Goal: Task Accomplishment & Management: Manage account settings

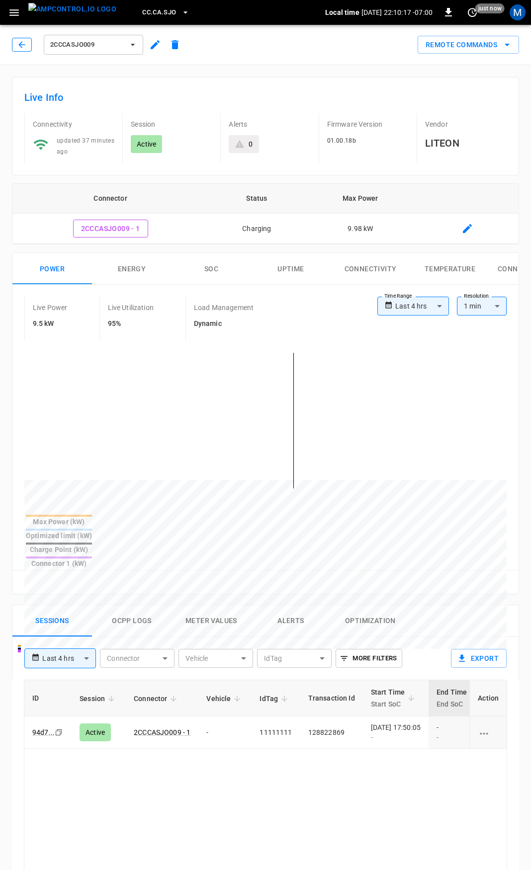
click at [26, 45] on icon "button" at bounding box center [22, 45] width 10 height 10
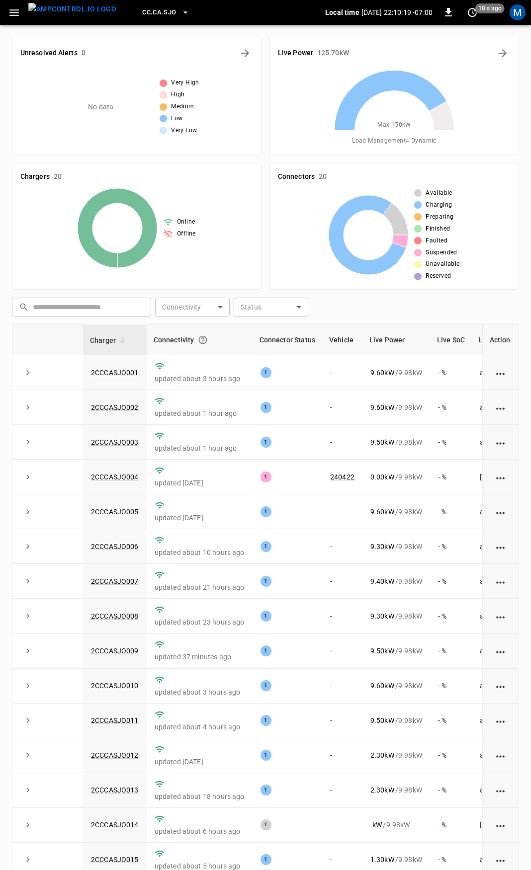
click at [16, 15] on icon "button" at bounding box center [13, 12] width 9 height 6
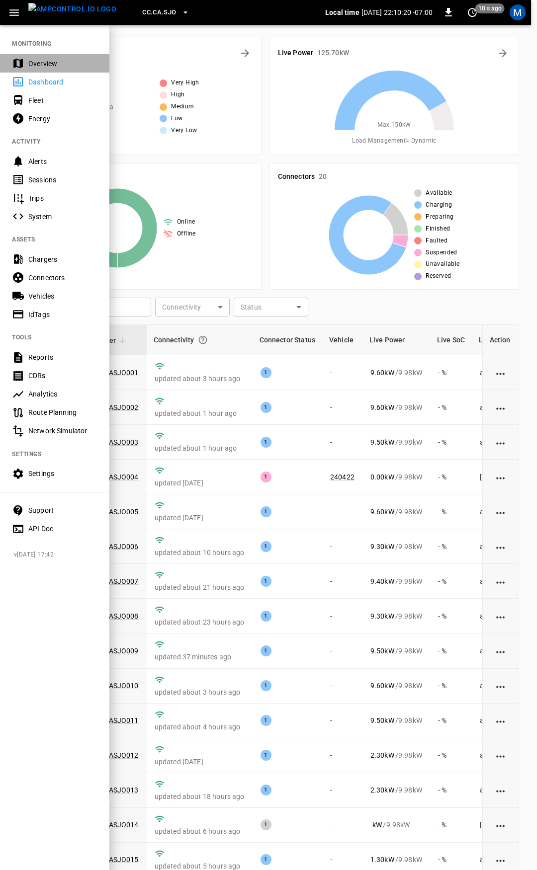
click at [54, 70] on div "Overview" at bounding box center [54, 63] width 109 height 18
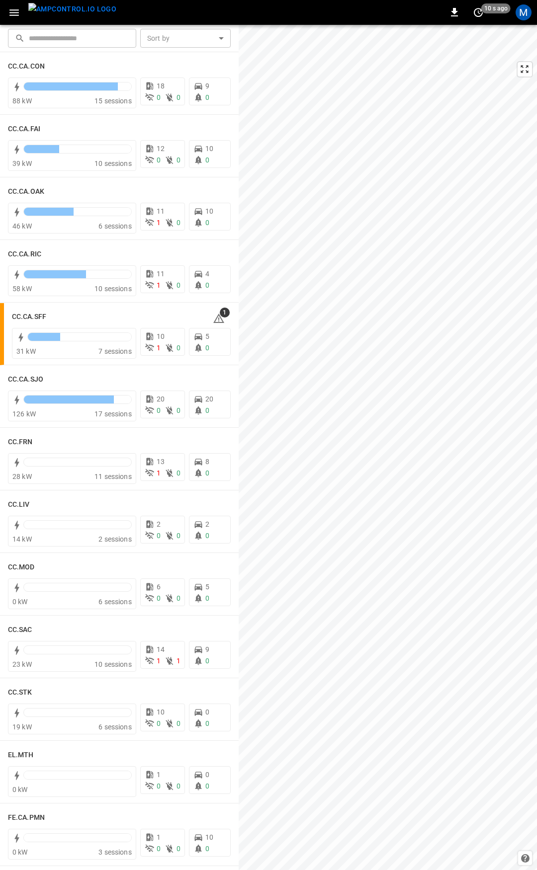
scroll to position [205, 0]
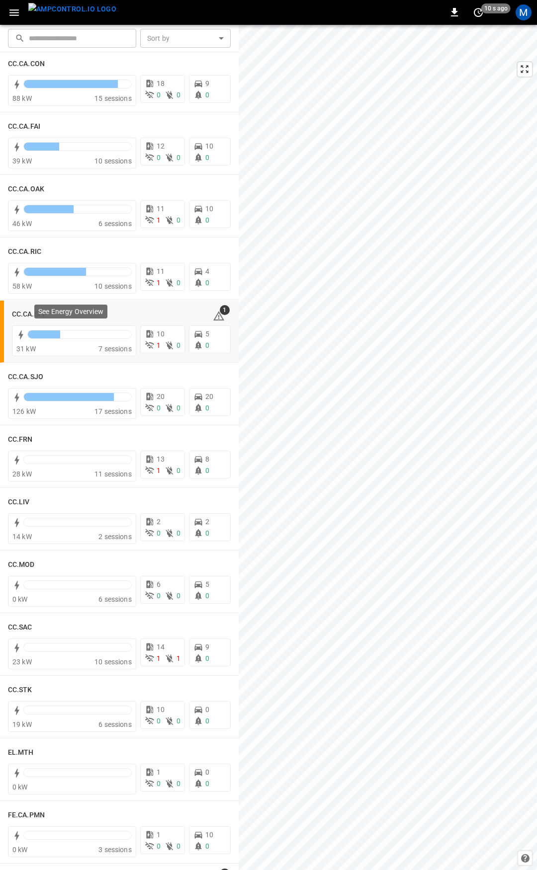
click at [41, 313] on p "See Energy Overview" at bounding box center [70, 312] width 65 height 10
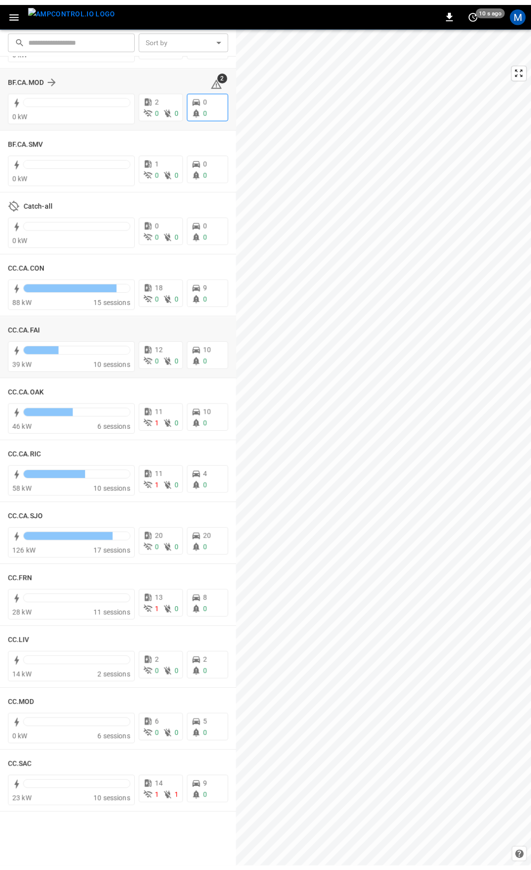
scroll to position [0, 0]
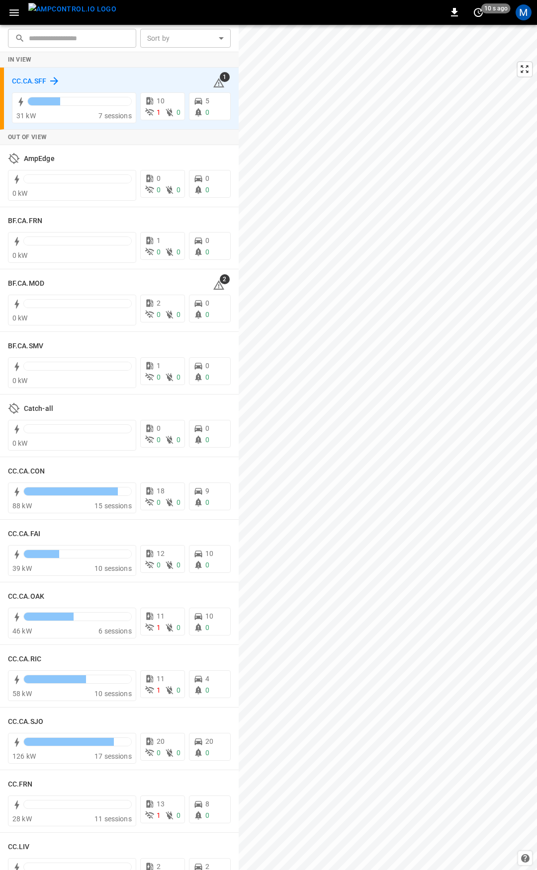
click at [43, 81] on h6 "CC.CA.SFF" at bounding box center [29, 81] width 34 height 11
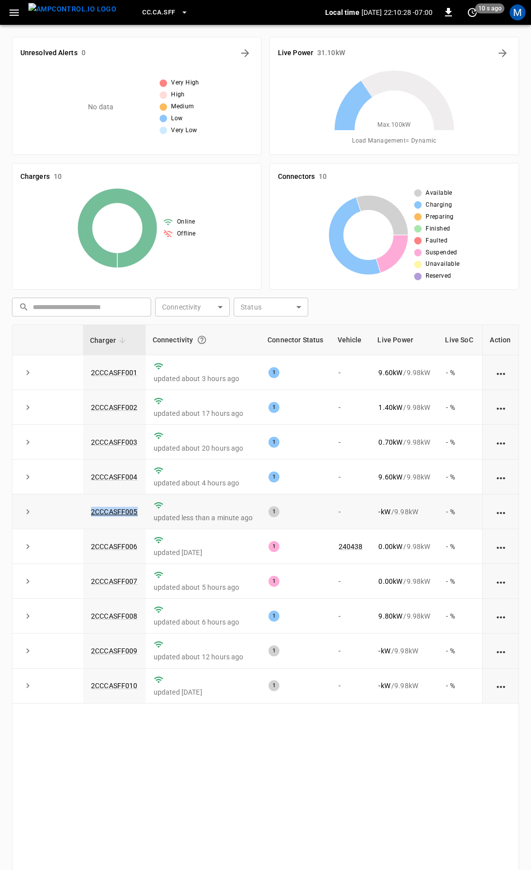
drag, startPoint x: 141, startPoint y: 517, endPoint x: 89, endPoint y: 519, distance: 51.8
click at [89, 519] on td "2CCCASFF005" at bounding box center [114, 512] width 63 height 35
copy link "2CCCASFF005"
click at [114, 516] on link "2CCCASFF005" at bounding box center [114, 512] width 51 height 12
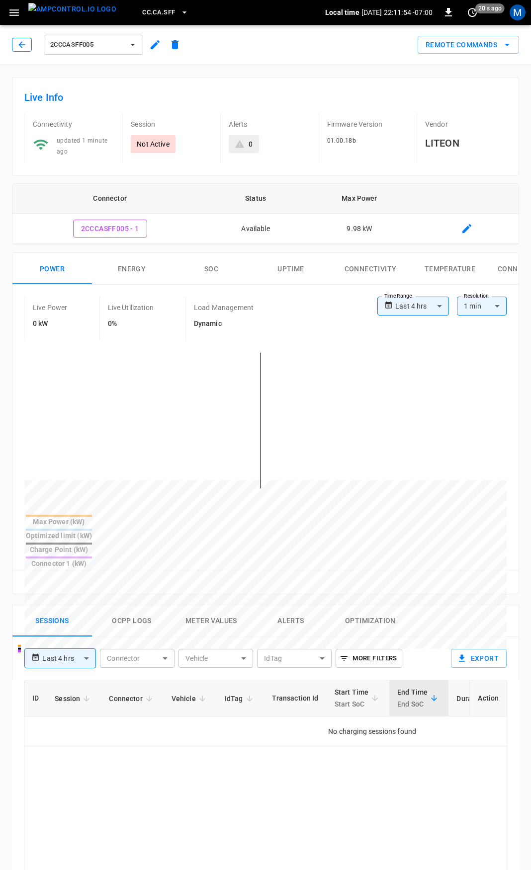
click at [25, 43] on icon "button" at bounding box center [22, 45] width 10 height 10
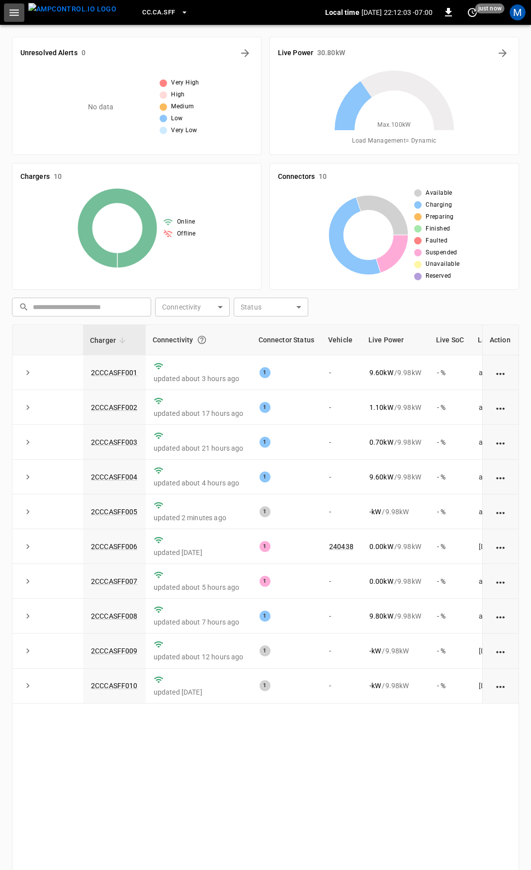
click at [15, 14] on icon "button" at bounding box center [14, 12] width 12 height 12
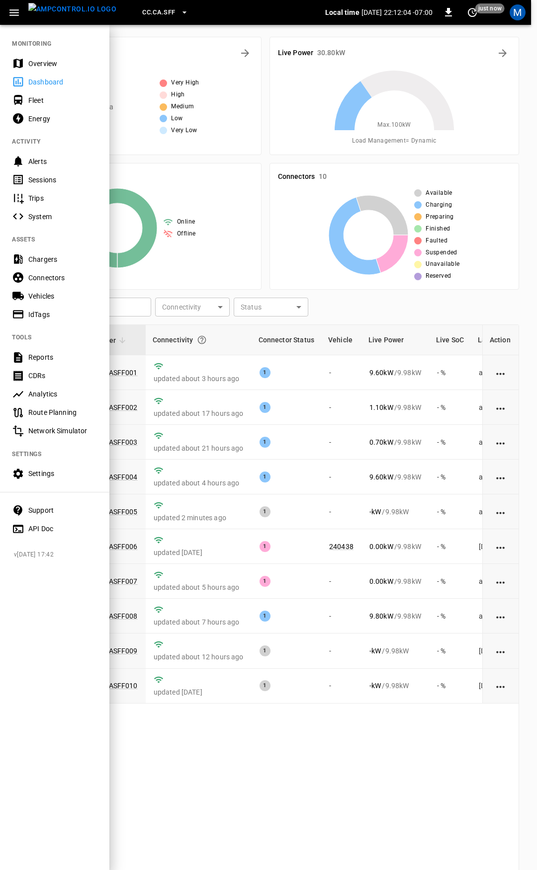
drag, startPoint x: 52, startPoint y: 62, endPoint x: 90, endPoint y: 113, distance: 63.9
click at [52, 62] on div "Overview" at bounding box center [62, 64] width 69 height 10
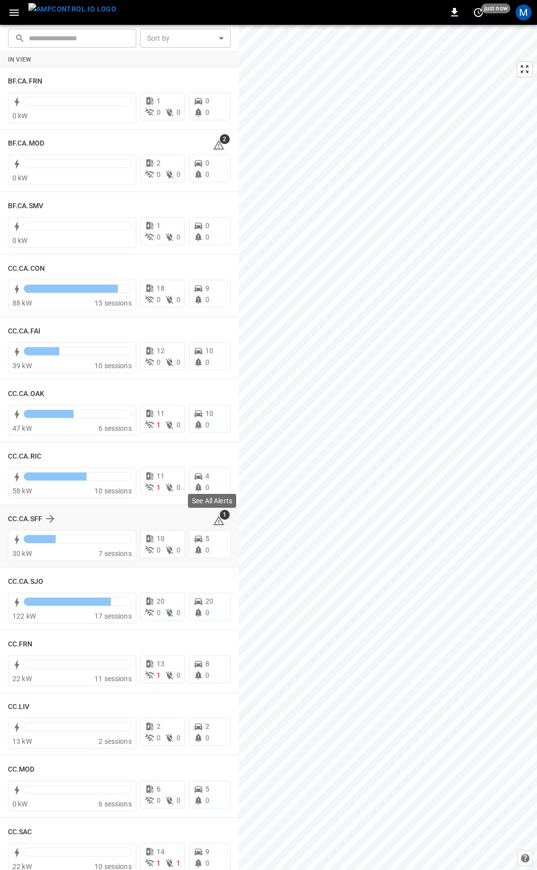
click at [217, 525] on icon at bounding box center [218, 520] width 11 height 9
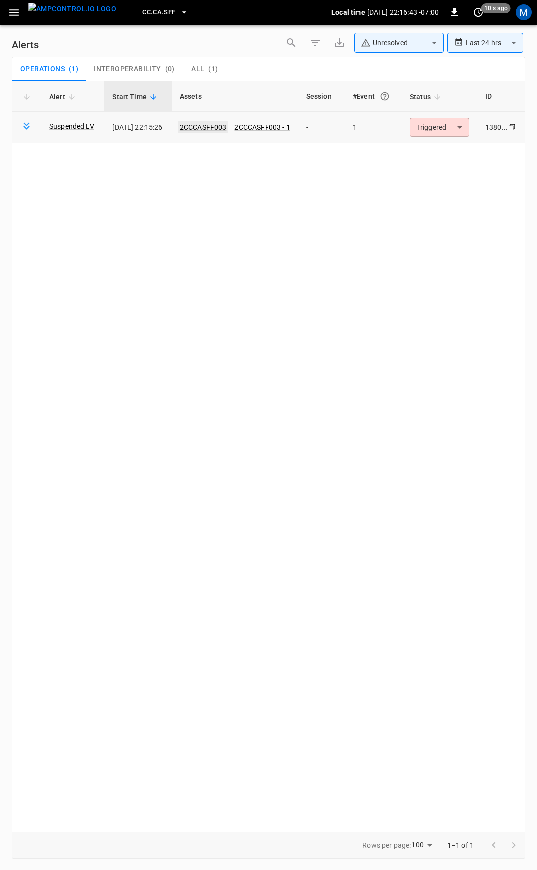
click at [221, 127] on link "2CCCASFF003" at bounding box center [203, 127] width 51 height 12
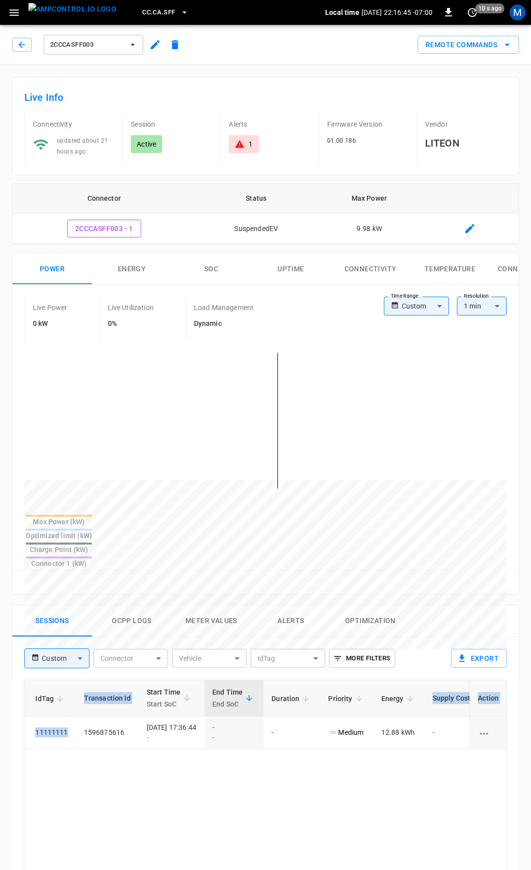
scroll to position [0, 260]
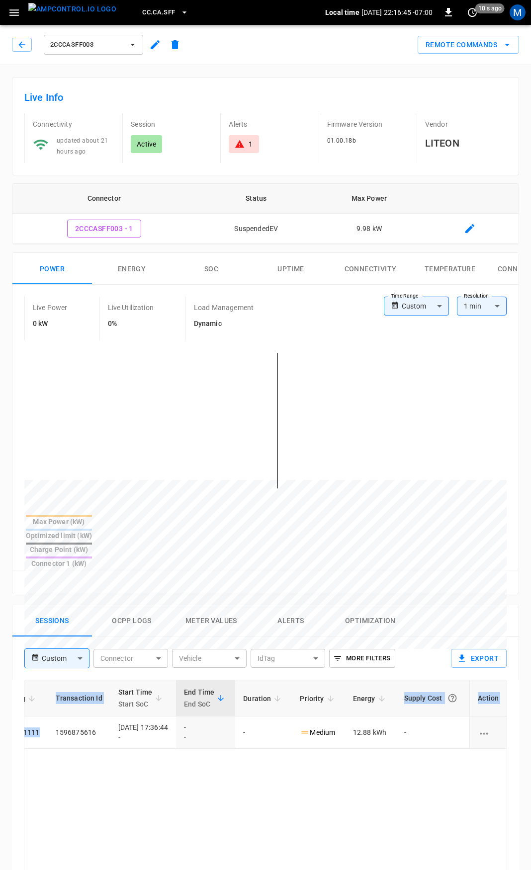
drag, startPoint x: 368, startPoint y: 707, endPoint x: 536, endPoint y: 712, distance: 168.1
click at [530, 712] on html "CC.CA.SFF Local time 2025-09-17 22:16:45 -07:00 0 10 s ago M 2CCCASFF003 Remote…" at bounding box center [265, 664] width 531 height 1328
click at [432, 310] on body "CC.CA.SFF Local time 2025-09-17 22:16:47 -07:00 0 10 s ago M 2CCCASFF003 Remote…" at bounding box center [265, 664] width 531 height 1328
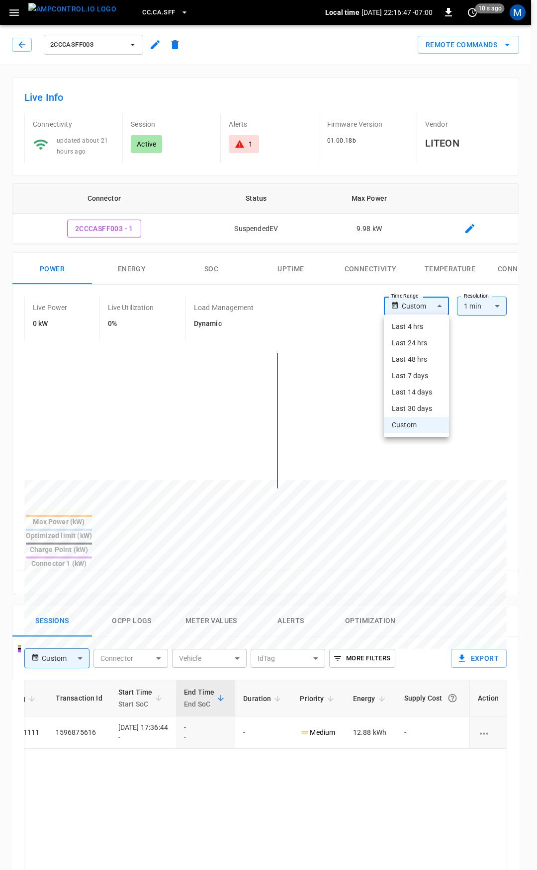
click at [419, 329] on li "Last 4 hrs" at bounding box center [416, 327] width 65 height 16
type input "**********"
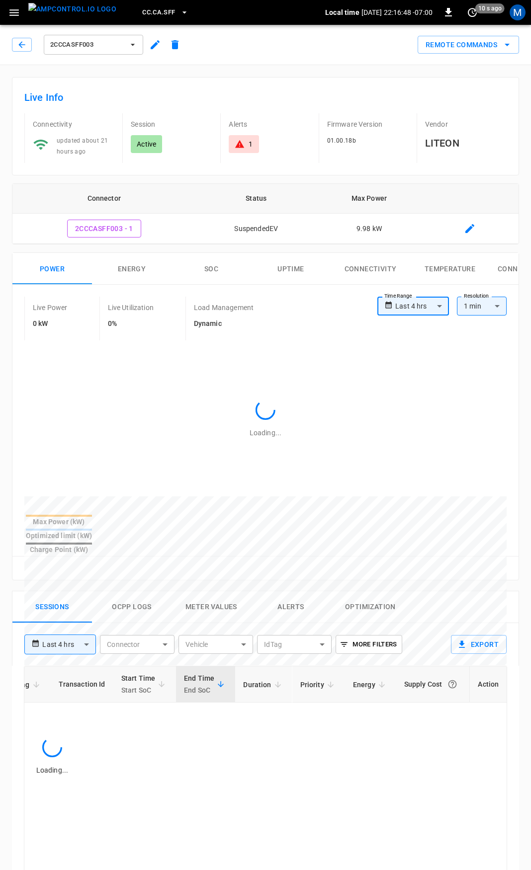
scroll to position [0, 206]
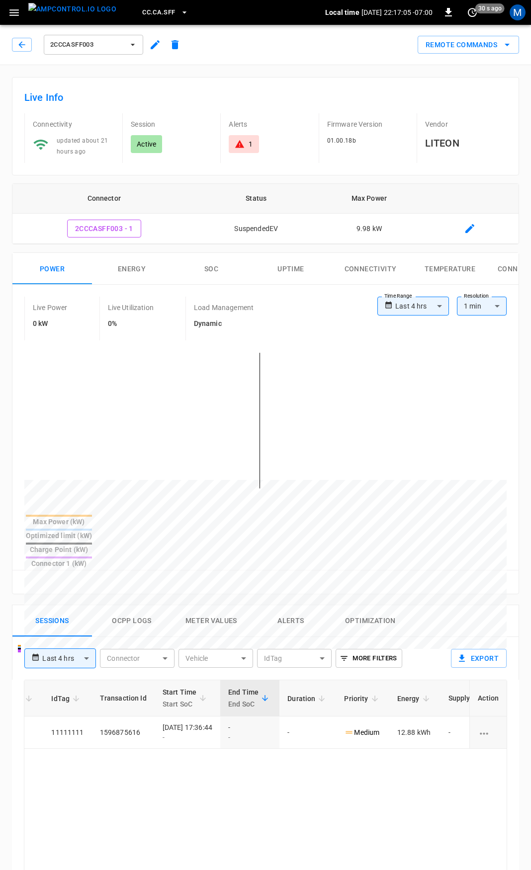
click at [246, 151] on div "1" at bounding box center [244, 144] width 30 height 18
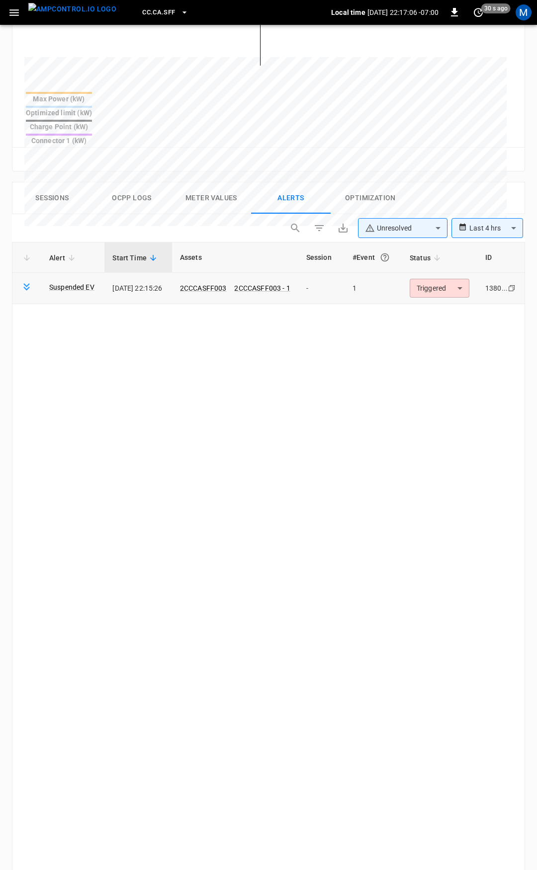
click at [459, 255] on body "**********" at bounding box center [268, 308] width 537 height 1463
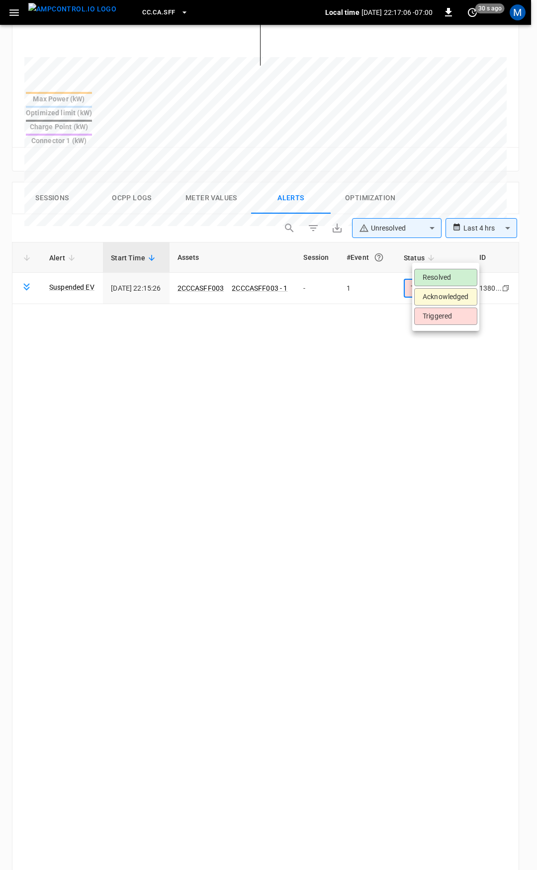
click at [451, 272] on li "Resolved" at bounding box center [445, 277] width 63 height 17
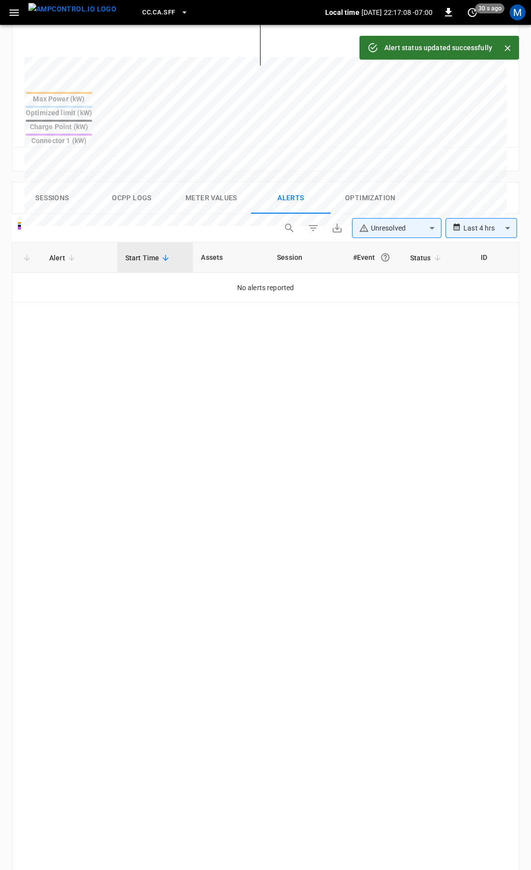
click at [11, 12] on icon "button" at bounding box center [13, 12] width 9 height 6
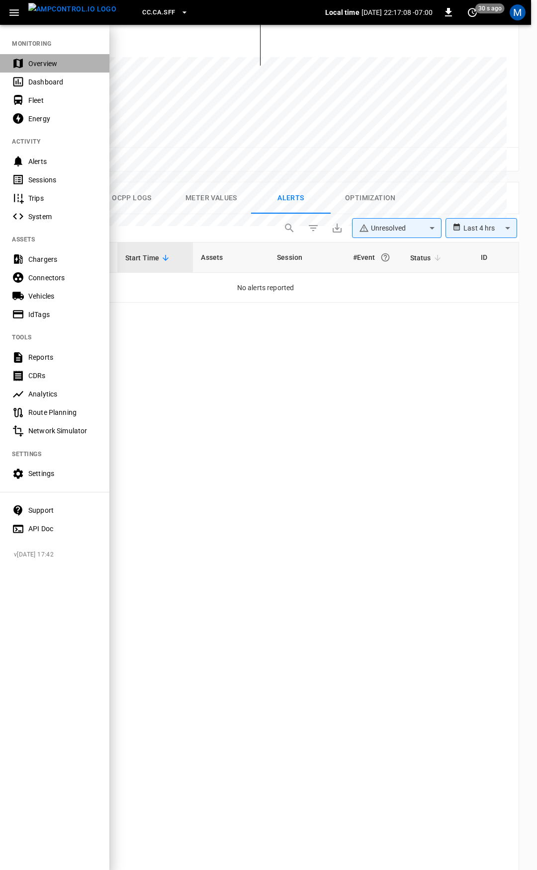
click at [55, 63] on div "Overview" at bounding box center [62, 64] width 69 height 10
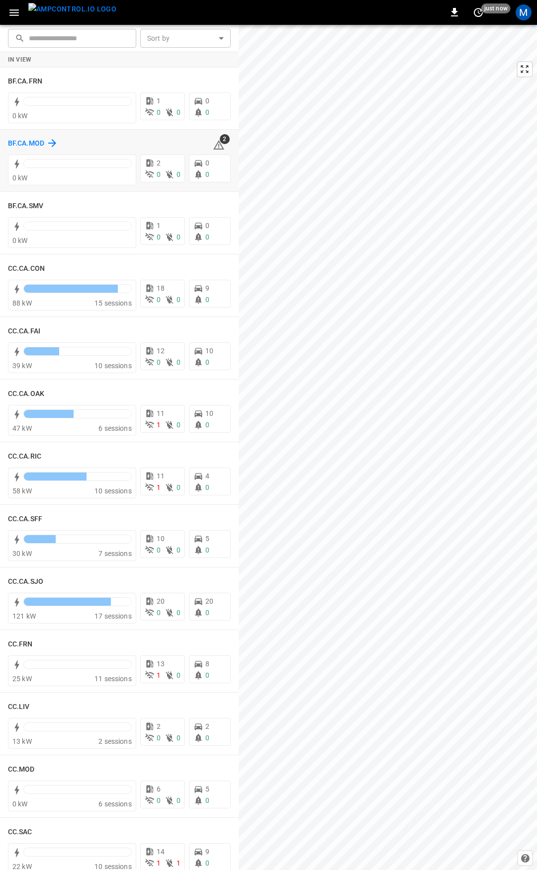
click at [20, 146] on h6 "BF.CA.MOD" at bounding box center [26, 143] width 36 height 11
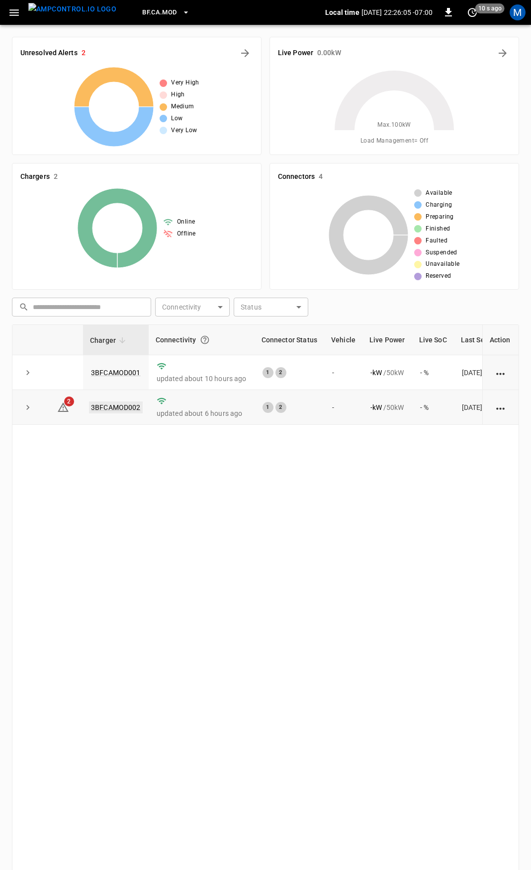
click at [114, 407] on link "3BFCAMOD002" at bounding box center [116, 408] width 54 height 12
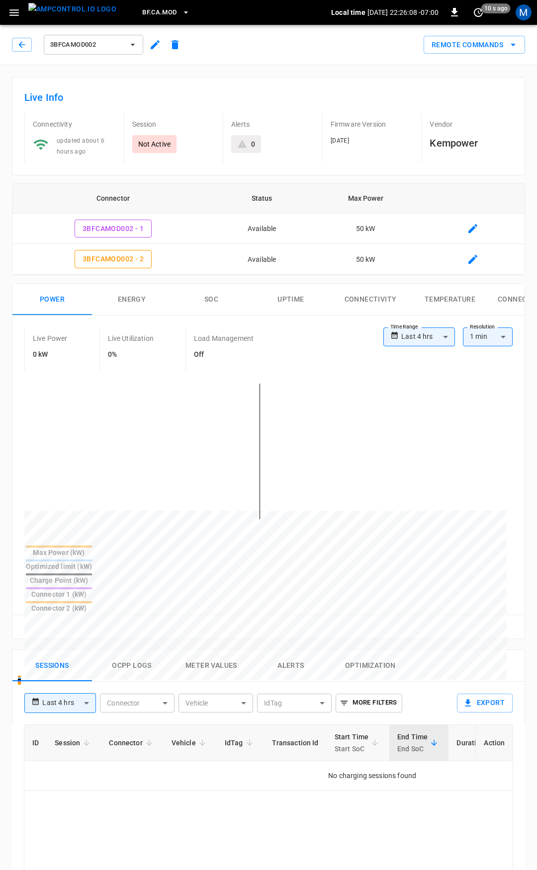
click at [67, 658] on body "**********" at bounding box center [268, 686] width 537 height 1373
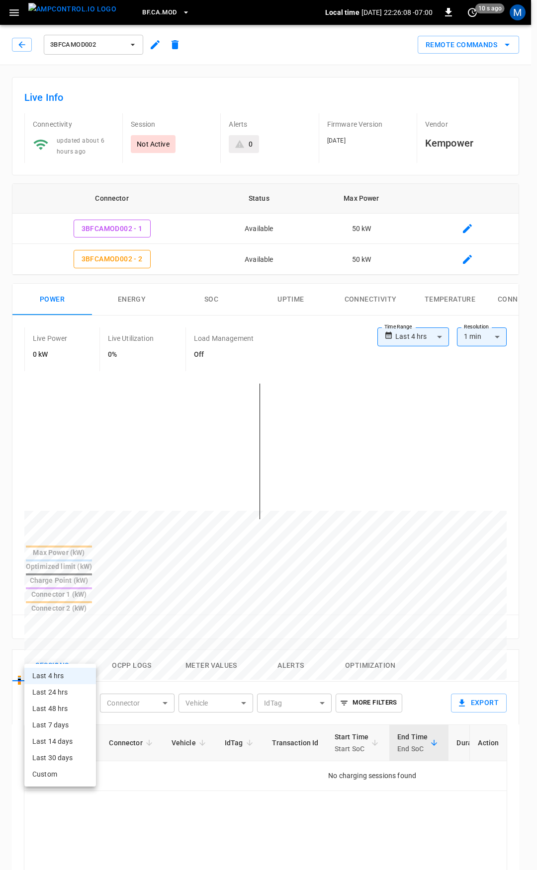
click at [77, 697] on li "Last 24 hrs" at bounding box center [60, 693] width 72 height 16
type input "**********"
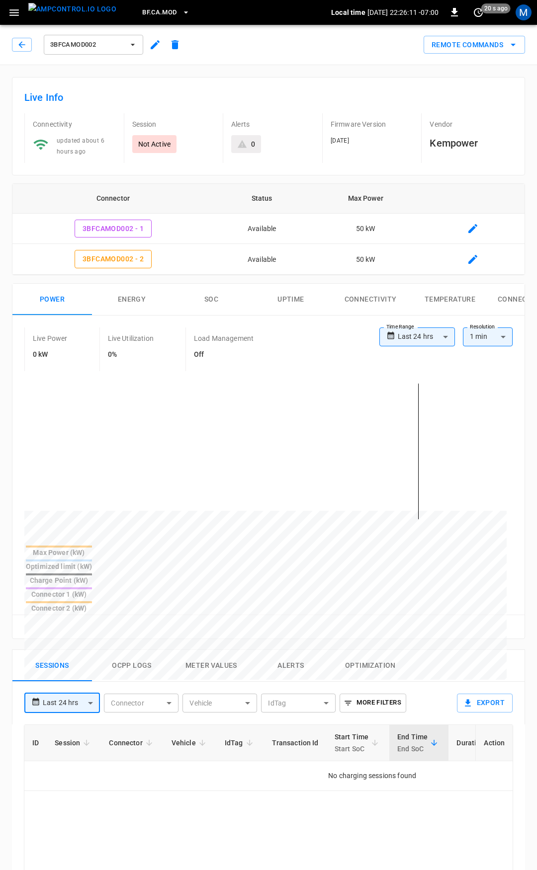
click at [156, 654] on body "**********" at bounding box center [268, 686] width 537 height 1373
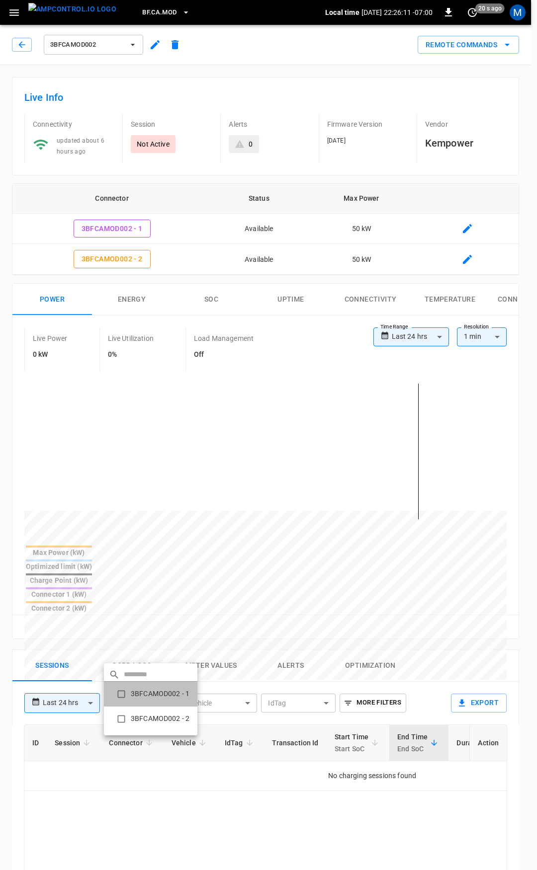
click at [147, 701] on li "3BFCAMOD002 - 1" at bounding box center [150, 694] width 93 height 25
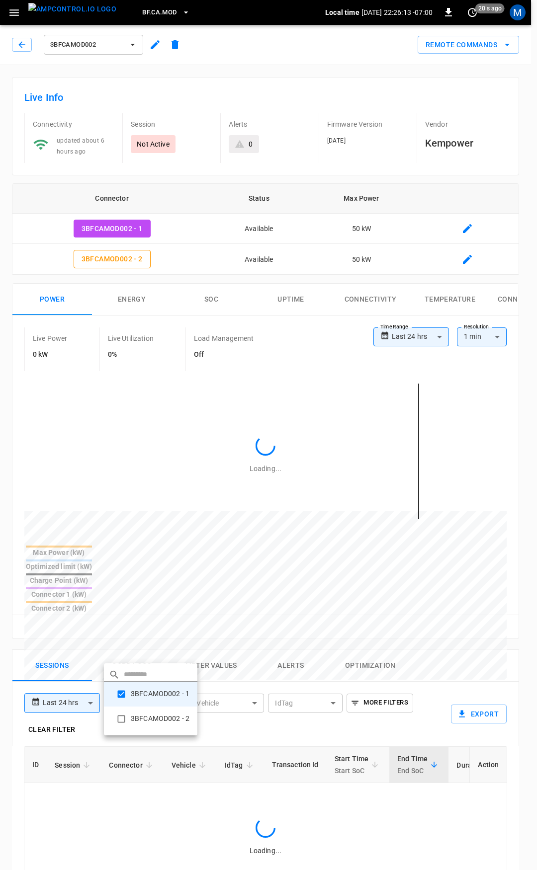
click at [148, 719] on li "3BFCAMOD002 - 2" at bounding box center [150, 719] width 93 height 25
click at [152, 685] on li "3BFCAMOD002 - 1" at bounding box center [150, 694] width 93 height 25
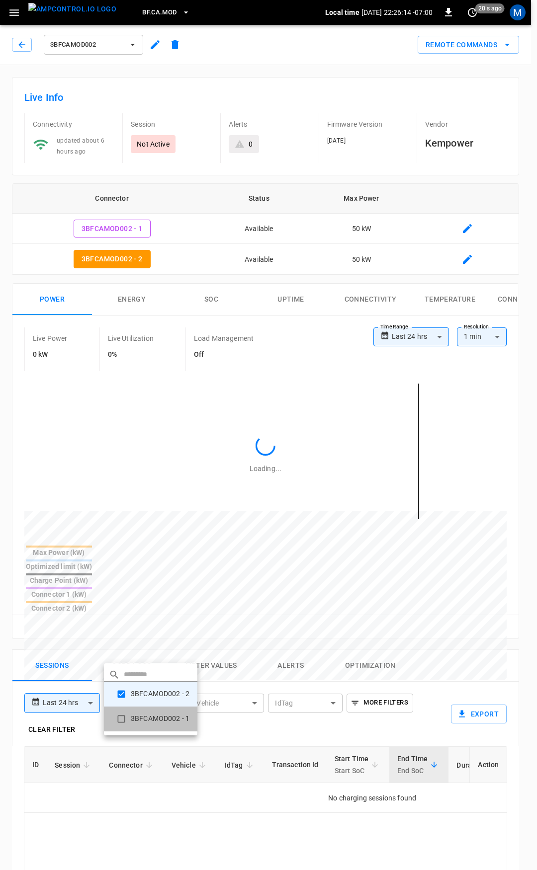
click at [155, 719] on li "3BFCAMOD002 - 1" at bounding box center [150, 719] width 93 height 25
type input "**********"
click at [199, 817] on div at bounding box center [268, 435] width 537 height 870
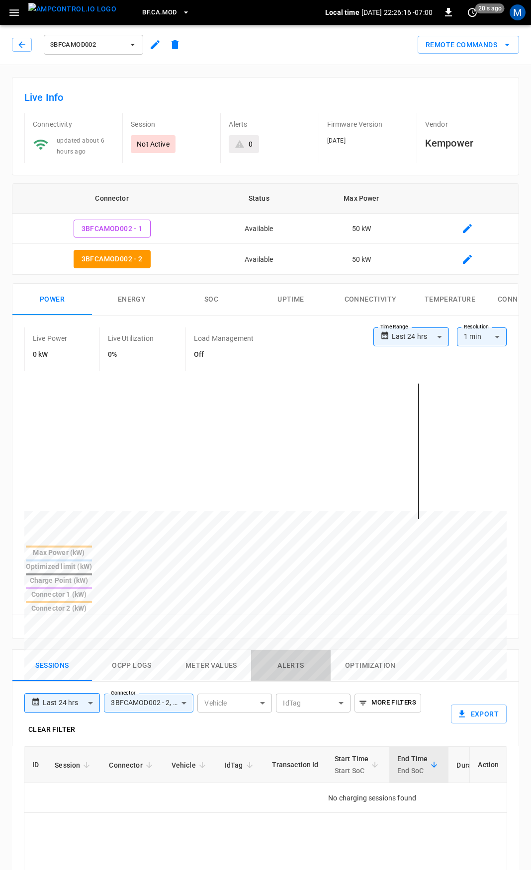
click at [286, 650] on button "Alerts" at bounding box center [291, 666] width 80 height 32
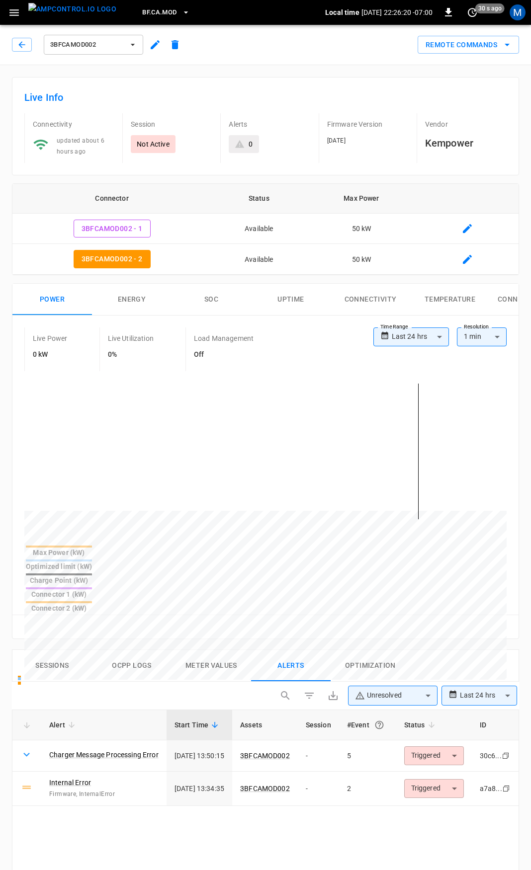
click at [18, 37] on div "3BFCAMOD002" at bounding box center [98, 45] width 173 height 24
click at [24, 49] on icon "button" at bounding box center [22, 45] width 10 height 10
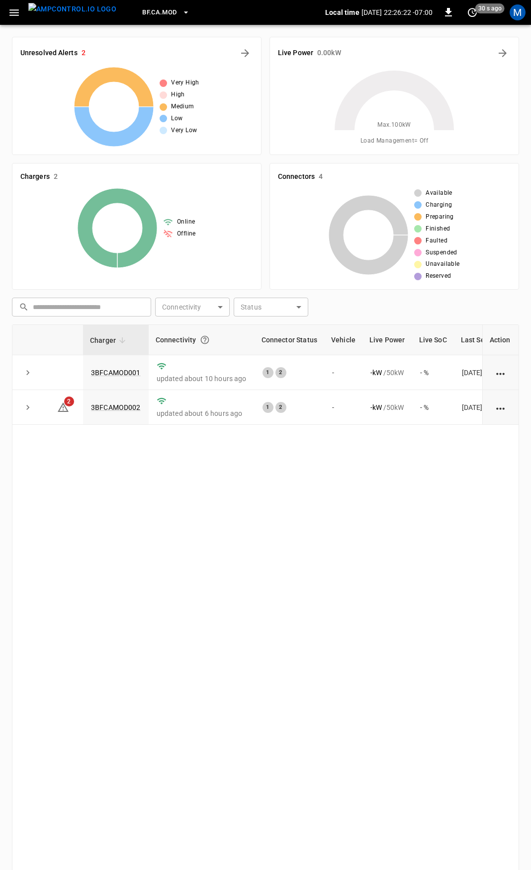
click at [5, 4] on button "button" at bounding box center [14, 12] width 20 height 18
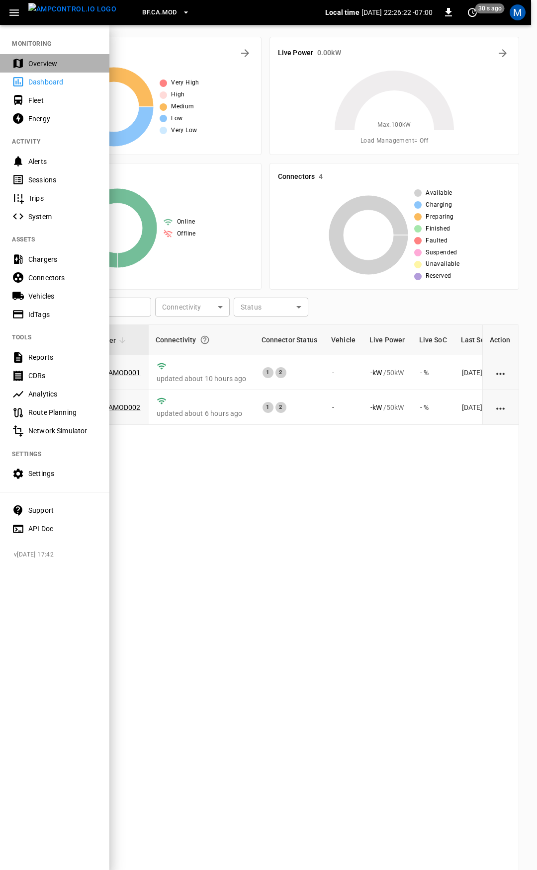
click at [44, 68] on div "Overview" at bounding box center [62, 64] width 69 height 10
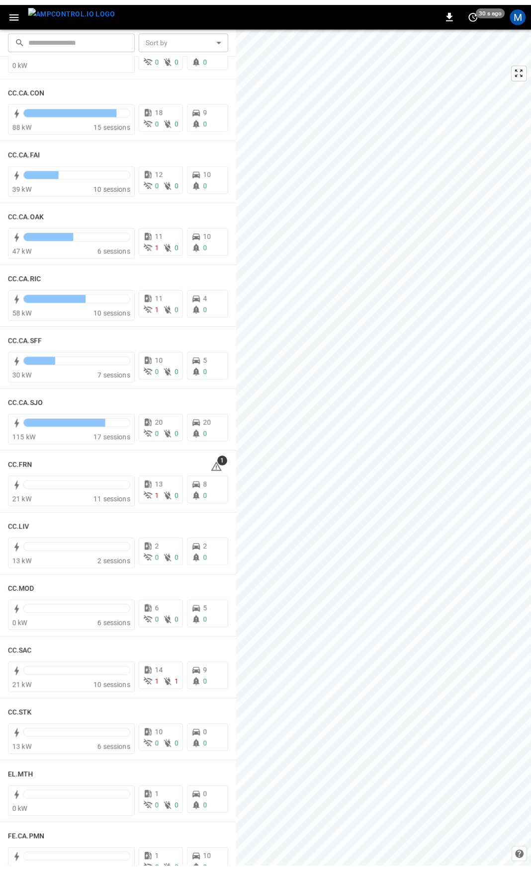
scroll to position [230, 0]
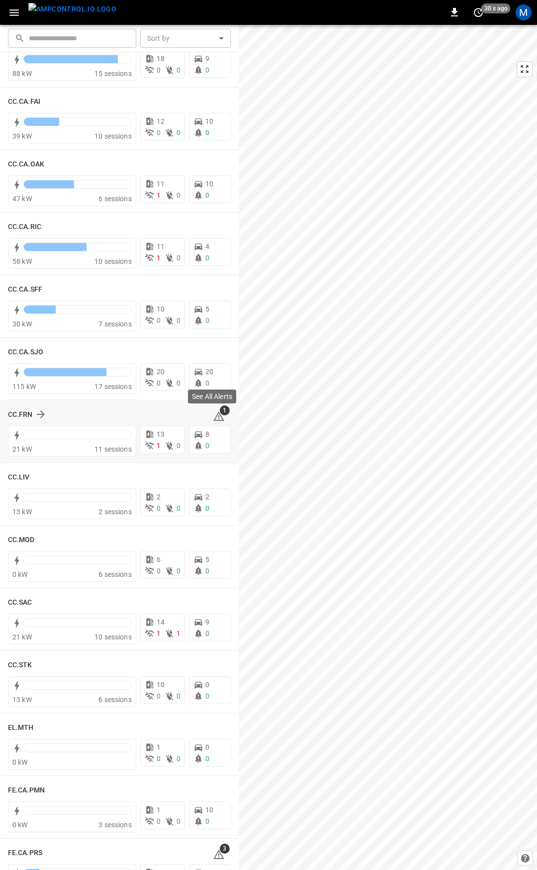
click at [213, 415] on icon at bounding box center [219, 417] width 12 height 12
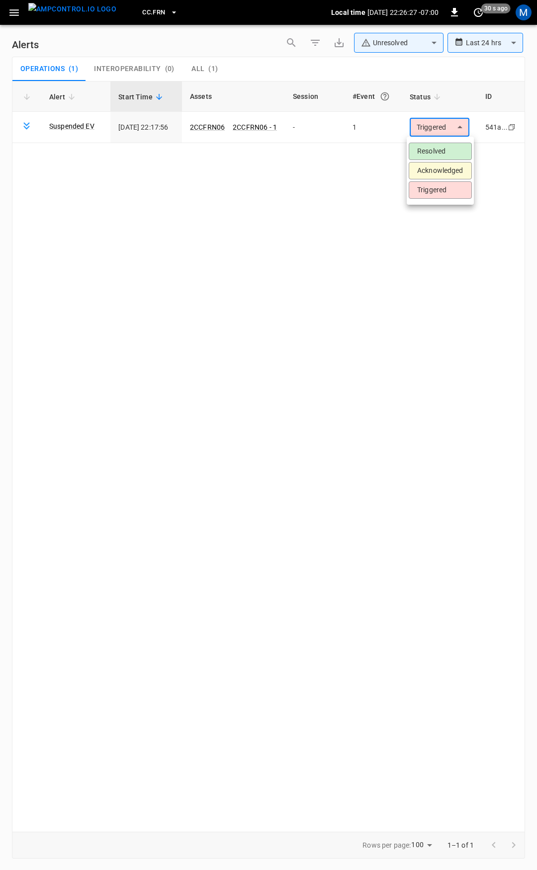
drag, startPoint x: 442, startPoint y: 130, endPoint x: 442, endPoint y: 136, distance: 6.0
click at [442, 129] on body "**********" at bounding box center [268, 433] width 537 height 867
click at [438, 150] on li "Resolved" at bounding box center [440, 151] width 63 height 17
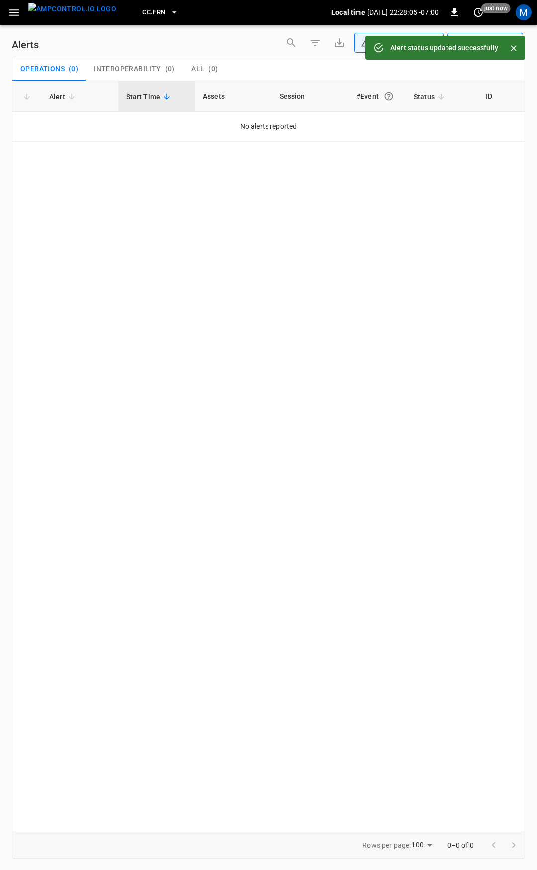
click at [16, 15] on icon "button" at bounding box center [13, 12] width 9 height 6
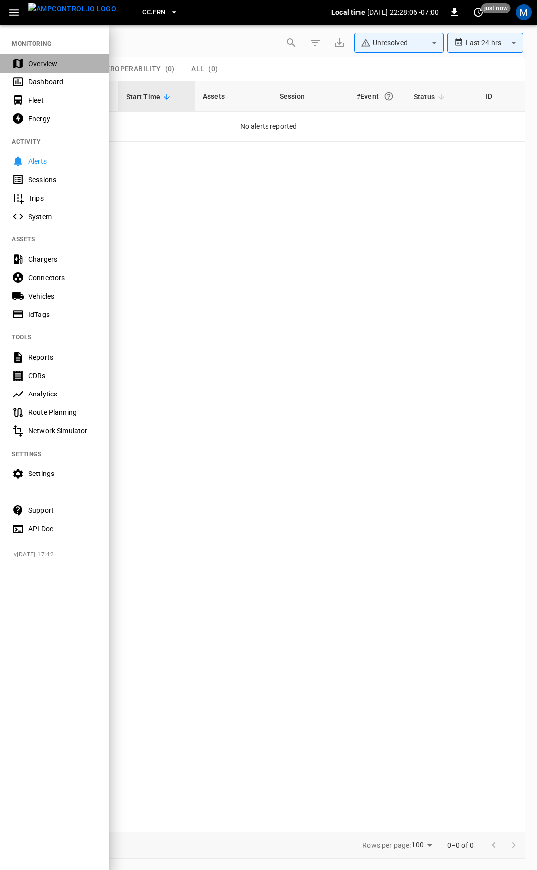
click at [62, 57] on div "Overview" at bounding box center [54, 63] width 109 height 18
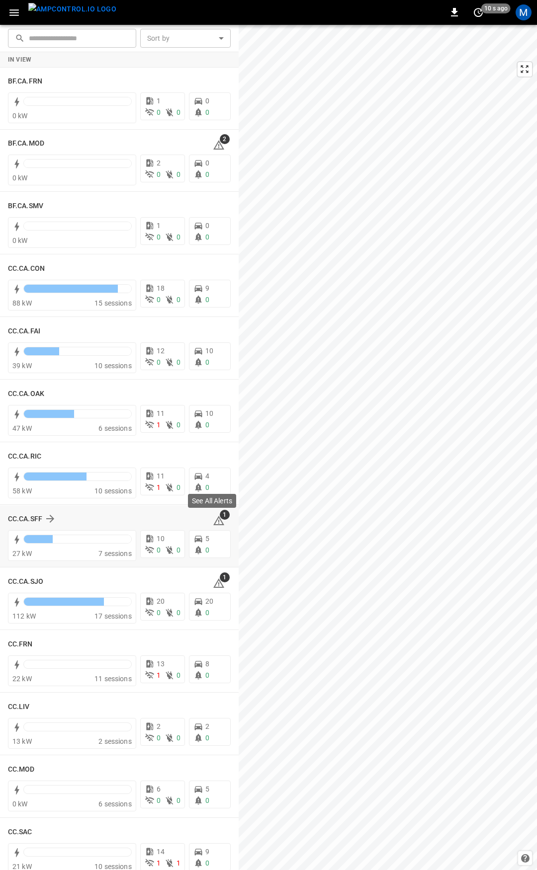
click at [214, 521] on icon at bounding box center [219, 521] width 12 height 12
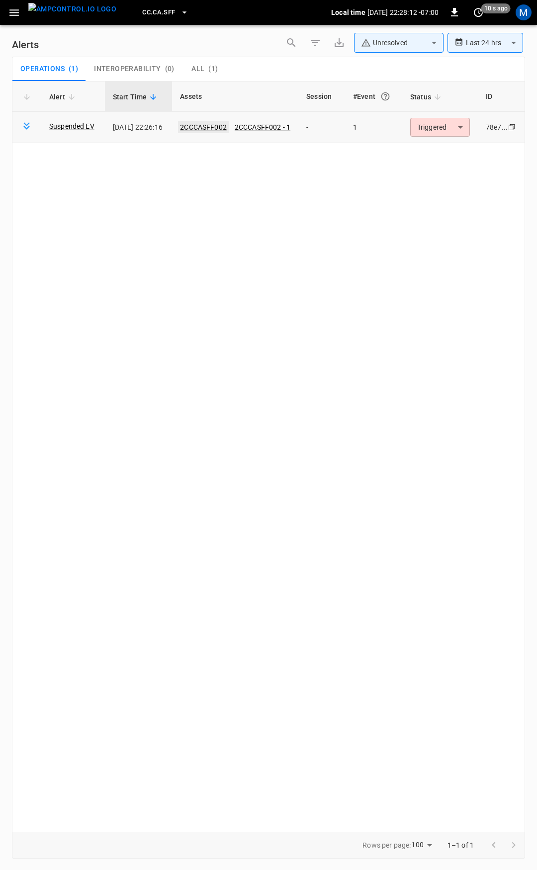
click at [208, 128] on link "2CCCASFF002" at bounding box center [203, 127] width 51 height 12
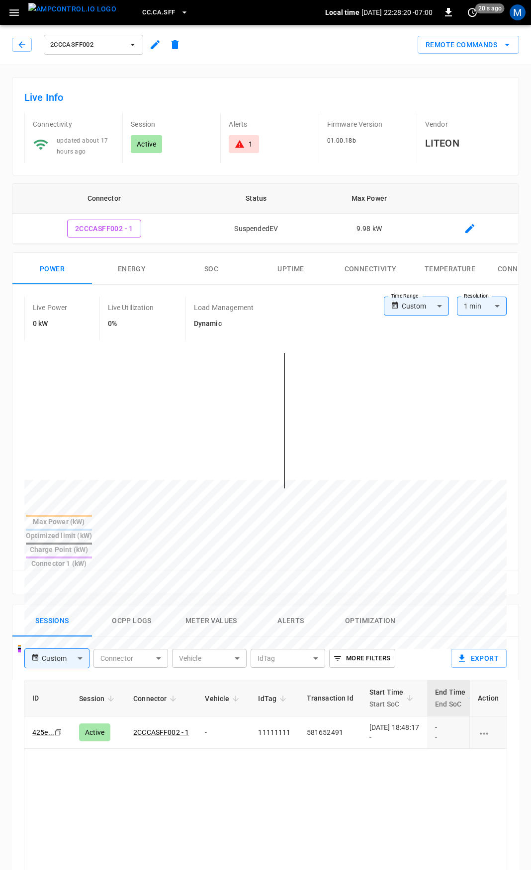
click at [232, 151] on div "1" at bounding box center [244, 144] width 30 height 18
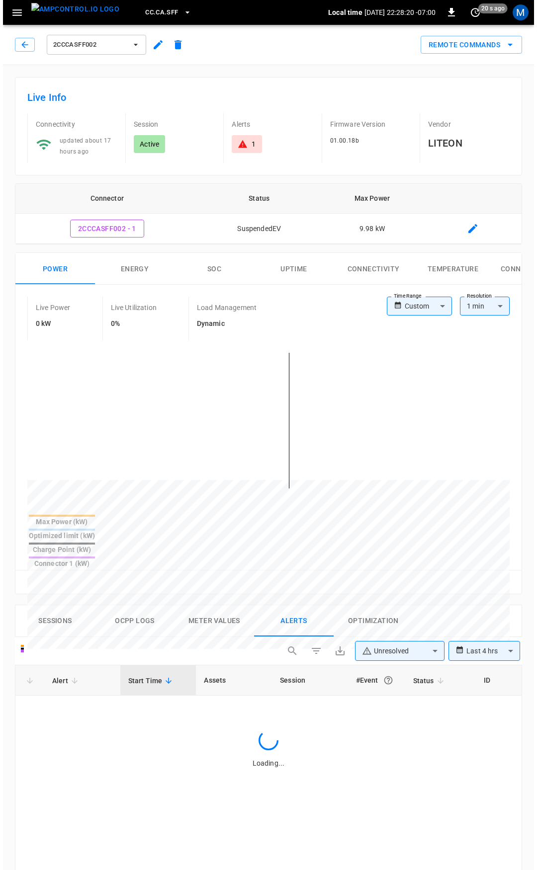
scroll to position [423, 0]
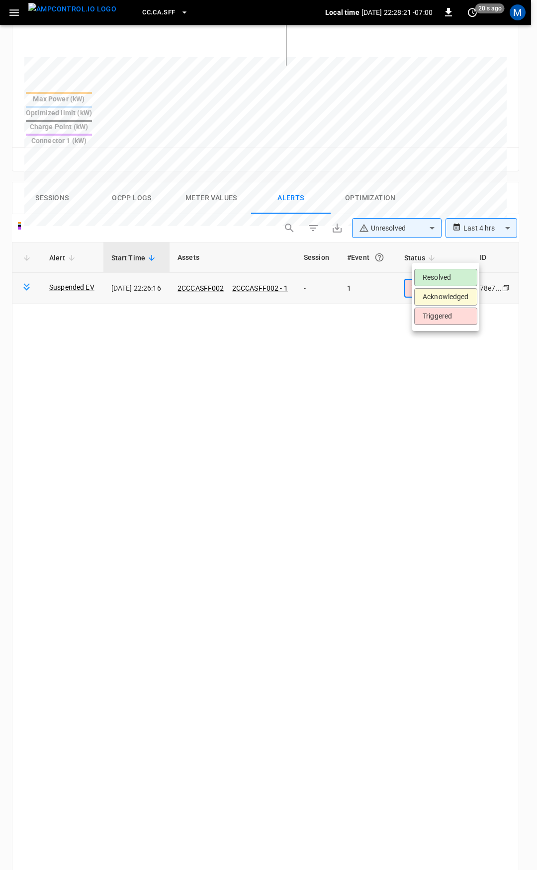
click at [443, 258] on body "**********" at bounding box center [268, 308] width 537 height 1463
click at [442, 273] on li "Resolved" at bounding box center [445, 277] width 63 height 17
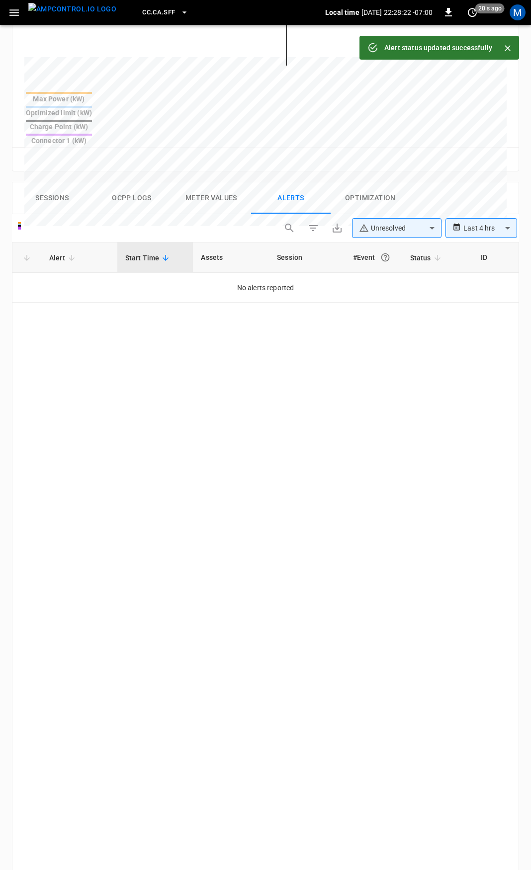
click at [11, 15] on icon "button" at bounding box center [13, 12] width 9 height 6
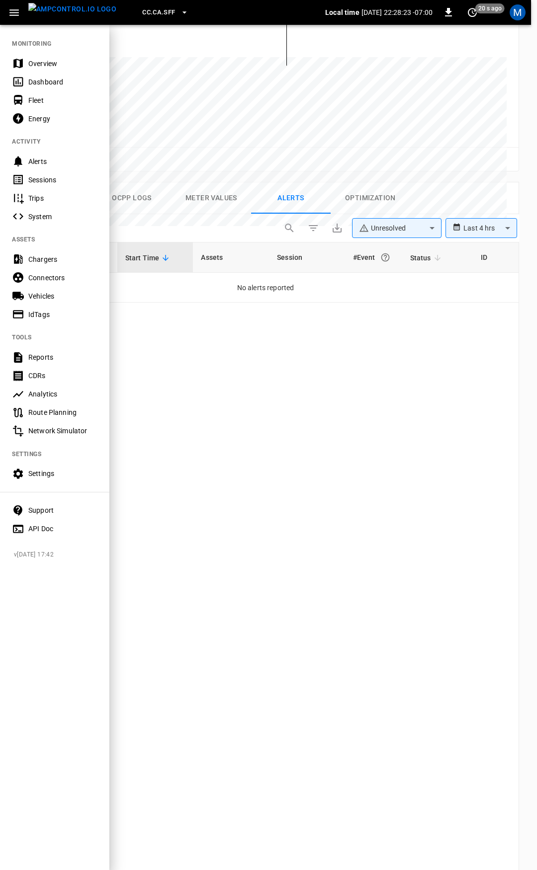
click at [49, 69] on div "Overview" at bounding box center [54, 63] width 109 height 18
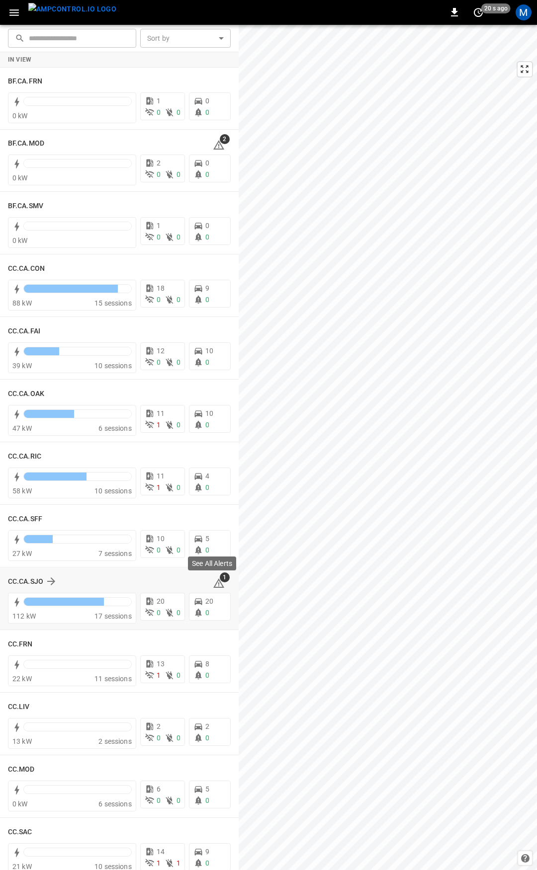
click at [218, 586] on icon at bounding box center [218, 585] width 1 height 4
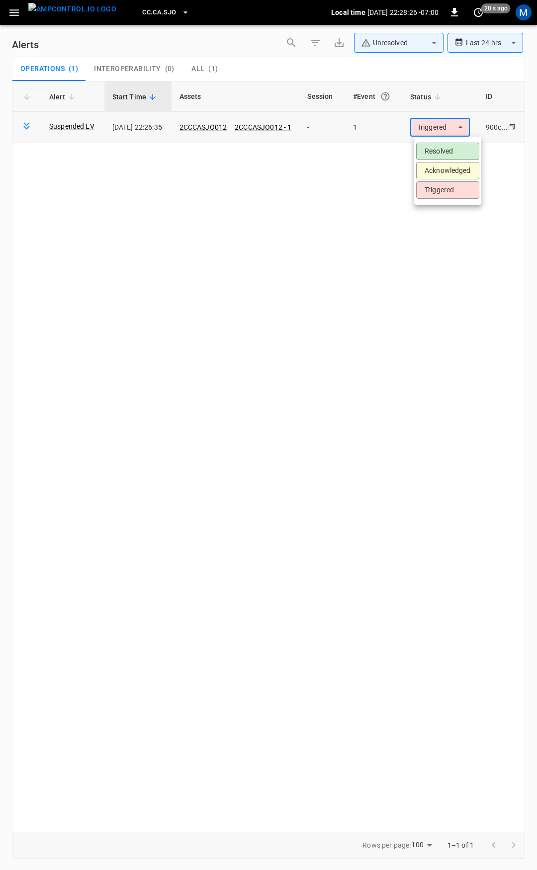
click at [436, 125] on body "**********" at bounding box center [268, 433] width 537 height 867
drag, startPoint x: 438, startPoint y: 151, endPoint x: 247, endPoint y: 132, distance: 191.8
click at [251, 133] on div "Resolved Acknowledged Triggered" at bounding box center [268, 435] width 537 height 870
click at [222, 127] on div at bounding box center [268, 435] width 537 height 870
click at [443, 126] on body "**********" at bounding box center [268, 433] width 537 height 867
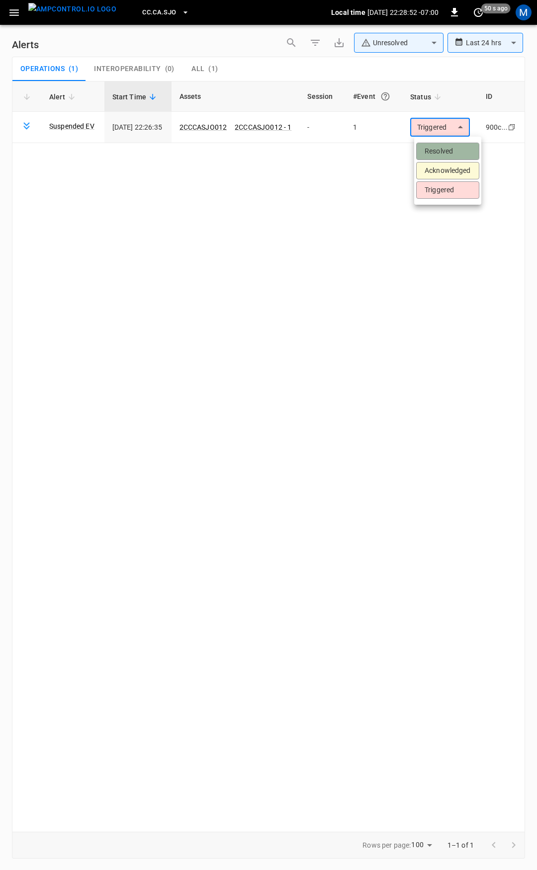
click at [441, 147] on li "Resolved" at bounding box center [447, 151] width 63 height 17
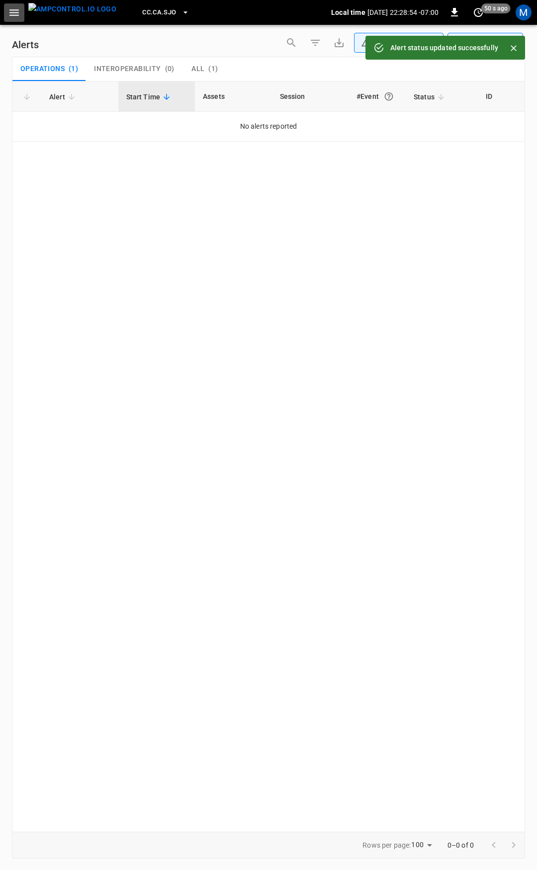
click at [14, 12] on icon "button" at bounding box center [13, 12] width 9 height 6
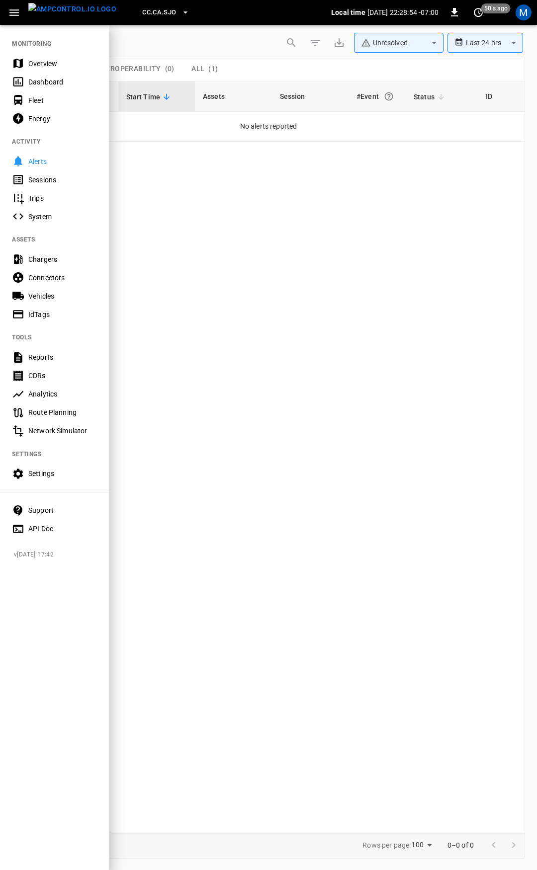
click at [32, 62] on div "Overview" at bounding box center [62, 64] width 69 height 10
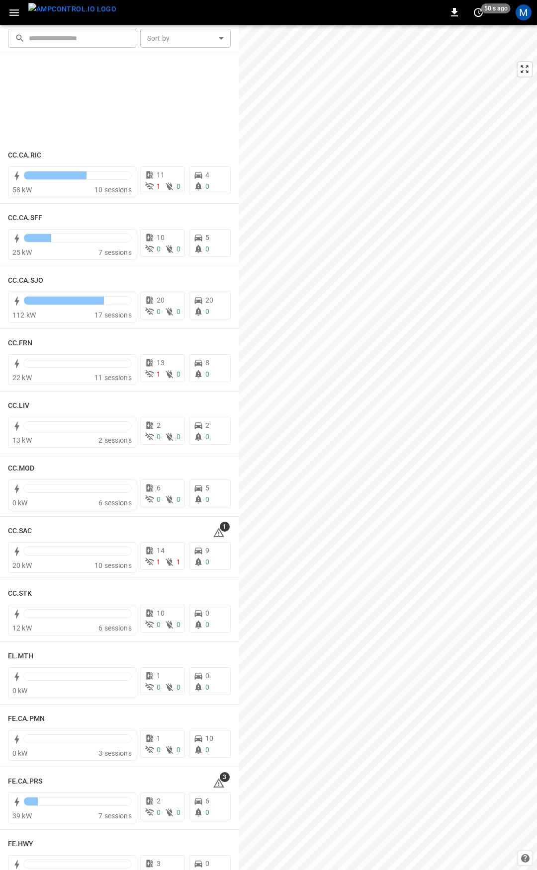
scroll to position [575, 0]
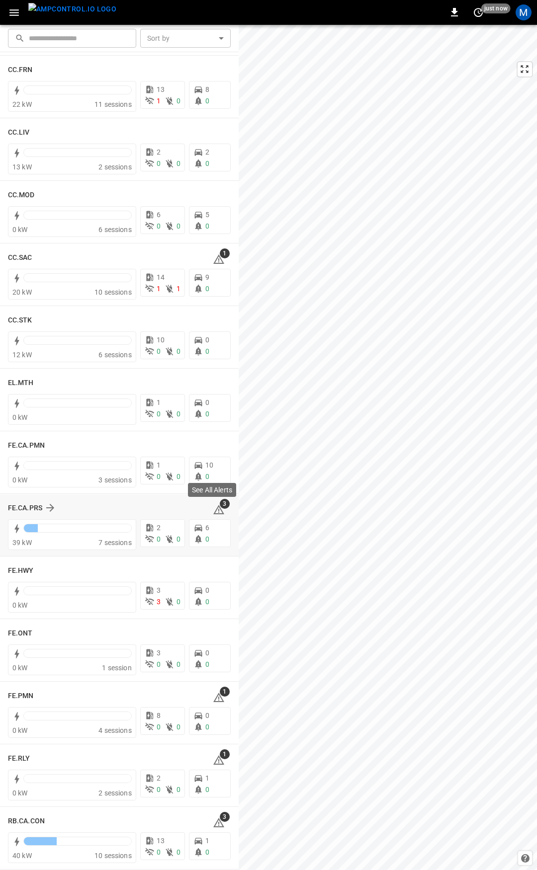
click at [213, 513] on icon at bounding box center [219, 510] width 12 height 12
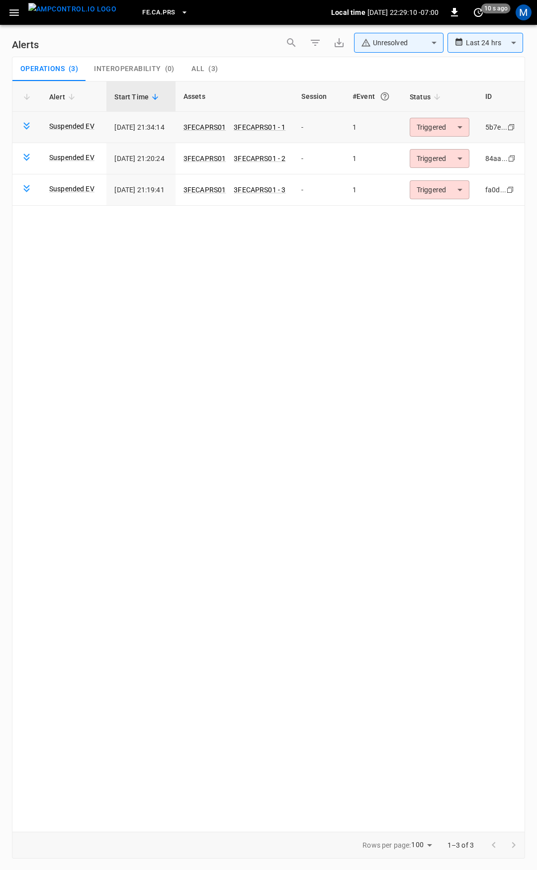
click at [438, 127] on body "**********" at bounding box center [268, 433] width 537 height 867
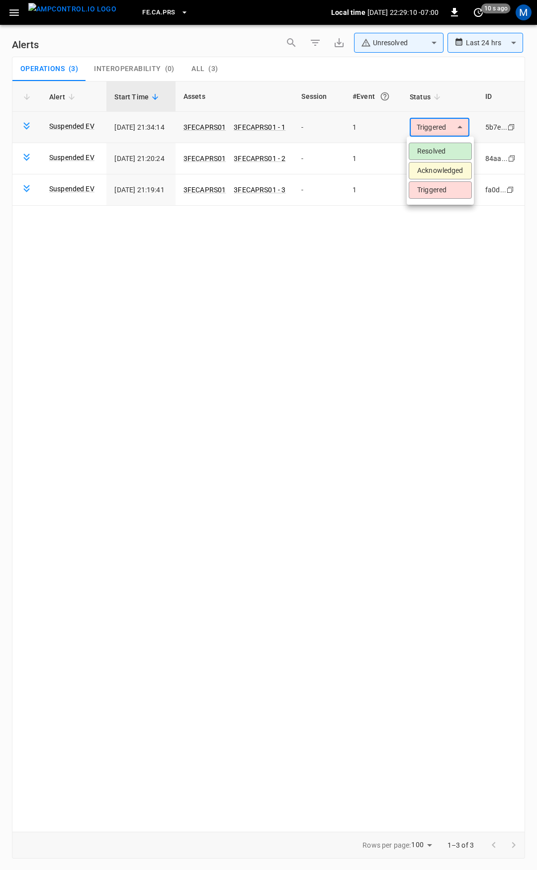
click at [442, 151] on body "**********" at bounding box center [268, 433] width 537 height 867
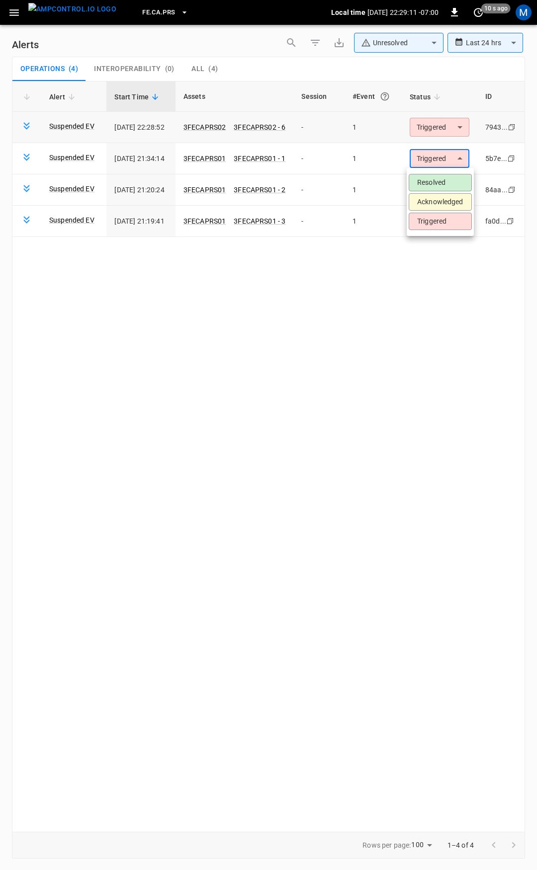
click at [444, 128] on div at bounding box center [268, 435] width 537 height 870
drag, startPoint x: 444, startPoint y: 149, endPoint x: 444, endPoint y: 155, distance: 6.0
click at [444, 150] on td "Triggered ********* ​" at bounding box center [440, 158] width 76 height 31
click at [444, 156] on body "**********" at bounding box center [268, 433] width 537 height 867
click at [445, 179] on li "Resolved" at bounding box center [440, 182] width 63 height 17
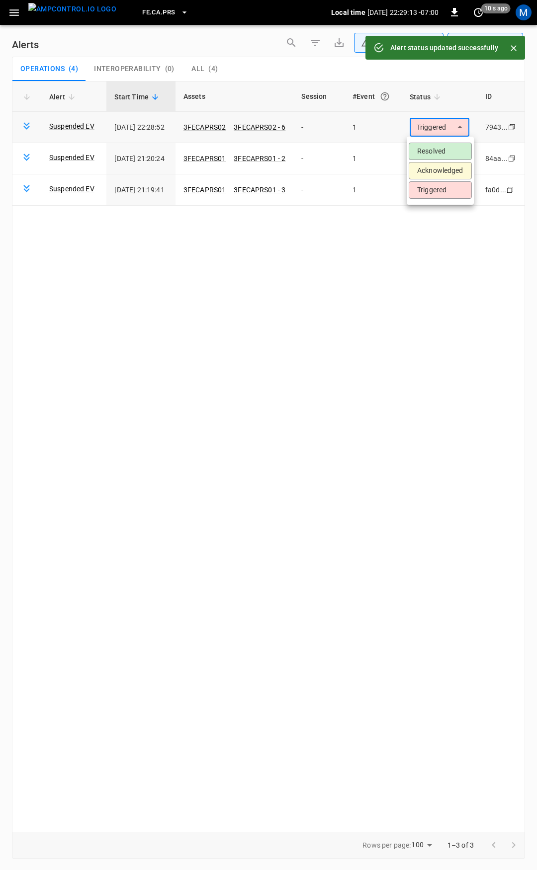
click at [440, 134] on body "**********" at bounding box center [268, 433] width 537 height 867
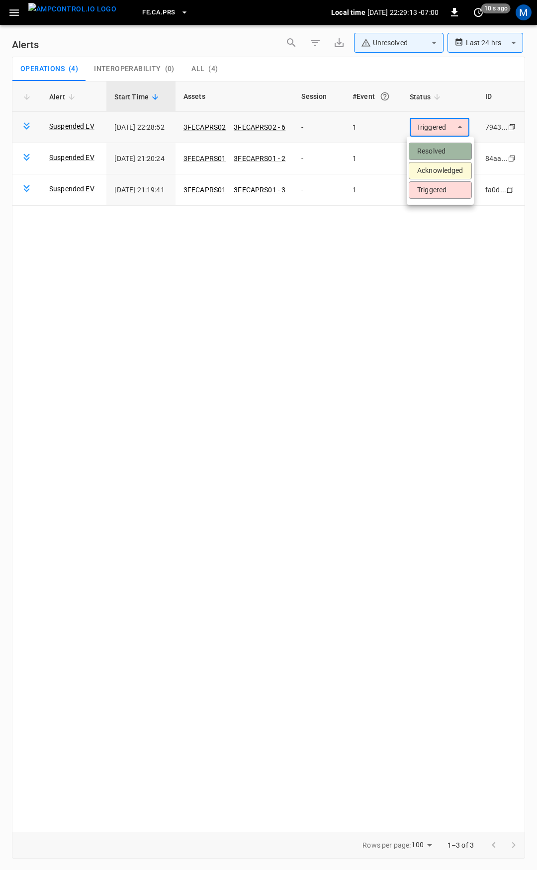
click at [442, 147] on li "Resolved" at bounding box center [440, 151] width 63 height 17
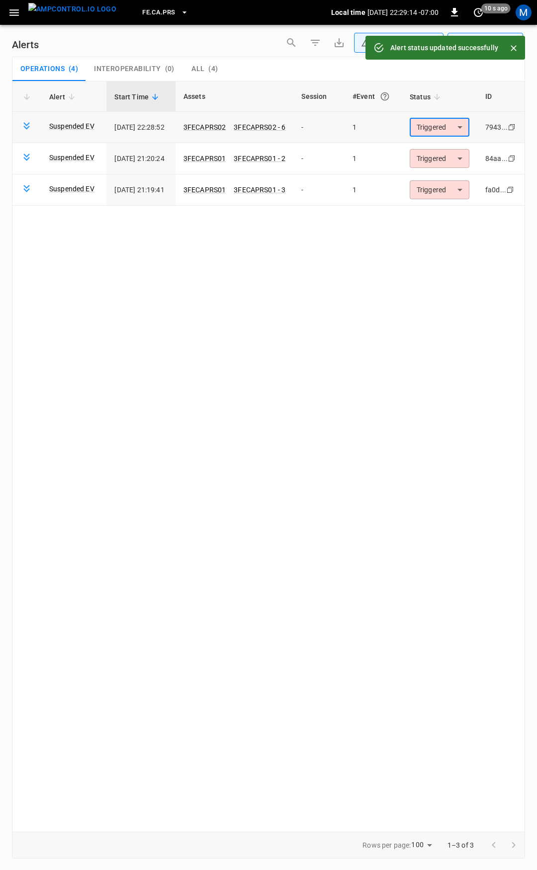
click at [444, 130] on body "**********" at bounding box center [268, 433] width 537 height 867
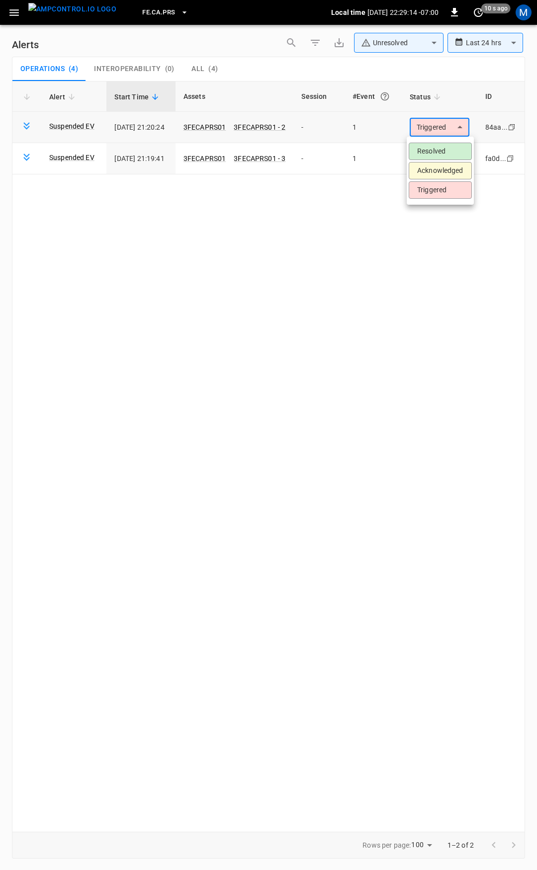
click at [445, 149] on li "Resolved" at bounding box center [440, 151] width 63 height 17
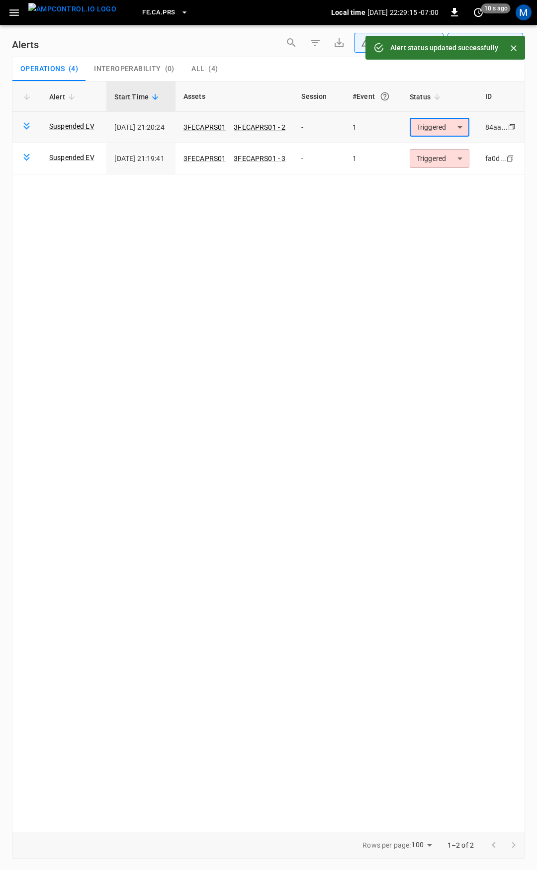
click at [445, 130] on body "**********" at bounding box center [268, 433] width 537 height 867
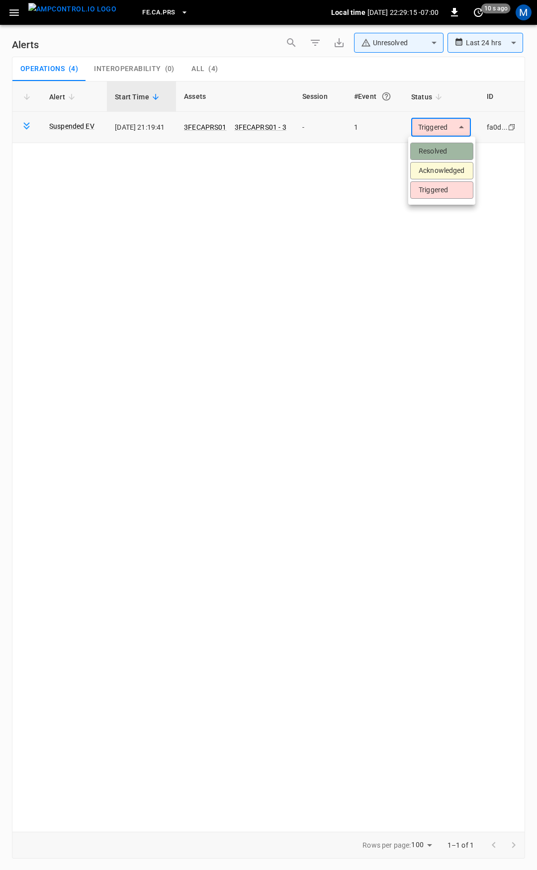
click at [445, 152] on li "Resolved" at bounding box center [441, 151] width 63 height 17
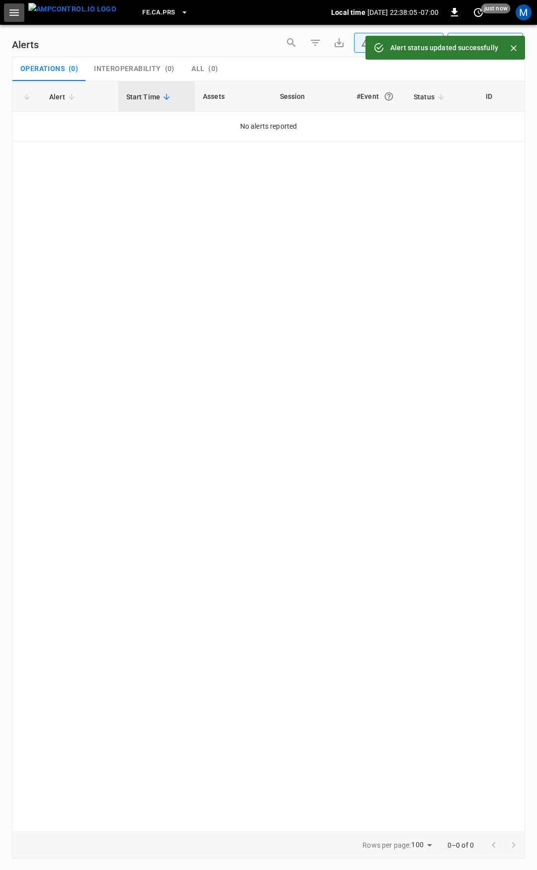
click at [13, 11] on icon "button" at bounding box center [14, 12] width 12 height 12
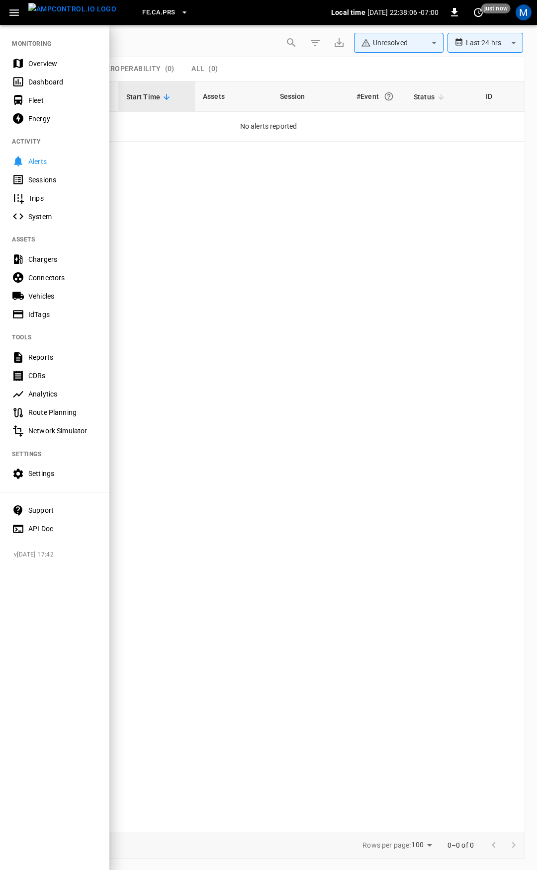
click at [49, 59] on div "Overview" at bounding box center [62, 64] width 69 height 10
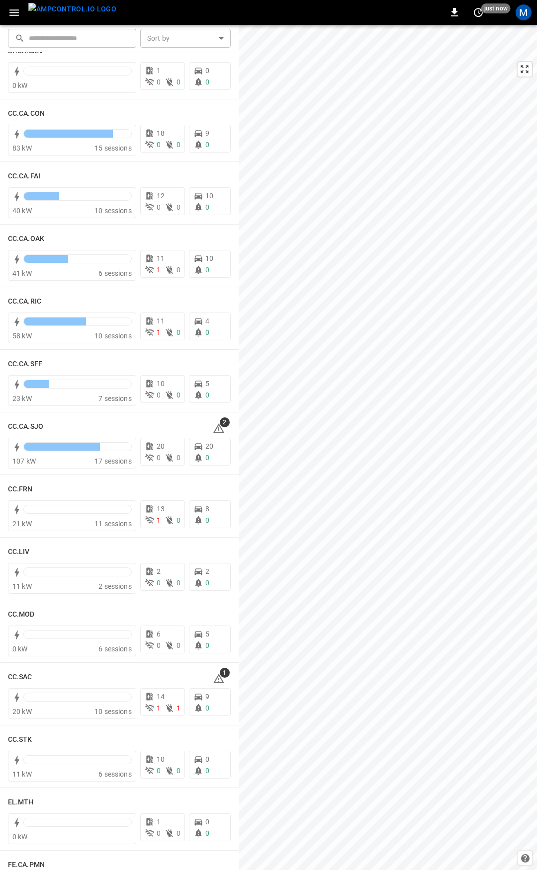
scroll to position [158, 0]
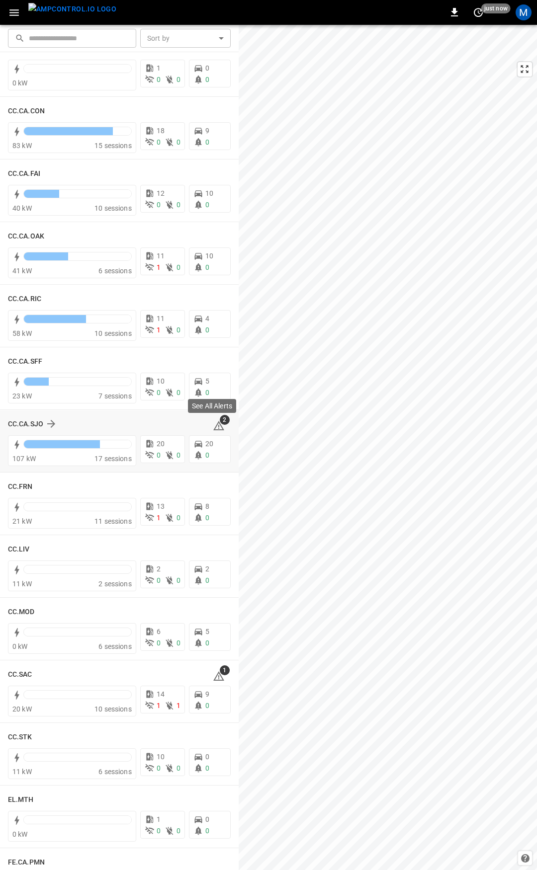
click at [215, 424] on icon at bounding box center [219, 426] width 12 height 12
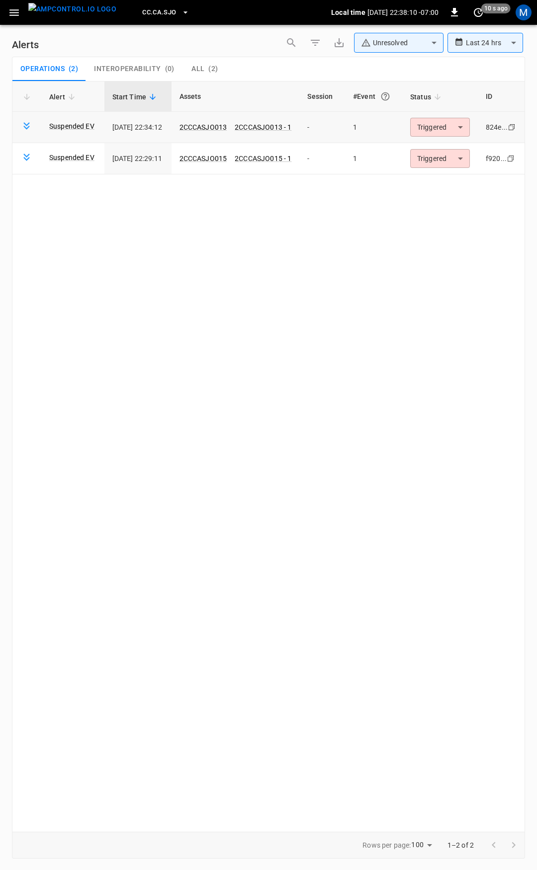
click at [454, 129] on body "**********" at bounding box center [268, 433] width 537 height 867
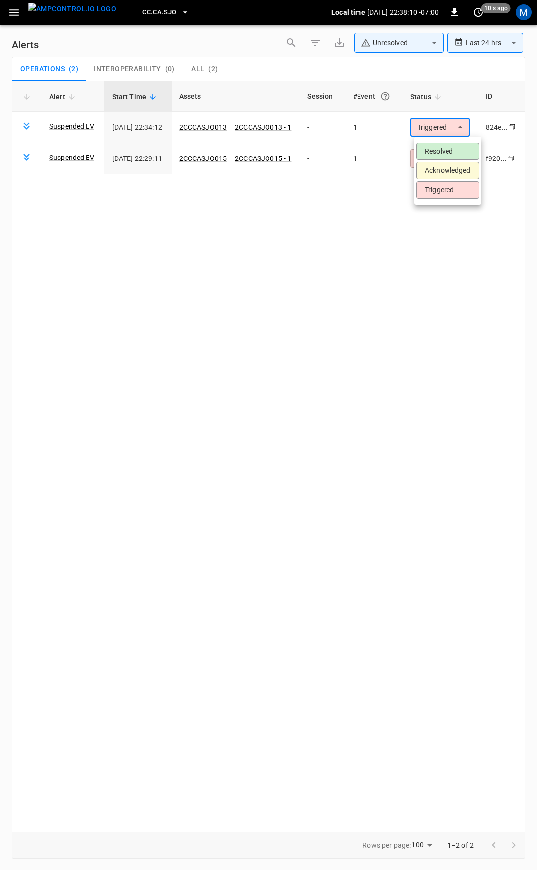
click at [457, 152] on li "Resolved" at bounding box center [447, 151] width 63 height 17
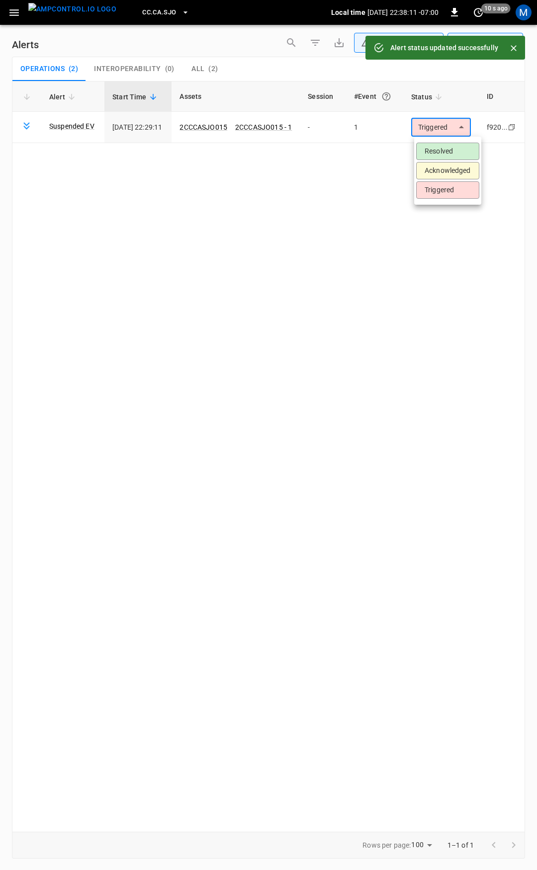
click at [456, 131] on body "**********" at bounding box center [268, 433] width 537 height 867
click at [452, 155] on li "Resolved" at bounding box center [447, 151] width 63 height 17
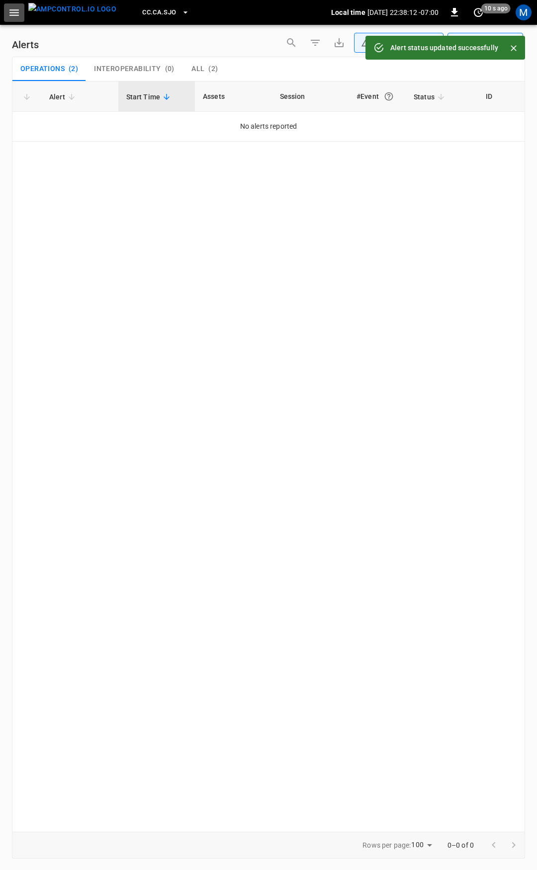
click at [19, 15] on icon "button" at bounding box center [14, 12] width 12 height 12
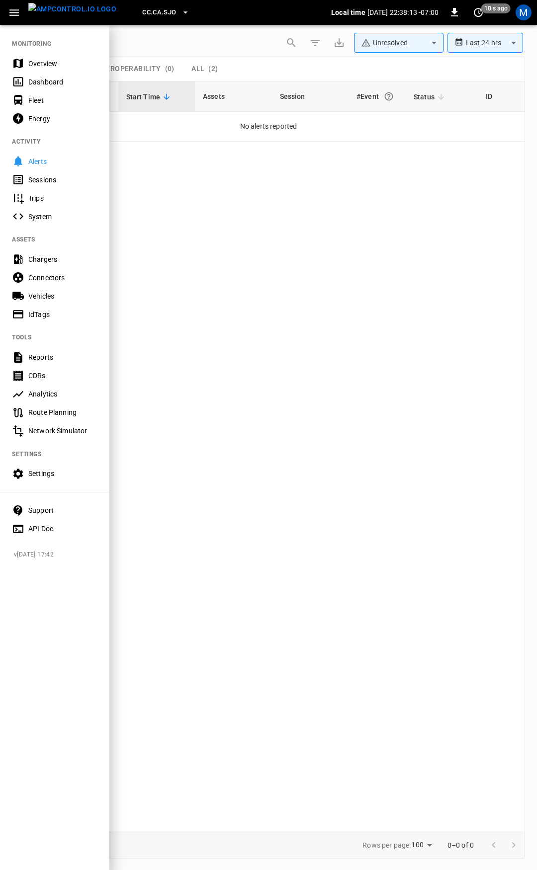
click at [38, 60] on div "Overview" at bounding box center [62, 64] width 69 height 10
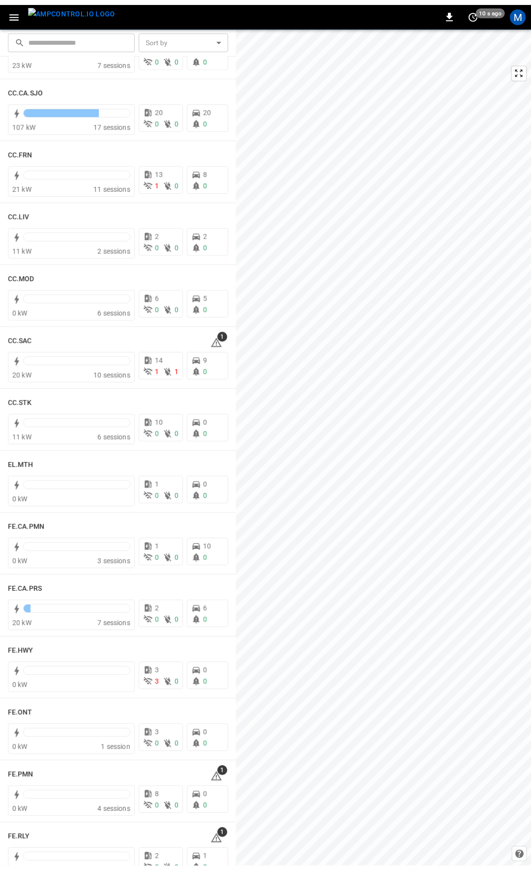
scroll to position [510, 0]
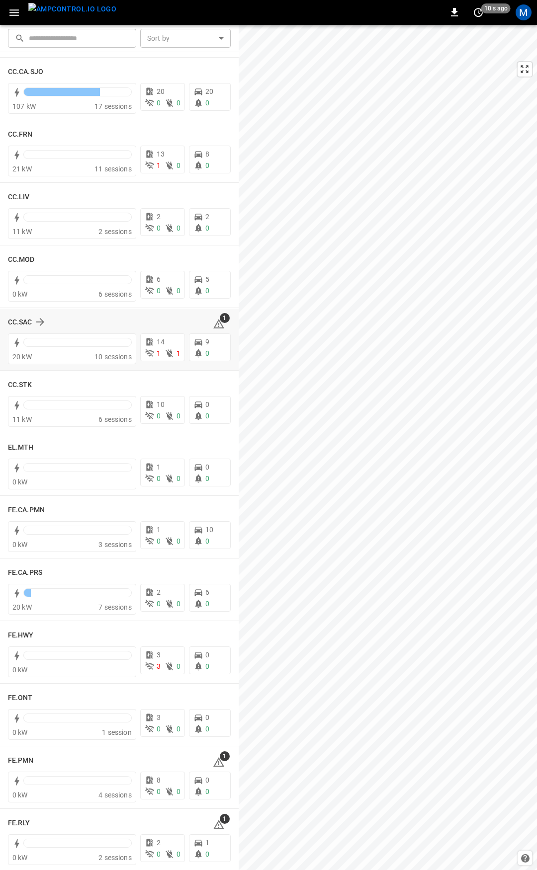
click at [215, 323] on icon at bounding box center [219, 324] width 12 height 12
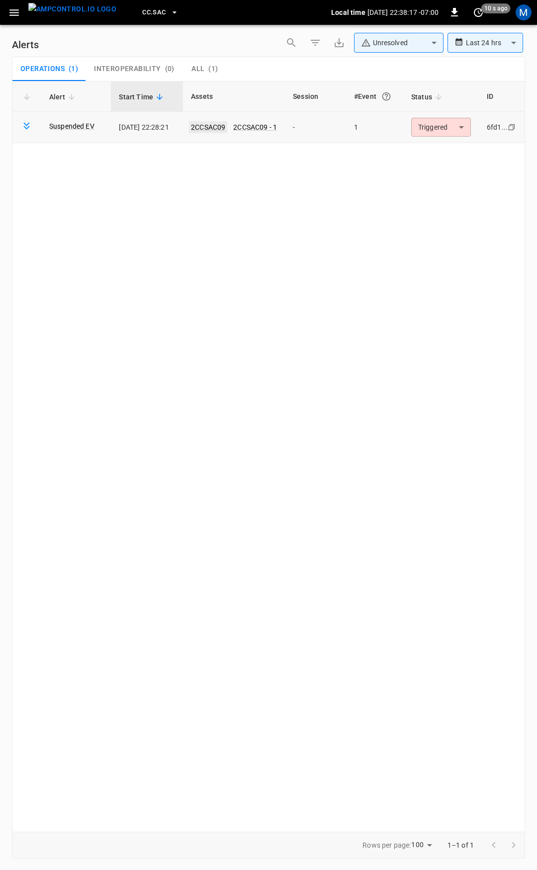
click at [221, 127] on link "2CCSAC09" at bounding box center [208, 127] width 38 height 12
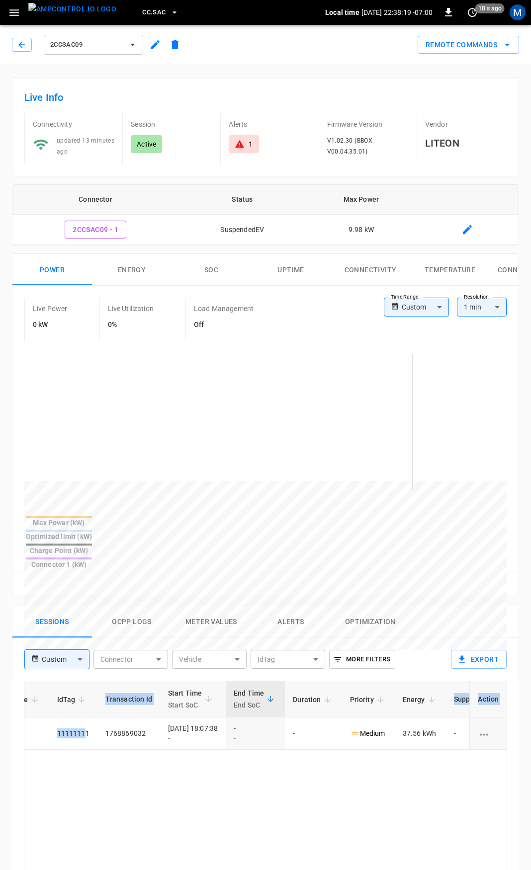
scroll to position [0, 250]
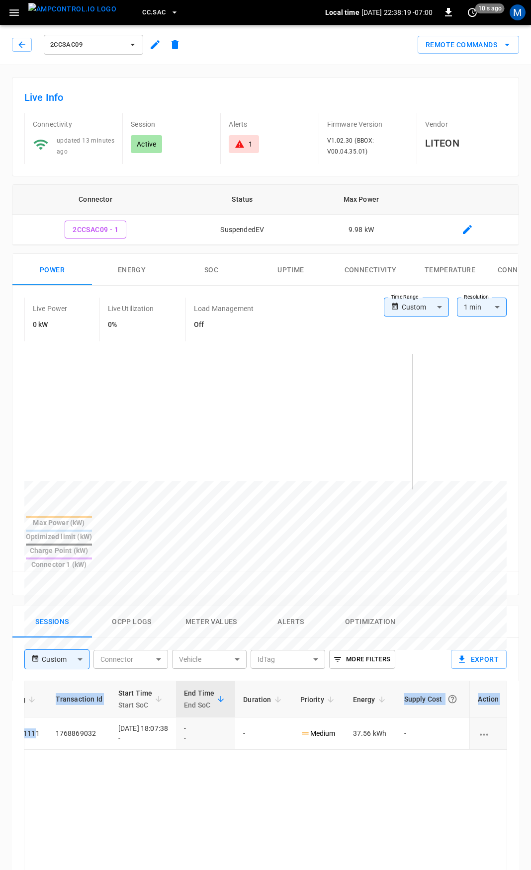
drag, startPoint x: 335, startPoint y: 694, endPoint x: 536, endPoint y: 700, distance: 201.4
click at [530, 700] on html "CC.SAC Local time 2025-09-17 22:38:19 -07:00 0 10 s ago M 2CCSAC09 Remote Comma…" at bounding box center [265, 664] width 531 height 1329
click at [280, 718] on td "-" at bounding box center [263, 734] width 57 height 32
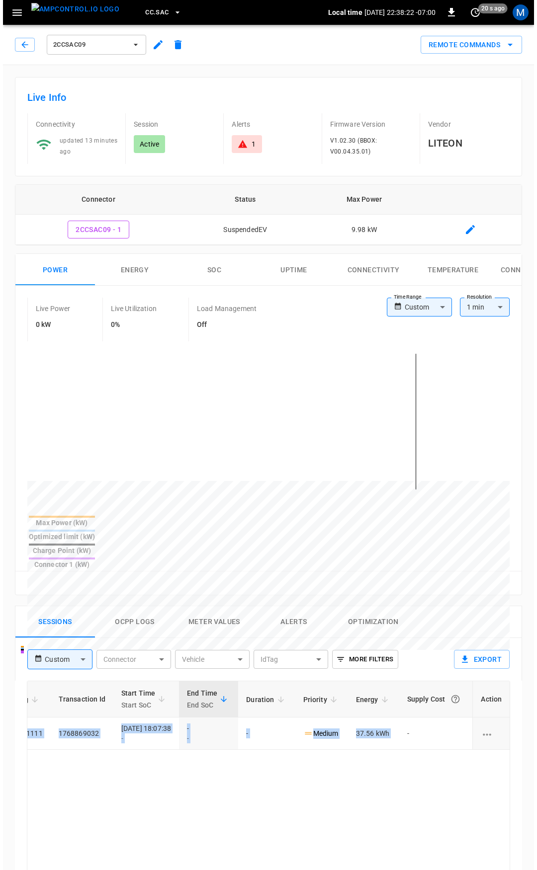
scroll to position [0, 0]
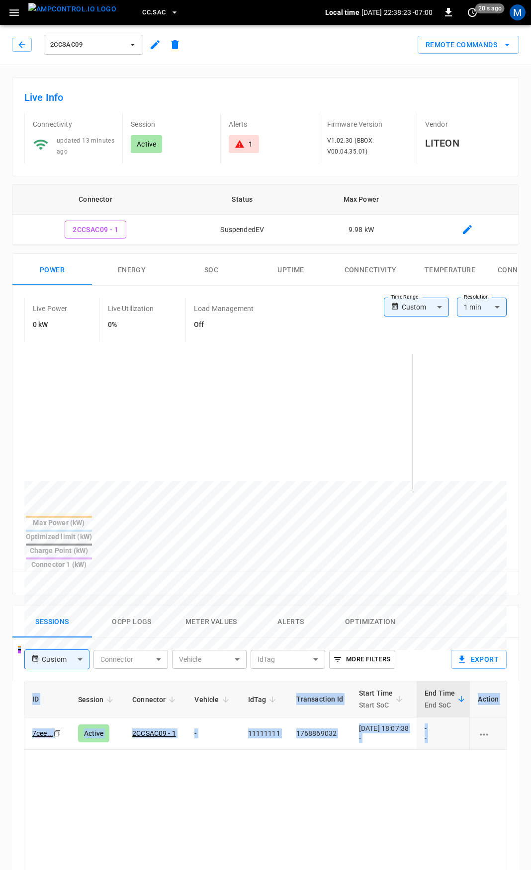
drag, startPoint x: 403, startPoint y: 695, endPoint x: -173, endPoint y: 708, distance: 575.8
click at [0, 708] on html "CC.SAC Local time 2025-09-17 22:38:23 -07:00 0 20 s ago M 2CCSAC09 Remote Comma…" at bounding box center [265, 664] width 531 height 1329
click at [224, 718] on td "-" at bounding box center [212, 734] width 53 height 32
click at [142, 15] on span "CC.SAC" at bounding box center [153, 12] width 23 height 11
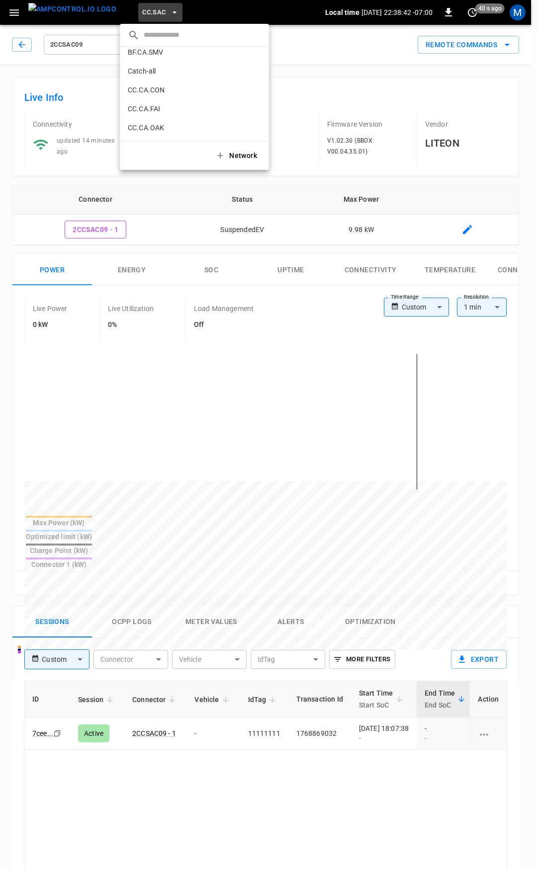
scroll to position [77, 0]
click at [146, 81] on p "CC.CA.CON" at bounding box center [176, 78] width 97 height 10
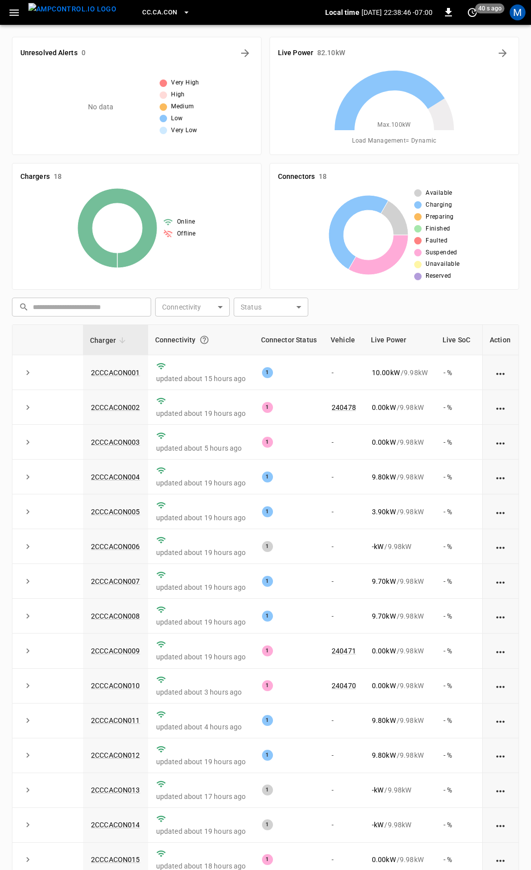
click at [12, 8] on icon "button" at bounding box center [14, 12] width 12 height 12
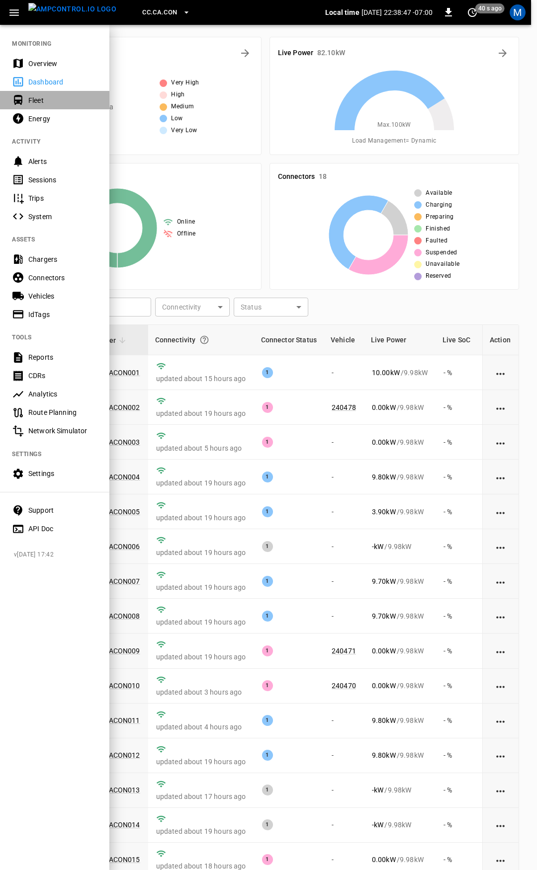
click at [58, 104] on div "Fleet" at bounding box center [62, 100] width 69 height 10
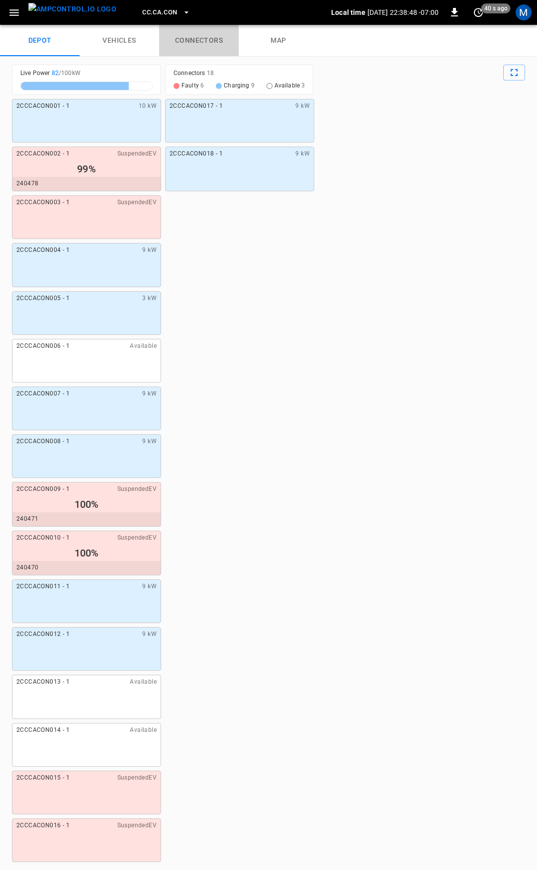
click at [201, 41] on link "connectors" at bounding box center [199, 41] width 80 height 32
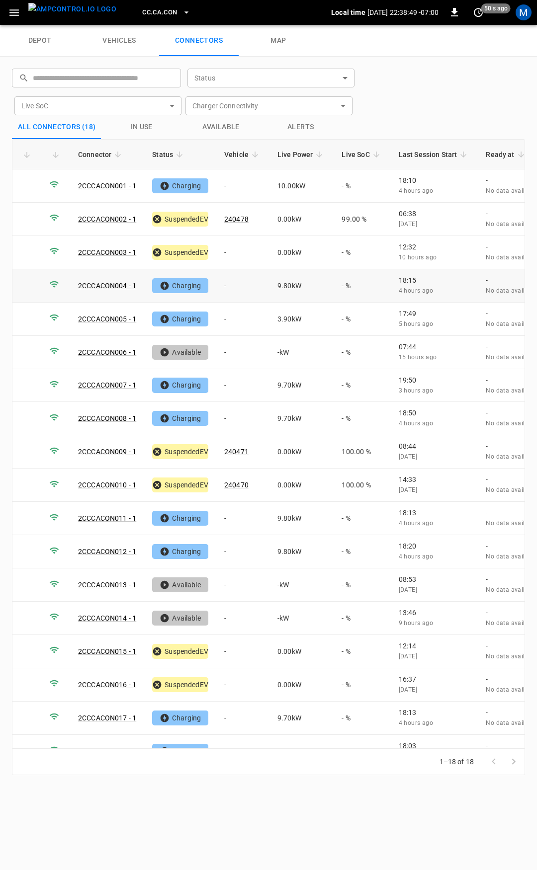
click at [249, 283] on td "-" at bounding box center [242, 285] width 53 height 33
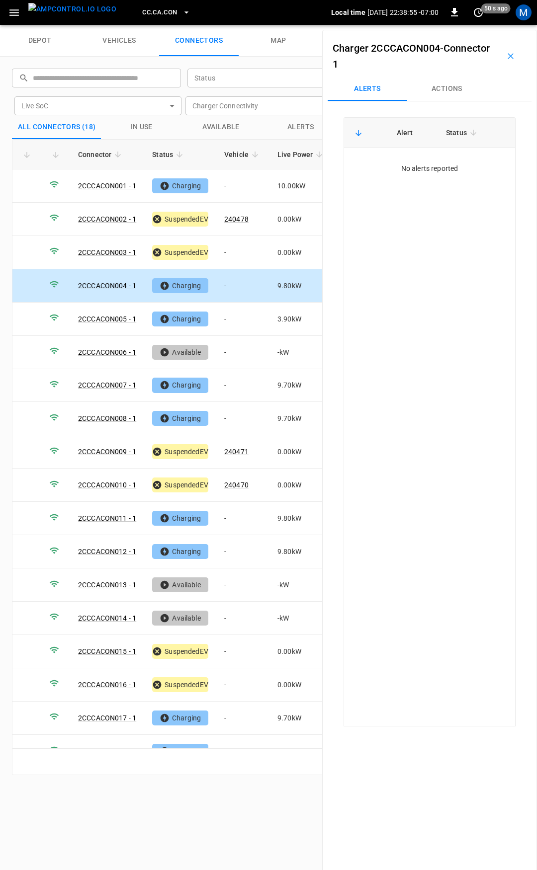
click at [463, 84] on button "Actions" at bounding box center [447, 89] width 80 height 24
click at [421, 171] on input "Vehicle Name" at bounding box center [433, 164] width 79 height 12
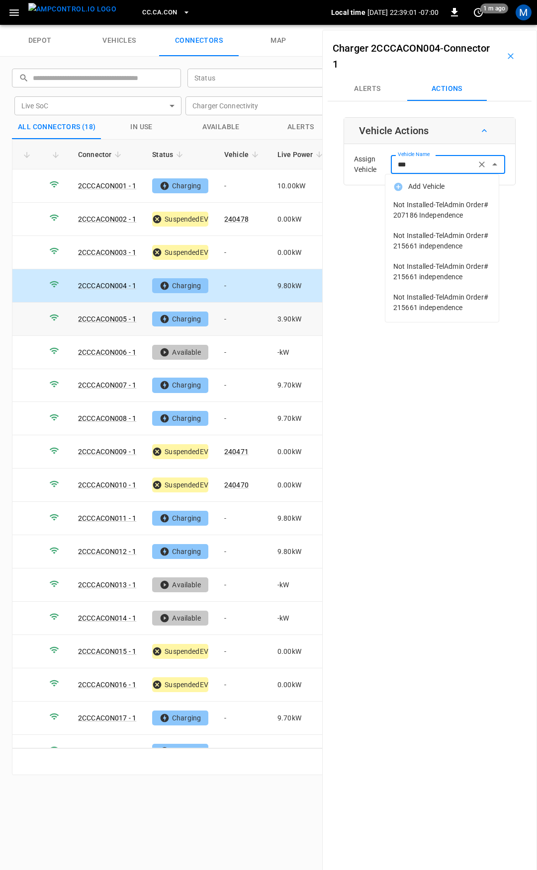
type input "***"
click at [244, 323] on td "-" at bounding box center [242, 319] width 53 height 33
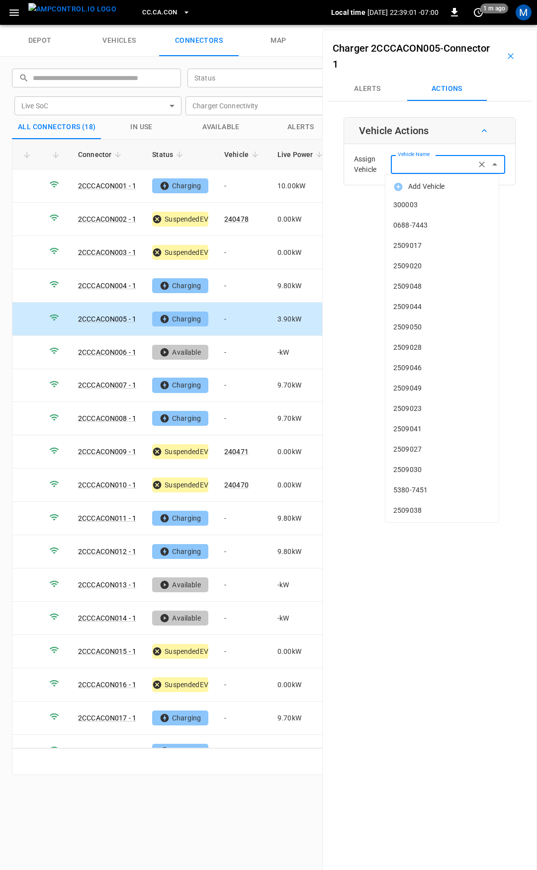
click at [413, 164] on div "Vehicle Name Vehicle Name" at bounding box center [448, 164] width 114 height 18
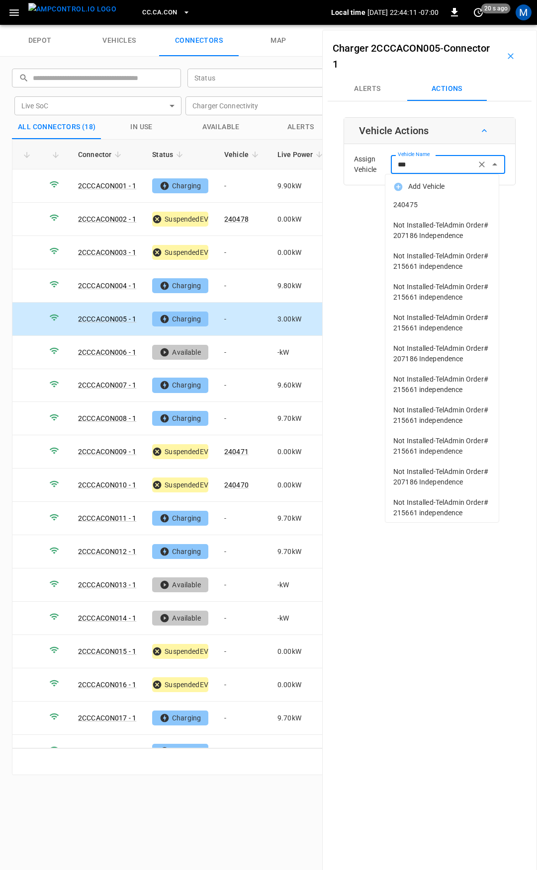
click at [431, 203] on span "240475" at bounding box center [441, 205] width 97 height 10
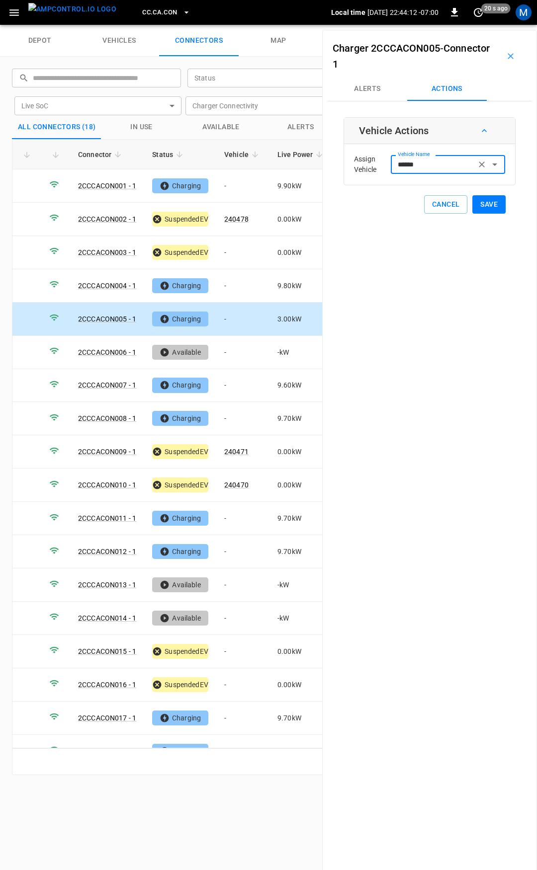
type input "******"
click at [478, 200] on button "Save" at bounding box center [488, 204] width 33 height 18
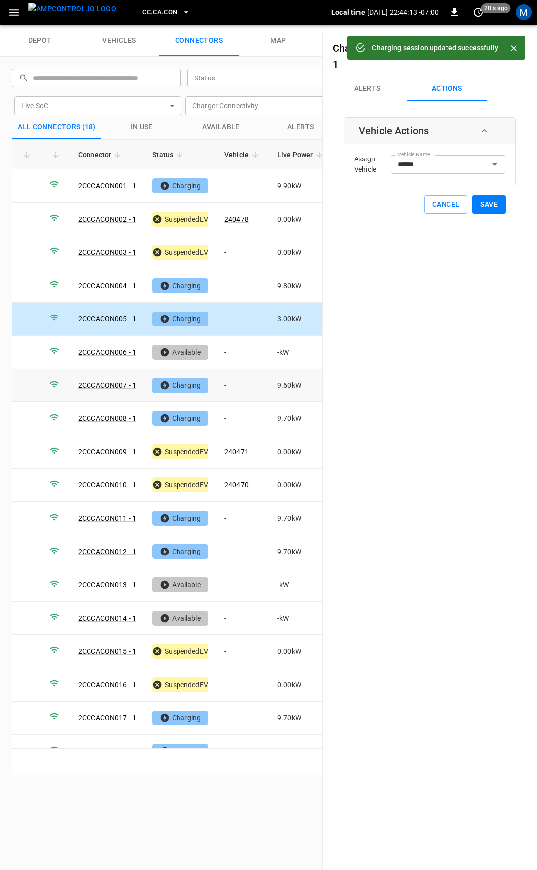
click at [239, 389] on td "-" at bounding box center [242, 385] width 53 height 33
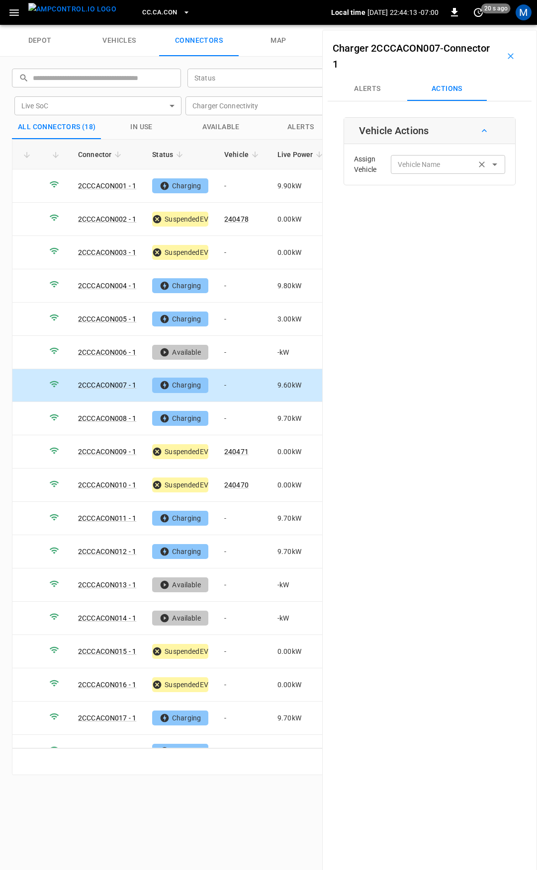
click at [415, 162] on div "Vehicle Name Vehicle Name" at bounding box center [448, 164] width 114 height 18
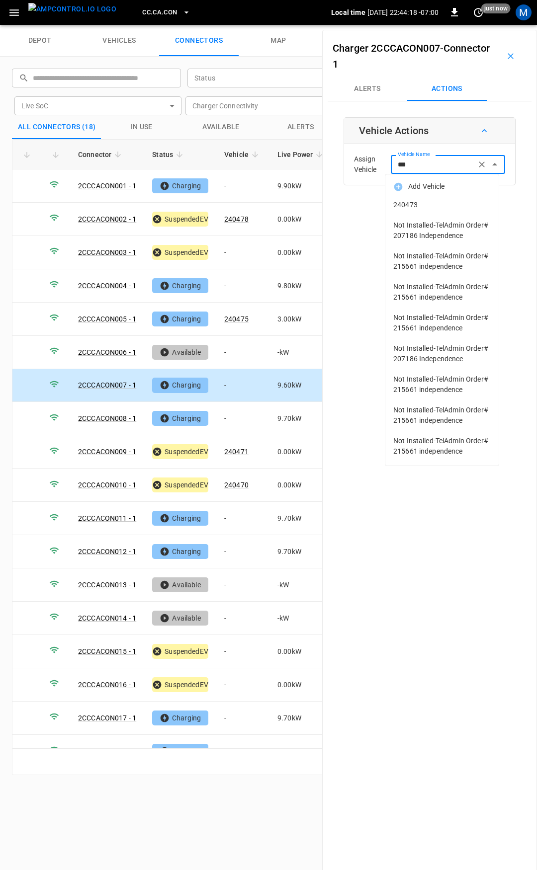
click at [432, 206] on span "240473" at bounding box center [441, 205] width 97 height 10
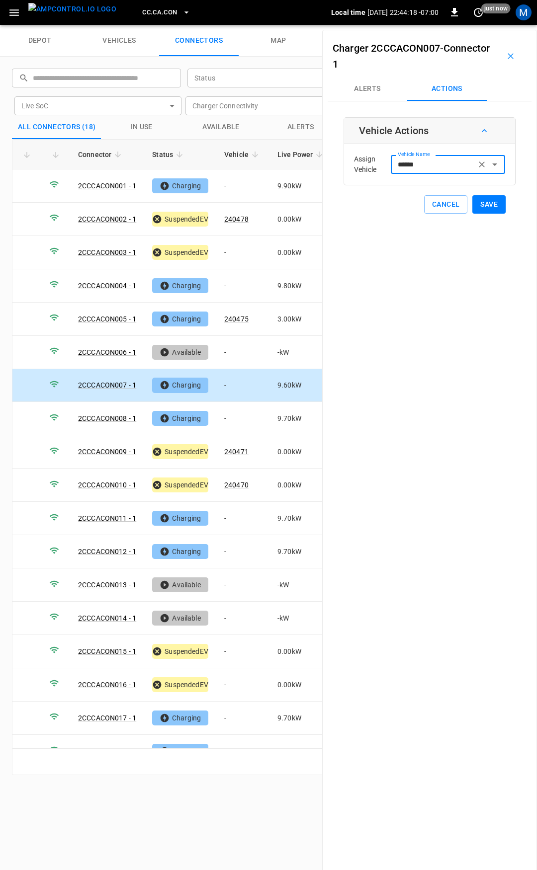
type input "******"
click at [472, 203] on button "Save" at bounding box center [488, 204] width 33 height 18
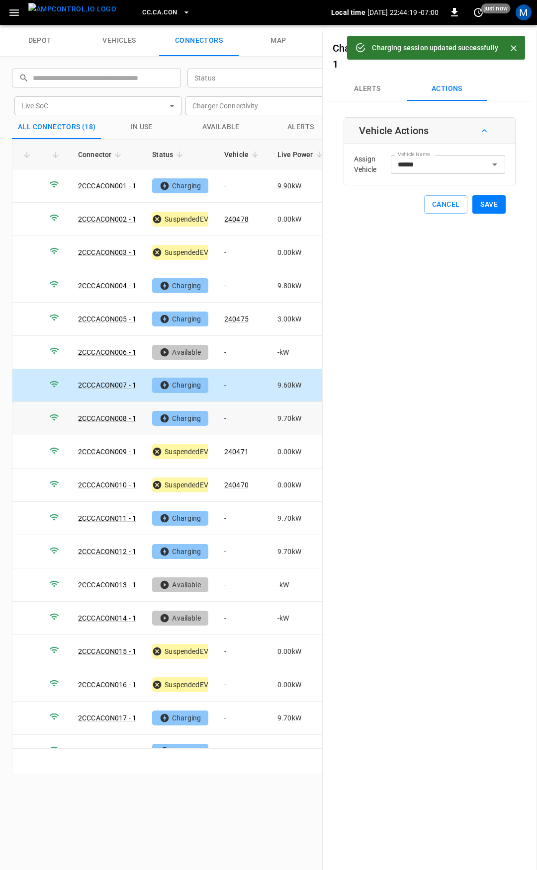
click at [240, 414] on td "-" at bounding box center [242, 418] width 53 height 33
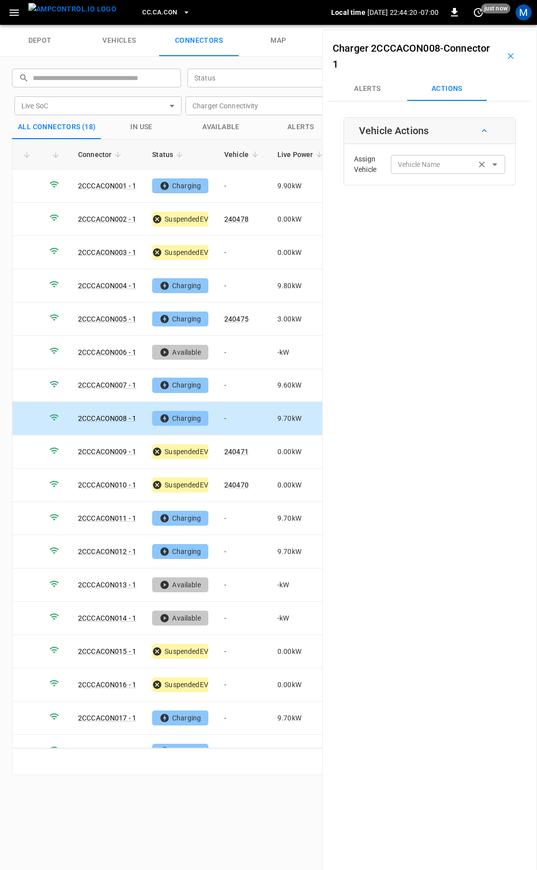
click at [413, 171] on div "Vehicle Name" at bounding box center [448, 164] width 114 height 18
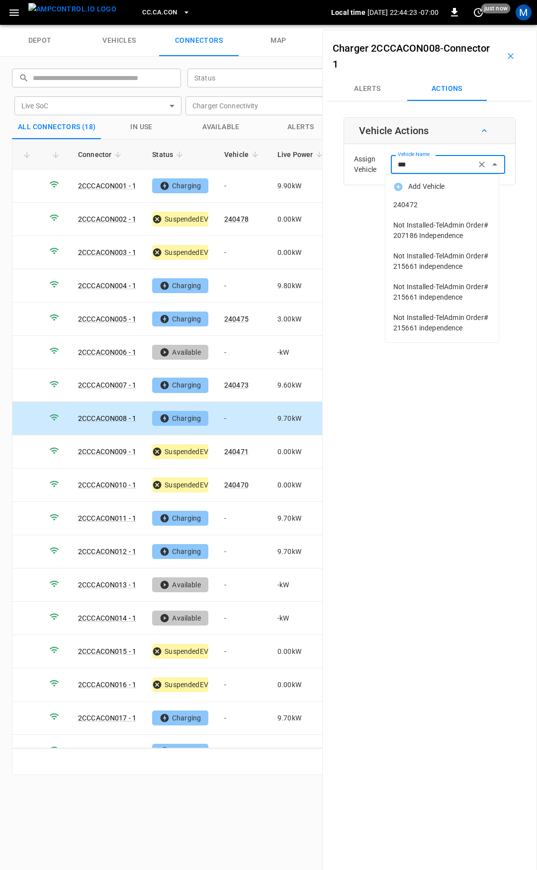
click at [428, 198] on li "240472" at bounding box center [441, 205] width 113 height 20
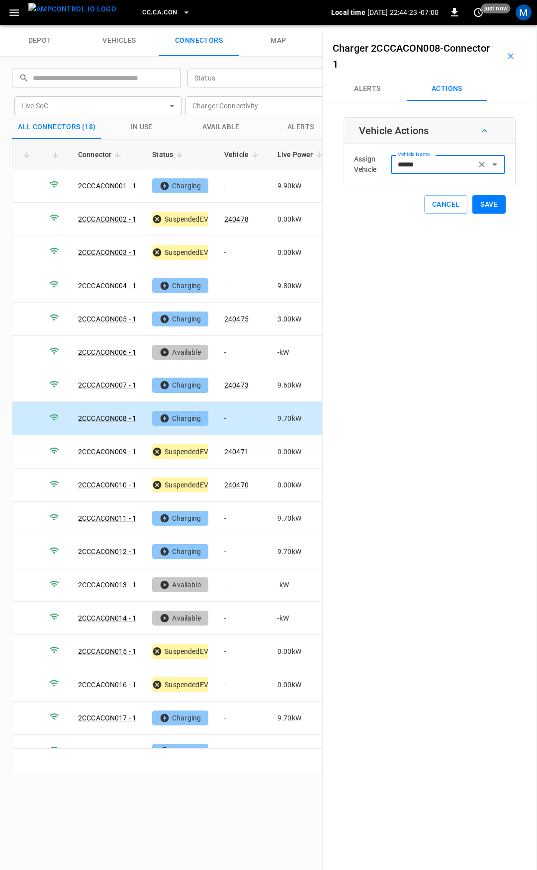
type input "******"
click at [485, 202] on button "Save" at bounding box center [488, 204] width 33 height 18
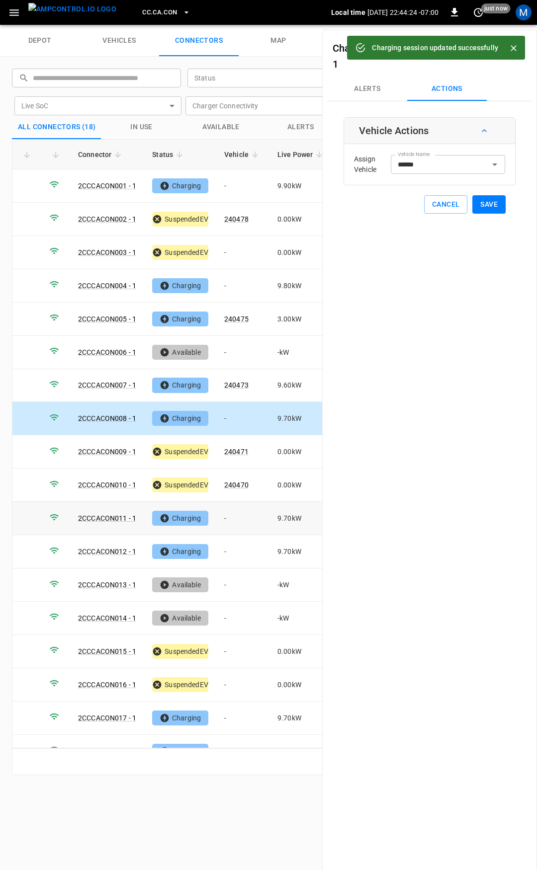
click at [240, 510] on td "-" at bounding box center [242, 518] width 53 height 33
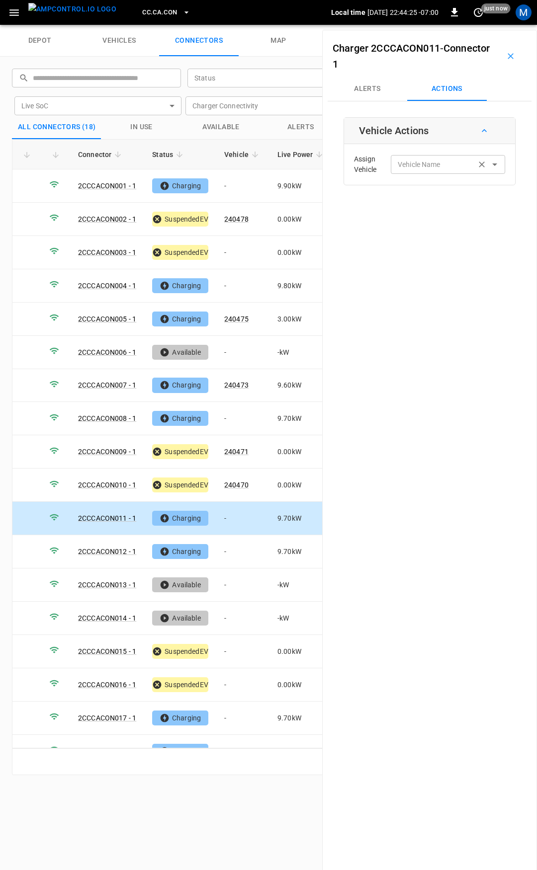
click at [436, 162] on input "Vehicle Name" at bounding box center [433, 164] width 79 height 12
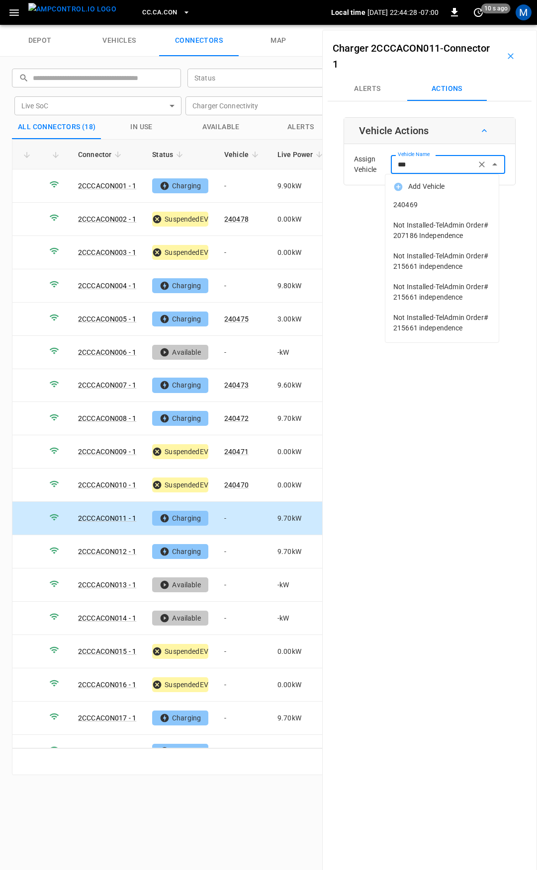
click at [450, 211] on li "240469" at bounding box center [441, 205] width 113 height 20
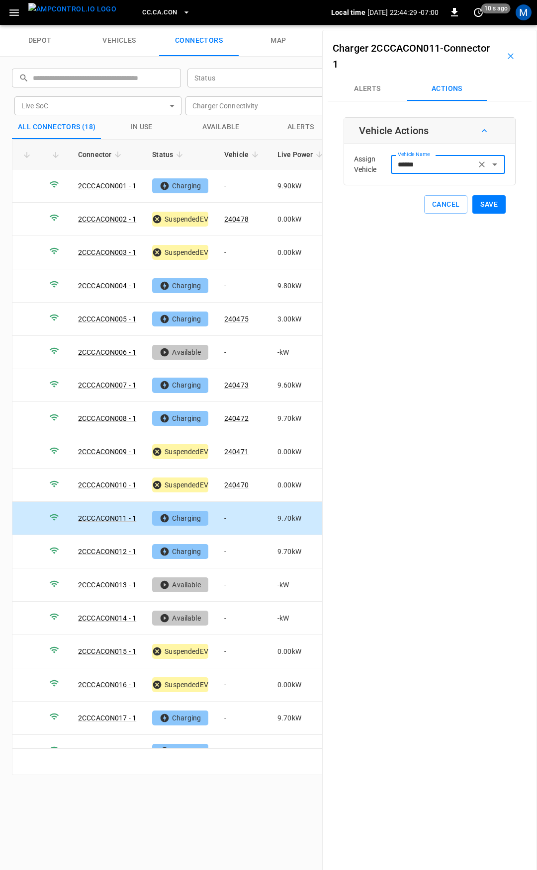
type input "******"
click at [474, 205] on button "Save" at bounding box center [488, 204] width 33 height 18
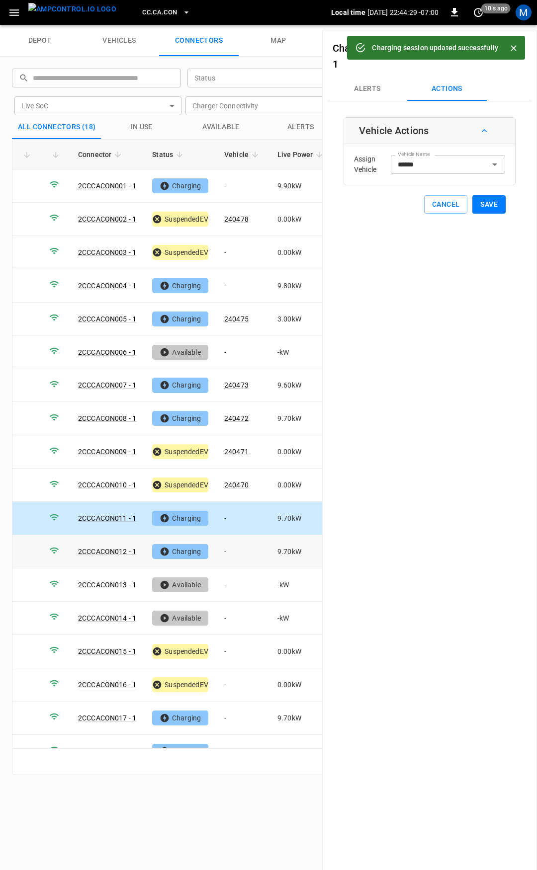
click at [232, 544] on td "-" at bounding box center [242, 551] width 53 height 33
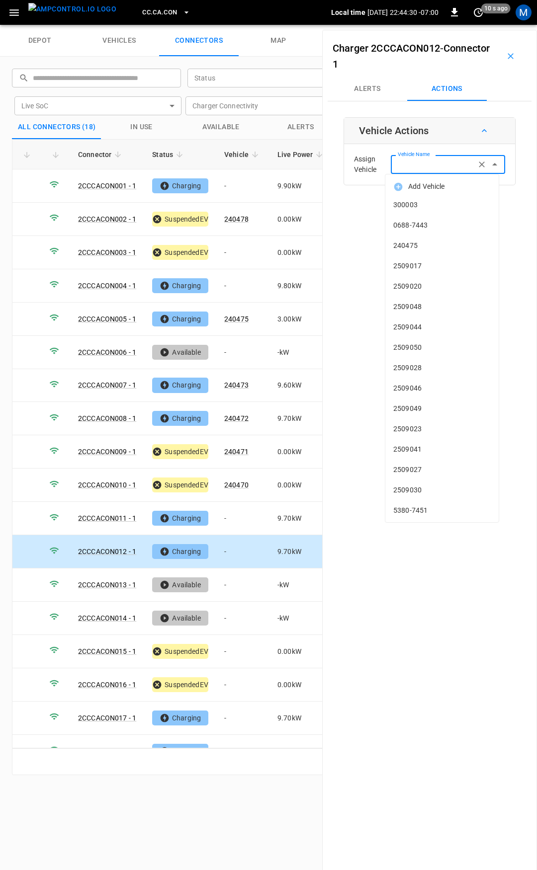
click at [430, 161] on input "Vehicle Name" at bounding box center [433, 164] width 79 height 12
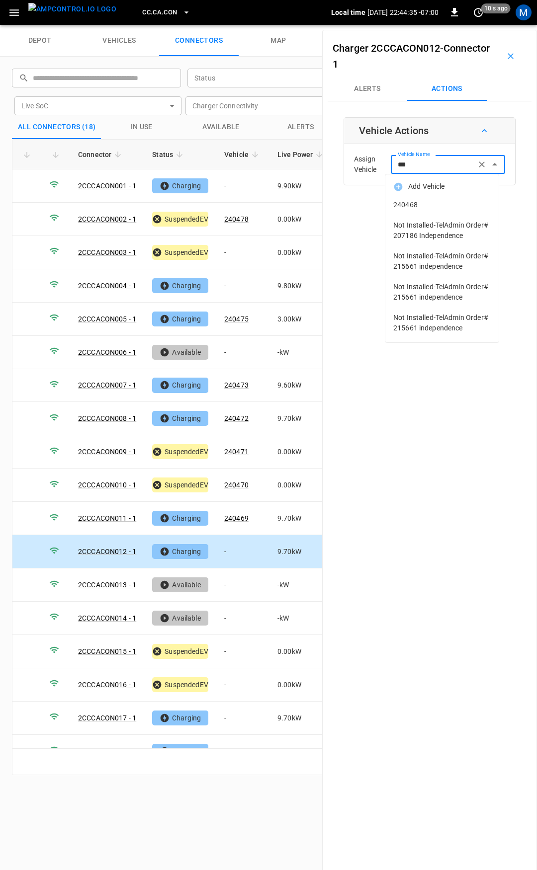
click at [452, 205] on span "240468" at bounding box center [441, 205] width 97 height 10
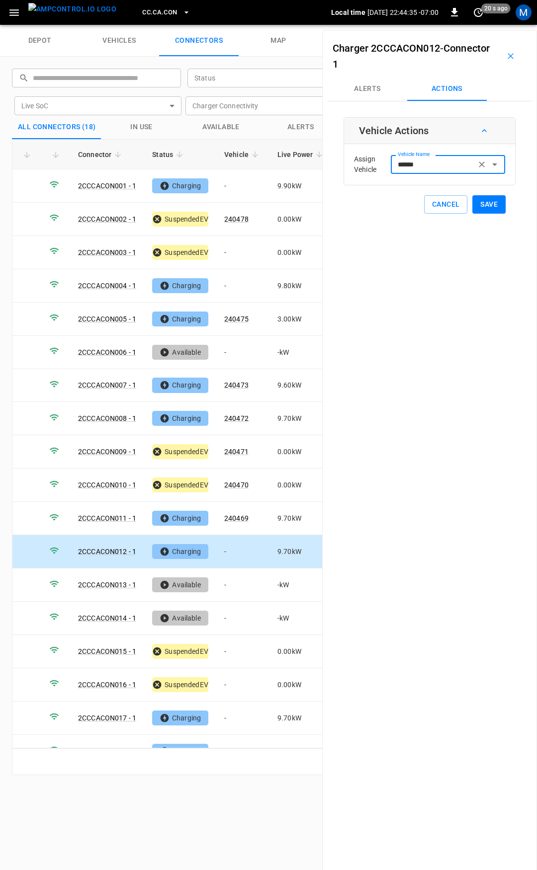
type input "******"
click at [483, 200] on button "Save" at bounding box center [488, 204] width 33 height 18
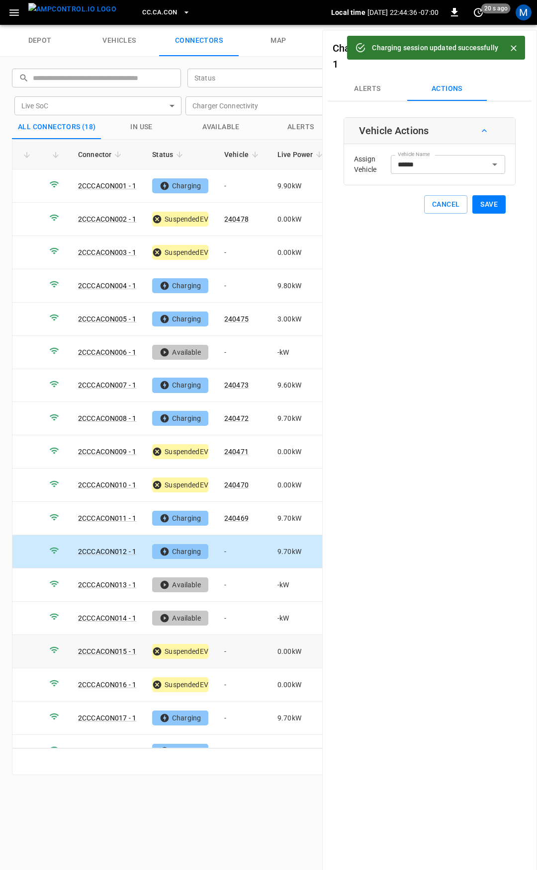
click at [239, 641] on td "-" at bounding box center [242, 651] width 53 height 33
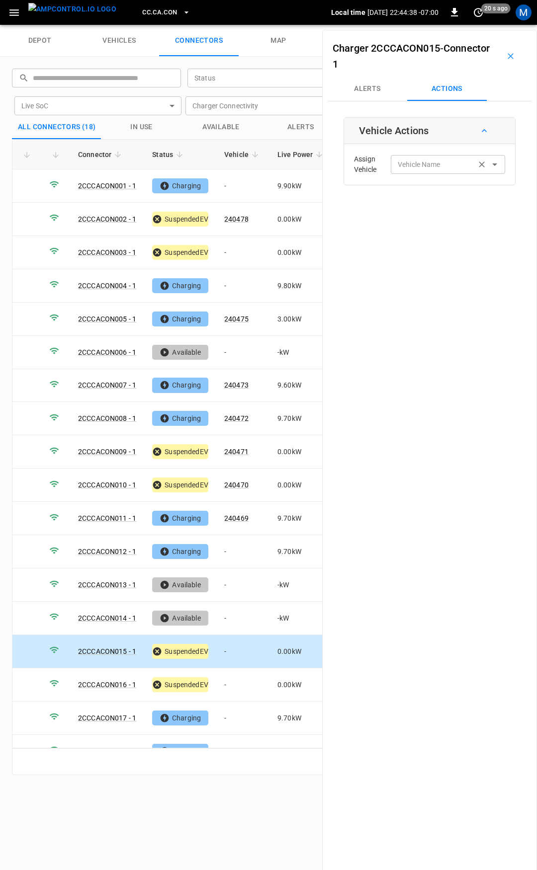
click at [404, 162] on div "Vehicle Name Vehicle Name" at bounding box center [448, 164] width 114 height 18
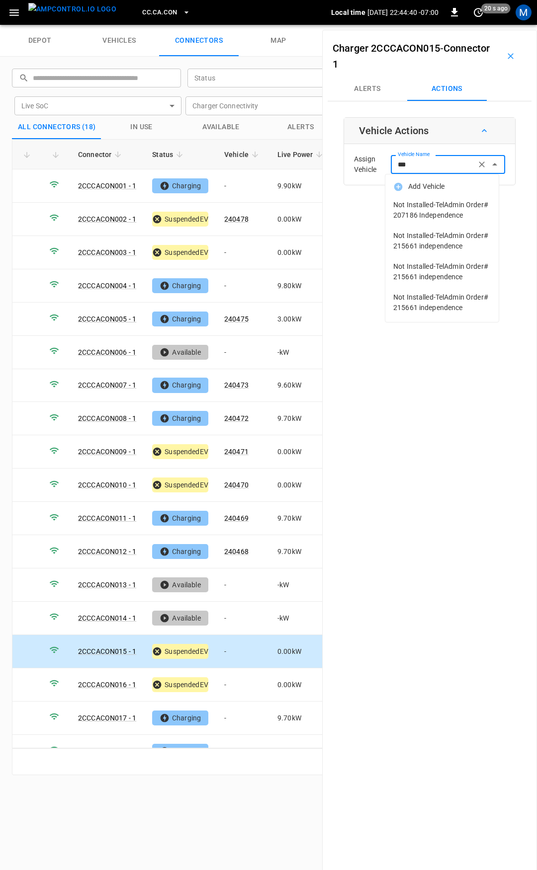
click at [445, 158] on div "*** Vehicle Name" at bounding box center [448, 164] width 114 height 18
type input "*"
click at [240, 680] on td "-" at bounding box center [242, 685] width 53 height 33
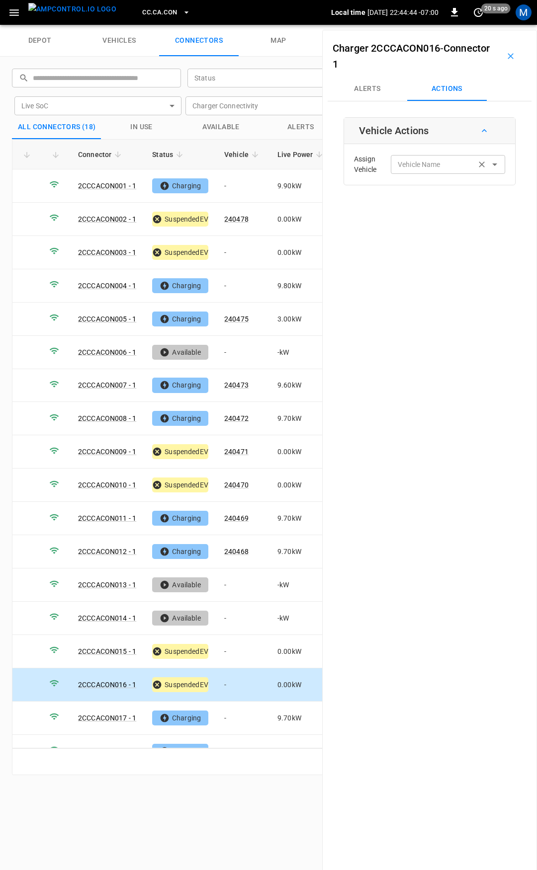
click at [435, 164] on div "Vehicle Name Vehicle Name" at bounding box center [448, 164] width 114 height 18
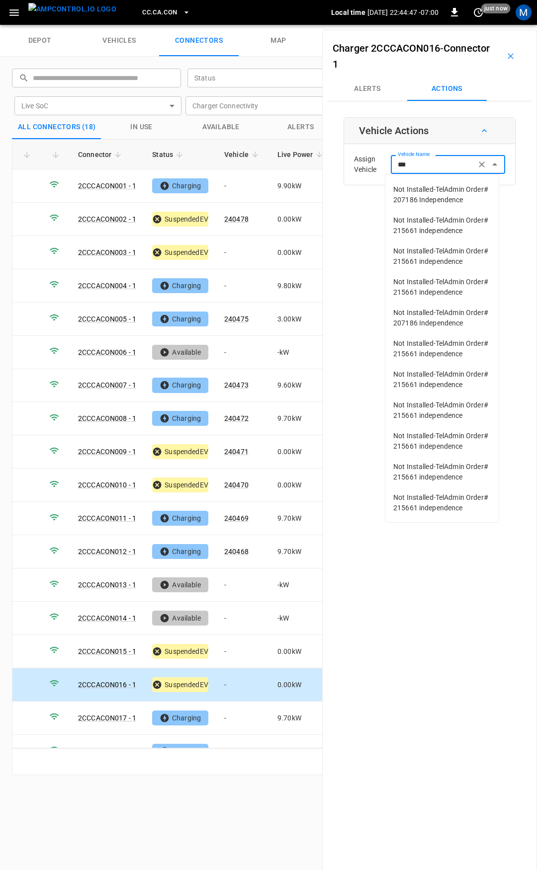
scroll to position [151, 0]
type input "***"
click at [252, 713] on td "-" at bounding box center [242, 718] width 53 height 33
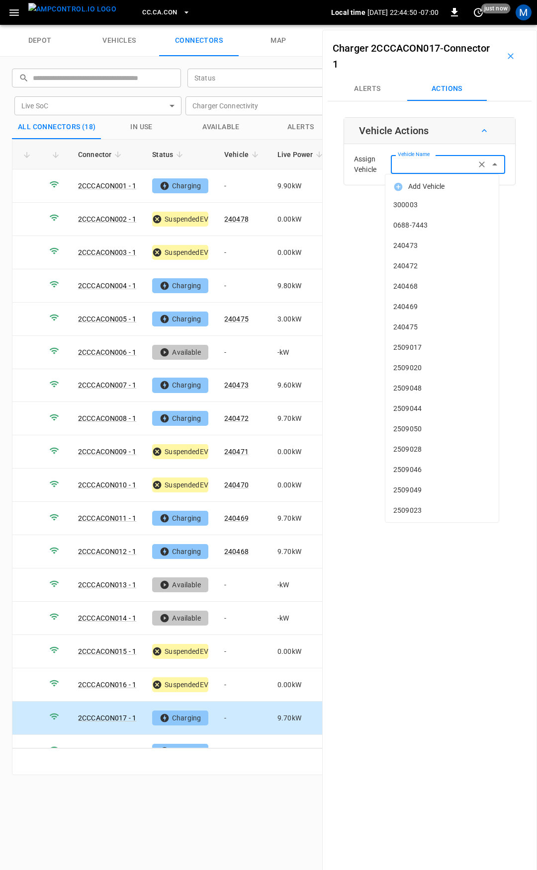
click at [434, 168] on input "Vehicle Name" at bounding box center [433, 164] width 79 height 12
type input "*"
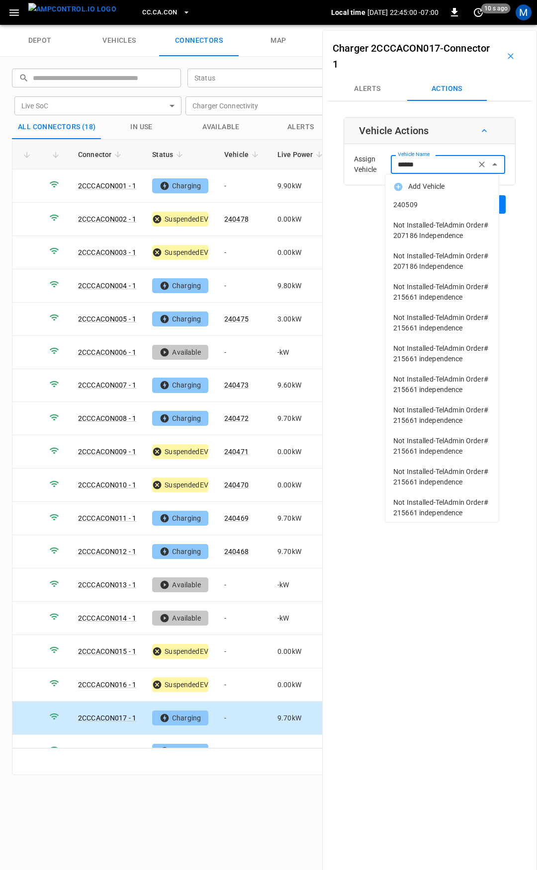
click at [446, 214] on ul "Add Vehicle 240509 Not Installed-TelAdmin Order# 207186 Independence Not Instal…" at bounding box center [441, 348] width 113 height 348
click at [447, 214] on li "240509" at bounding box center [441, 205] width 113 height 20
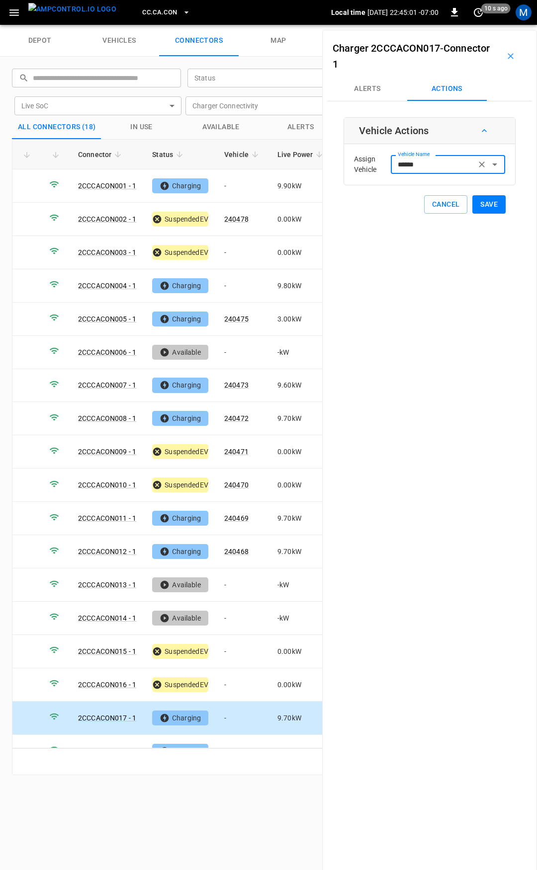
type input "******"
click at [487, 207] on button "Save" at bounding box center [488, 204] width 33 height 18
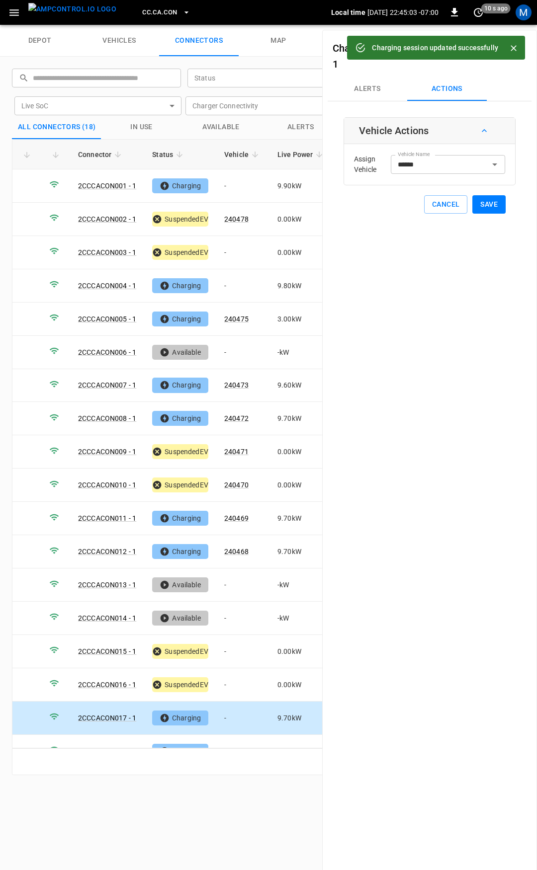
scroll to position [17, 0]
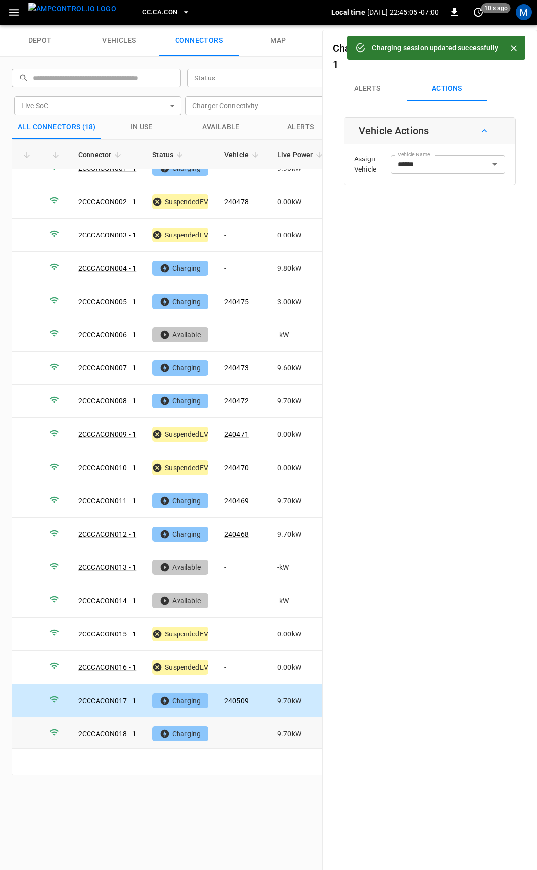
click at [253, 727] on td "-" at bounding box center [242, 734] width 53 height 33
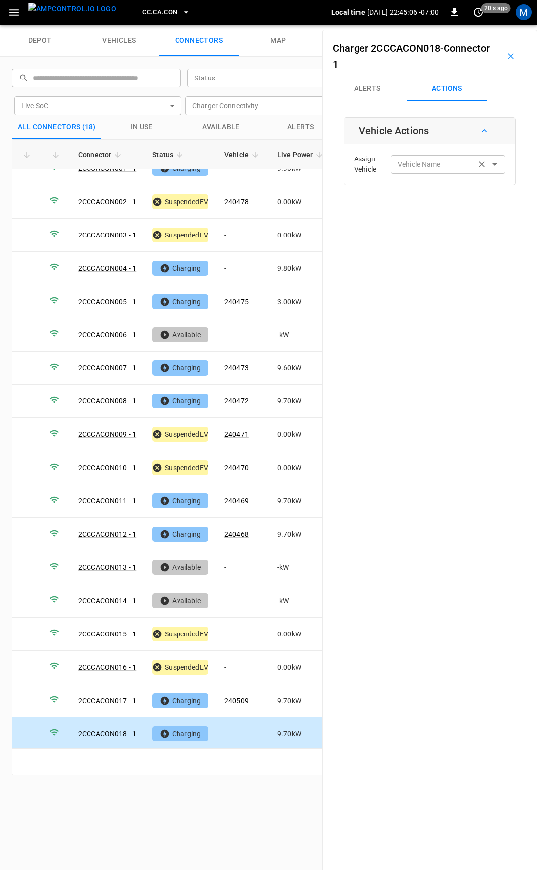
click at [428, 162] on div "Vehicle Name Vehicle Name" at bounding box center [448, 164] width 114 height 18
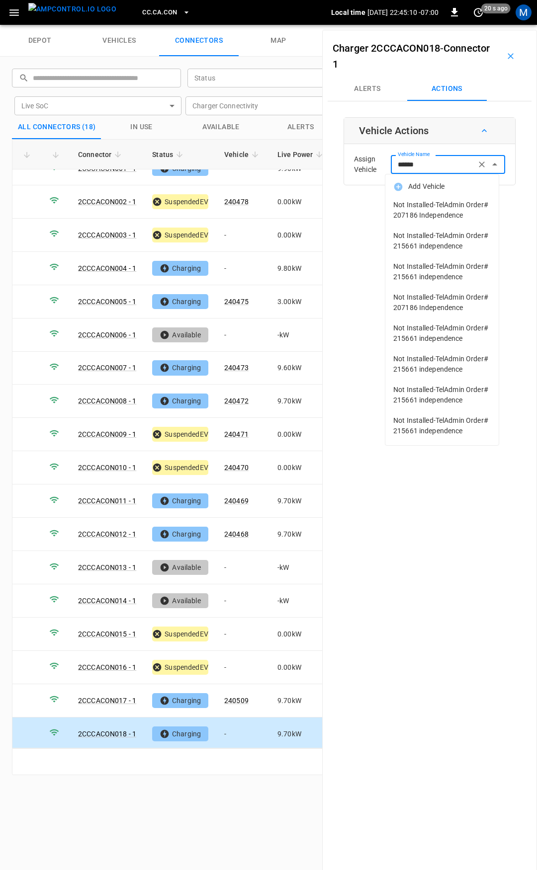
scroll to position [0, 0]
click at [453, 160] on input "******" at bounding box center [433, 164] width 79 height 12
type input "***"
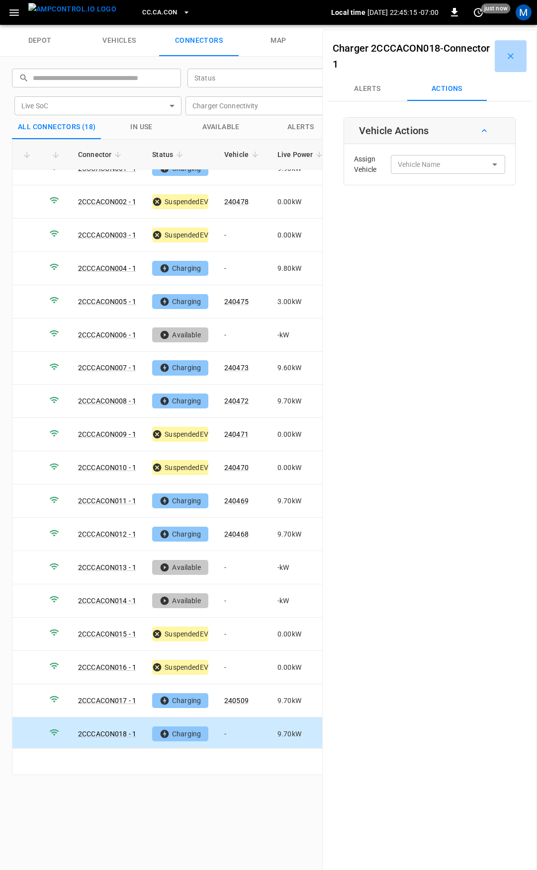
click at [508, 58] on icon "button" at bounding box center [511, 56] width 6 height 6
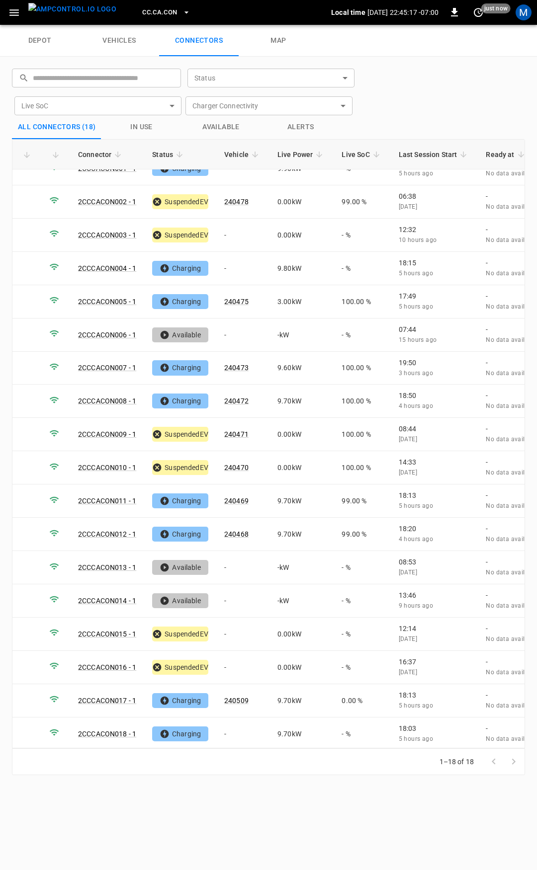
click at [142, 16] on span "CC.CA.CON" at bounding box center [159, 12] width 35 height 11
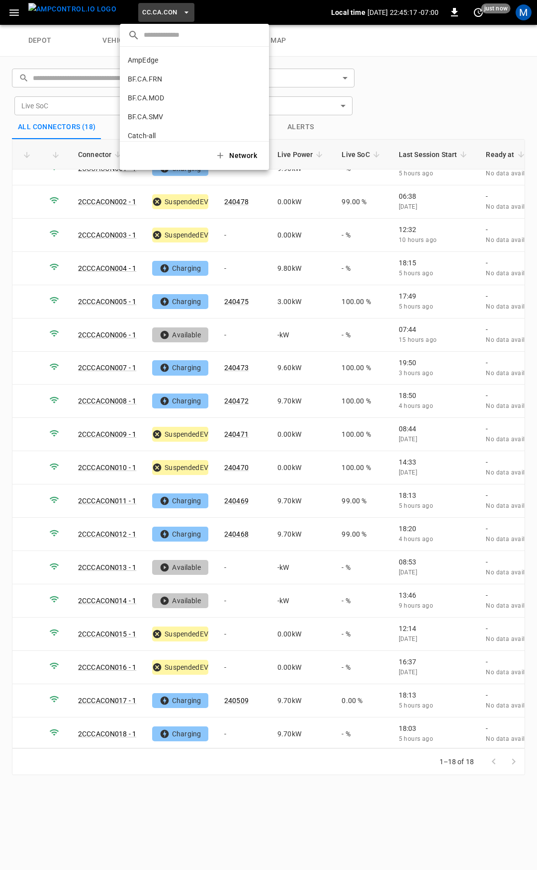
scroll to position [91, 0]
click at [161, 70] on li "CC.CA.CON b359 ..." at bounding box center [194, 63] width 149 height 19
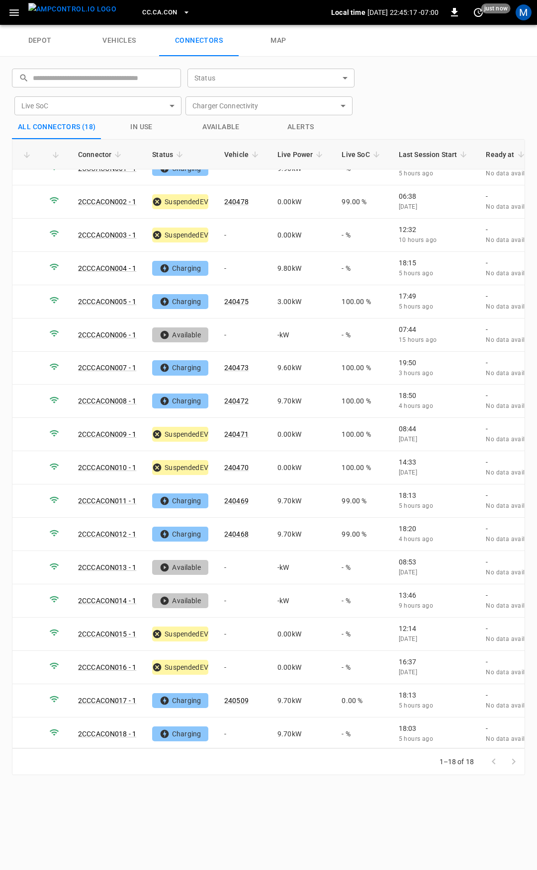
click at [162, 62] on li "CC.CA.FAI 4d3b ..." at bounding box center [176, 56] width 112 height 10
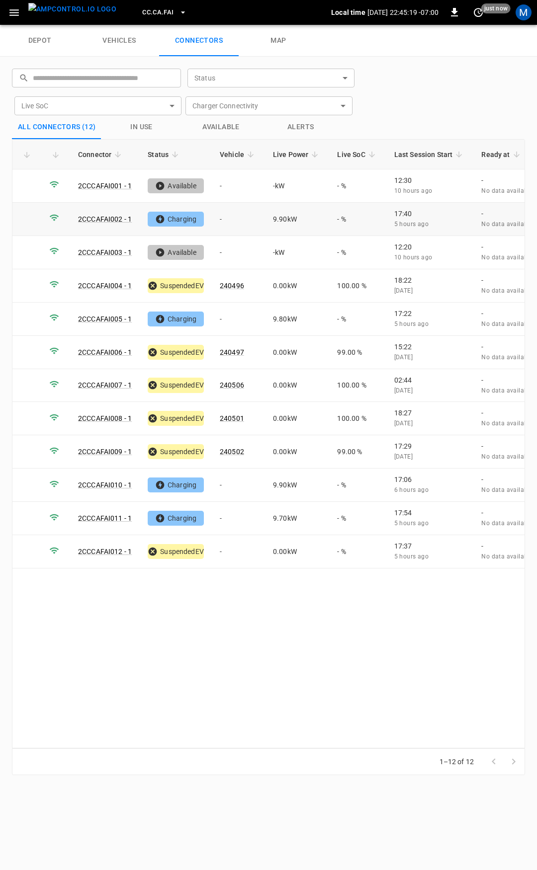
click at [239, 222] on td "-" at bounding box center [238, 219] width 53 height 33
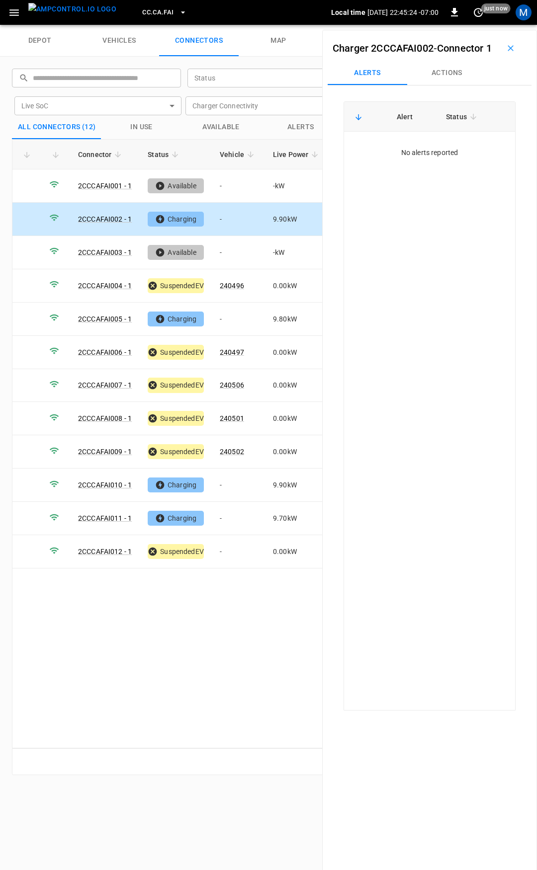
click at [448, 85] on button "Actions" at bounding box center [447, 73] width 80 height 24
click at [427, 158] on div "Vehicle Name Vehicle Name" at bounding box center [448, 148] width 114 height 18
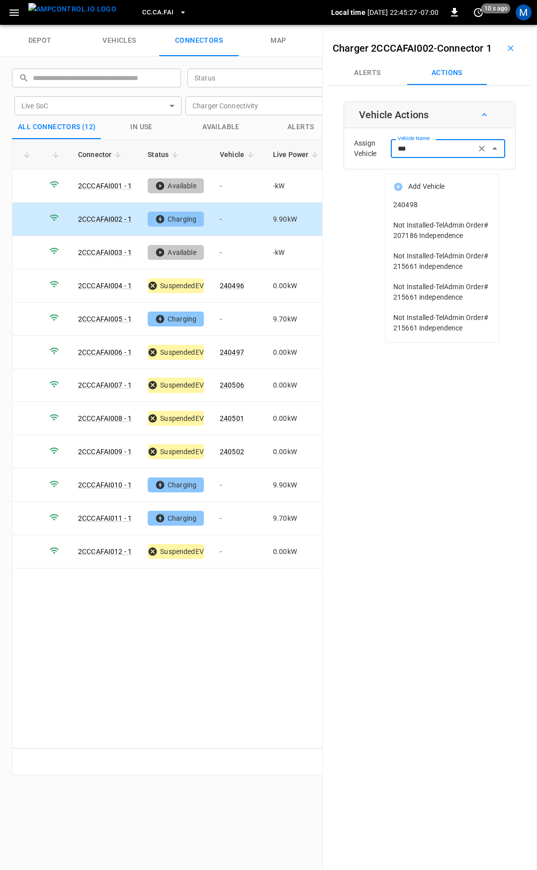
click at [441, 205] on span "240498" at bounding box center [441, 205] width 97 height 10
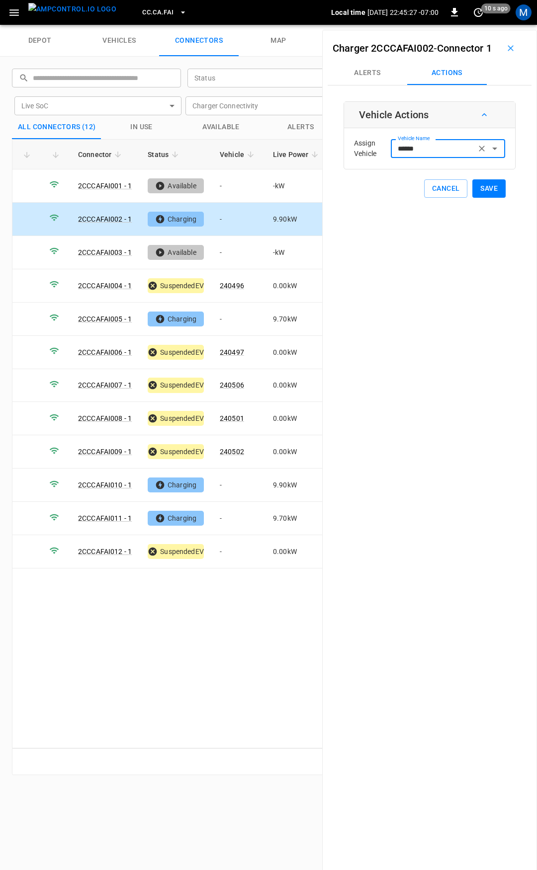
type input "******"
click at [486, 198] on button "Save" at bounding box center [488, 188] width 33 height 18
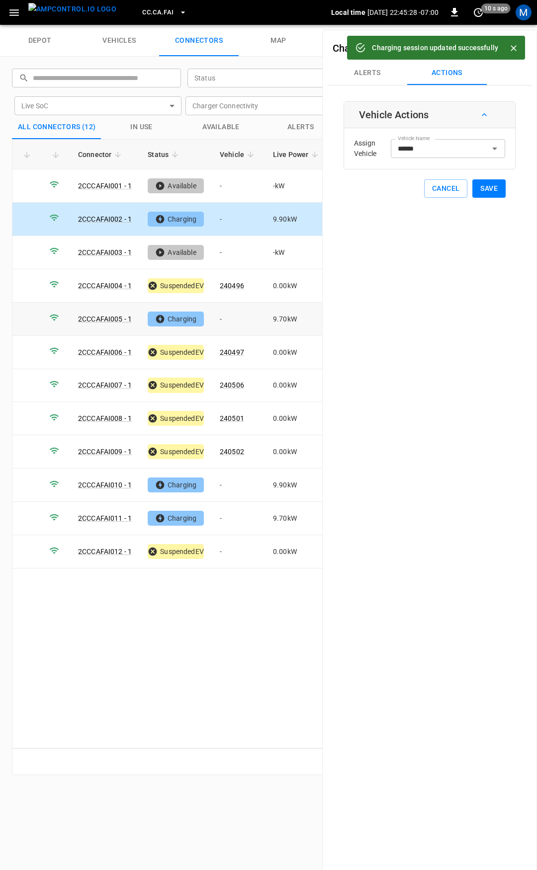
click at [236, 314] on td "-" at bounding box center [238, 319] width 53 height 33
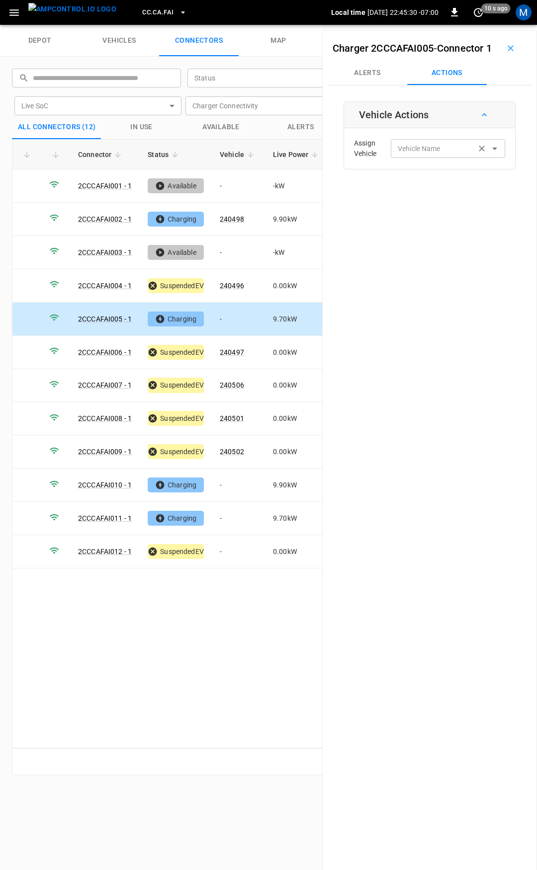
click at [416, 155] on input "Vehicle Name" at bounding box center [433, 148] width 79 height 12
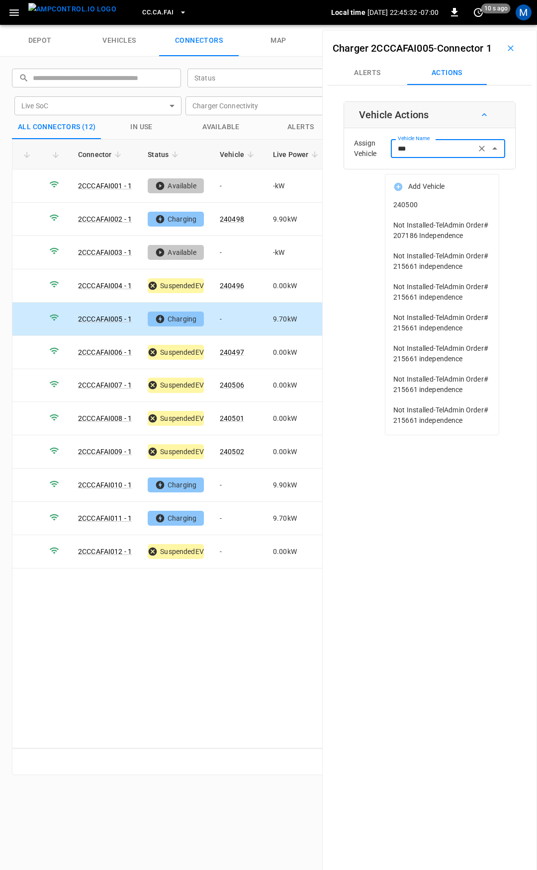
click at [427, 199] on li "240500" at bounding box center [441, 205] width 113 height 20
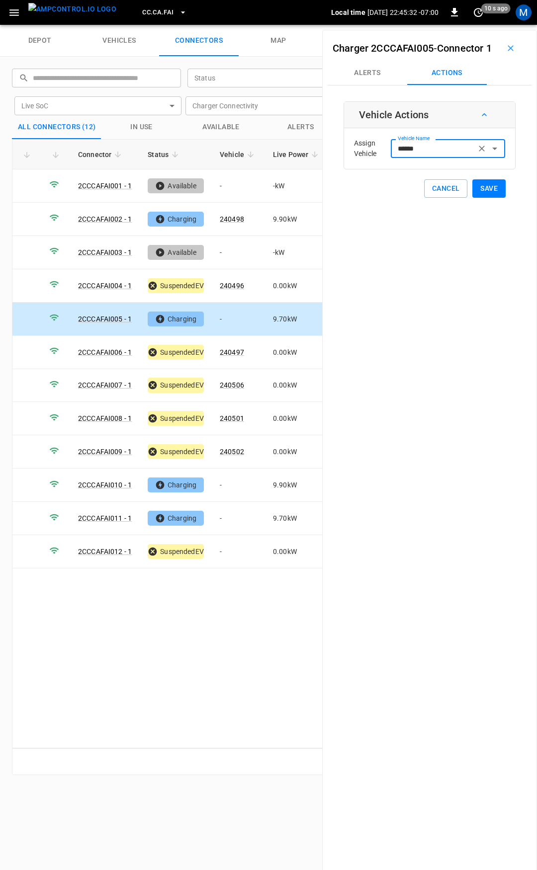
type input "******"
click at [483, 198] on button "Save" at bounding box center [488, 188] width 33 height 18
click at [240, 478] on td "-" at bounding box center [238, 485] width 53 height 33
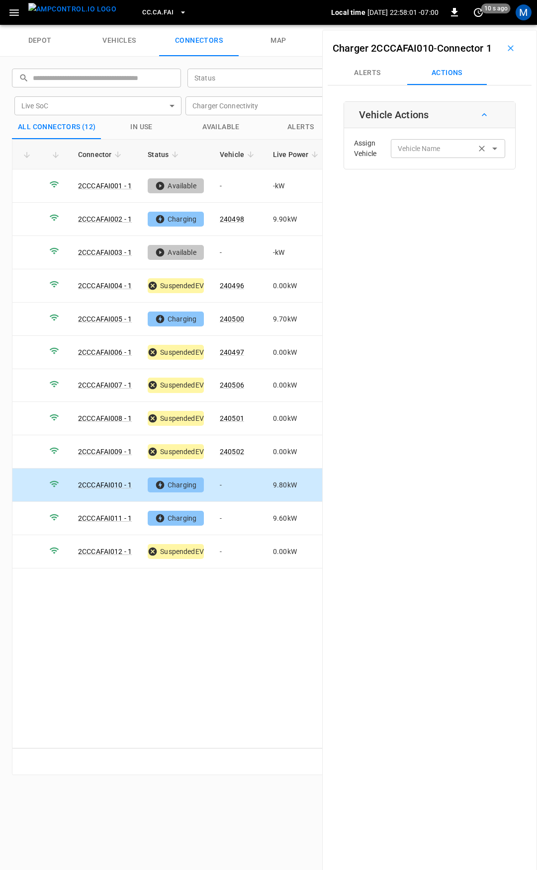
click at [416, 158] on div "Vehicle Name Vehicle Name" at bounding box center [448, 148] width 114 height 18
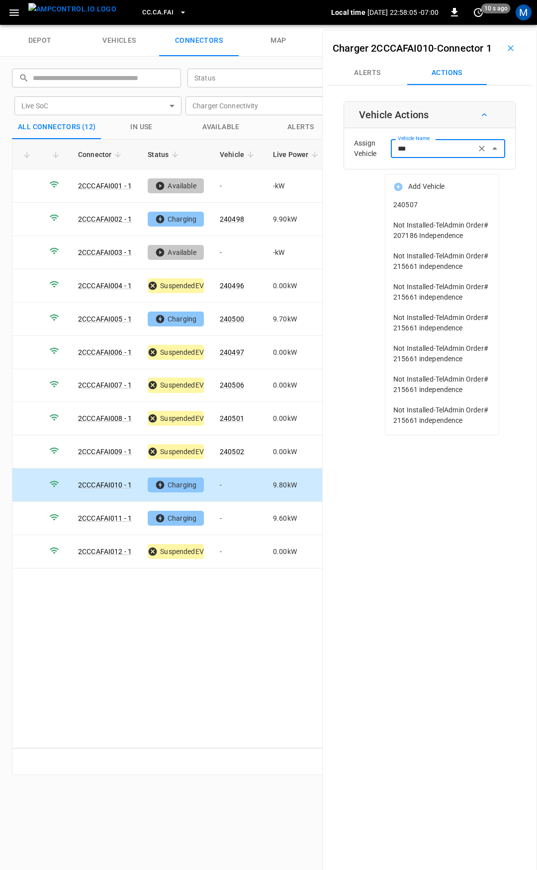
click at [477, 205] on span "240507" at bounding box center [441, 205] width 97 height 10
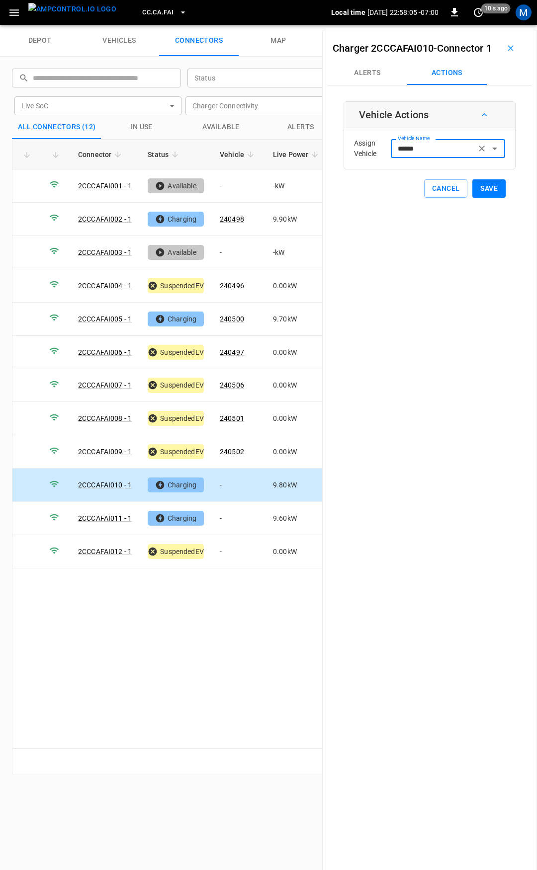
type input "******"
click at [492, 198] on button "Save" at bounding box center [488, 188] width 33 height 18
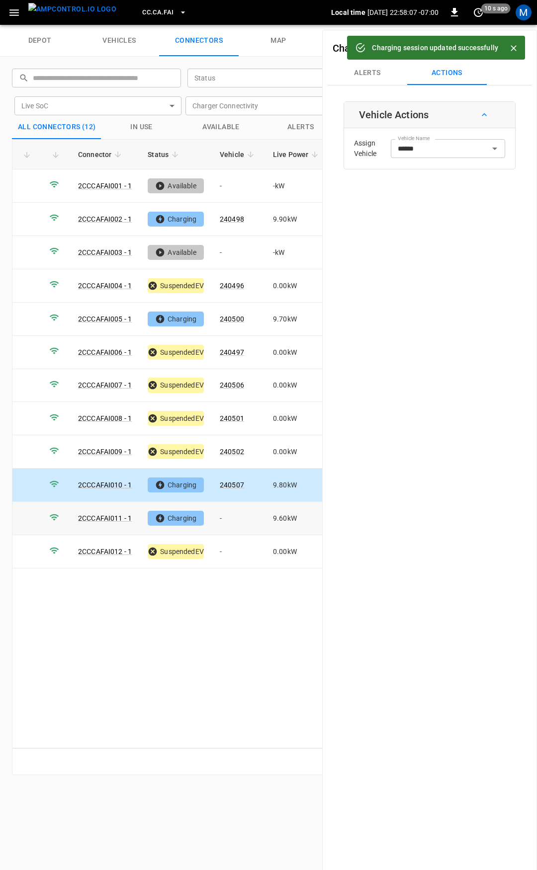
click at [241, 513] on td "-" at bounding box center [238, 518] width 53 height 33
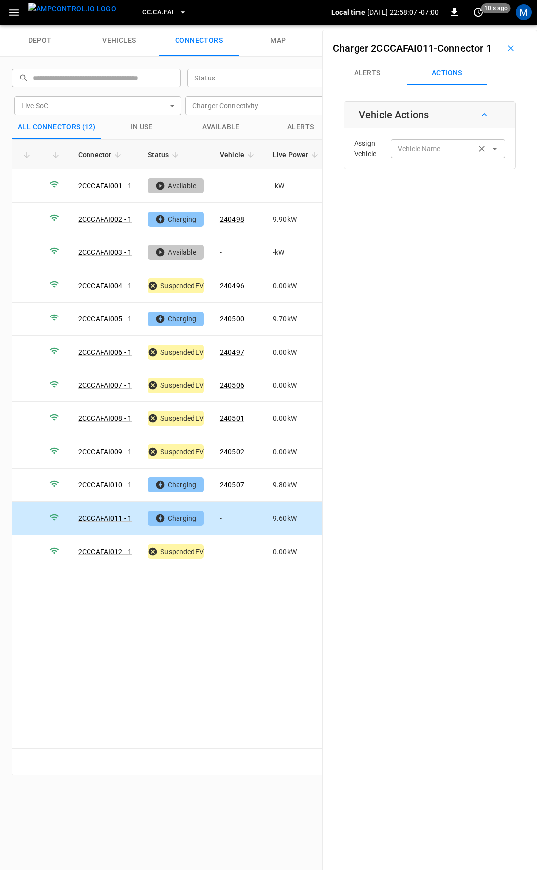
click at [424, 158] on div "Vehicle Name Vehicle Name" at bounding box center [448, 148] width 114 height 18
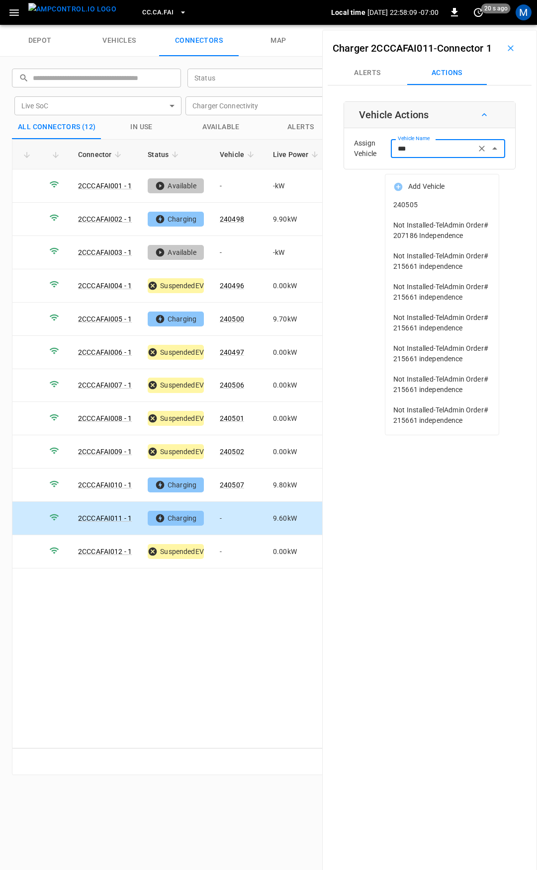
click at [442, 200] on span "240505" at bounding box center [441, 205] width 97 height 10
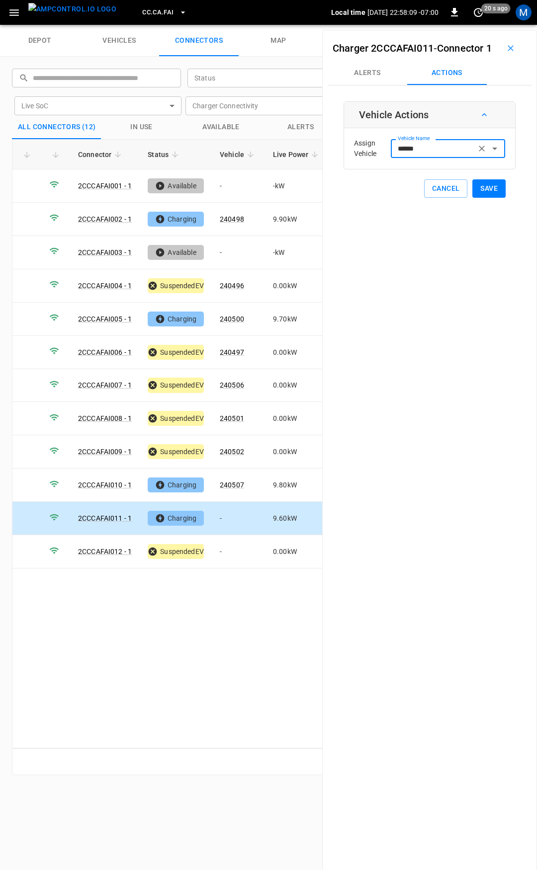
type input "******"
click at [477, 198] on button "Save" at bounding box center [488, 188] width 33 height 18
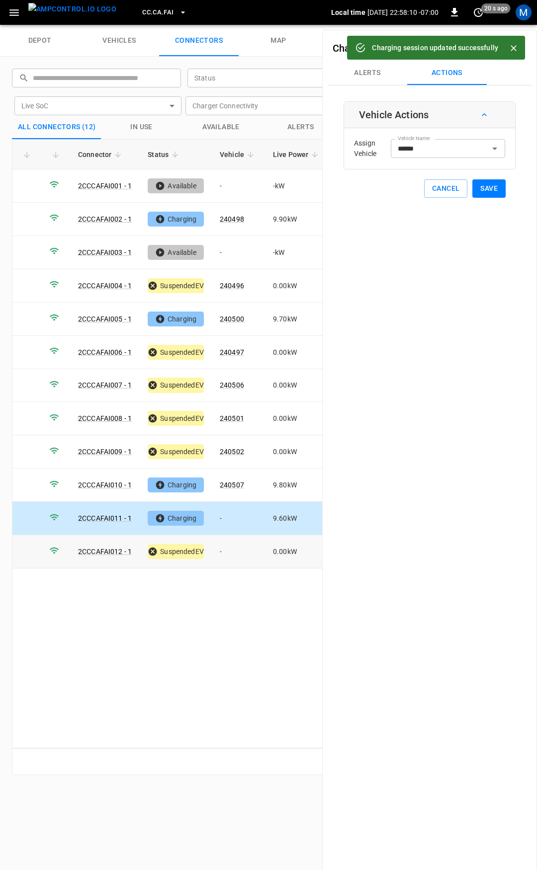
click at [233, 539] on td "-" at bounding box center [238, 551] width 53 height 33
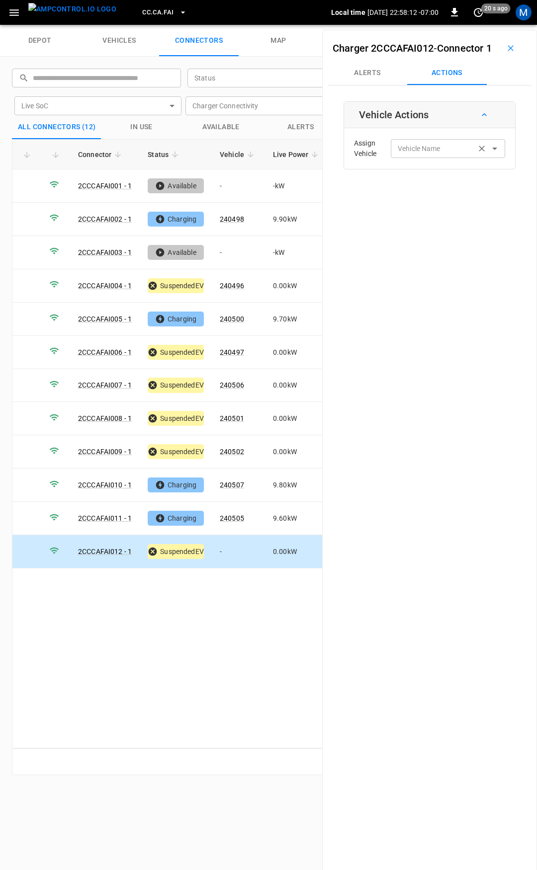
click at [423, 155] on input "Vehicle Name" at bounding box center [433, 148] width 79 height 12
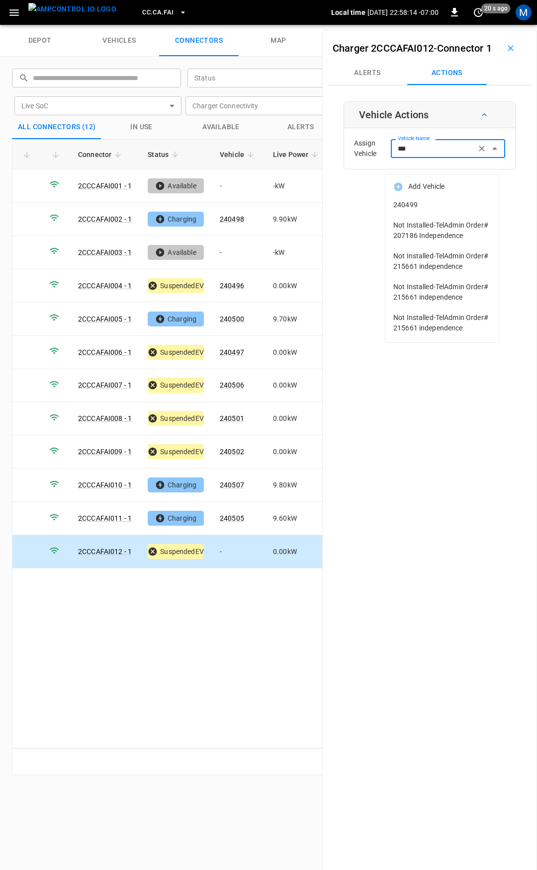
click at [428, 214] on li "240499" at bounding box center [441, 205] width 113 height 20
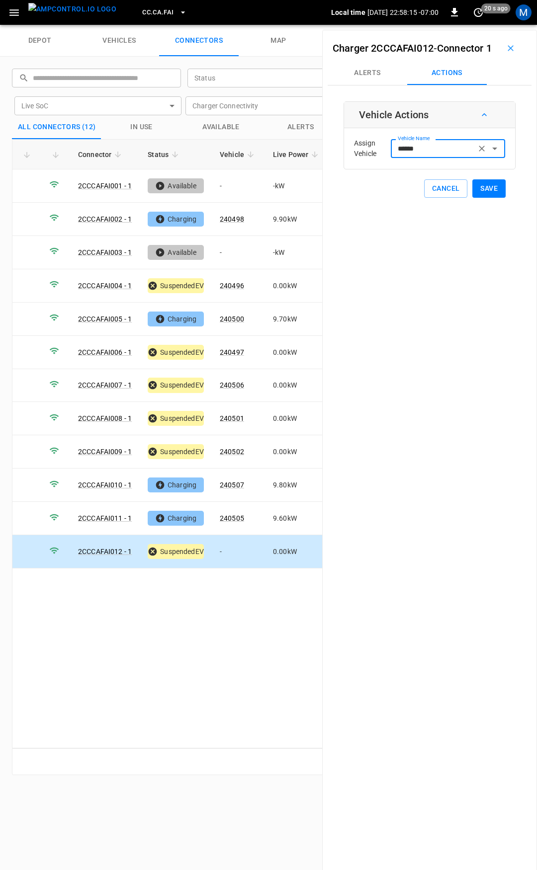
type input "******"
click at [483, 198] on button "Save" at bounding box center [488, 188] width 33 height 18
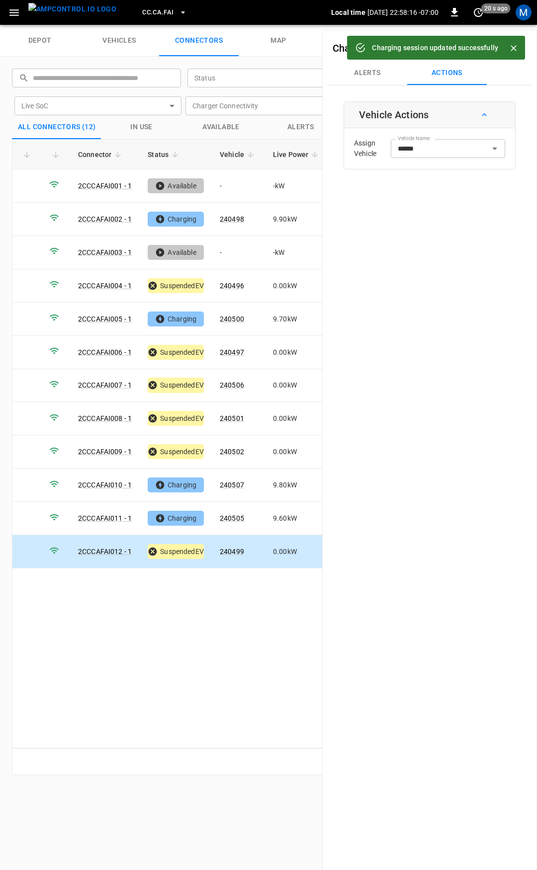
click at [146, 8] on span "CC.CA.FAI" at bounding box center [157, 12] width 31 height 11
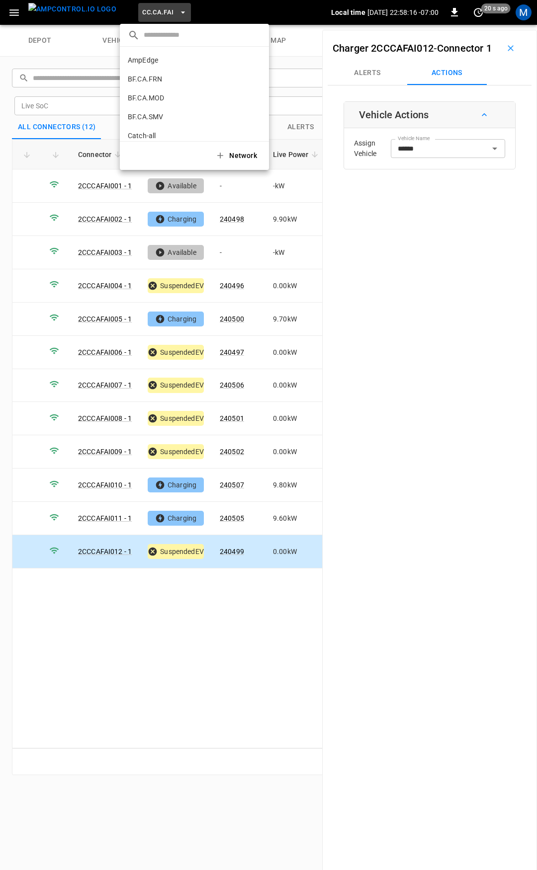
scroll to position [110, 0]
click at [164, 80] on p "CC.CA.OAK" at bounding box center [176, 82] width 97 height 10
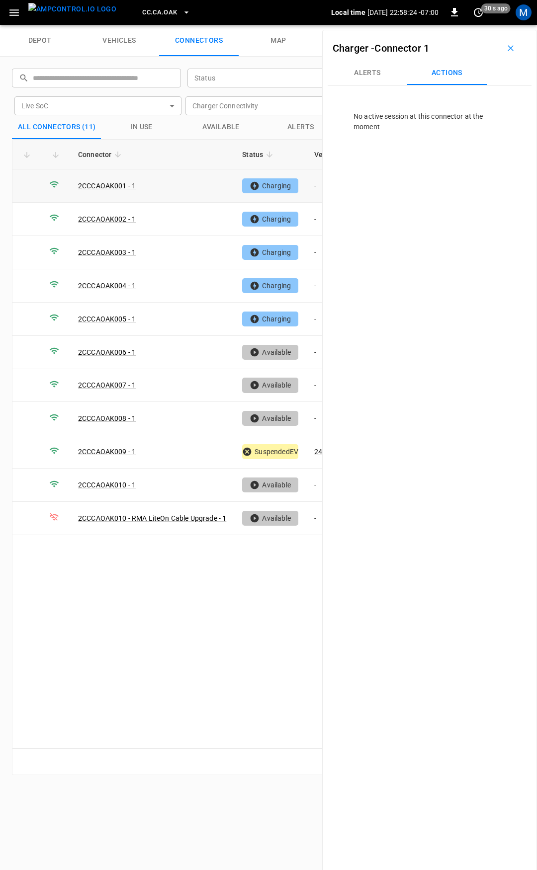
click at [317, 184] on td "-" at bounding box center [332, 186] width 53 height 33
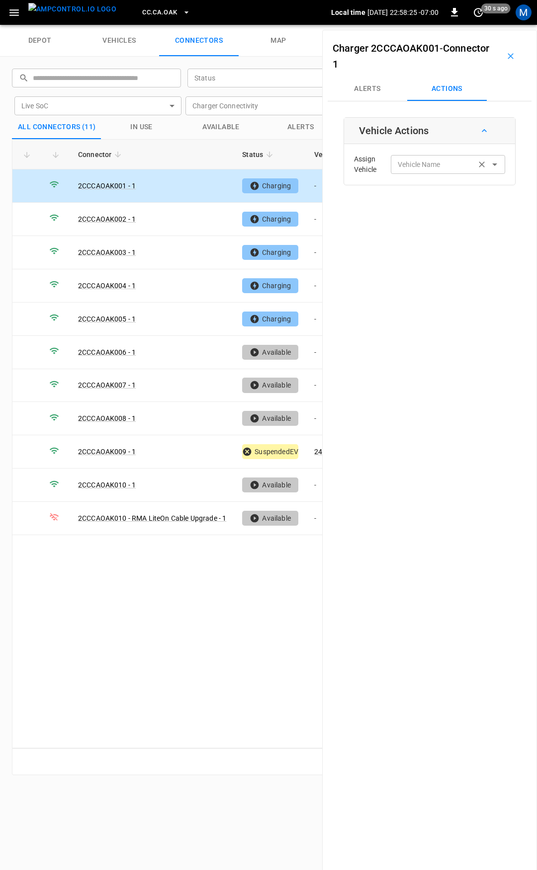
click at [423, 162] on div "Vehicle Name Vehicle Name" at bounding box center [448, 164] width 114 height 18
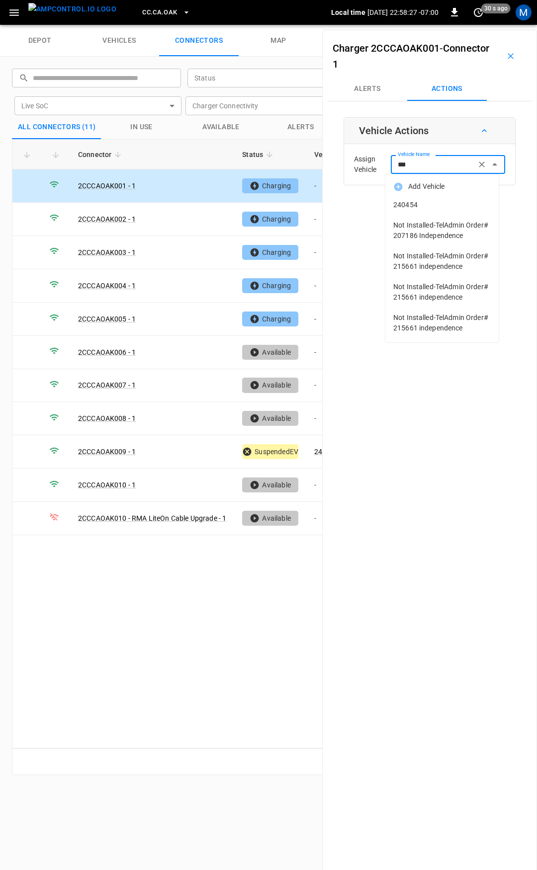
click at [418, 199] on li "240454" at bounding box center [441, 205] width 113 height 20
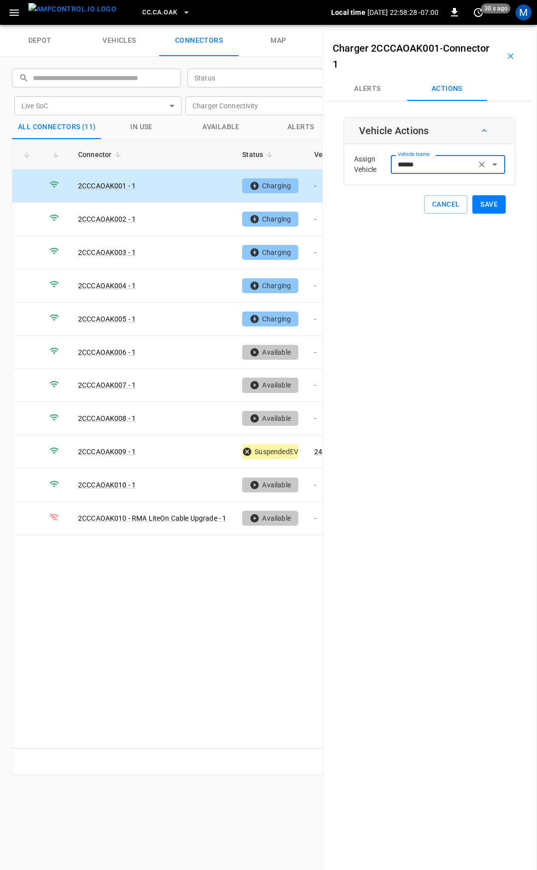
type input "******"
click at [483, 204] on button "Save" at bounding box center [488, 204] width 33 height 18
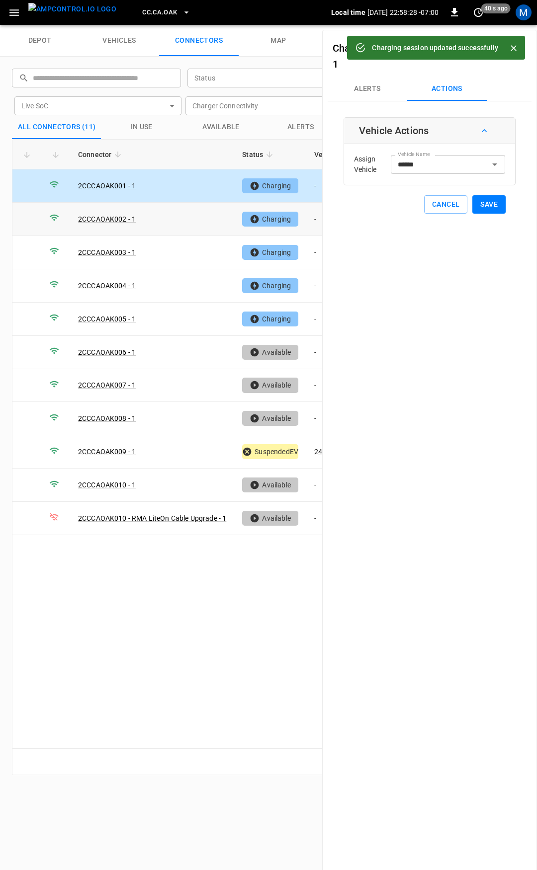
click at [318, 222] on td "-" at bounding box center [332, 219] width 53 height 33
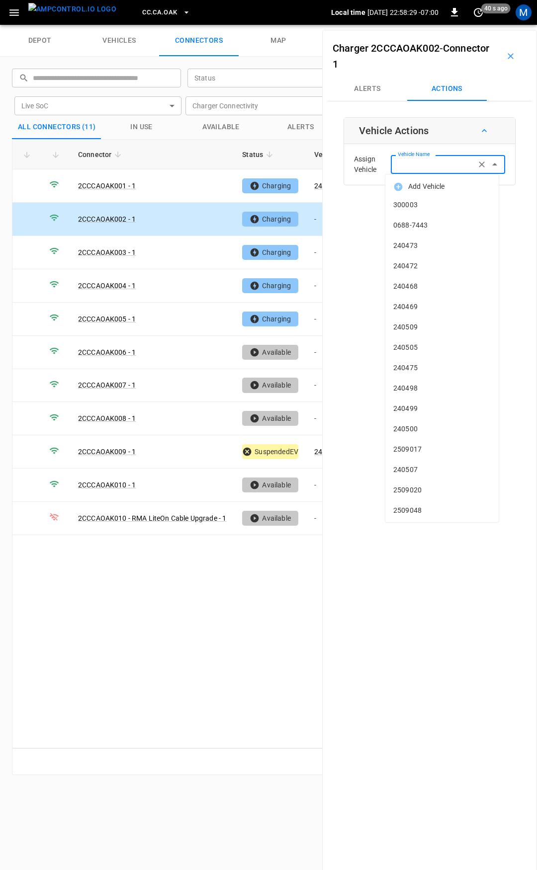
click at [425, 160] on div "Vehicle Name Vehicle Name" at bounding box center [448, 164] width 114 height 18
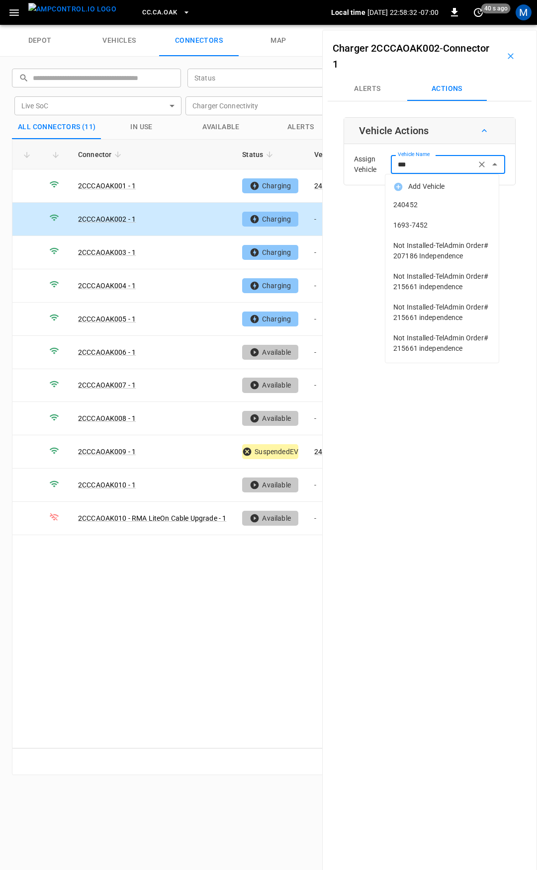
click at [455, 208] on span "240452" at bounding box center [441, 205] width 97 height 10
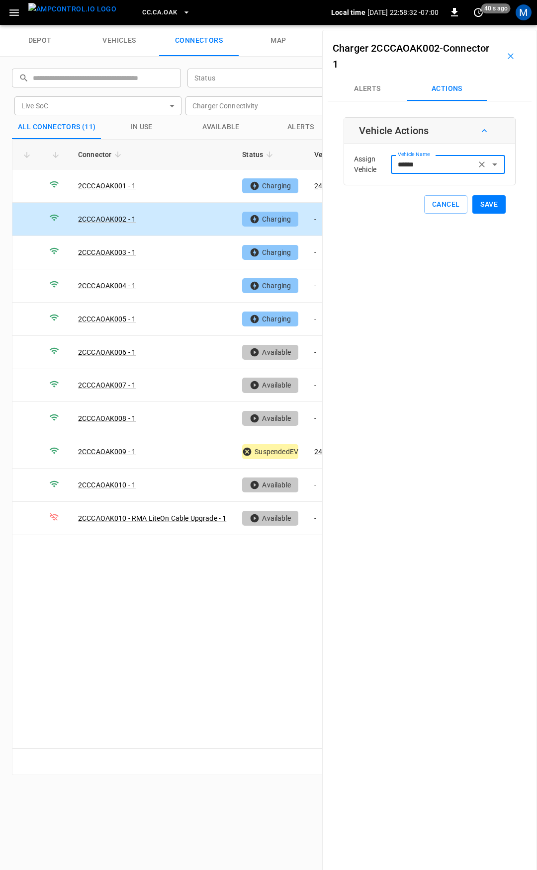
type input "******"
click at [478, 208] on button "Save" at bounding box center [488, 204] width 33 height 18
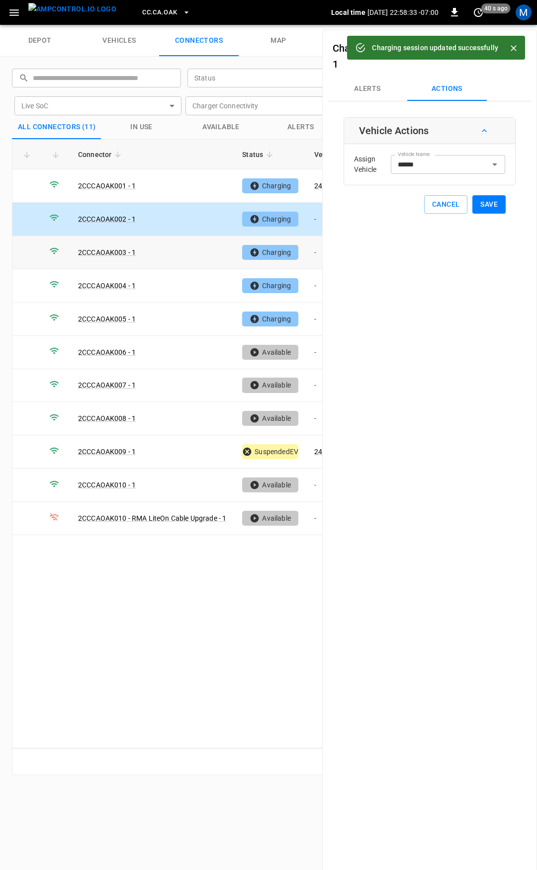
click at [317, 251] on td "-" at bounding box center [332, 252] width 53 height 33
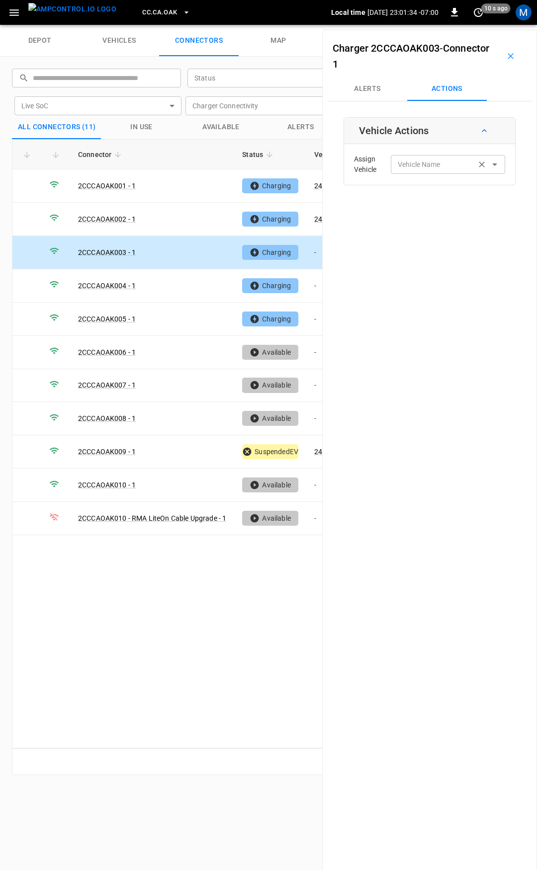
click at [431, 169] on div "Vehicle Name Vehicle Name" at bounding box center [448, 164] width 114 height 18
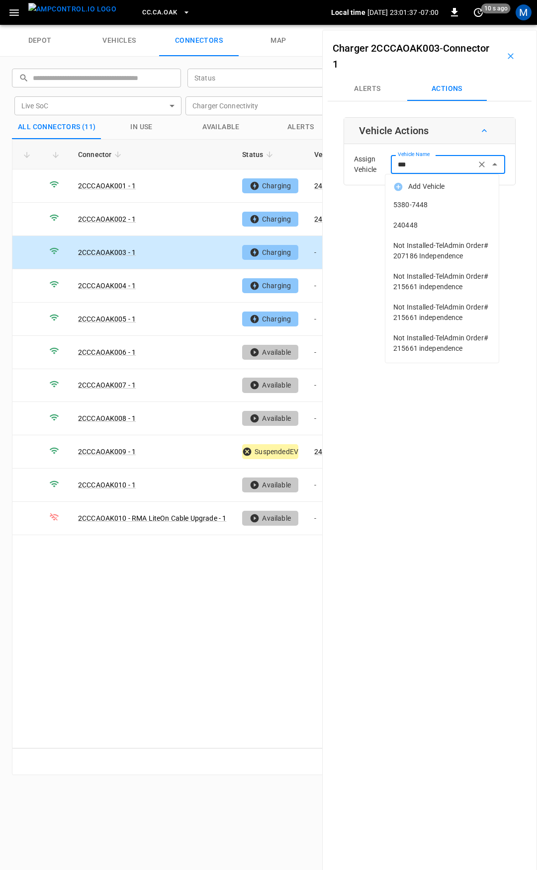
click at [460, 225] on span "240448" at bounding box center [441, 225] width 97 height 10
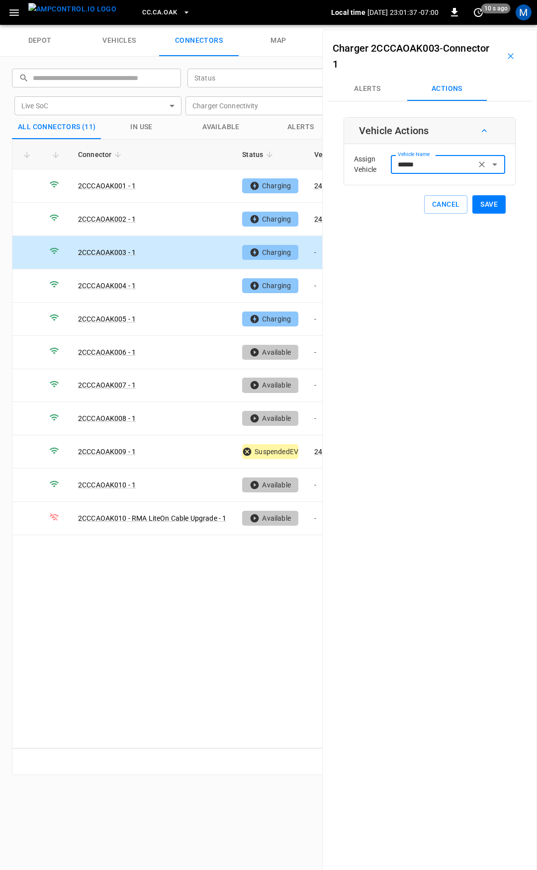
type input "******"
click at [492, 217] on div "Charger 2CCCAOAK003 - Connector 1 Alerts Actions Vehicle Actions Assign Vehicle…" at bounding box center [429, 465] width 215 height 870
click at [482, 194] on div "Vehicle Actions Assign Vehicle Vehicle Name ****** Vehicle Name Cancel Save" at bounding box center [430, 165] width 172 height 96
click at [482, 204] on button "Save" at bounding box center [488, 204] width 33 height 18
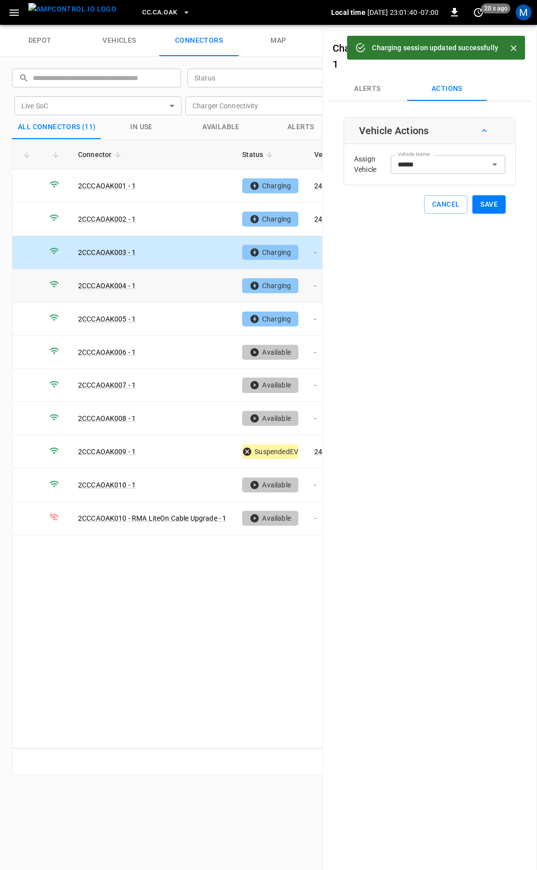
click at [317, 285] on td "-" at bounding box center [332, 285] width 53 height 33
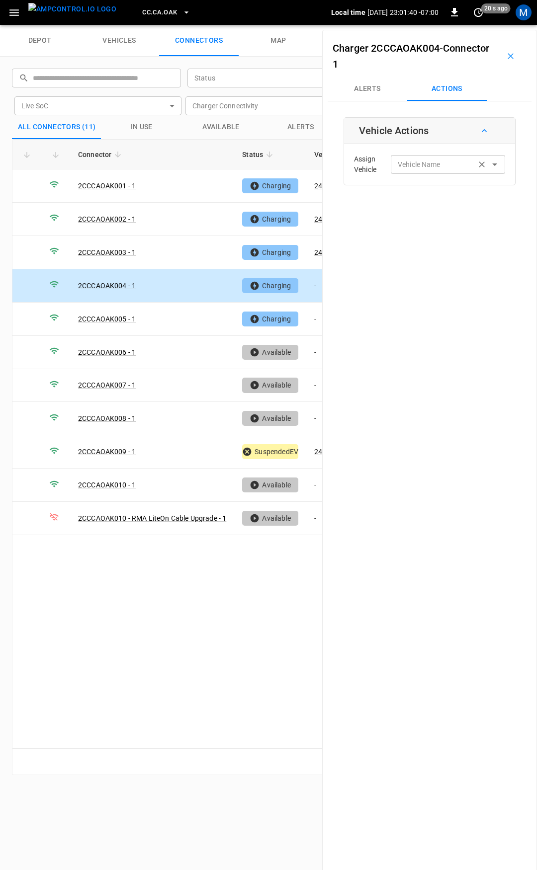
click at [407, 171] on input "Vehicle Name" at bounding box center [433, 164] width 79 height 12
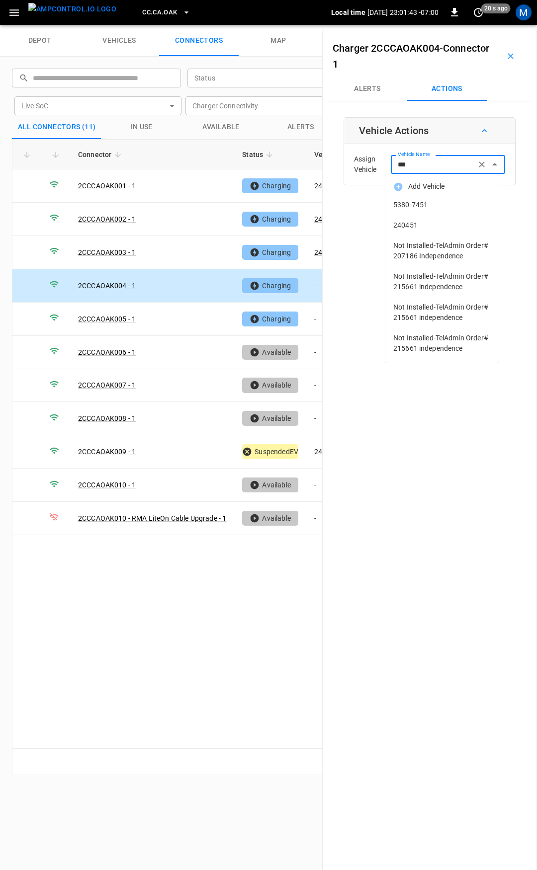
click at [416, 228] on span "240451" at bounding box center [441, 225] width 97 height 10
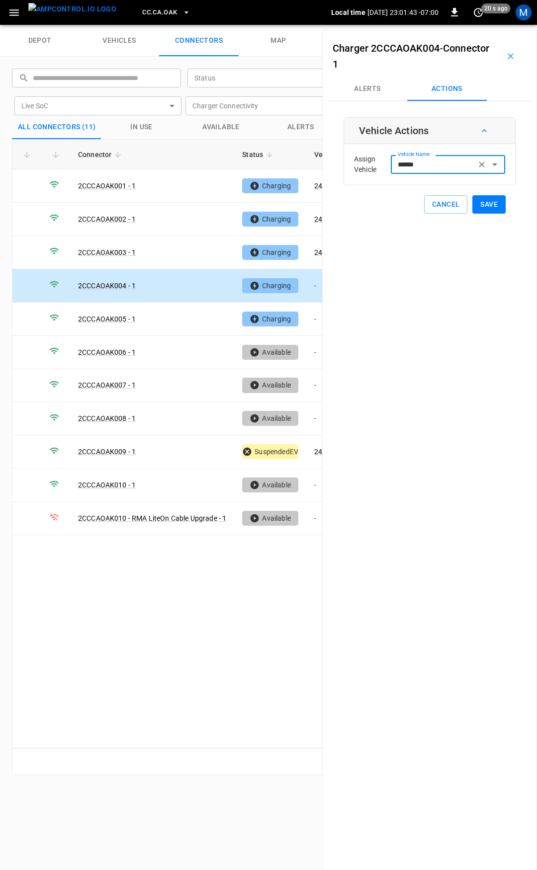
type input "******"
click at [483, 208] on button "Save" at bounding box center [488, 204] width 33 height 18
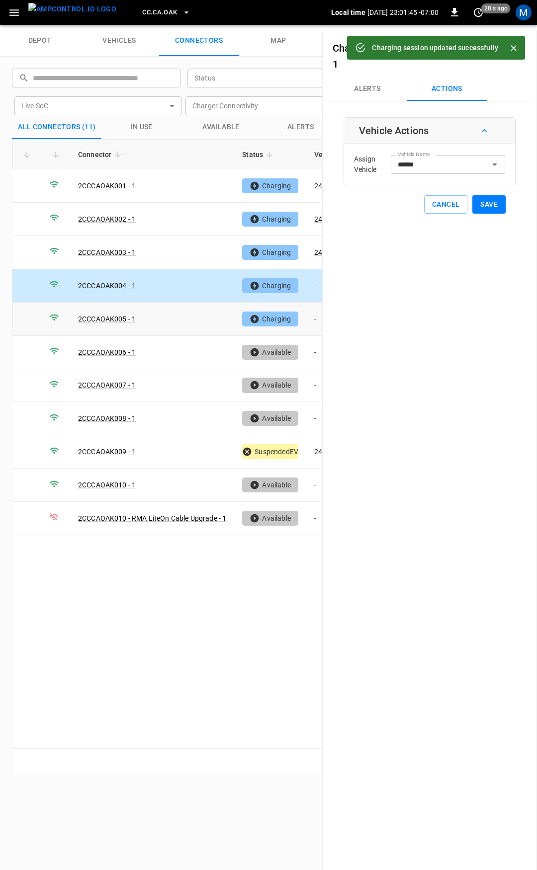
click at [316, 320] on td "-" at bounding box center [332, 319] width 53 height 33
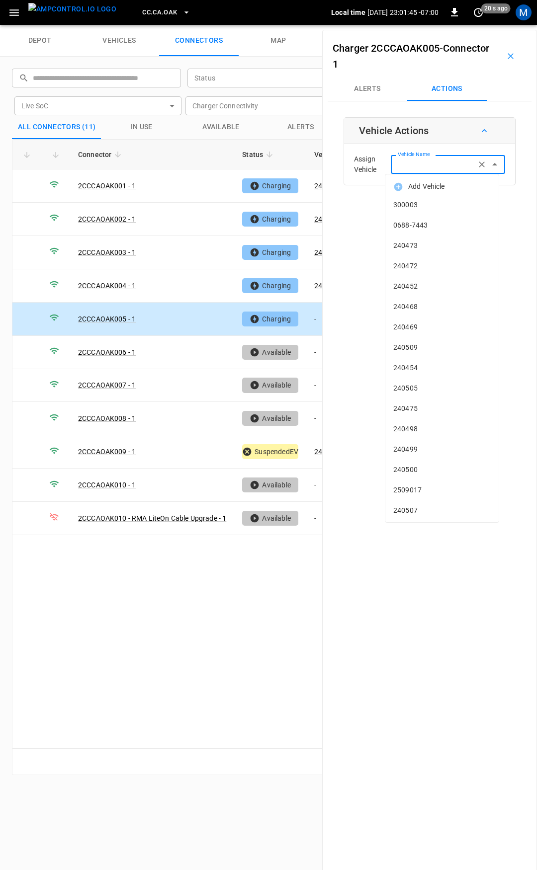
click at [423, 169] on input "Vehicle Name" at bounding box center [433, 164] width 79 height 12
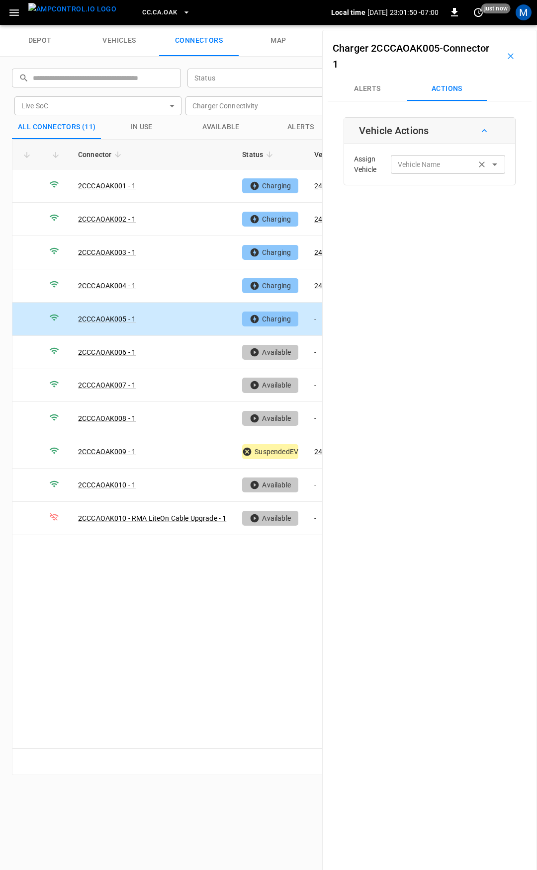
click at [449, 166] on input "Vehicle Name" at bounding box center [433, 164] width 79 height 12
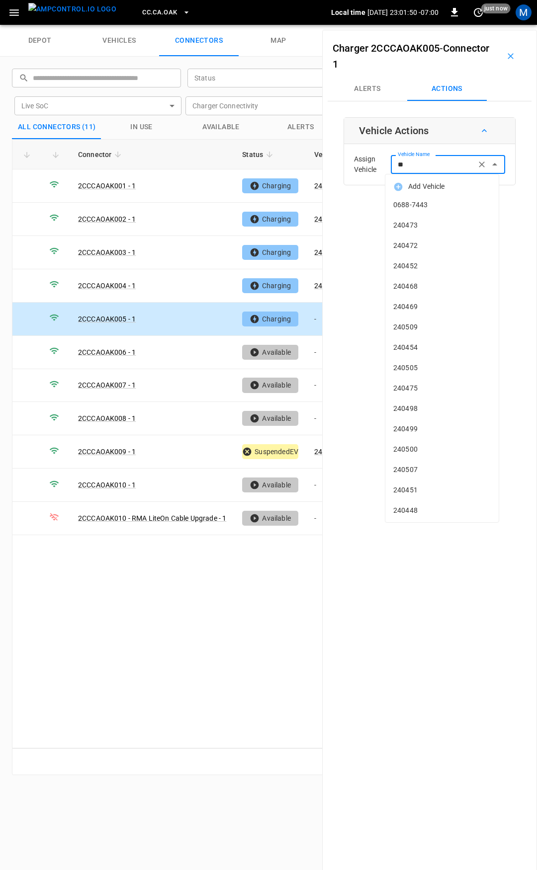
type input "***"
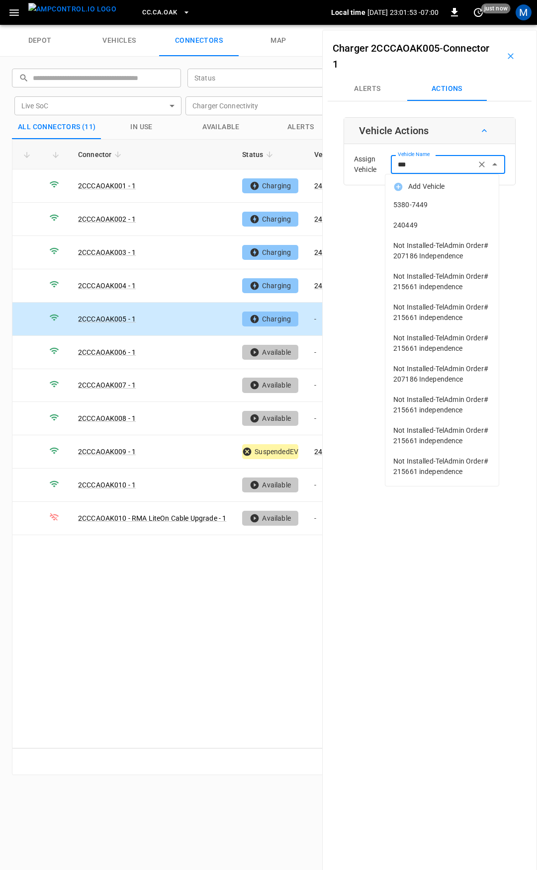
click at [436, 224] on span "240449" at bounding box center [441, 225] width 97 height 10
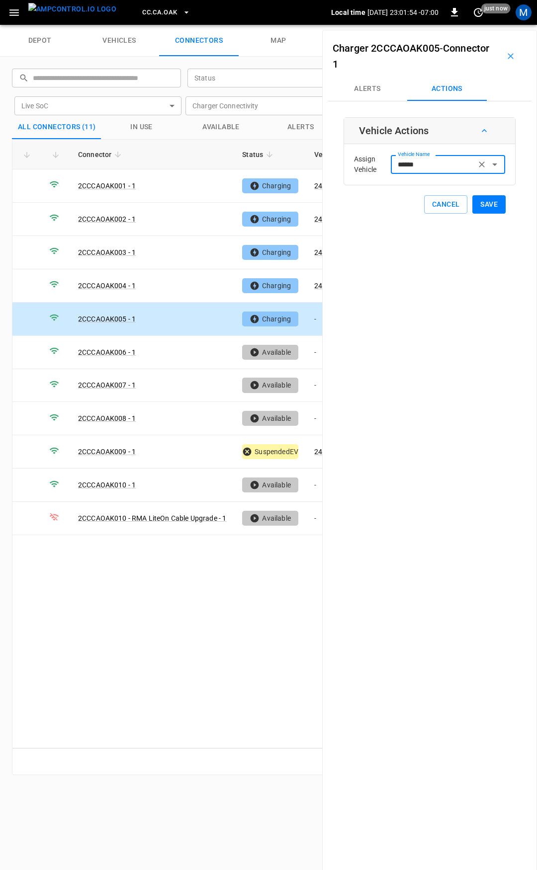
type input "******"
click at [491, 207] on button "Save" at bounding box center [488, 204] width 33 height 18
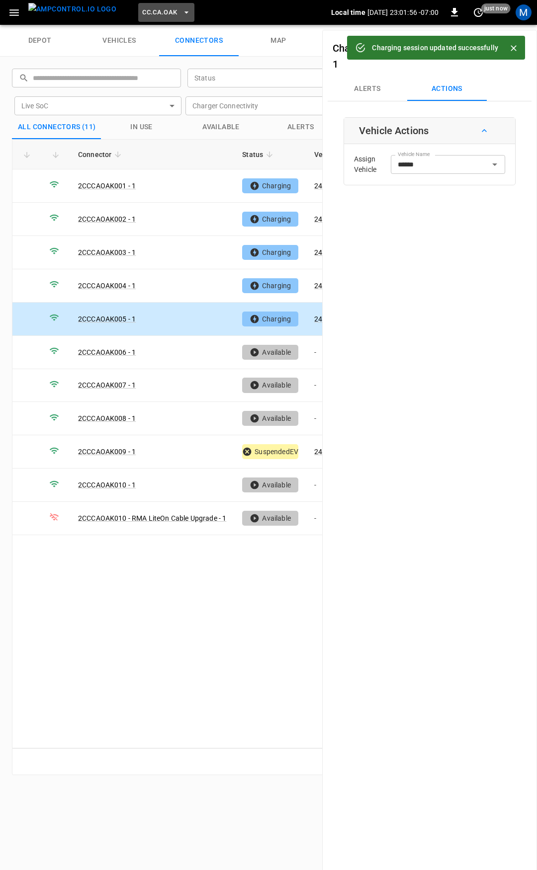
click at [144, 9] on span "CC.CA.OAK" at bounding box center [159, 12] width 35 height 11
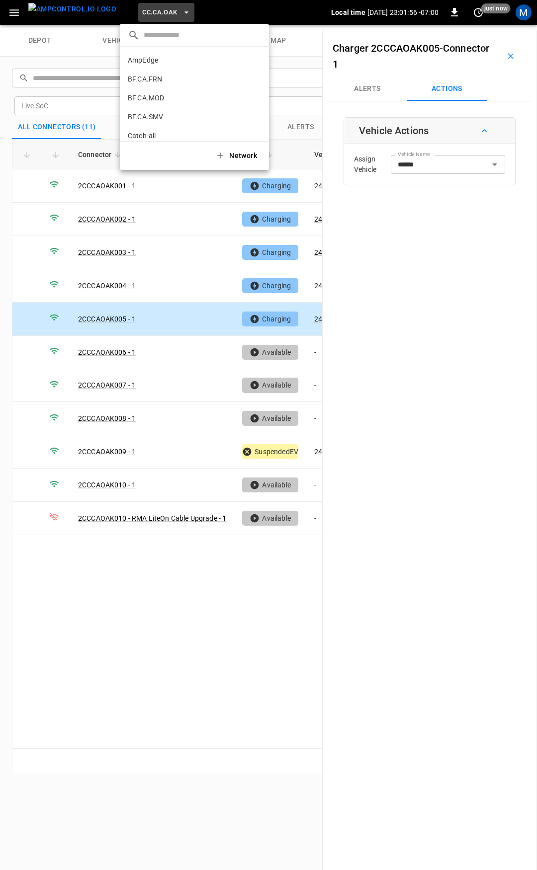
scroll to position [129, 0]
drag, startPoint x: 153, startPoint y: 77, endPoint x: 132, endPoint y: 86, distance: 23.6
click at [154, 77] on li "CC.CA.RIC 998c ..." at bounding box center [194, 82] width 149 height 19
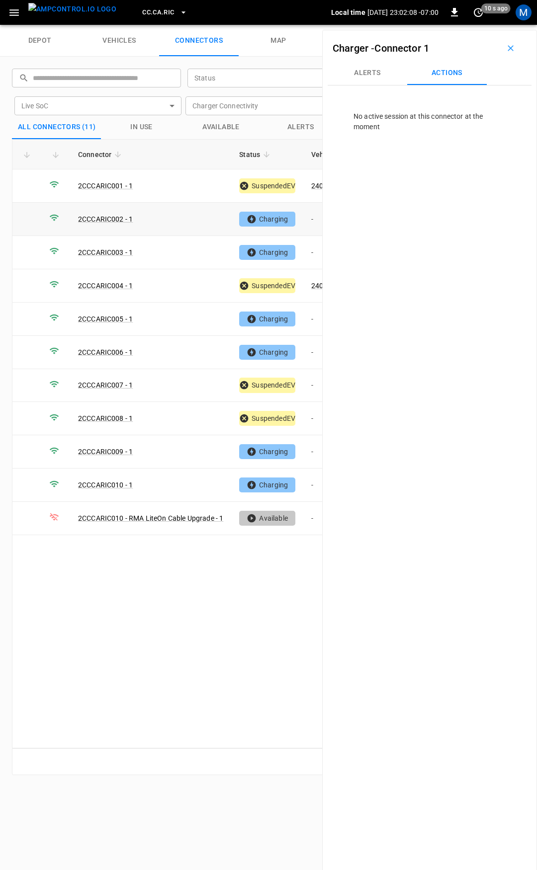
click at [321, 218] on td "-" at bounding box center [329, 219] width 53 height 33
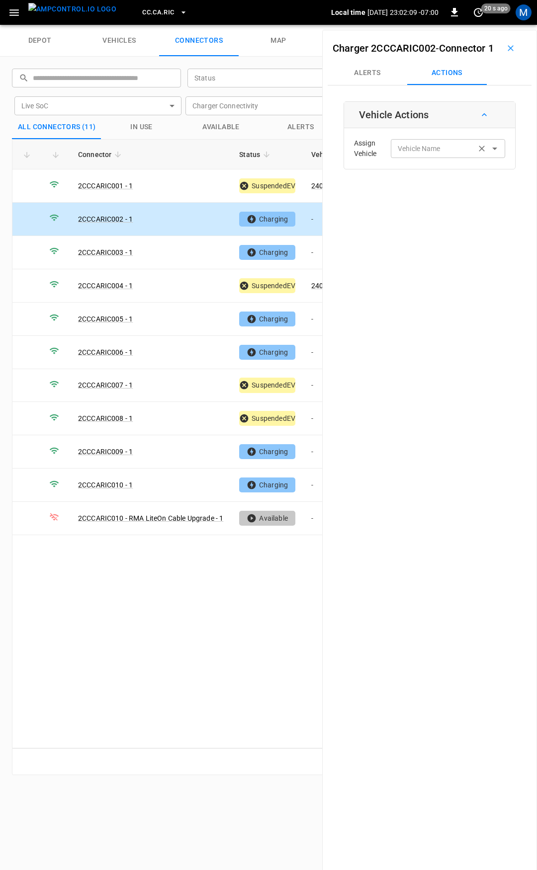
click at [433, 155] on input "Vehicle Name" at bounding box center [433, 148] width 79 height 12
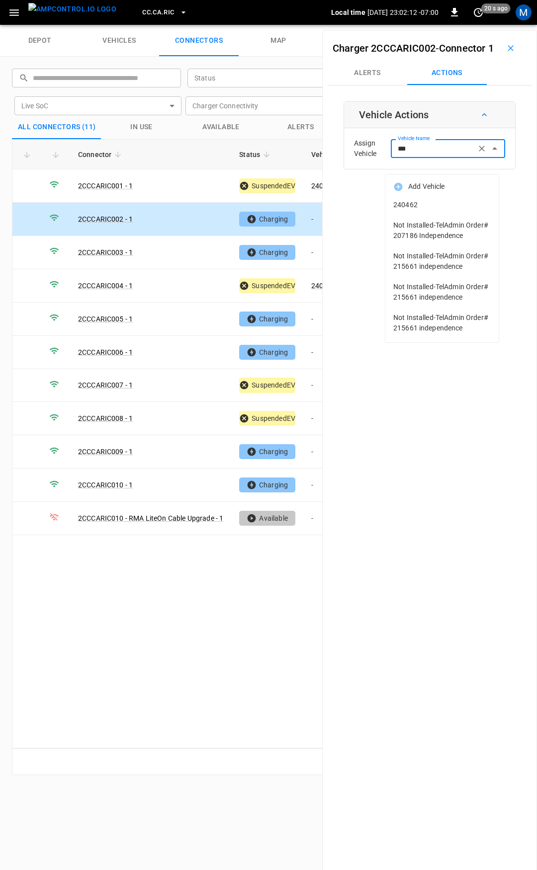
click at [470, 201] on span "240462" at bounding box center [441, 205] width 97 height 10
type input "******"
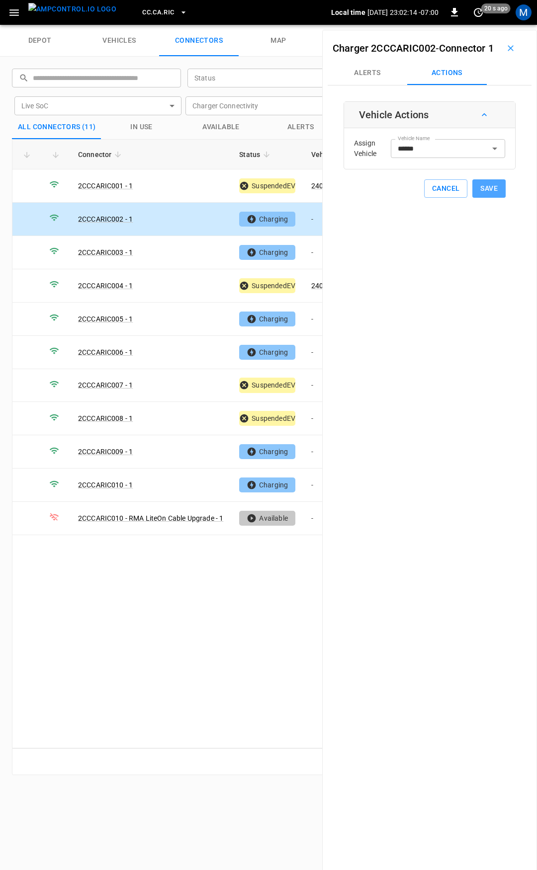
click at [489, 198] on button "Save" at bounding box center [488, 188] width 33 height 18
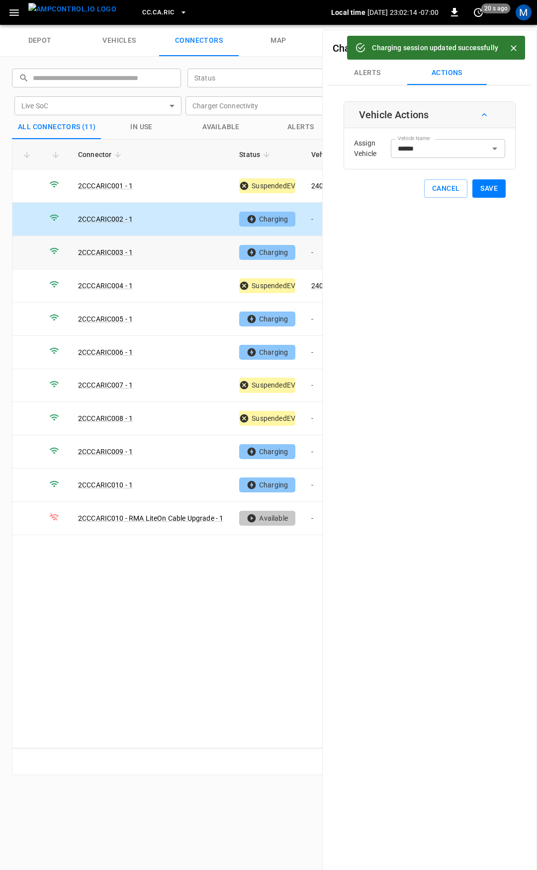
click at [312, 256] on td "-" at bounding box center [329, 252] width 53 height 33
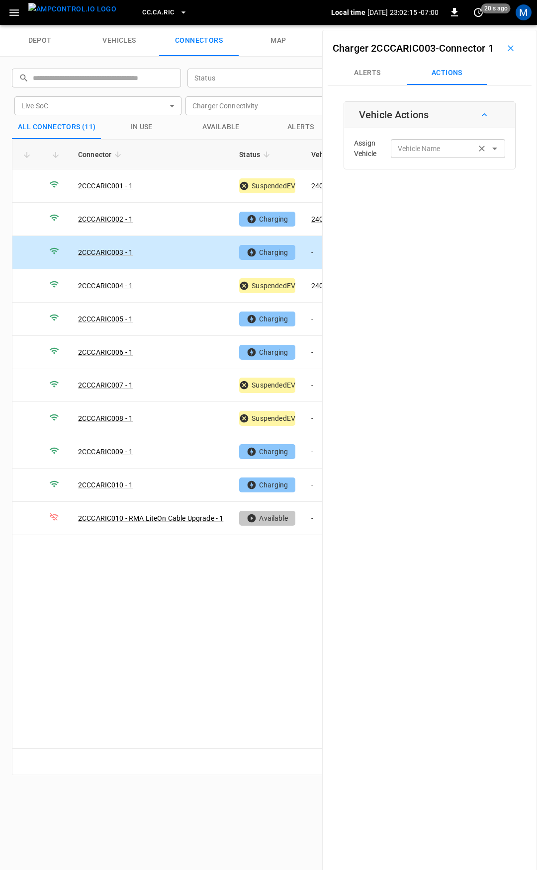
click at [431, 158] on div "Vehicle Name" at bounding box center [448, 148] width 114 height 18
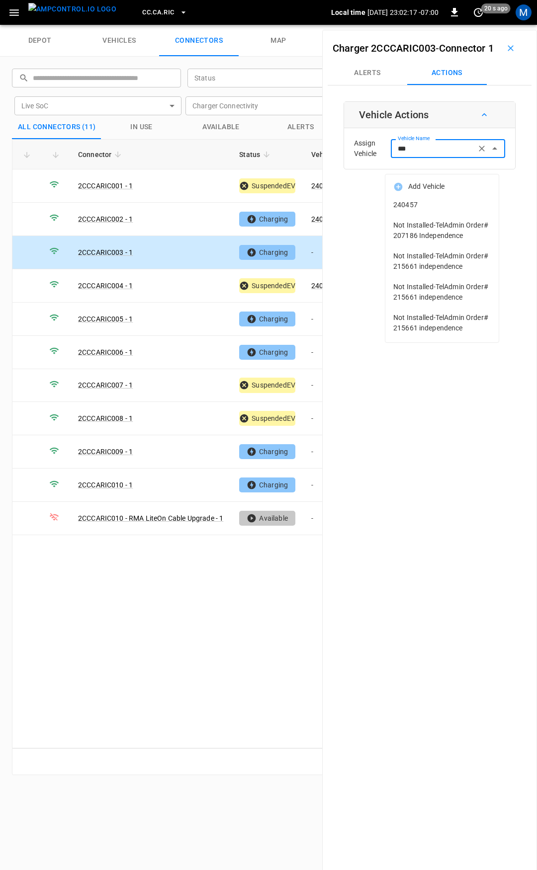
click at [443, 209] on span "240457" at bounding box center [441, 205] width 97 height 10
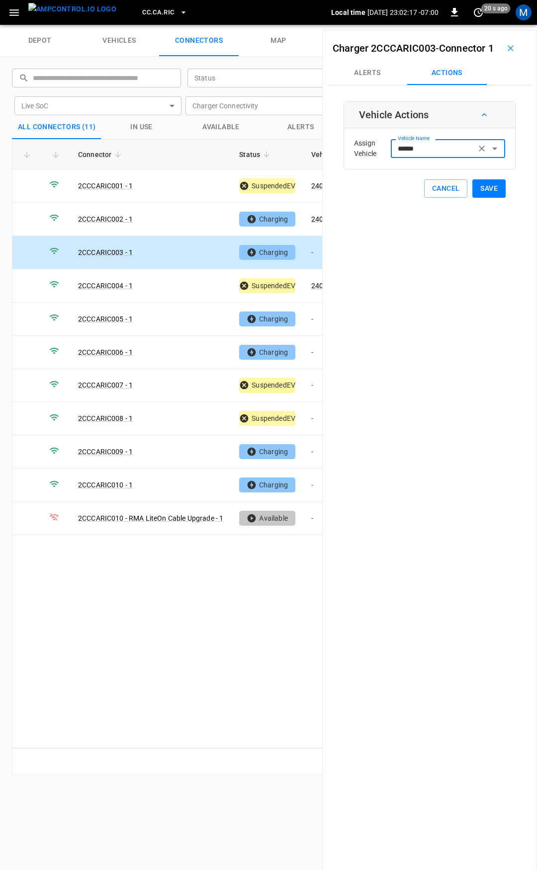
type input "******"
click at [474, 198] on button "Save" at bounding box center [488, 188] width 33 height 18
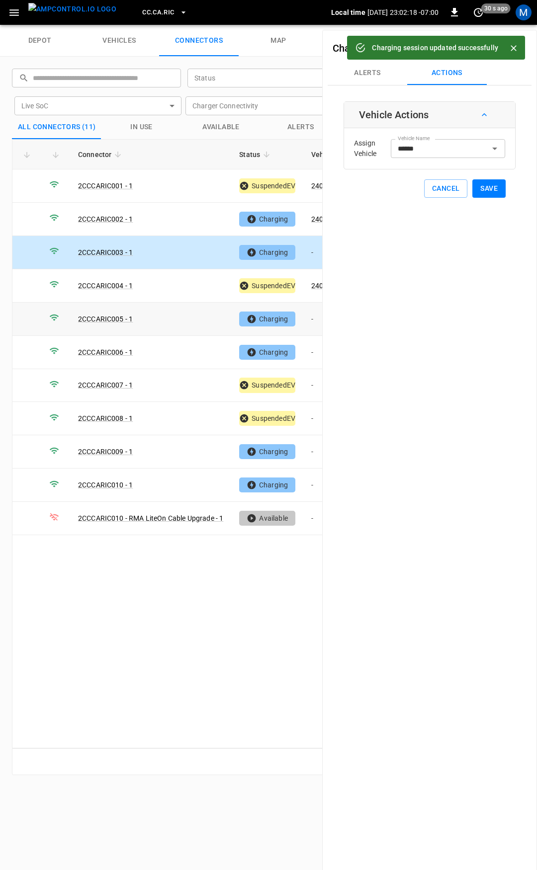
click at [314, 323] on td "-" at bounding box center [329, 319] width 53 height 33
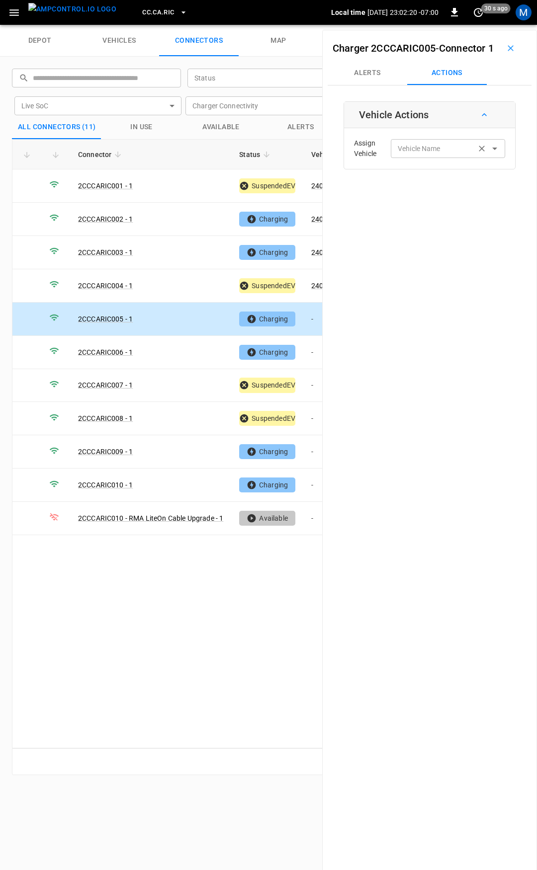
click at [432, 158] on div "Vehicle Name" at bounding box center [448, 148] width 114 height 18
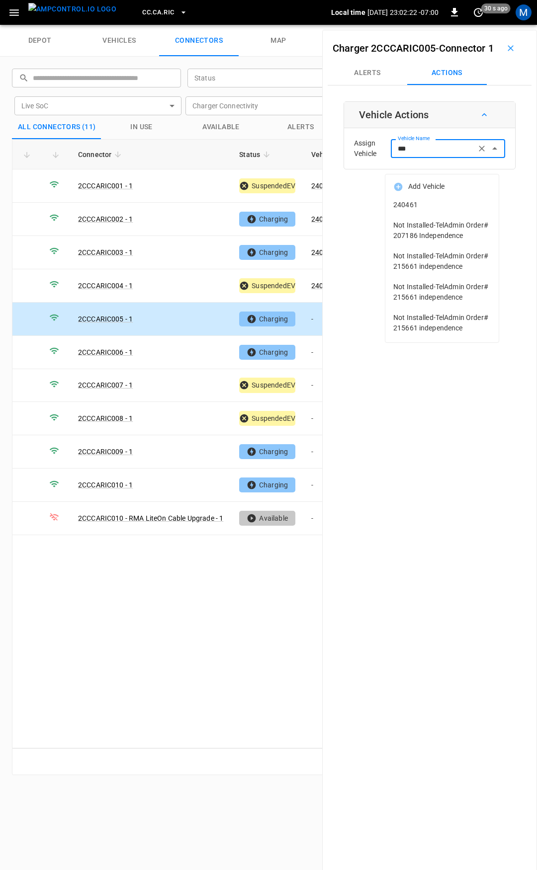
click at [435, 208] on span "240461" at bounding box center [441, 205] width 97 height 10
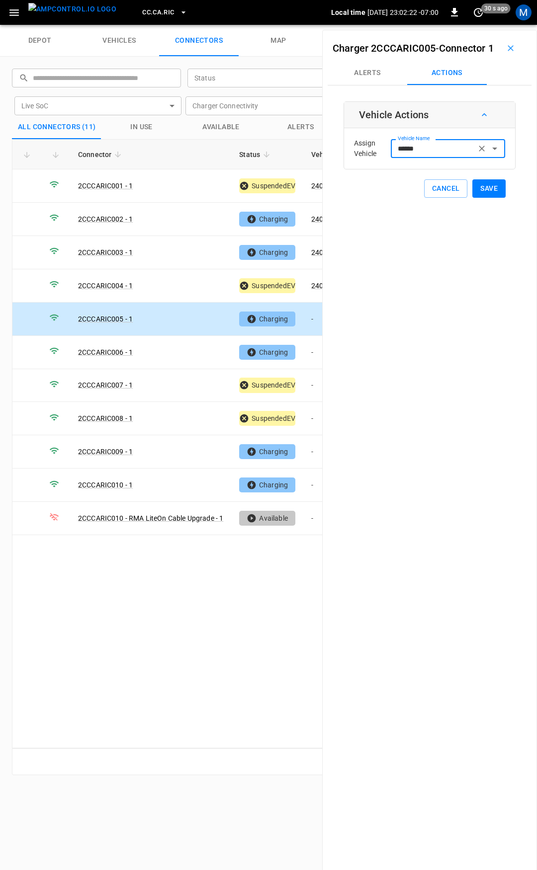
type input "******"
click at [476, 198] on button "Save" at bounding box center [488, 188] width 33 height 18
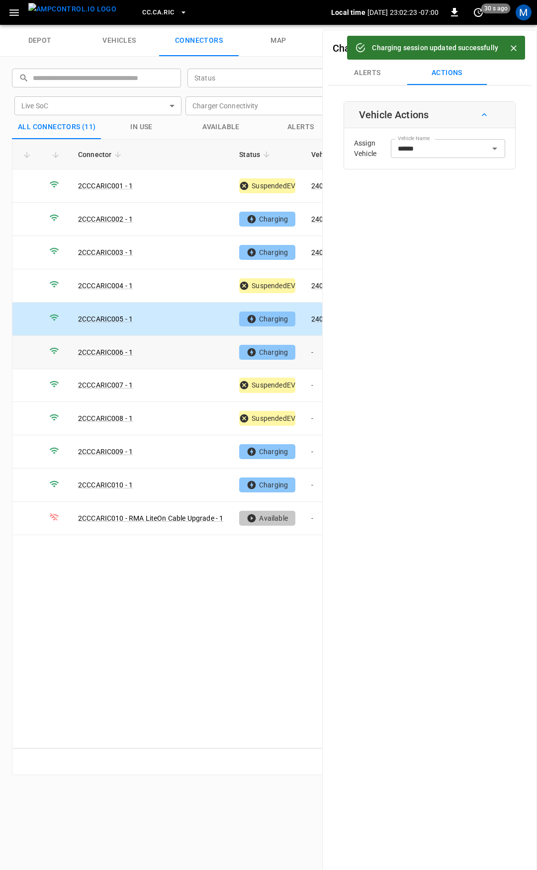
click at [307, 346] on td "-" at bounding box center [329, 352] width 53 height 33
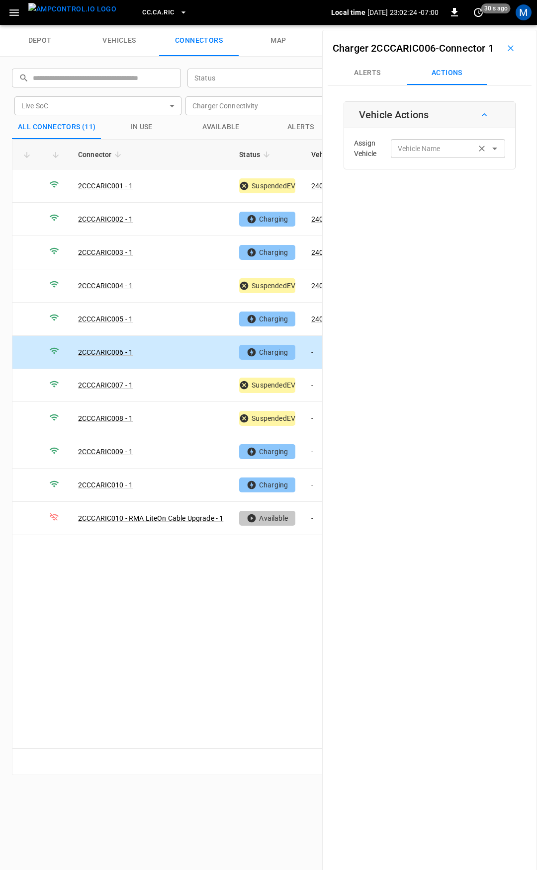
click at [419, 158] on div "Vehicle Name Vehicle Name" at bounding box center [448, 148] width 114 height 18
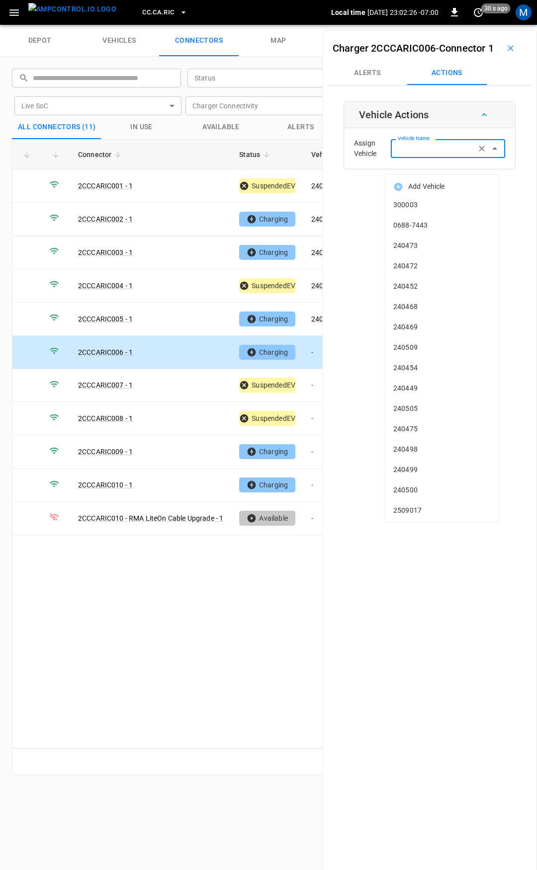
type input "*"
type input "**"
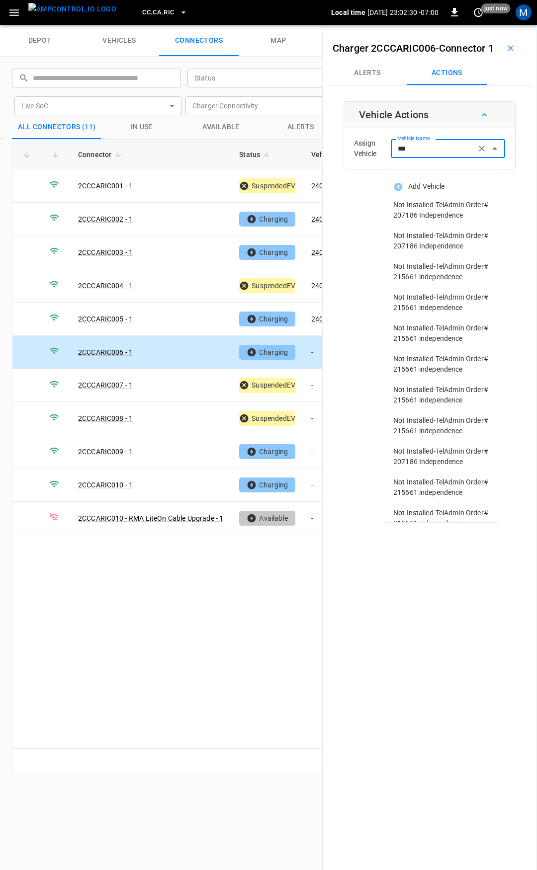
drag, startPoint x: 433, startPoint y: 165, endPoint x: 349, endPoint y: 167, distance: 83.5
click at [349, 166] on div "Assign Vehicle Vehicle Name *** Vehicle Name" at bounding box center [429, 149] width 166 height 36
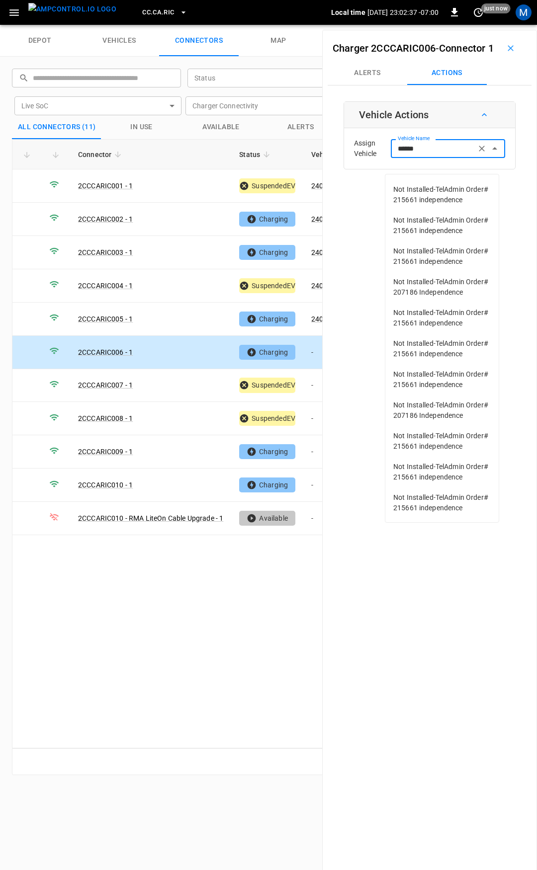
click at [433, 144] on span "240464" at bounding box center [441, 138] width 97 height 10
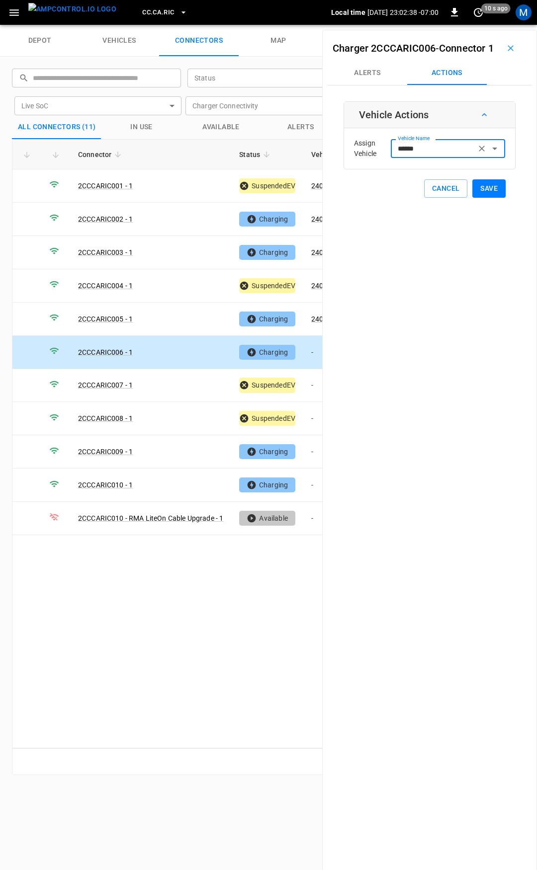
type input "******"
click at [484, 198] on button "Save" at bounding box center [488, 188] width 33 height 18
click at [319, 383] on td "-" at bounding box center [329, 385] width 53 height 33
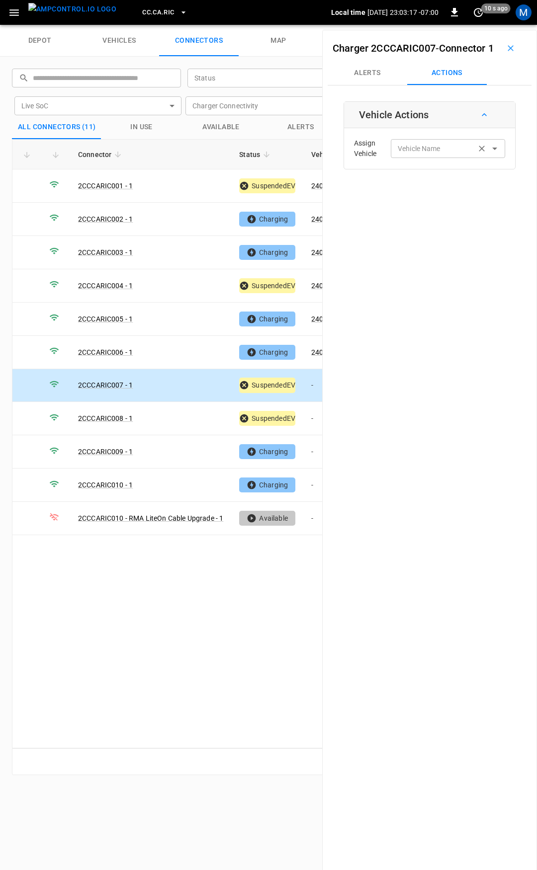
click at [436, 155] on input "Vehicle Name" at bounding box center [433, 148] width 79 height 12
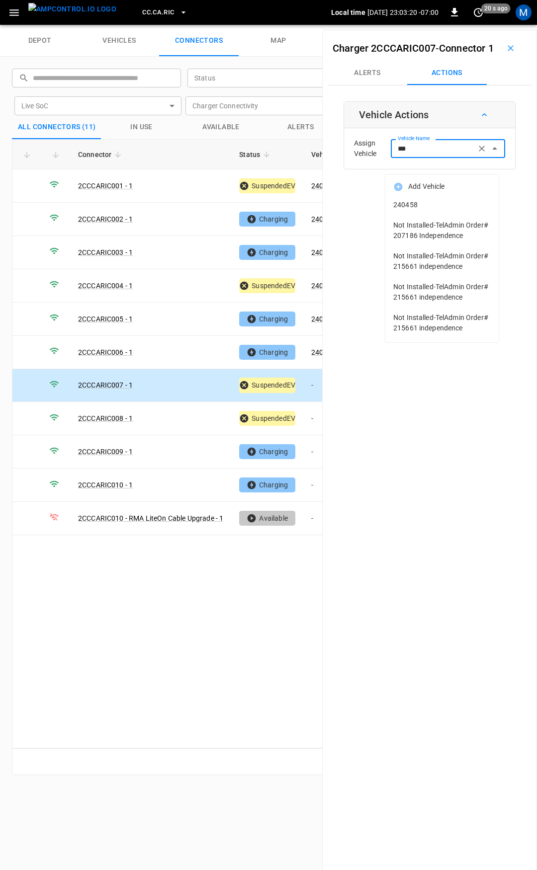
click at [414, 208] on span "240458" at bounding box center [441, 205] width 97 height 10
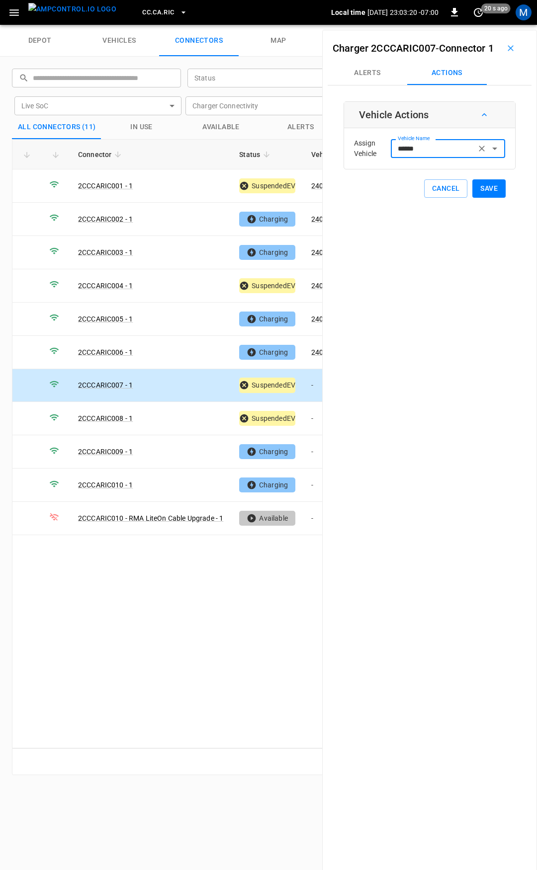
type input "******"
click at [474, 198] on button "Save" at bounding box center [488, 188] width 33 height 18
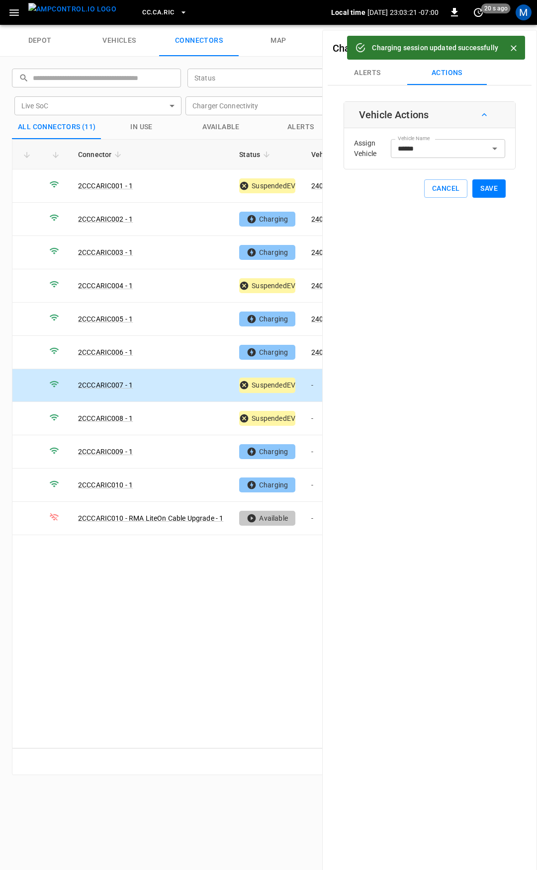
click at [315, 415] on td "-" at bounding box center [329, 418] width 53 height 33
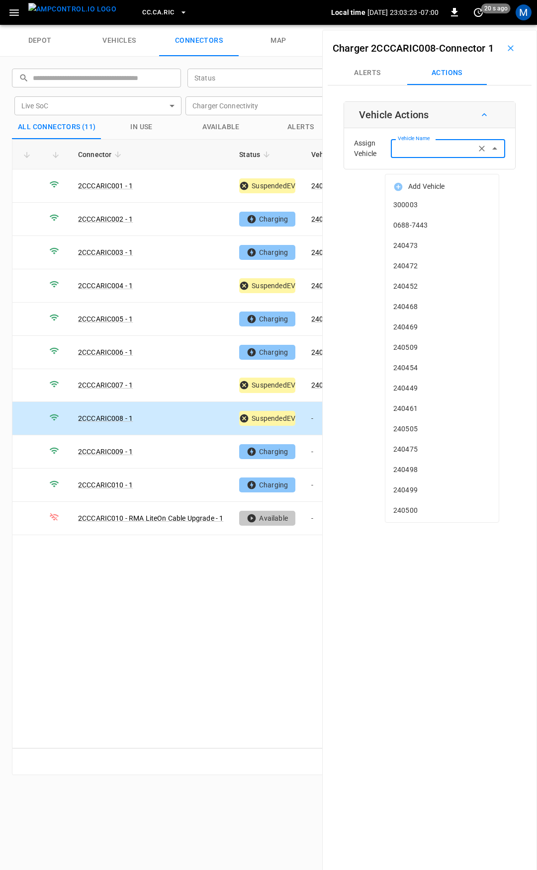
click at [430, 155] on input "Vehicle Name" at bounding box center [433, 148] width 79 height 12
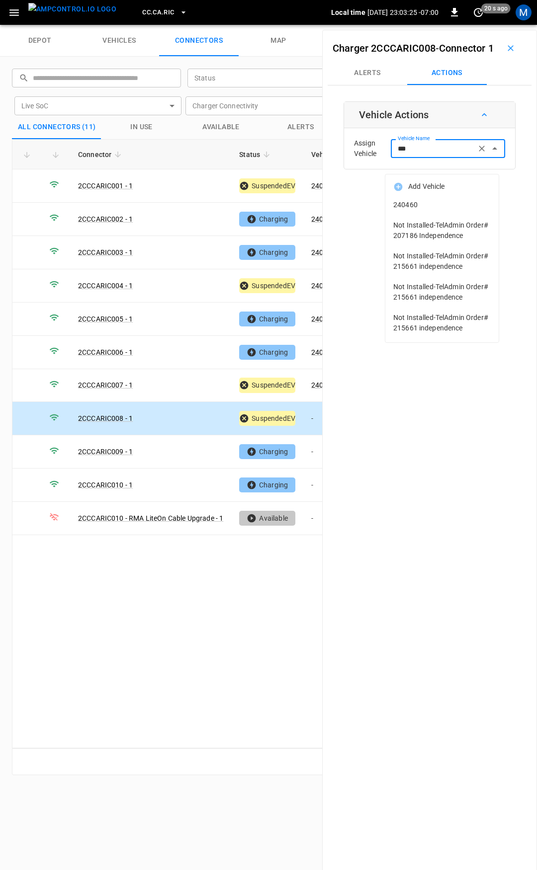
click at [448, 204] on span "240460" at bounding box center [441, 205] width 97 height 10
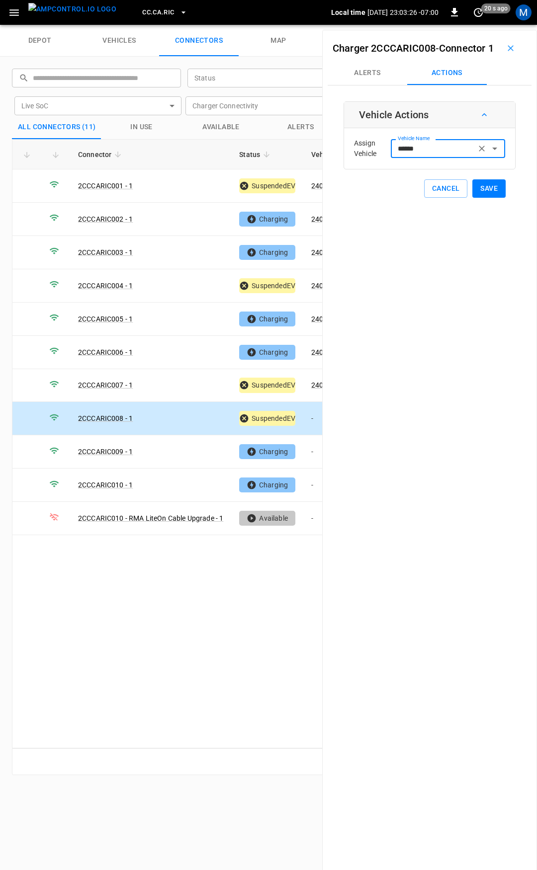
type input "******"
click at [476, 198] on button "Save" at bounding box center [488, 188] width 33 height 18
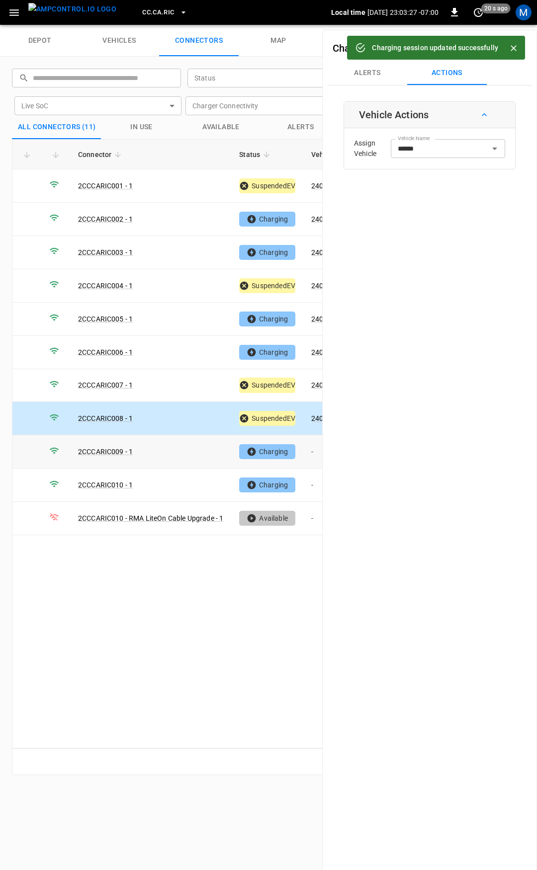
click at [307, 445] on td "-" at bounding box center [329, 451] width 53 height 33
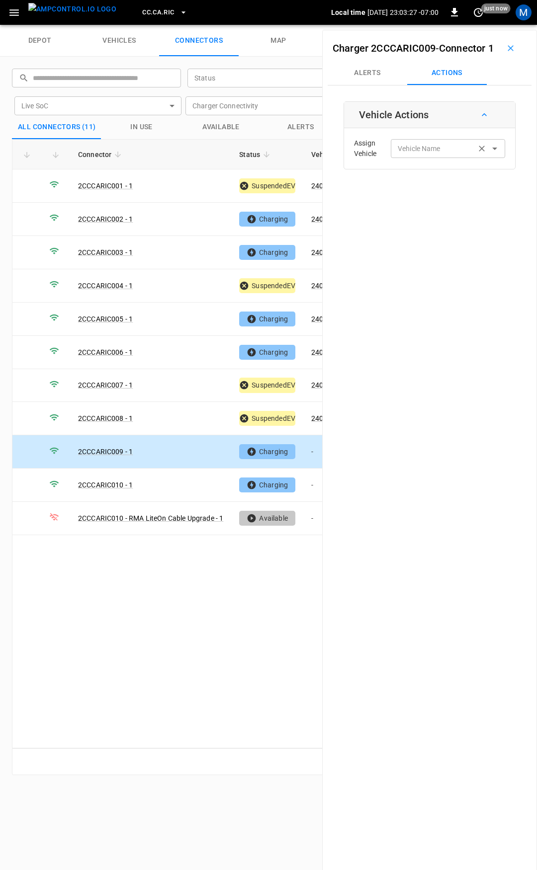
click at [409, 158] on div "Vehicle Name Vehicle Name" at bounding box center [448, 148] width 114 height 18
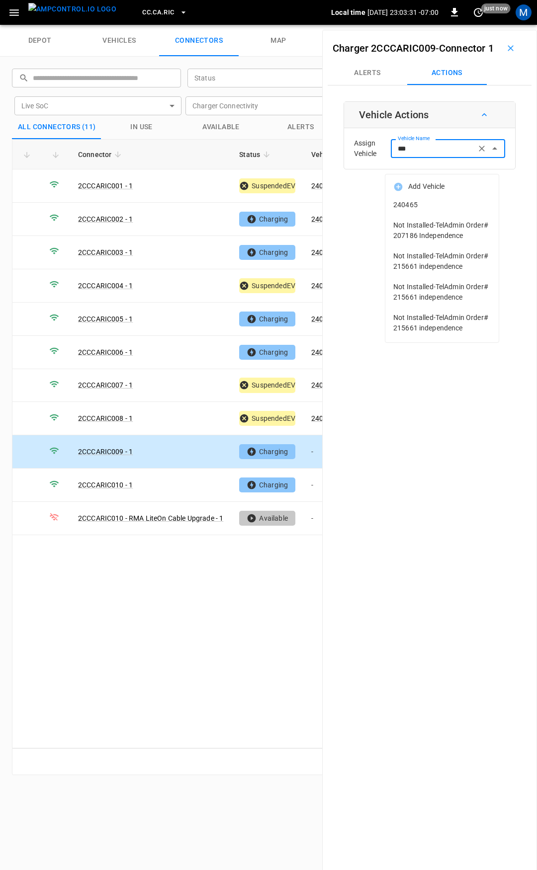
click at [465, 204] on span "240465" at bounding box center [441, 205] width 97 height 10
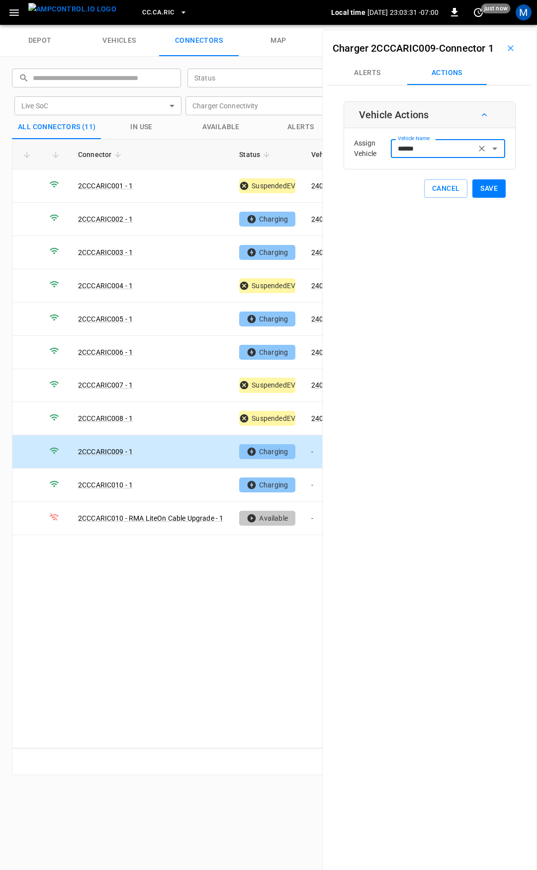
type input "******"
click at [482, 198] on button "Save" at bounding box center [488, 188] width 33 height 18
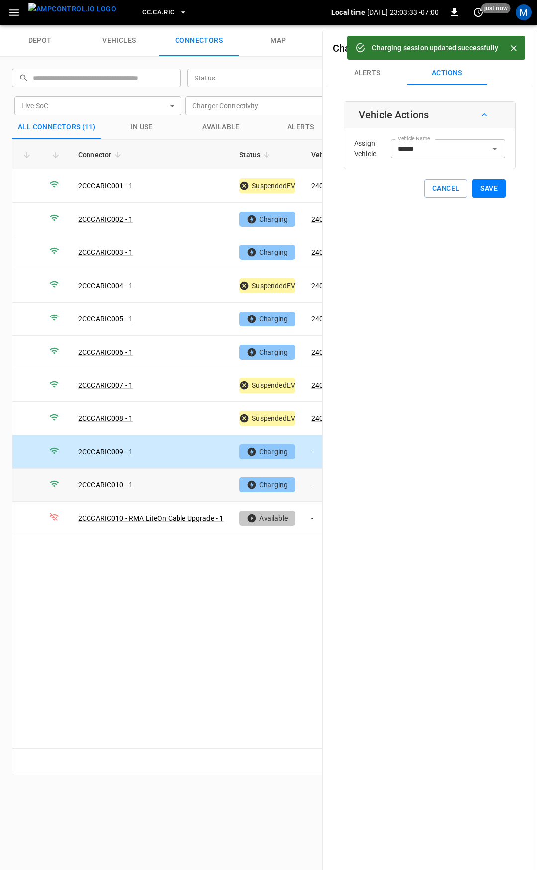
click at [315, 479] on td "-" at bounding box center [329, 485] width 53 height 33
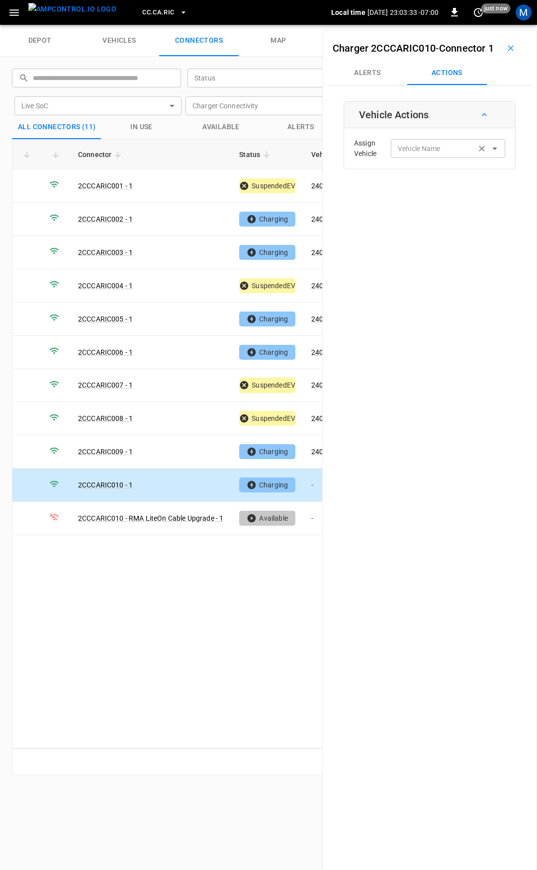
click at [446, 158] on div "Vehicle Name" at bounding box center [448, 148] width 114 height 18
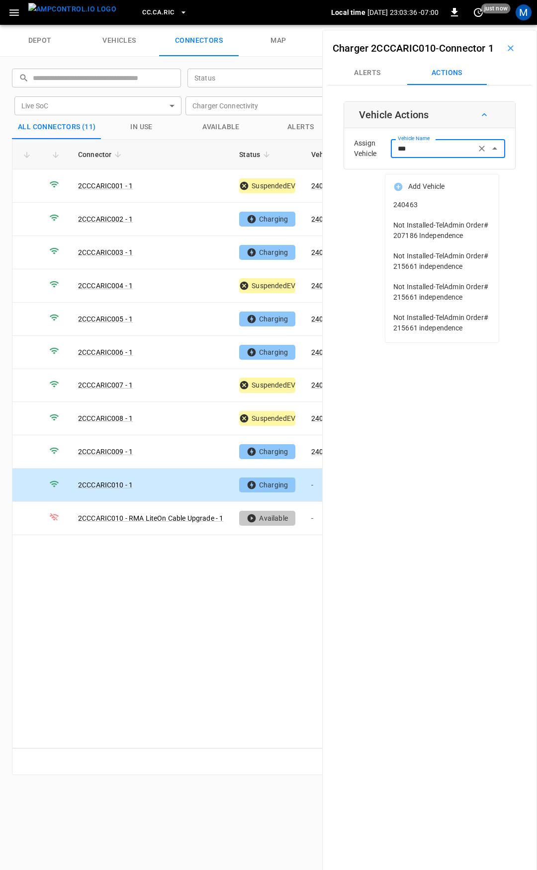
click at [449, 205] on span "240463" at bounding box center [441, 205] width 97 height 10
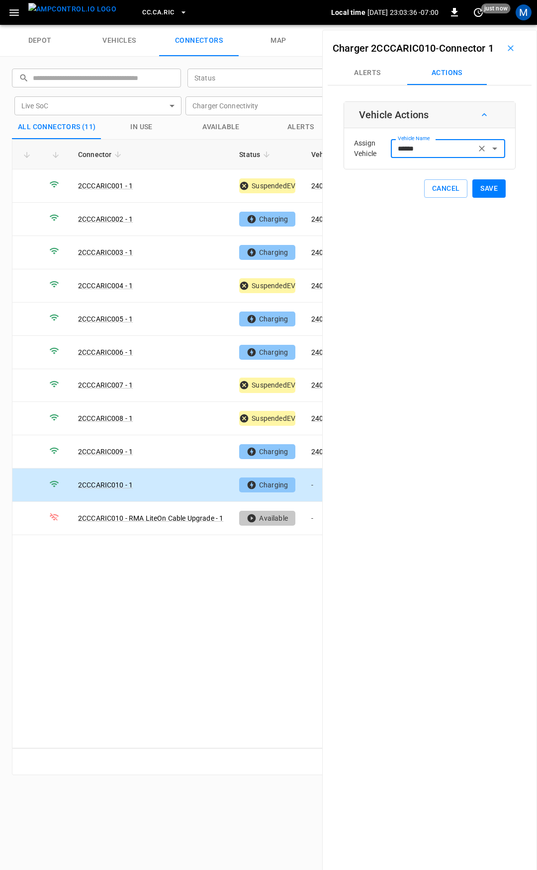
type input "******"
click at [480, 198] on button "Save" at bounding box center [488, 188] width 33 height 18
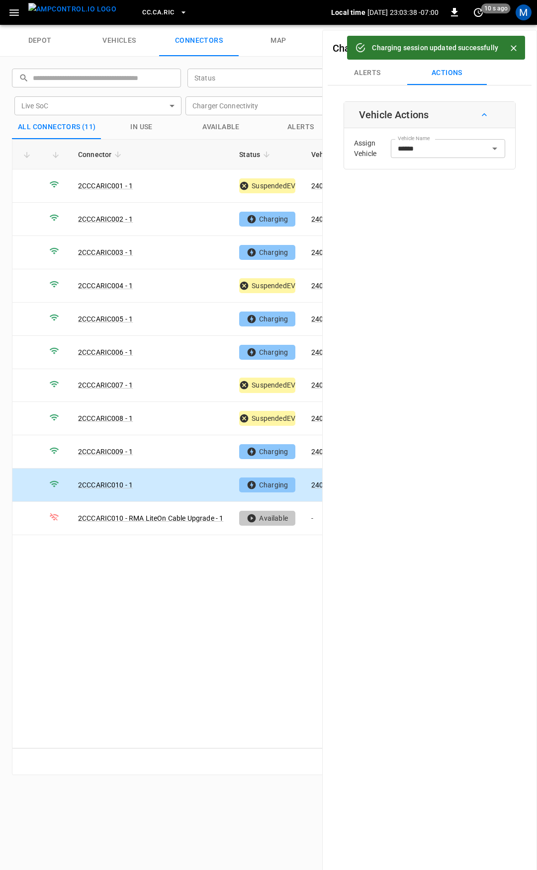
click at [157, 16] on button "CC.CA.RIC" at bounding box center [164, 12] width 53 height 19
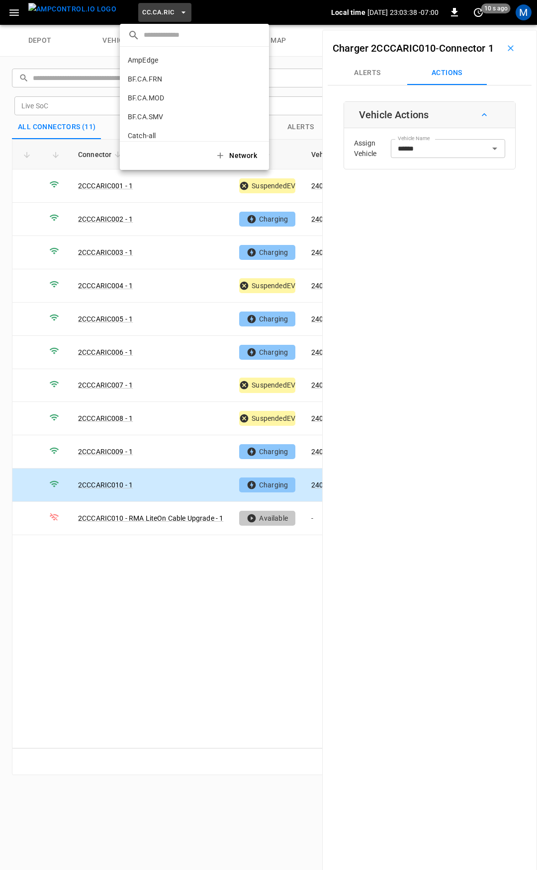
scroll to position [148, 0]
click at [174, 77] on p "CC.CA.SFF" at bounding box center [177, 82] width 98 height 10
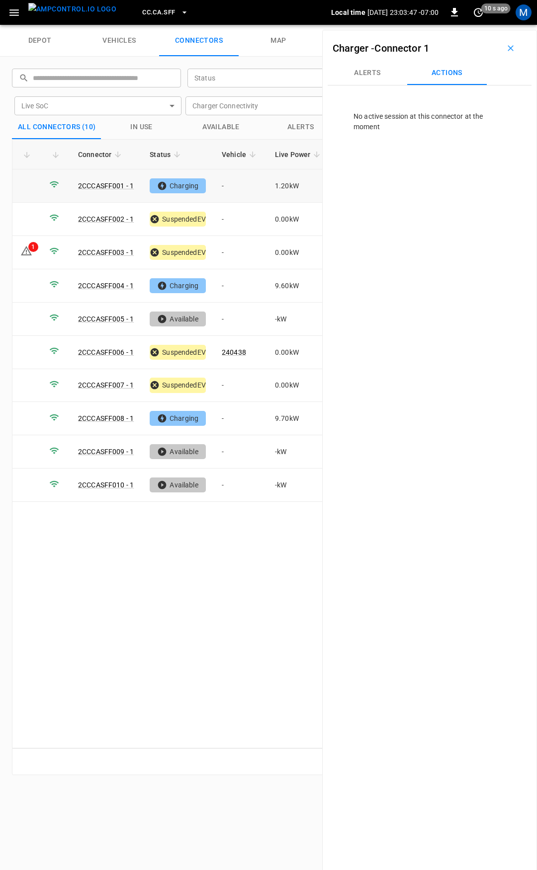
click at [245, 190] on td "-" at bounding box center [240, 186] width 53 height 33
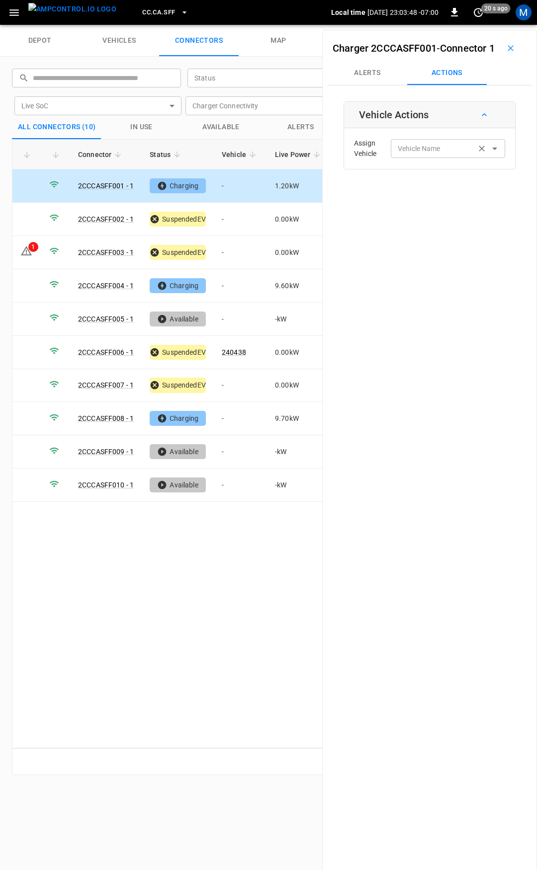
click at [416, 158] on div "Vehicle Name" at bounding box center [448, 148] width 114 height 18
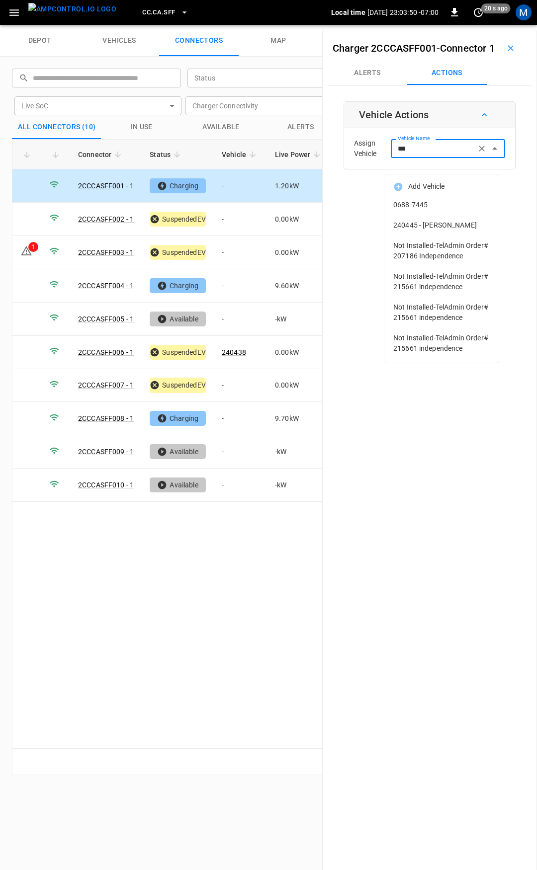
drag, startPoint x: 431, startPoint y: 203, endPoint x: 439, endPoint y: 229, distance: 26.9
click at [439, 229] on ul "Add Vehicle 0688-7445 240445 - [PERSON_NAME] Not Installed-TelAdmin Order# 2071…" at bounding box center [441, 268] width 113 height 188
click at [439, 229] on span "240445 - [PERSON_NAME]" at bounding box center [441, 225] width 97 height 10
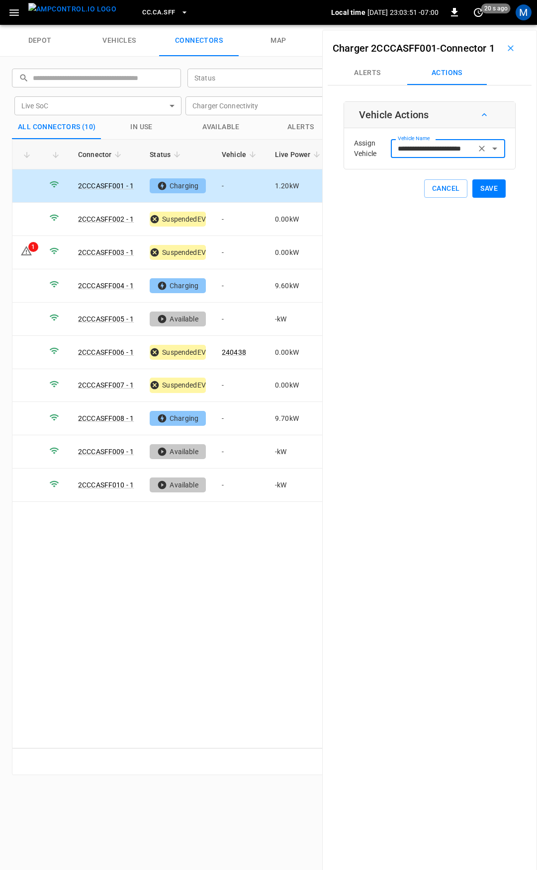
type input "**********"
drag, startPoint x: 489, startPoint y: 205, endPoint x: 437, endPoint y: 213, distance: 52.7
click at [488, 198] on button "Save" at bounding box center [488, 188] width 33 height 18
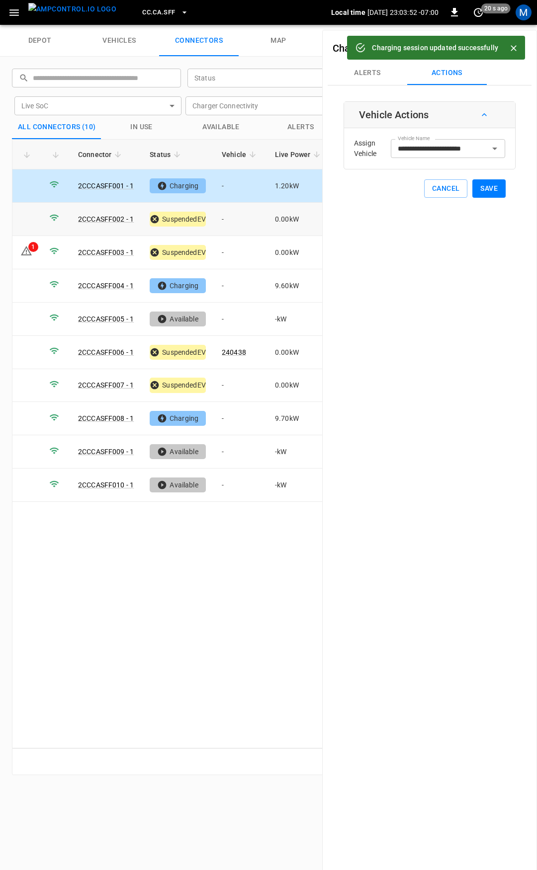
click at [226, 225] on td "-" at bounding box center [240, 219] width 53 height 33
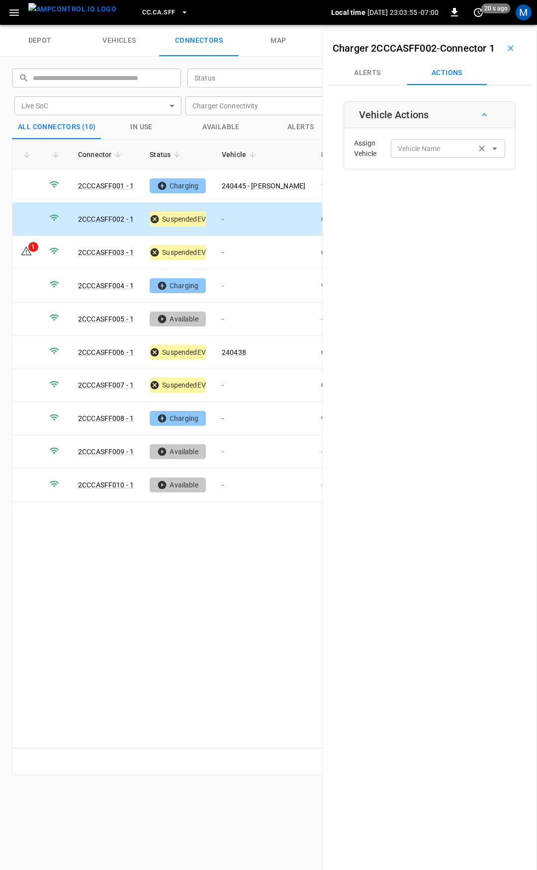
click at [431, 155] on input "Vehicle Name" at bounding box center [433, 148] width 79 height 12
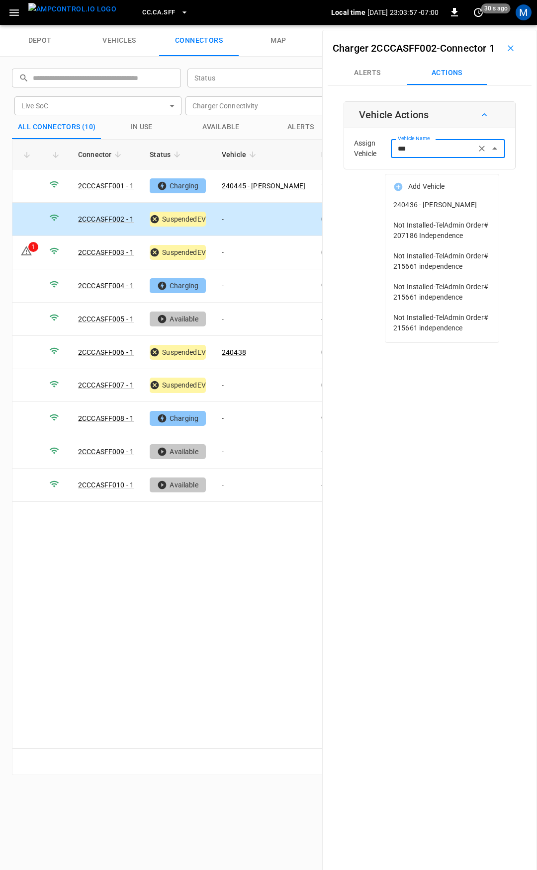
click at [436, 203] on span "240436 - [PERSON_NAME]" at bounding box center [441, 205] width 97 height 10
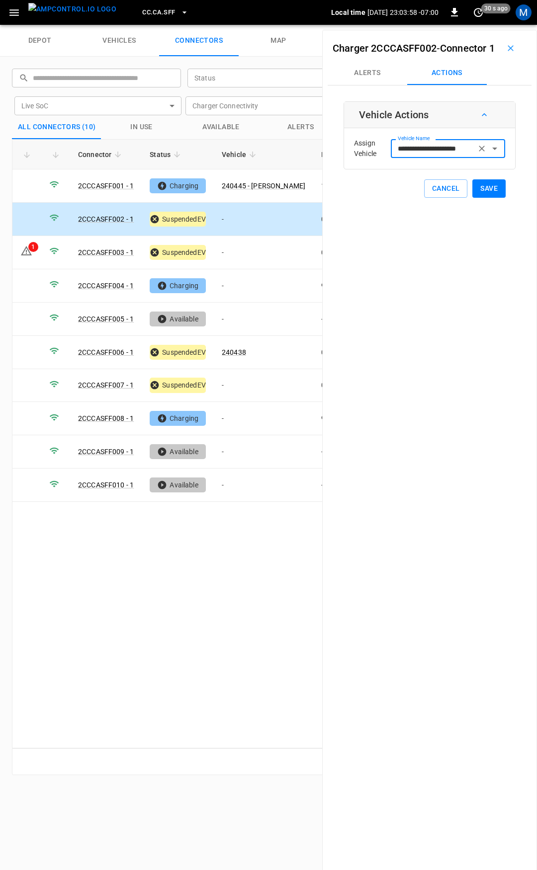
type input "**********"
click at [481, 198] on button "Save" at bounding box center [488, 188] width 33 height 18
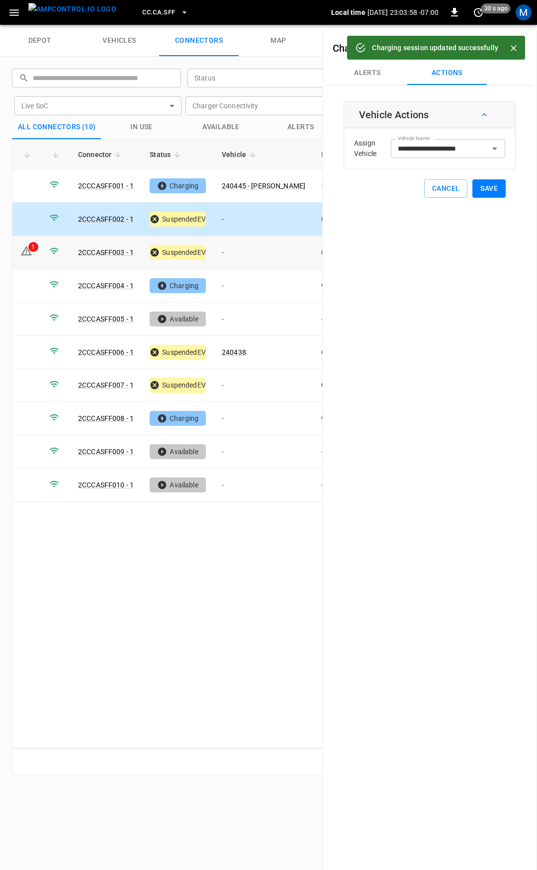
click at [244, 254] on td "-" at bounding box center [263, 252] width 99 height 33
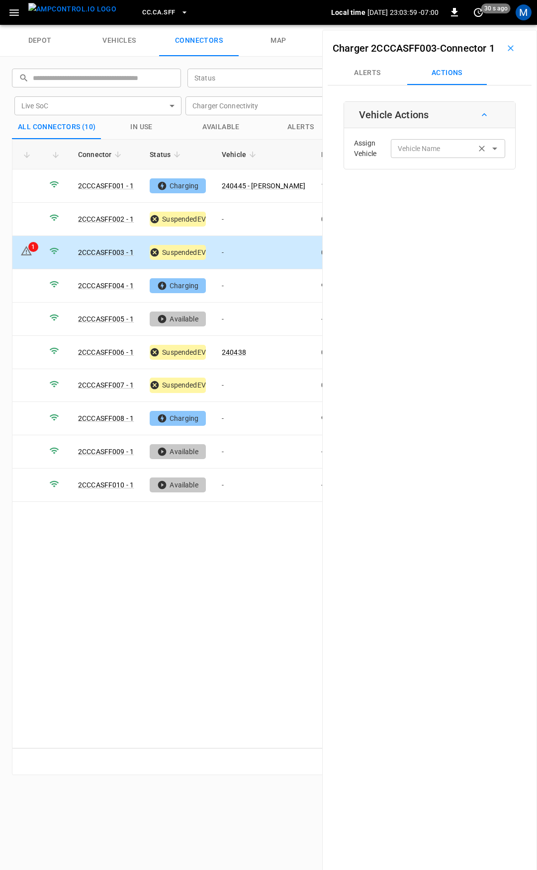
click at [401, 155] on input "Vehicle Name" at bounding box center [433, 148] width 79 height 12
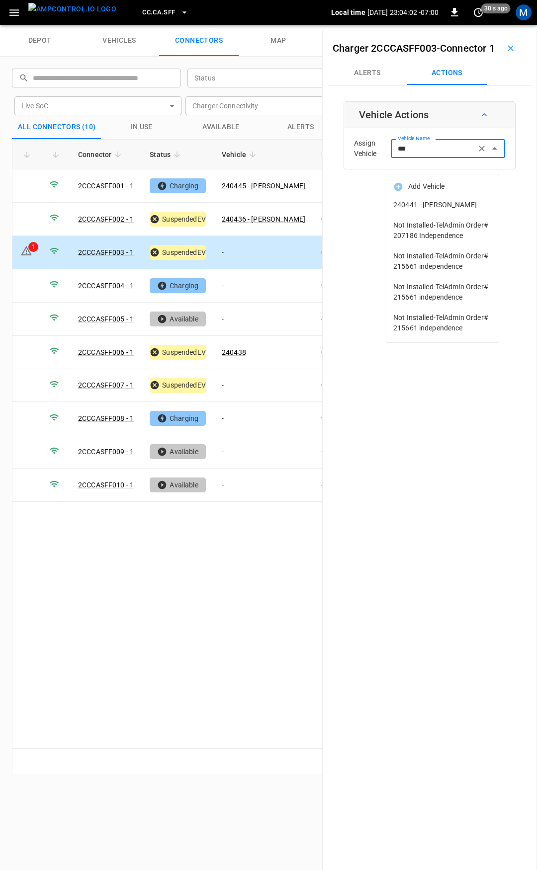
click at [408, 201] on span "240441 - [PERSON_NAME]" at bounding box center [441, 205] width 97 height 10
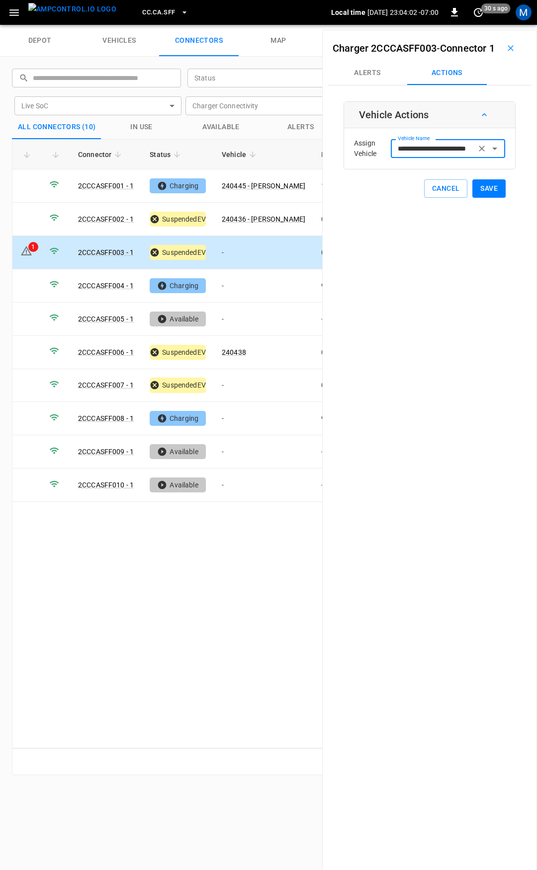
type input "**********"
click at [481, 198] on button "Save" at bounding box center [488, 188] width 33 height 18
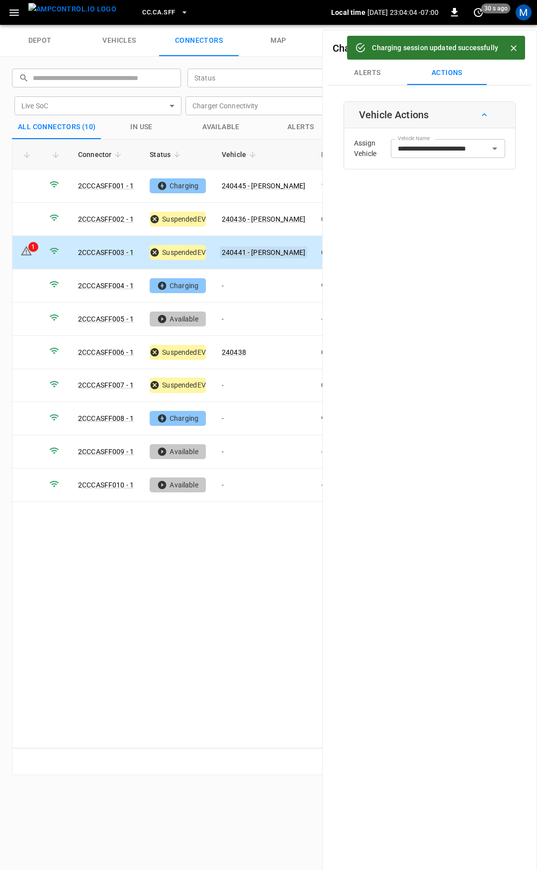
drag, startPoint x: 249, startPoint y: 253, endPoint x: 241, endPoint y: 253, distance: 8.5
click at [241, 253] on link "240441 - [PERSON_NAME]" at bounding box center [263, 253] width 87 height 12
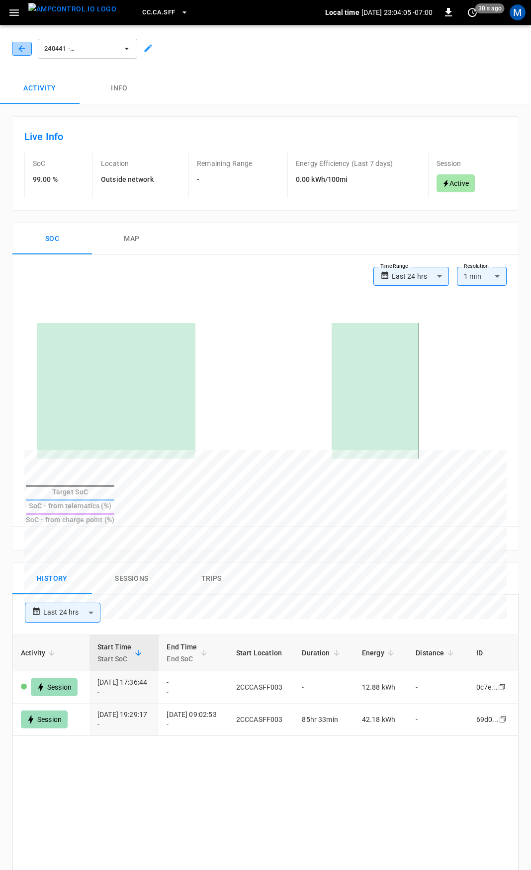
click at [20, 45] on icon "button" at bounding box center [22, 49] width 10 height 10
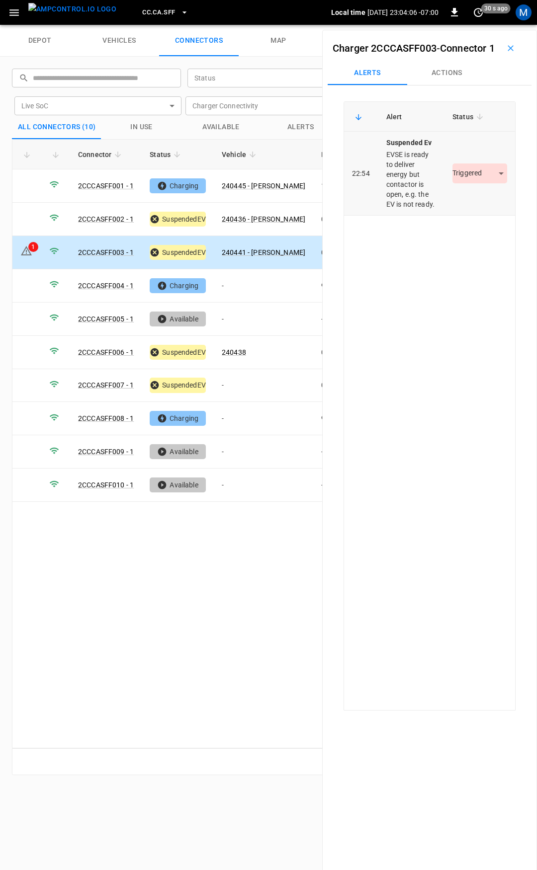
click at [465, 25] on body "CC.CA.SFF Local time [DATE] 23:04:06 -07:00 0 30 s ago M depot vehicles connect…" at bounding box center [268, 12] width 537 height 25
click at [472, 219] on li "Resolved" at bounding box center [474, 219] width 62 height 16
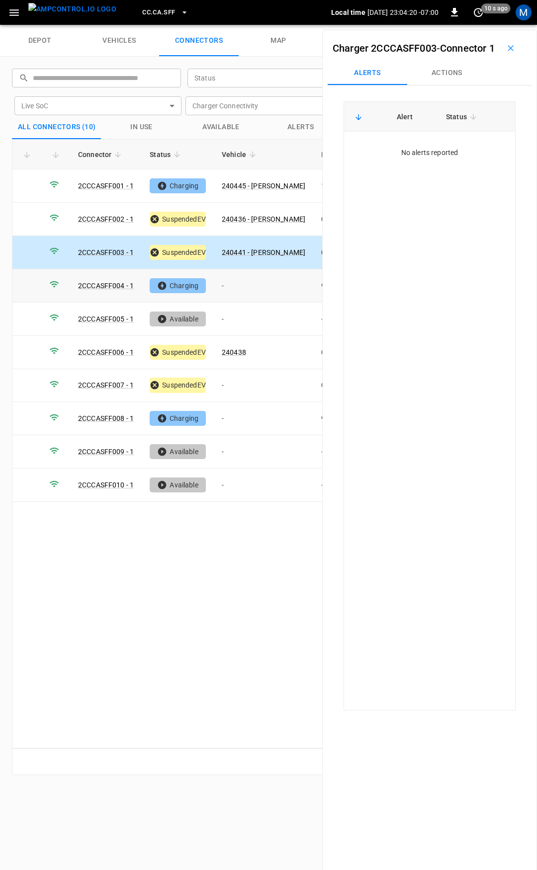
click at [247, 283] on td "-" at bounding box center [263, 285] width 99 height 33
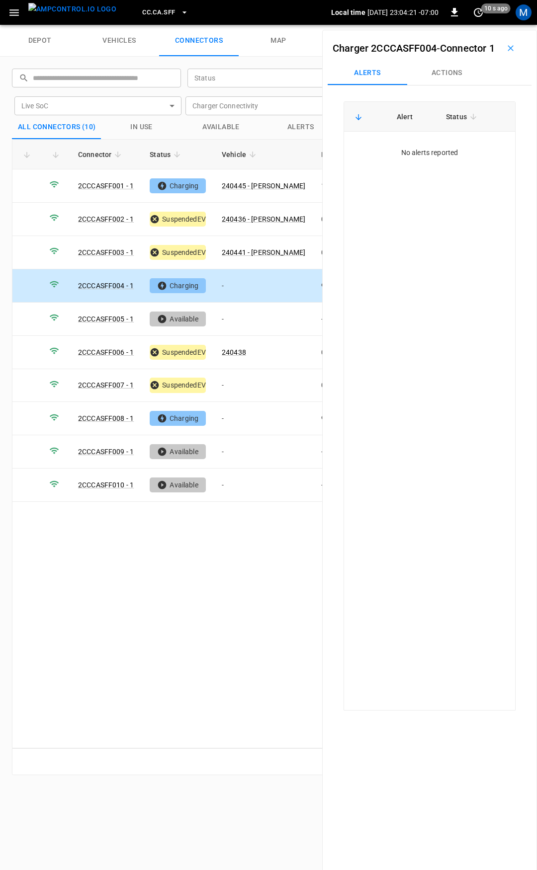
click at [437, 85] on button "Actions" at bounding box center [447, 73] width 80 height 24
click at [430, 155] on div "Assign Vehicle Vehicle Name Vehicle Name" at bounding box center [429, 149] width 166 height 36
click at [431, 155] on input "Vehicle Name" at bounding box center [433, 148] width 79 height 12
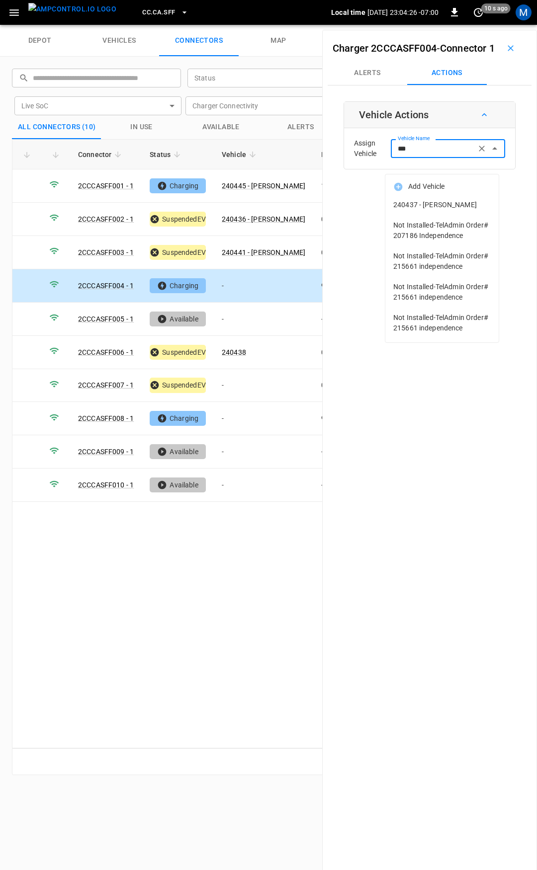
click at [417, 211] on li "240437 - [PERSON_NAME]" at bounding box center [441, 205] width 113 height 20
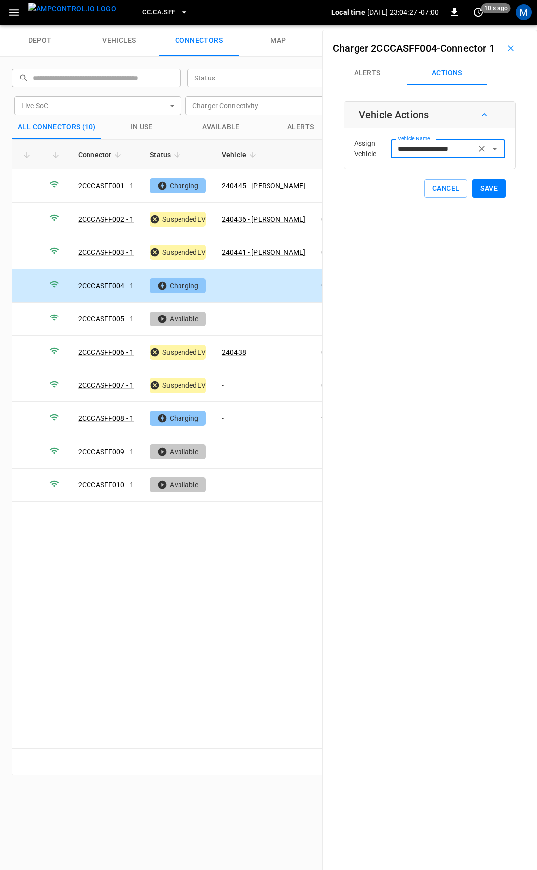
type input "**********"
click at [478, 198] on button "Save" at bounding box center [488, 188] width 33 height 18
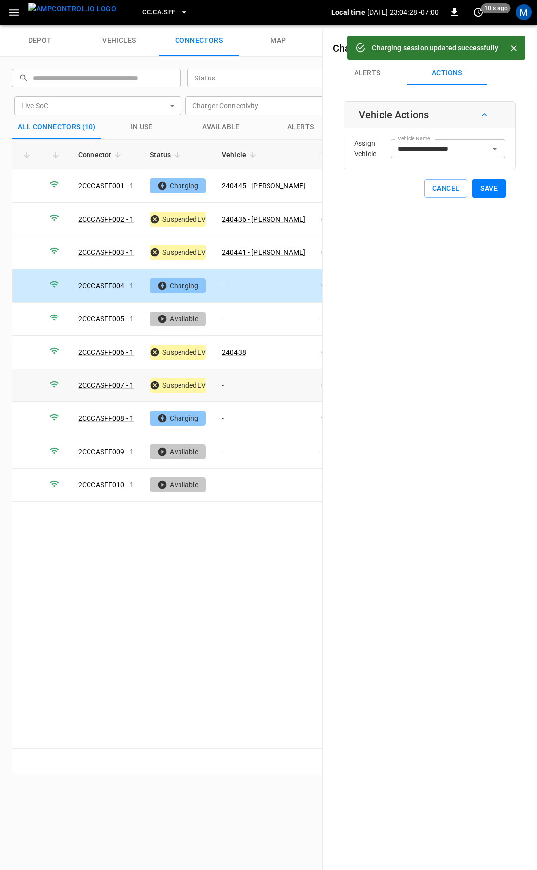
click at [239, 378] on td "-" at bounding box center [263, 385] width 99 height 33
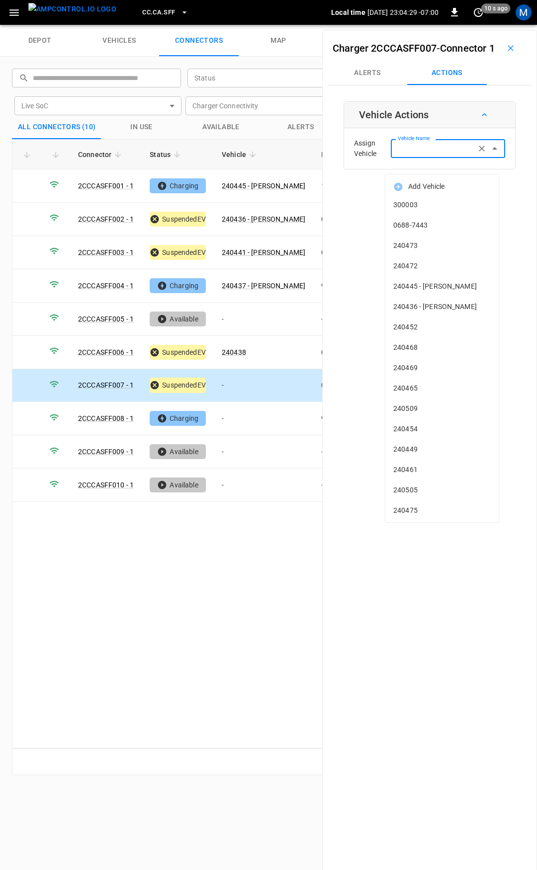
click at [415, 155] on input "Vehicle Name" at bounding box center [433, 148] width 79 height 12
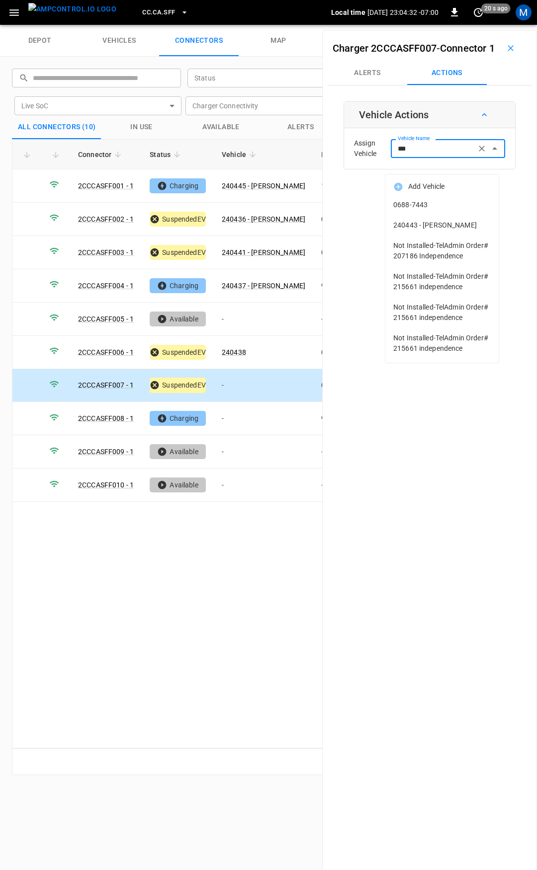
click at [455, 228] on span "240443 - [PERSON_NAME]" at bounding box center [441, 225] width 97 height 10
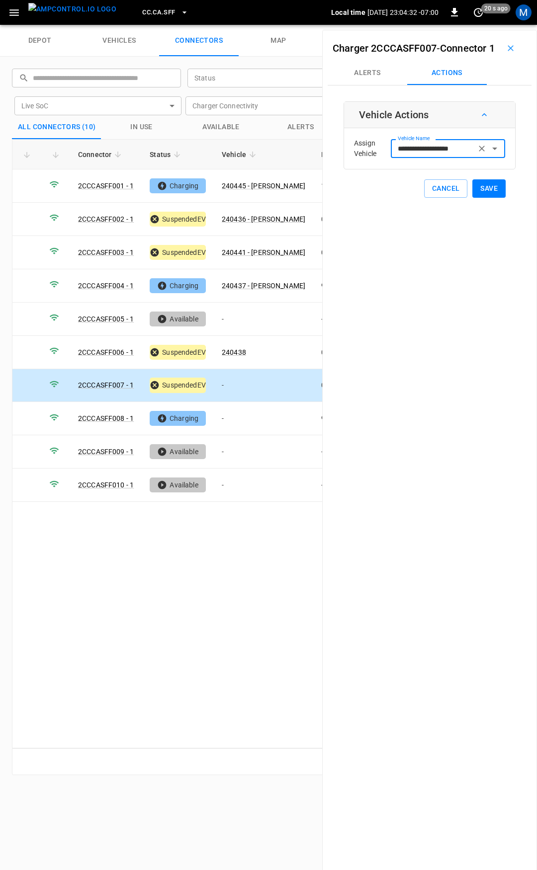
type input "**********"
click at [489, 198] on button "Save" at bounding box center [488, 188] width 33 height 18
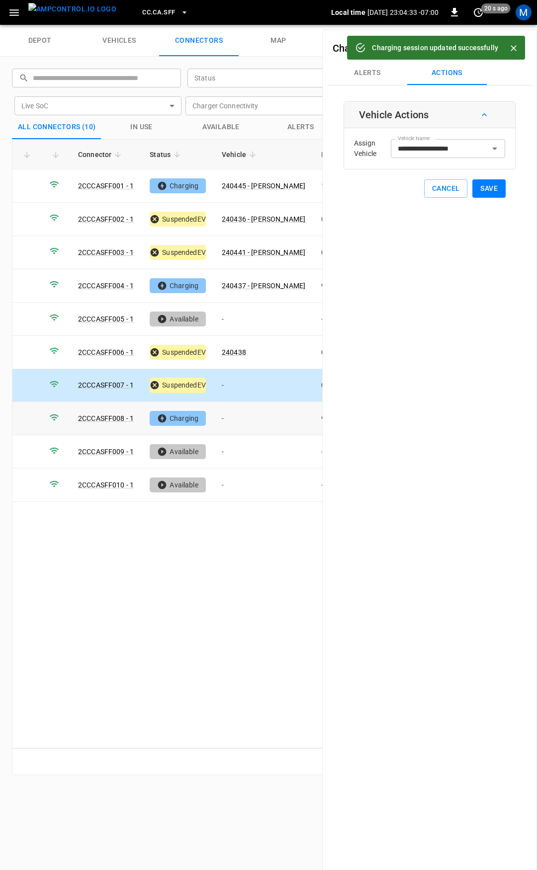
click at [256, 412] on td "-" at bounding box center [263, 418] width 99 height 33
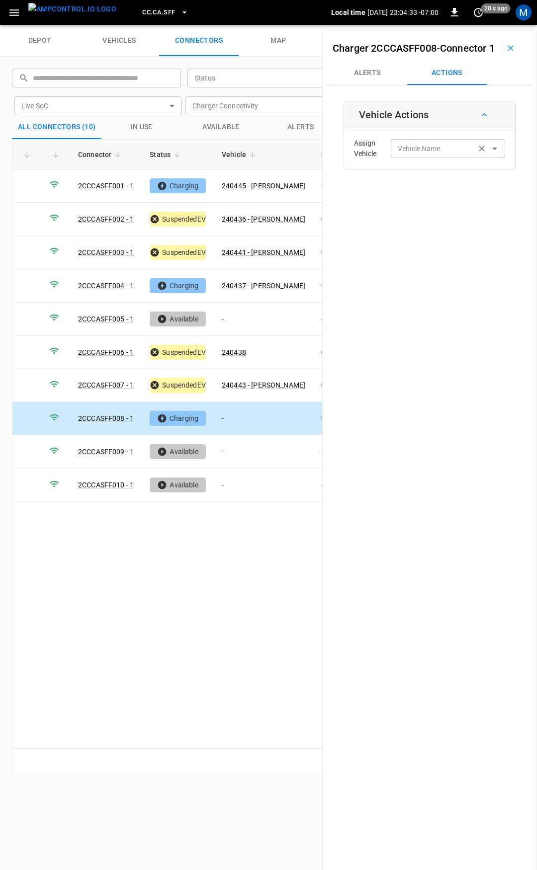
click at [413, 155] on input "Vehicle Name" at bounding box center [433, 148] width 79 height 12
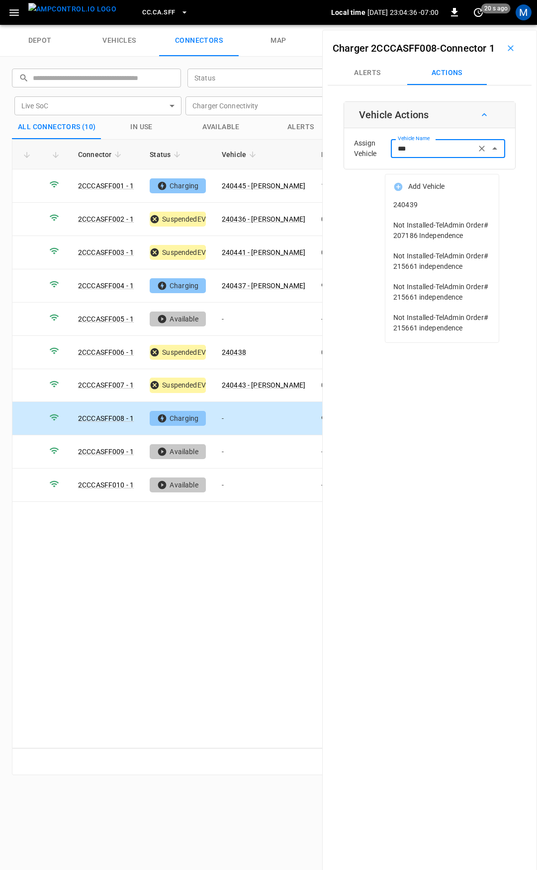
click at [421, 203] on span "240439" at bounding box center [441, 205] width 97 height 10
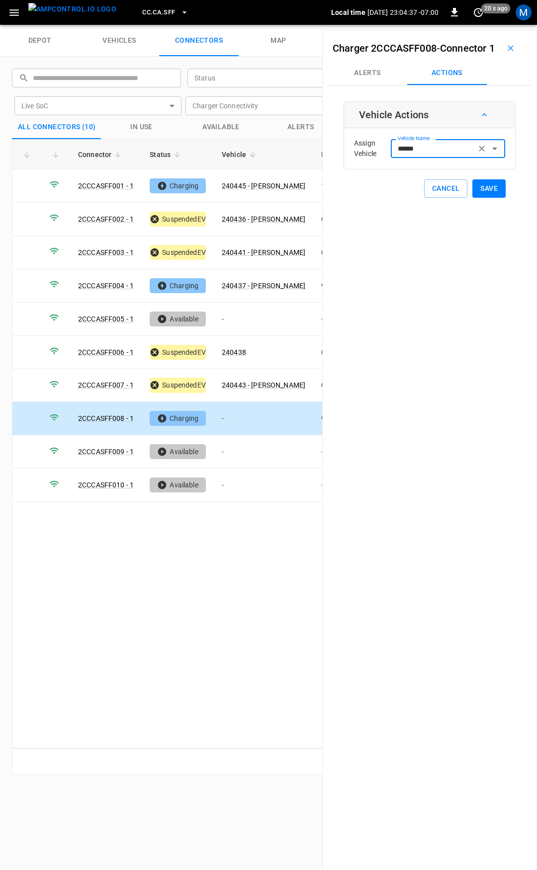
type input "******"
click at [479, 198] on button "Save" at bounding box center [488, 188] width 33 height 18
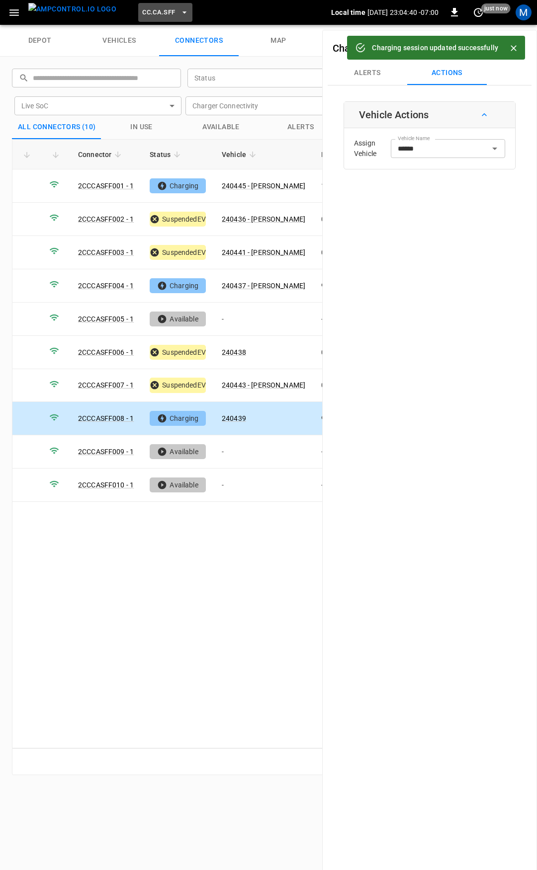
click at [142, 17] on span "CC.CA.SFF" at bounding box center [158, 12] width 33 height 11
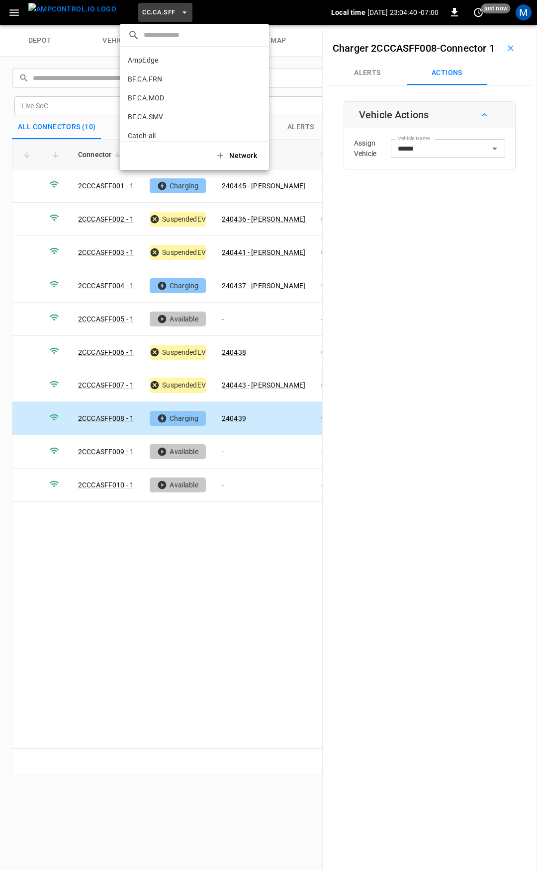
scroll to position [167, 0]
click at [172, 81] on p "CC.CA.SJO" at bounding box center [176, 82] width 97 height 10
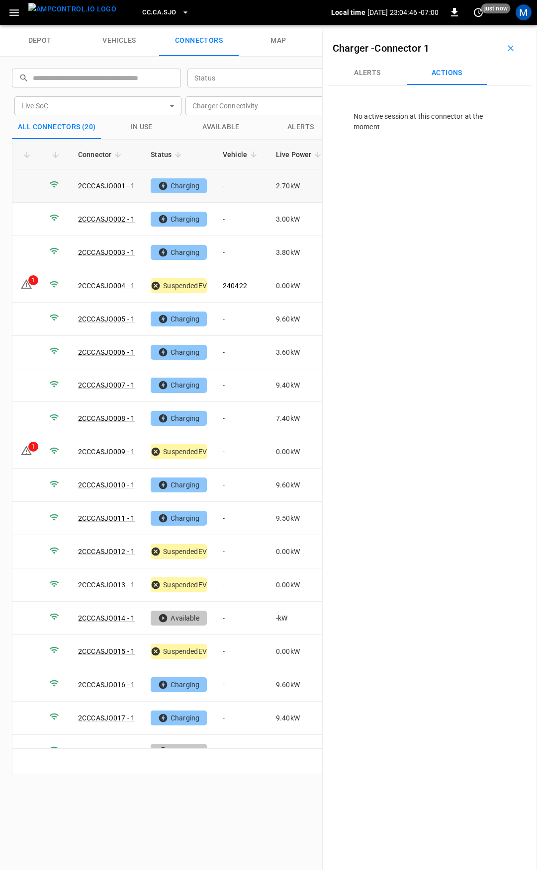
click at [239, 190] on td "-" at bounding box center [241, 186] width 53 height 33
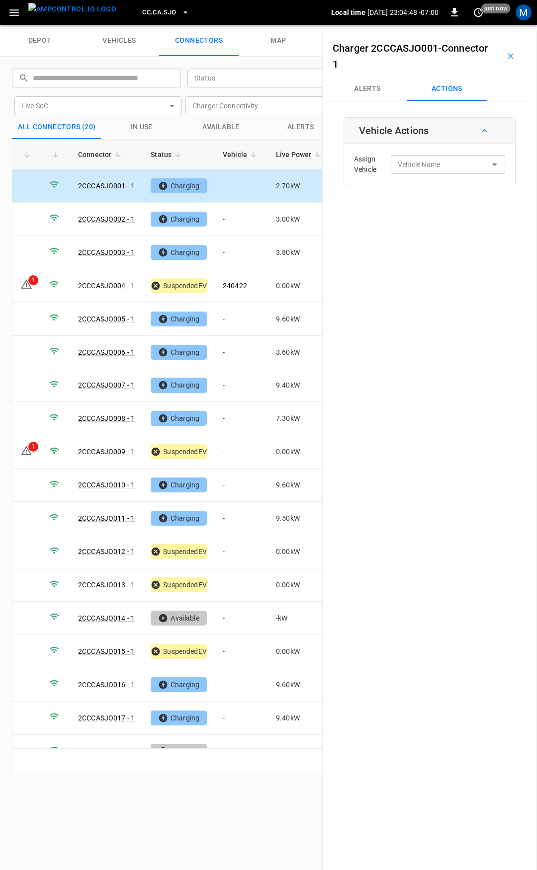
click at [414, 176] on div "Assign Vehicle Vehicle Name Vehicle Name" at bounding box center [429, 165] width 166 height 36
click at [420, 163] on div "Vehicle Name Vehicle Name" at bounding box center [448, 164] width 114 height 18
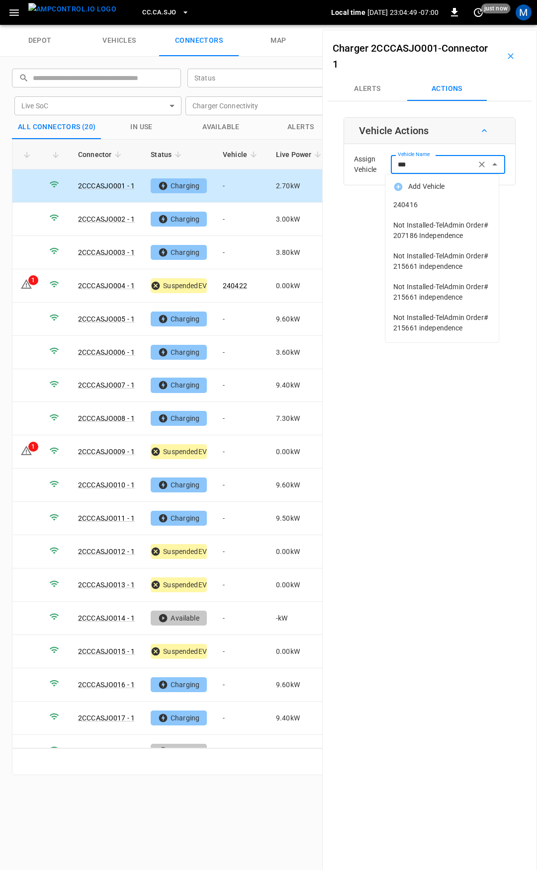
click at [419, 200] on span "240416" at bounding box center [441, 205] width 97 height 10
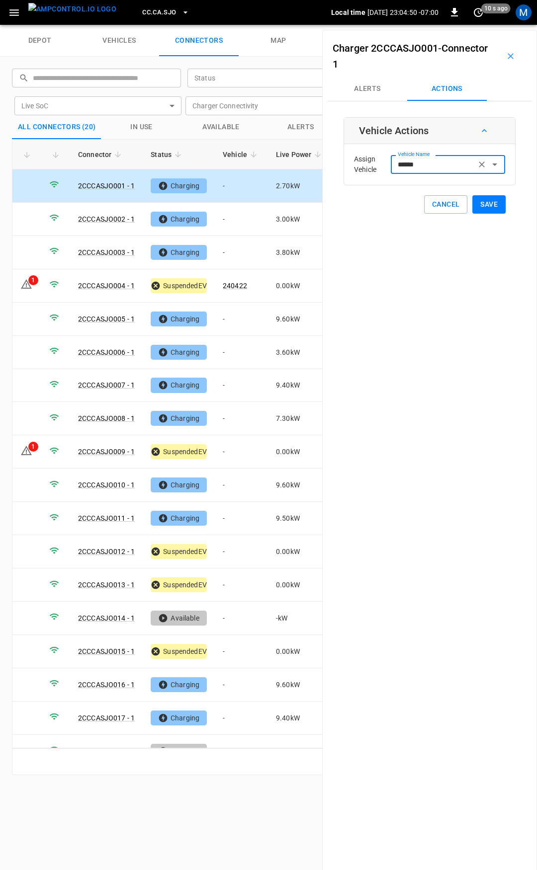
type input "******"
click at [488, 206] on button "Save" at bounding box center [488, 204] width 33 height 18
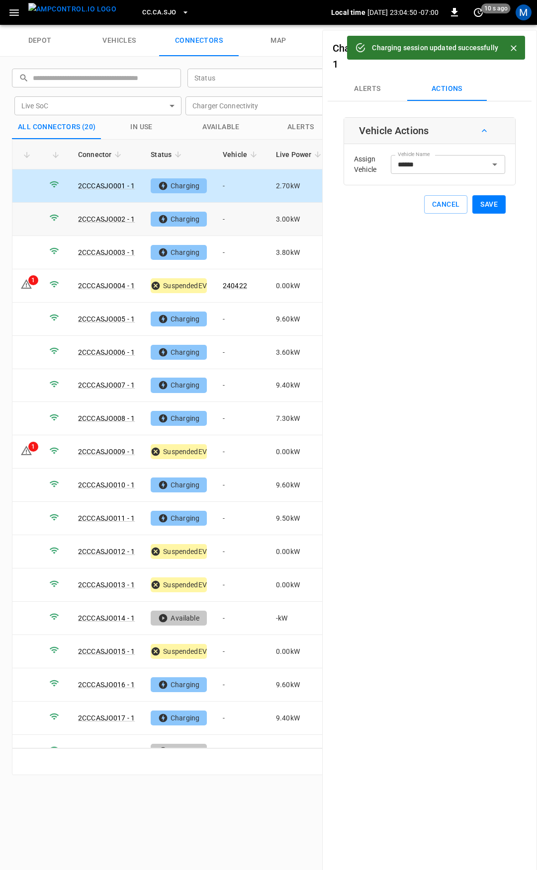
click at [245, 220] on td "-" at bounding box center [241, 219] width 53 height 33
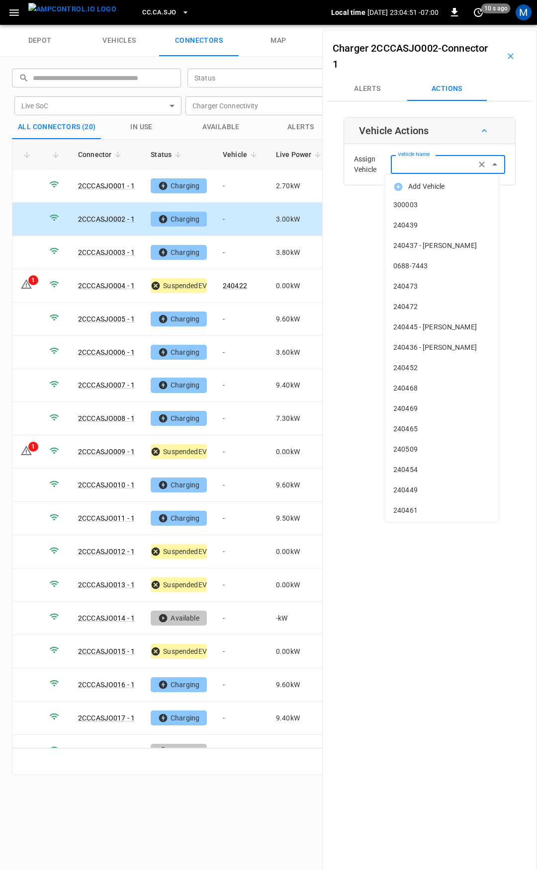
click at [411, 164] on div "Vehicle Name Vehicle Name" at bounding box center [448, 164] width 114 height 18
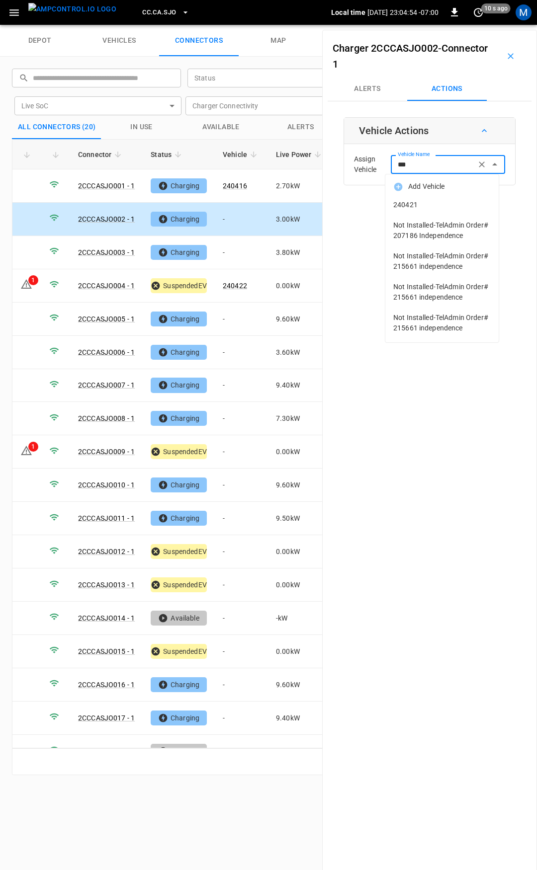
click at [468, 204] on span "240421" at bounding box center [441, 205] width 97 height 10
type input "******"
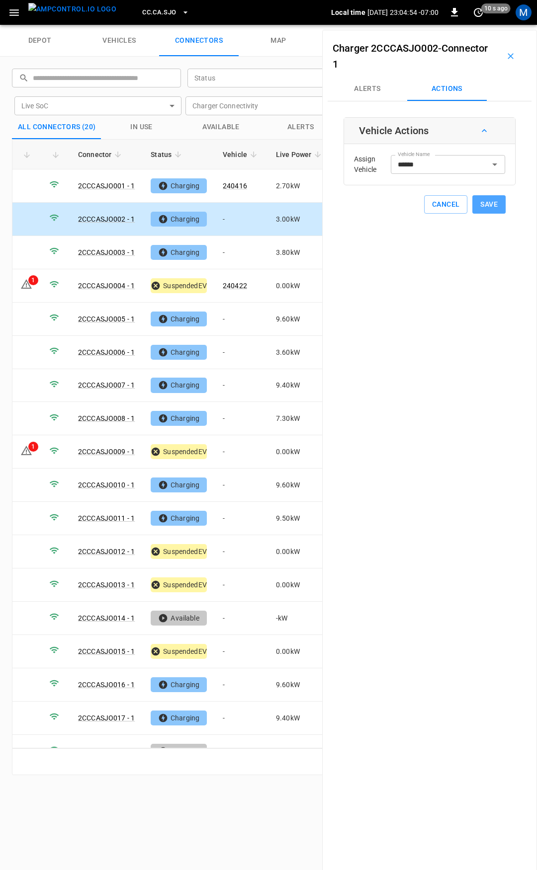
click at [482, 203] on button "Save" at bounding box center [488, 204] width 33 height 18
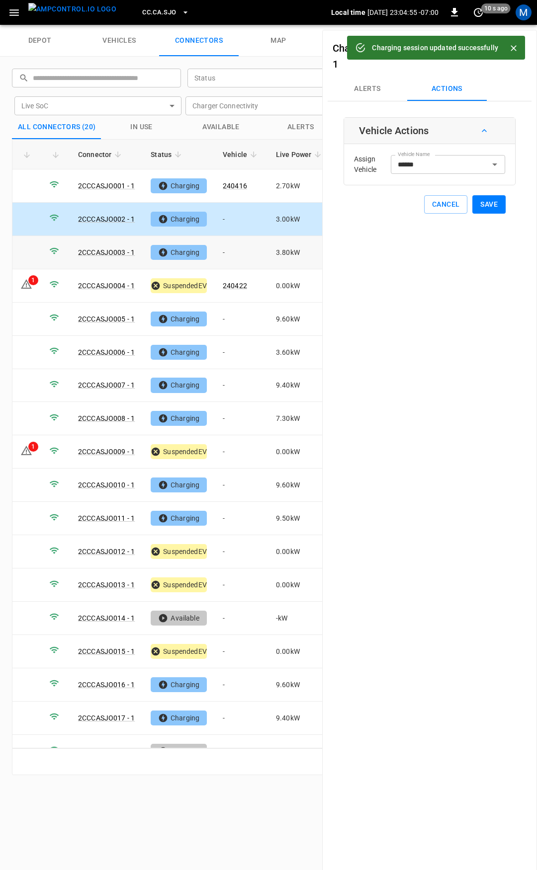
click at [233, 255] on td "-" at bounding box center [241, 252] width 53 height 33
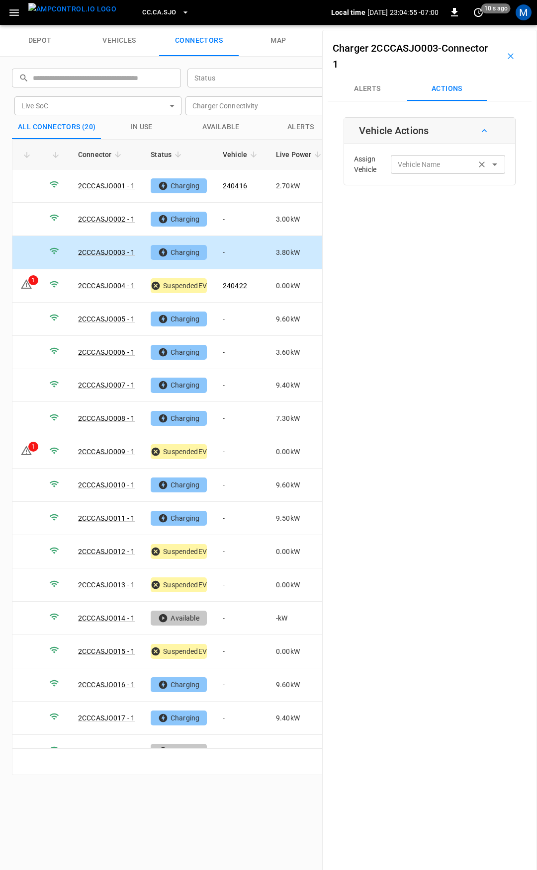
click at [431, 172] on div "Vehicle Name" at bounding box center [448, 164] width 114 height 18
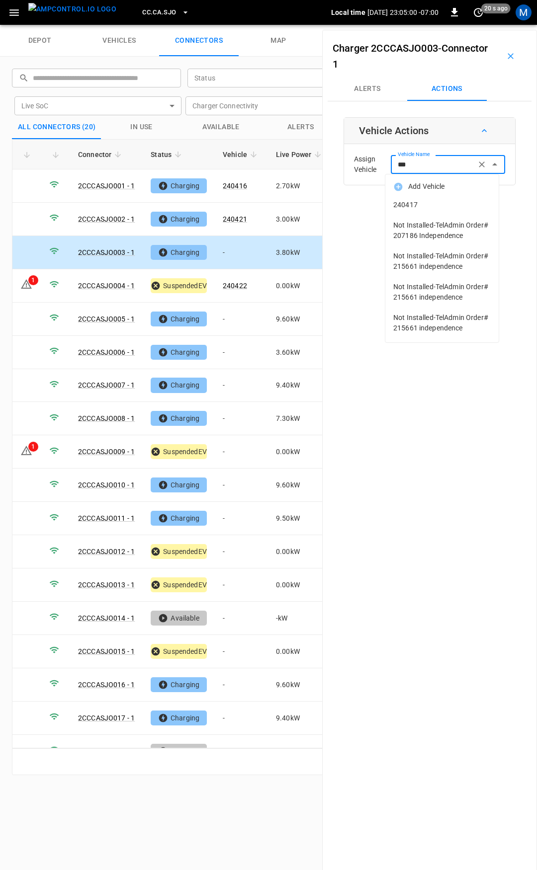
click at [435, 199] on li "240417" at bounding box center [441, 205] width 113 height 20
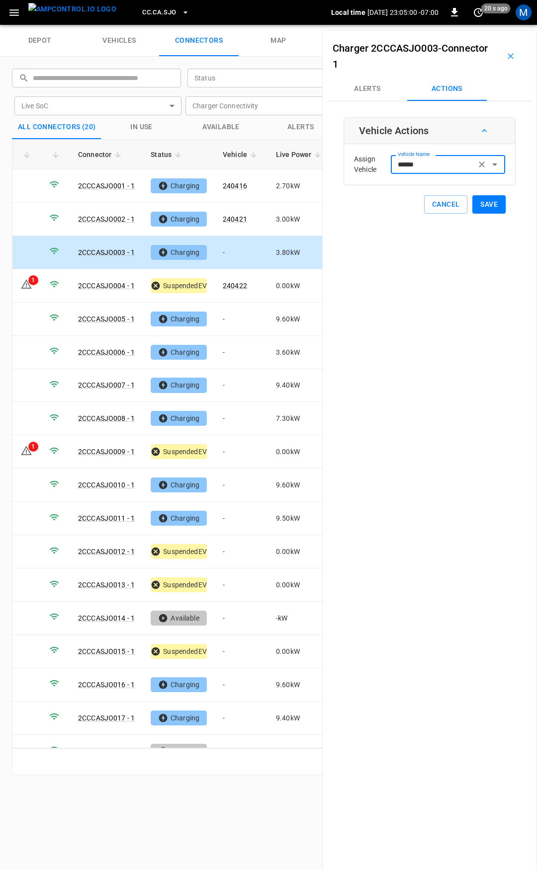
type input "******"
click at [484, 204] on button "Save" at bounding box center [488, 204] width 33 height 18
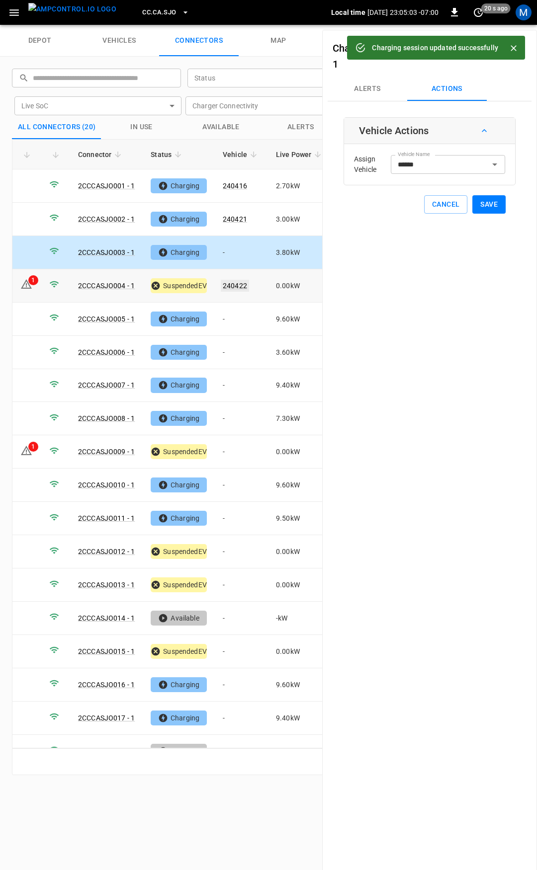
click at [238, 286] on link "240422" at bounding box center [235, 286] width 28 height 12
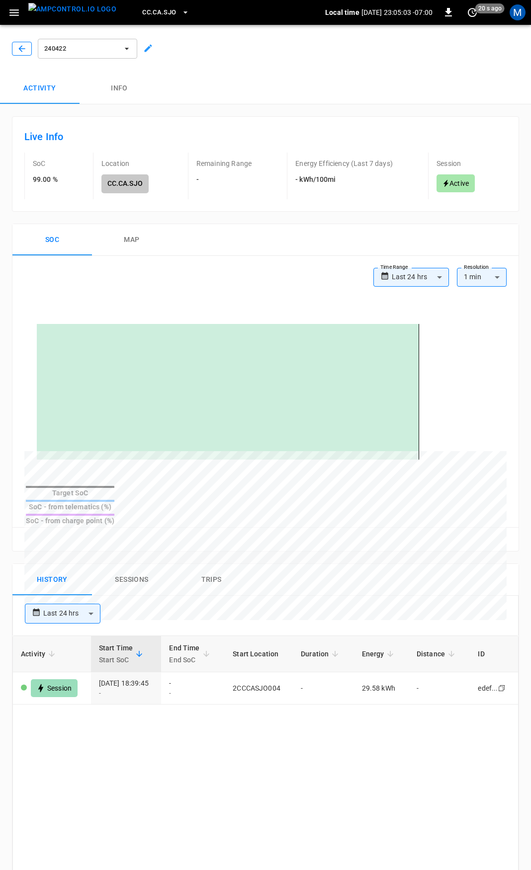
click at [24, 47] on icon "button" at bounding box center [22, 49] width 10 height 10
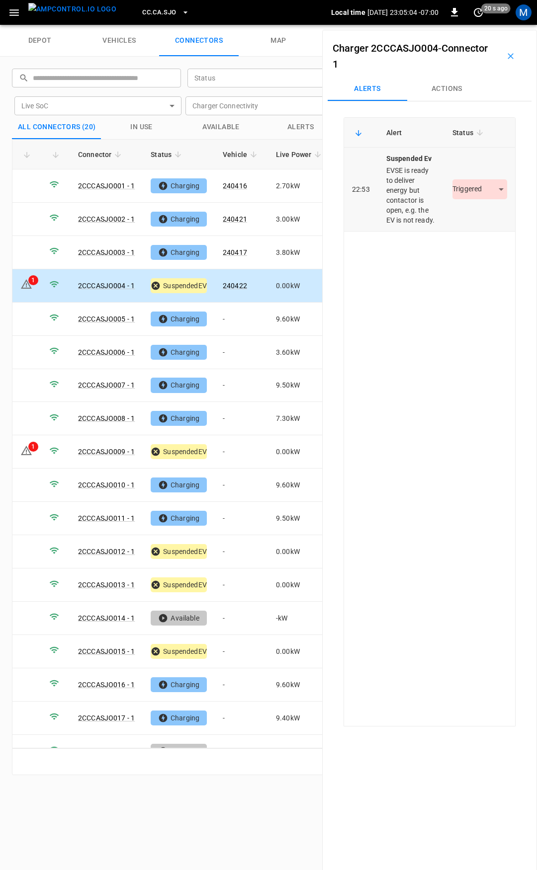
click at [474, 25] on body "CC.CA.SJO Local time [DATE] 23:05:04 -07:00 0 20 s ago M depot vehicles connect…" at bounding box center [268, 12] width 537 height 25
click at [471, 214] on li "Resolved" at bounding box center [474, 219] width 62 height 16
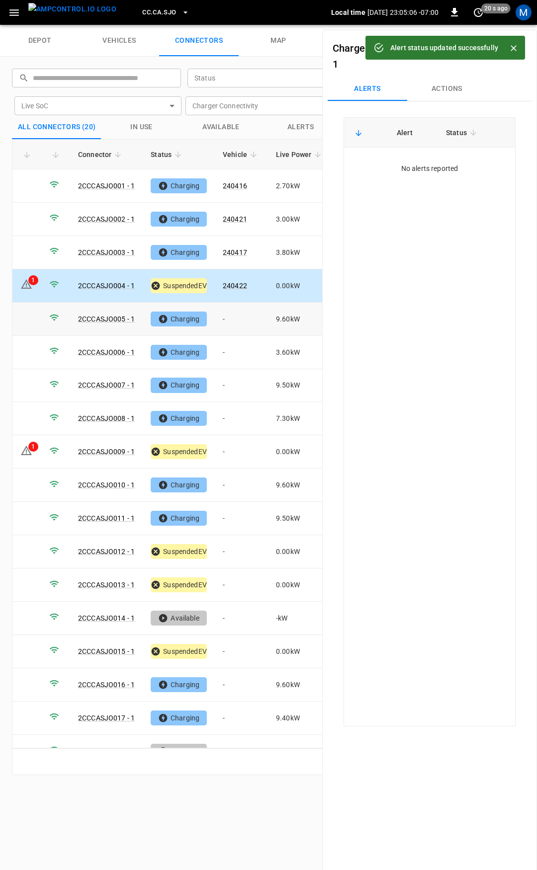
click at [229, 326] on td "-" at bounding box center [241, 319] width 53 height 33
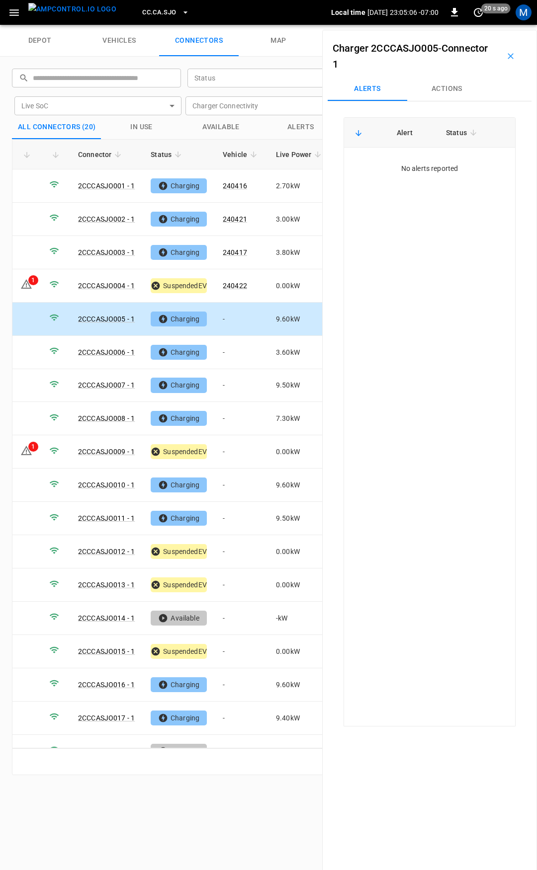
click at [447, 98] on button "Actions" at bounding box center [447, 89] width 80 height 24
click at [437, 161] on input "Vehicle Name" at bounding box center [433, 164] width 79 height 12
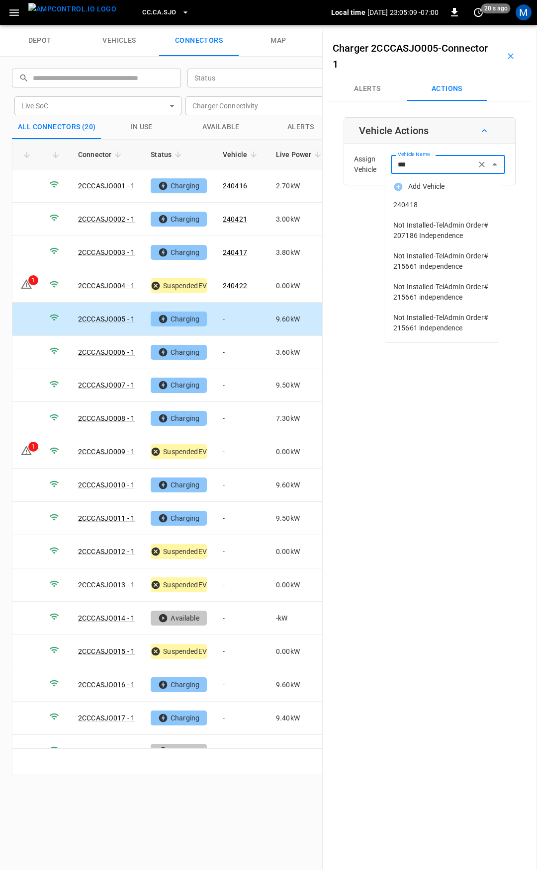
click at [437, 204] on span "240418" at bounding box center [441, 205] width 97 height 10
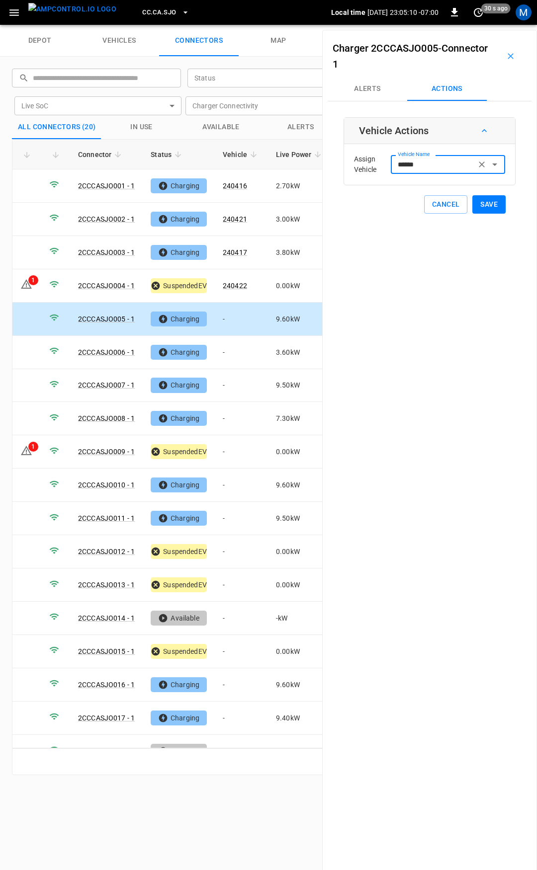
type input "******"
click at [491, 205] on button "Save" at bounding box center [488, 204] width 33 height 18
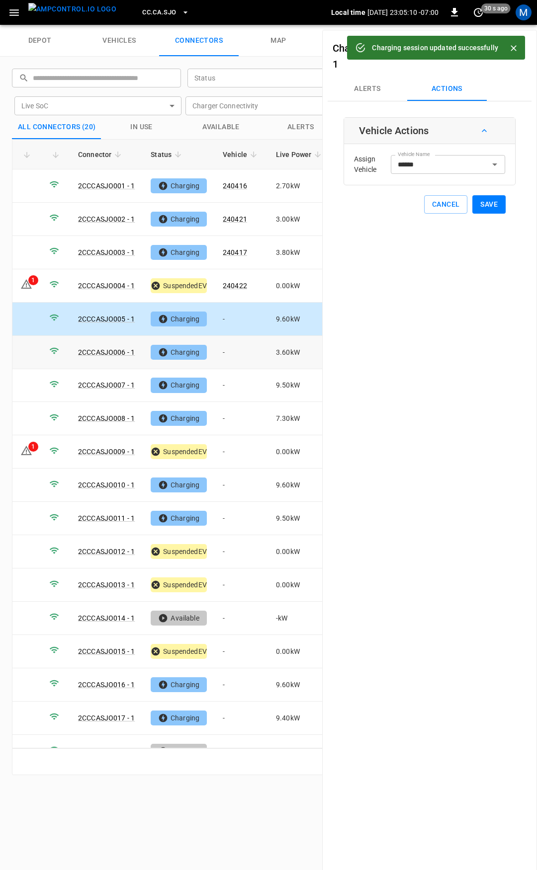
click at [235, 351] on td "-" at bounding box center [241, 352] width 53 height 33
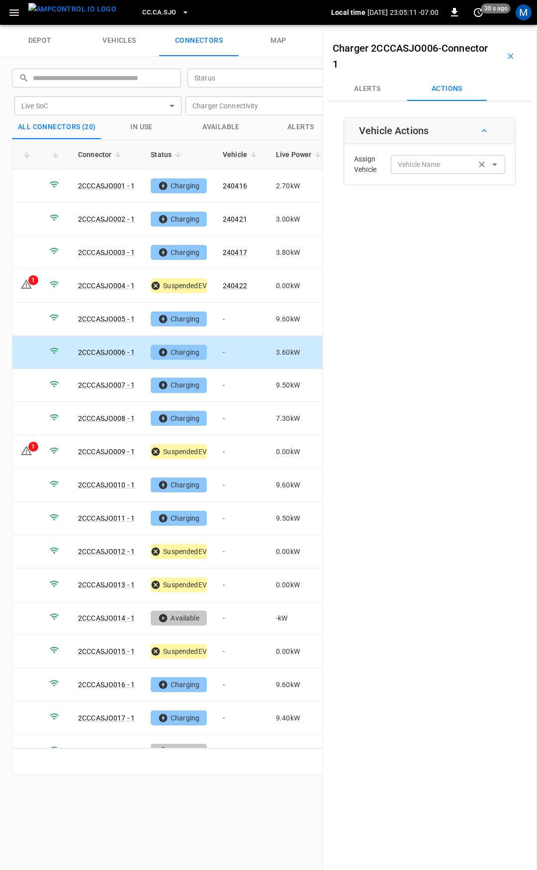
click at [410, 159] on div "Vehicle Name Vehicle Name" at bounding box center [448, 164] width 114 height 18
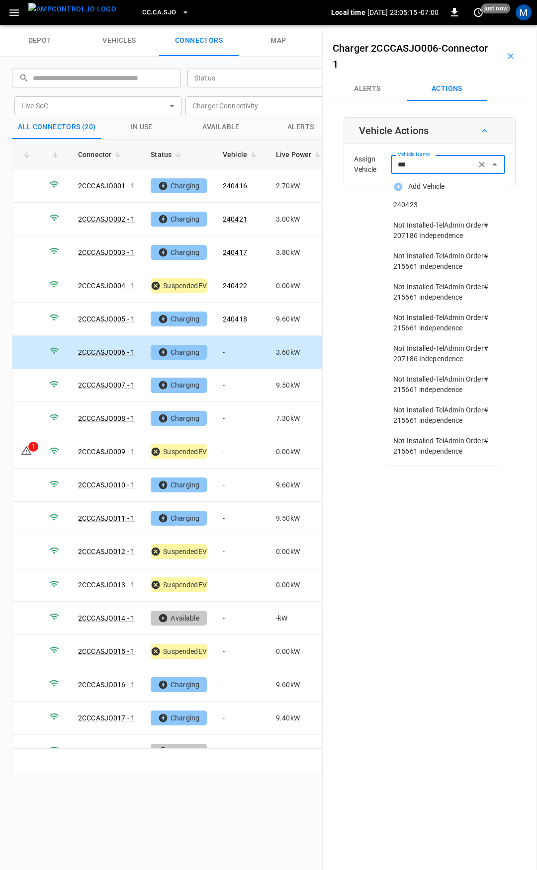
click at [431, 205] on span "240423" at bounding box center [441, 205] width 97 height 10
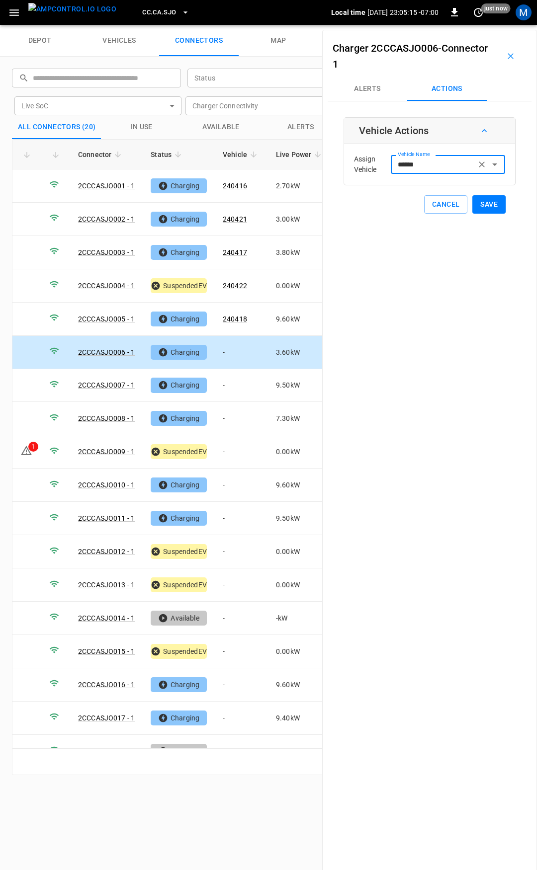
type input "******"
click at [474, 201] on button "Save" at bounding box center [488, 204] width 33 height 18
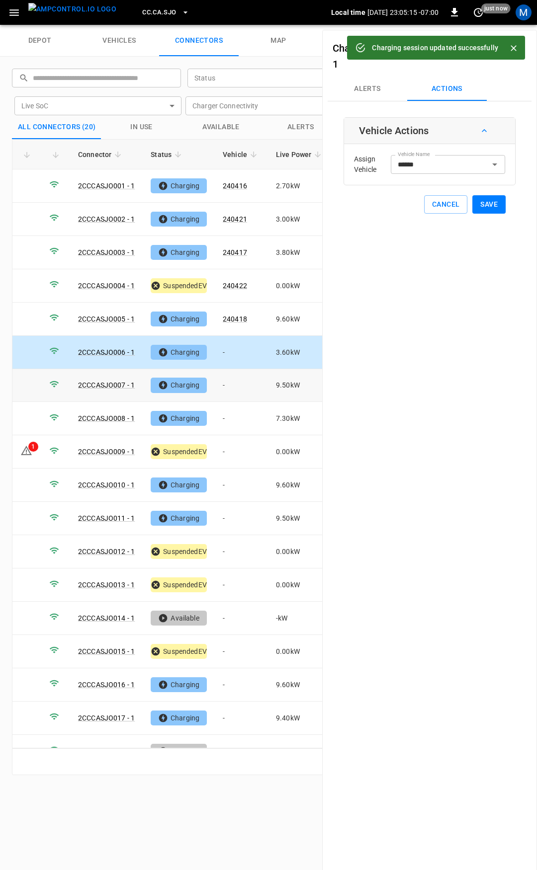
click at [236, 386] on td "-" at bounding box center [241, 385] width 53 height 33
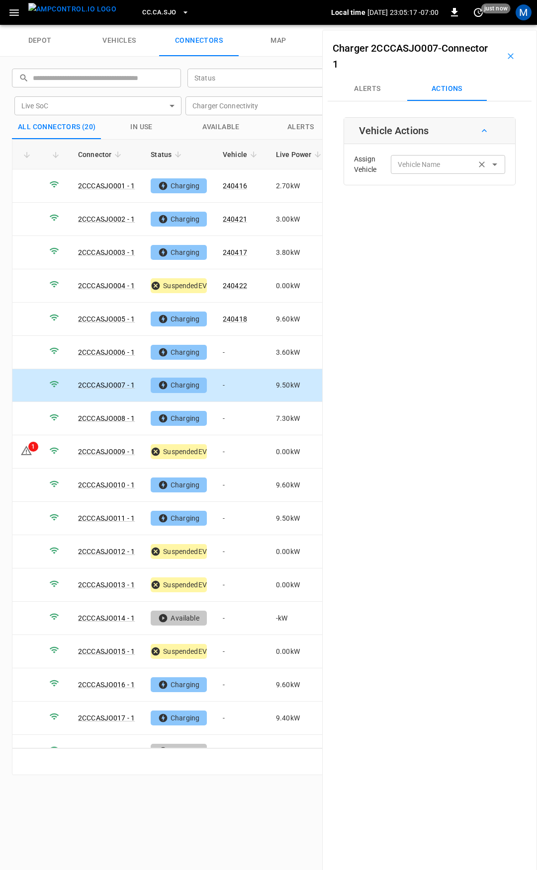
click at [415, 169] on input "Vehicle Name" at bounding box center [433, 164] width 79 height 12
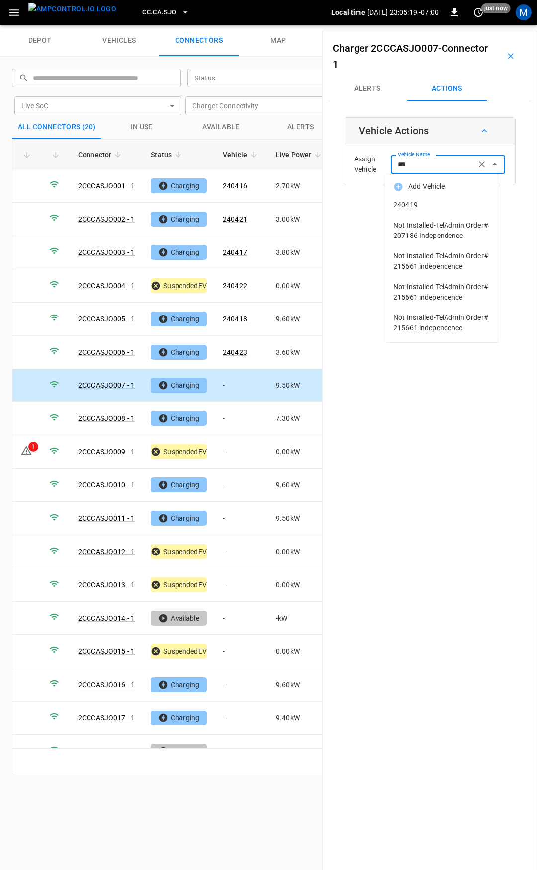
click at [430, 204] on span "240419" at bounding box center [441, 205] width 97 height 10
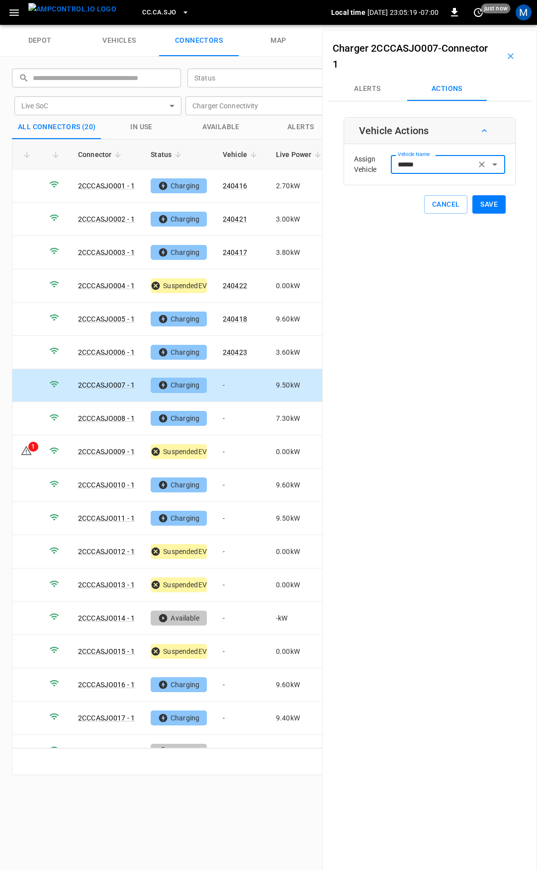
type input "******"
click at [487, 202] on button "Save" at bounding box center [488, 204] width 33 height 18
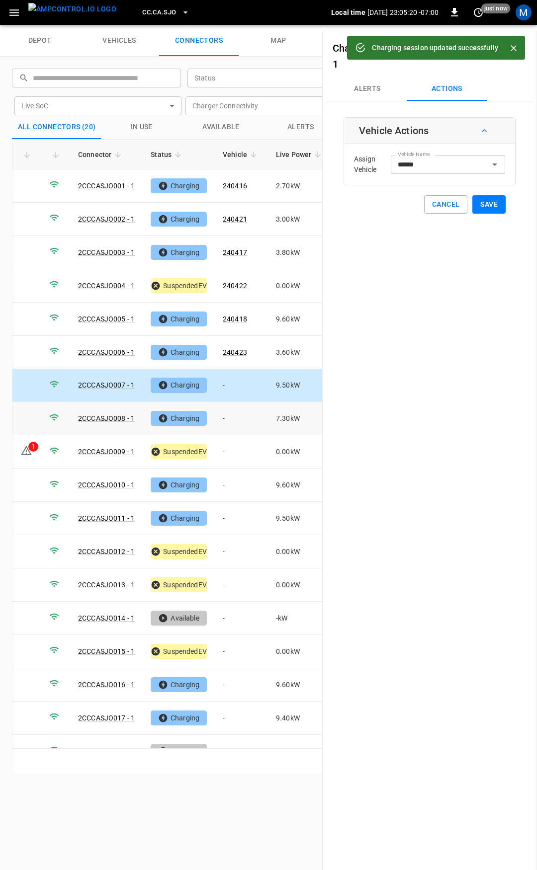
drag, startPoint x: 238, startPoint y: 417, endPoint x: 362, endPoint y: 211, distance: 240.0
click at [238, 417] on td "-" at bounding box center [241, 418] width 53 height 33
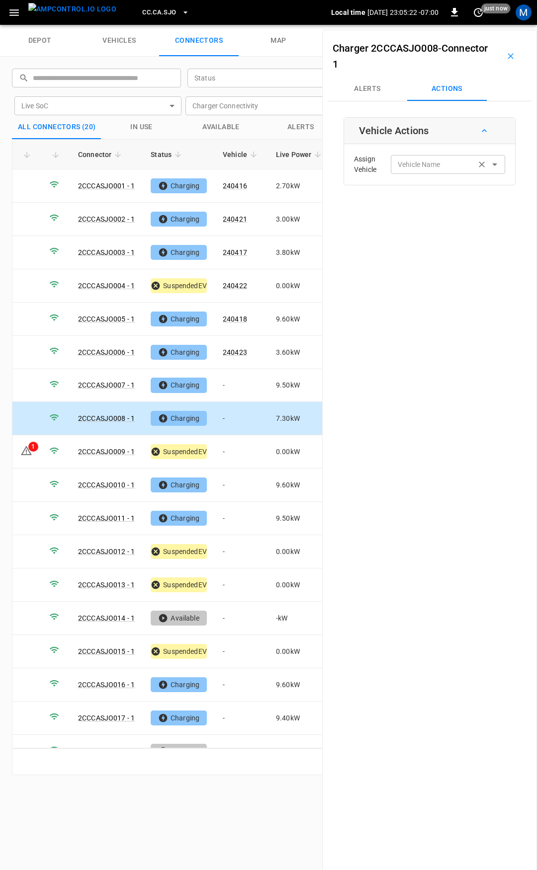
click at [422, 168] on input "Vehicle Name" at bounding box center [433, 164] width 79 height 12
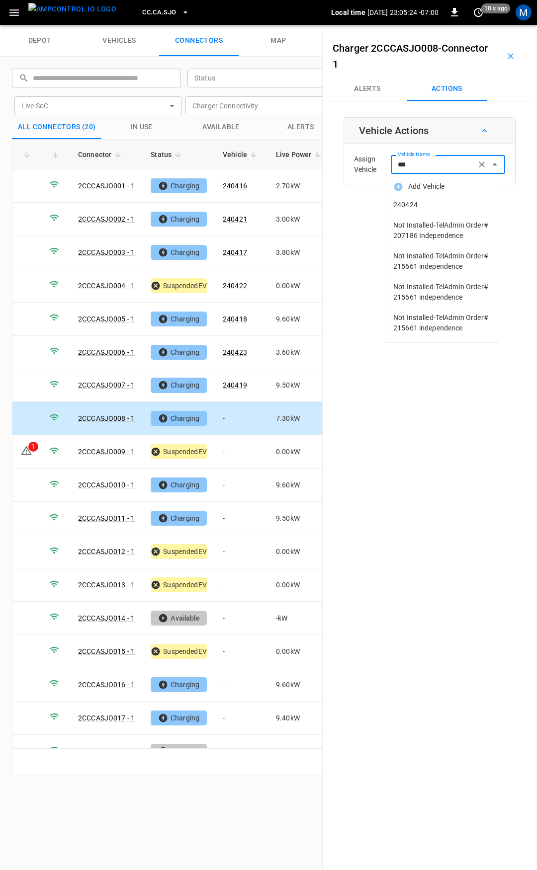
click at [426, 201] on span "240424" at bounding box center [441, 205] width 97 height 10
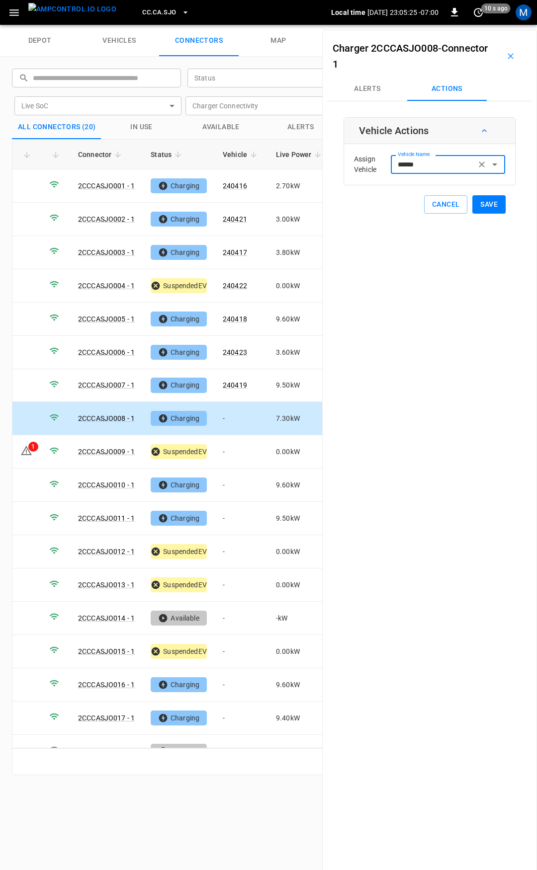
type input "******"
click at [477, 203] on button "Save" at bounding box center [488, 204] width 33 height 18
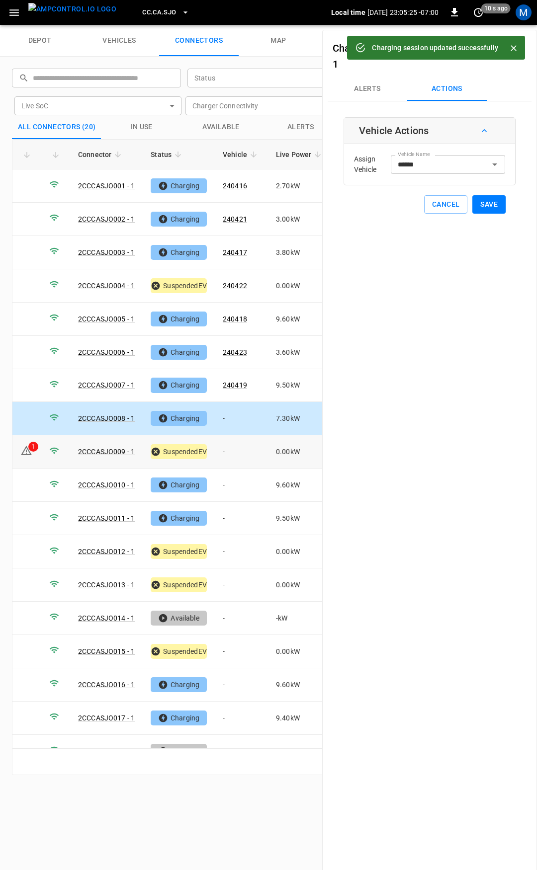
click at [231, 459] on td "-" at bounding box center [241, 451] width 53 height 33
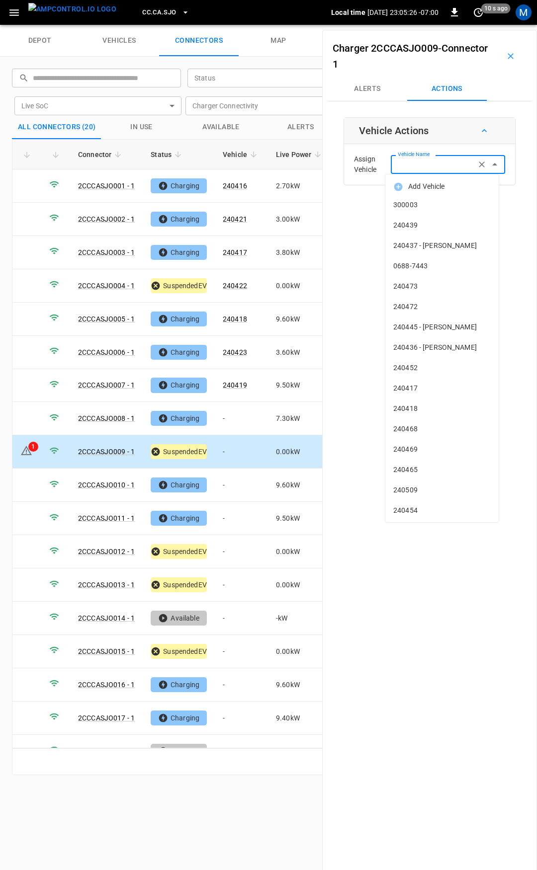
click at [419, 163] on div "Vehicle Name Vehicle Name" at bounding box center [448, 164] width 114 height 18
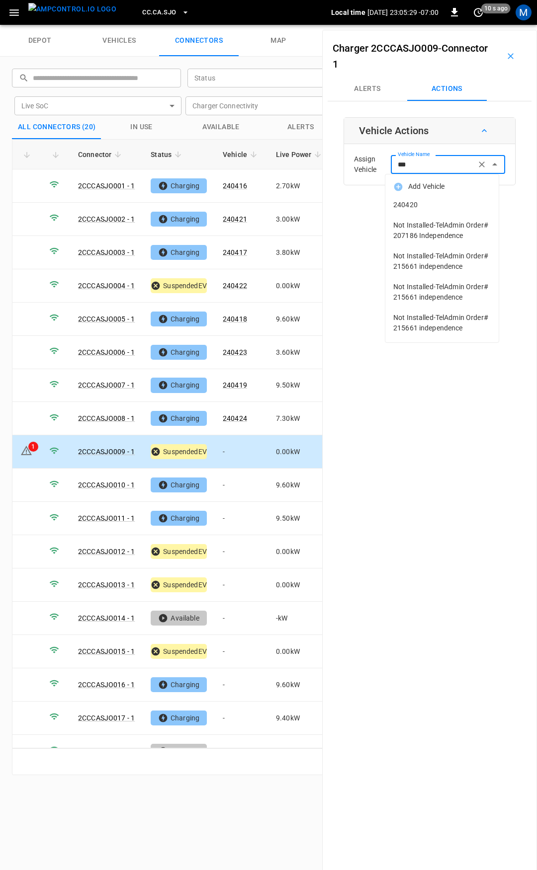
click at [452, 206] on span "240420" at bounding box center [441, 205] width 97 height 10
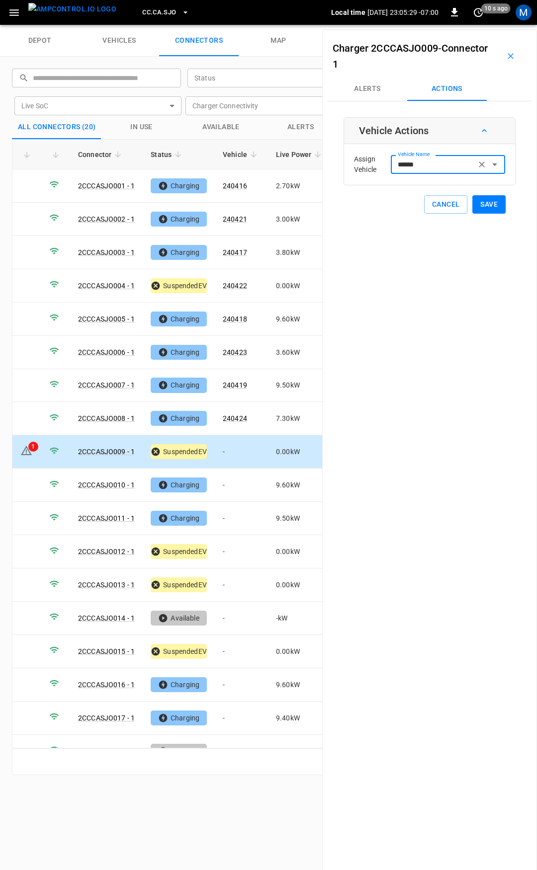
type input "******"
drag, startPoint x: 504, startPoint y: 209, endPoint x: 474, endPoint y: 203, distance: 30.4
click at [505, 209] on div "Vehicle Actions Assign Vehicle Vehicle Name ****** Vehicle Name Cancel Save" at bounding box center [430, 165] width 172 height 96
click at [473, 202] on button "Save" at bounding box center [488, 204] width 33 height 18
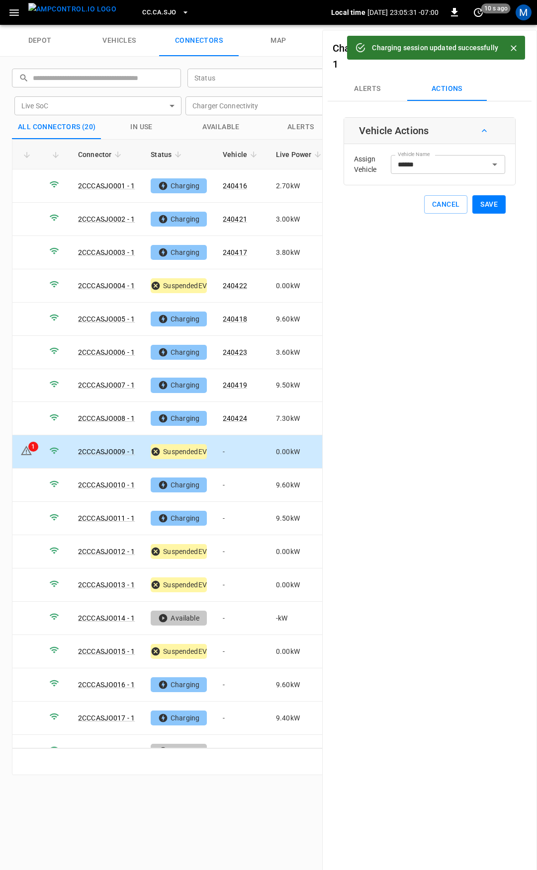
click at [238, 446] on td "-" at bounding box center [241, 451] width 53 height 33
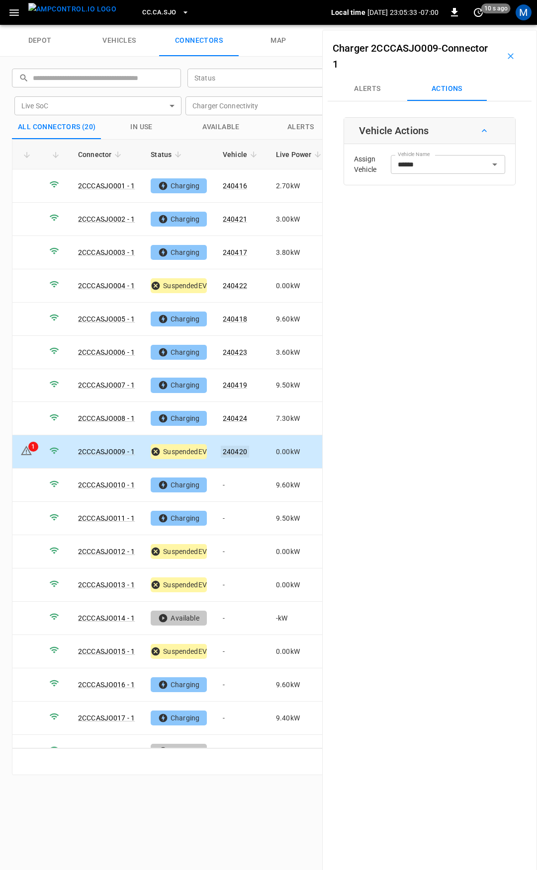
click at [238, 446] on link "240420" at bounding box center [235, 452] width 28 height 12
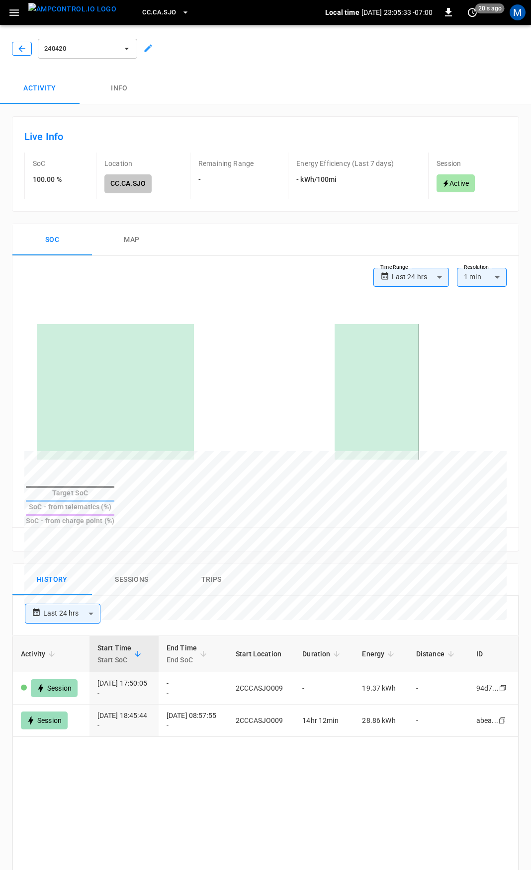
click at [24, 51] on icon "button" at bounding box center [22, 49] width 10 height 10
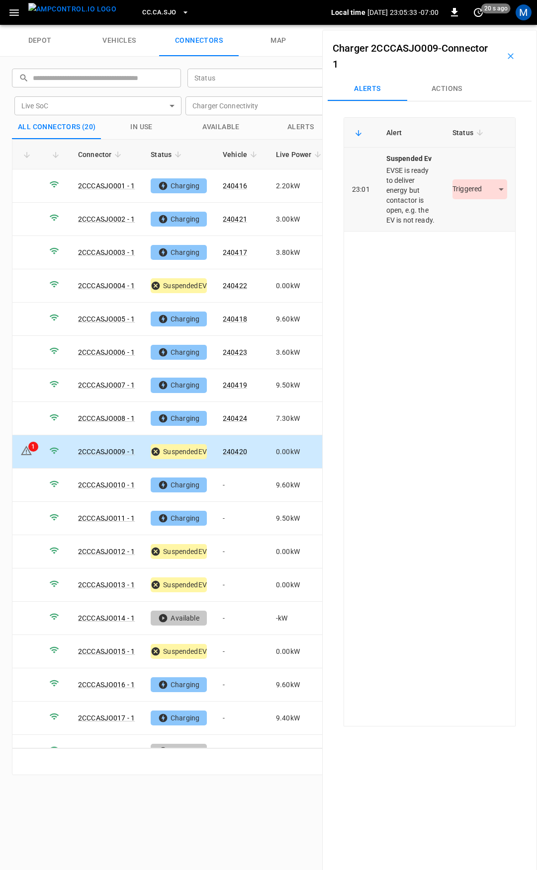
click at [463, 199] on div "Triggered *********" at bounding box center [479, 189] width 55 height 20
click at [465, 25] on body "CC.CA.SJO Local time [DATE] 23:05:34 -07:00 0 20 s ago M depot vehicles connect…" at bounding box center [268, 12] width 537 height 25
click at [461, 228] on ul "Resolved Acknowledged Triggered" at bounding box center [473, 237] width 67 height 67
click at [465, 223] on li "Resolved" at bounding box center [474, 219] width 62 height 16
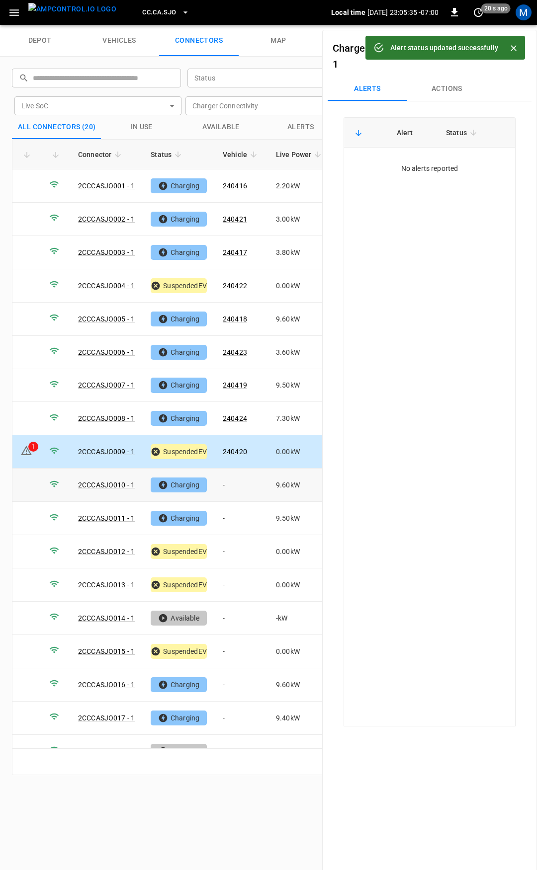
click at [241, 480] on td "-" at bounding box center [241, 485] width 53 height 33
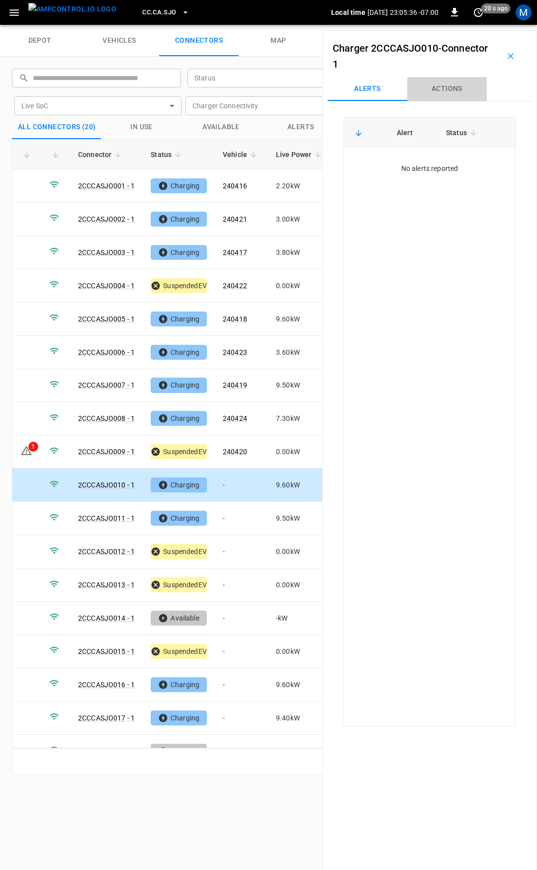
click at [441, 99] on button "Actions" at bounding box center [447, 89] width 80 height 24
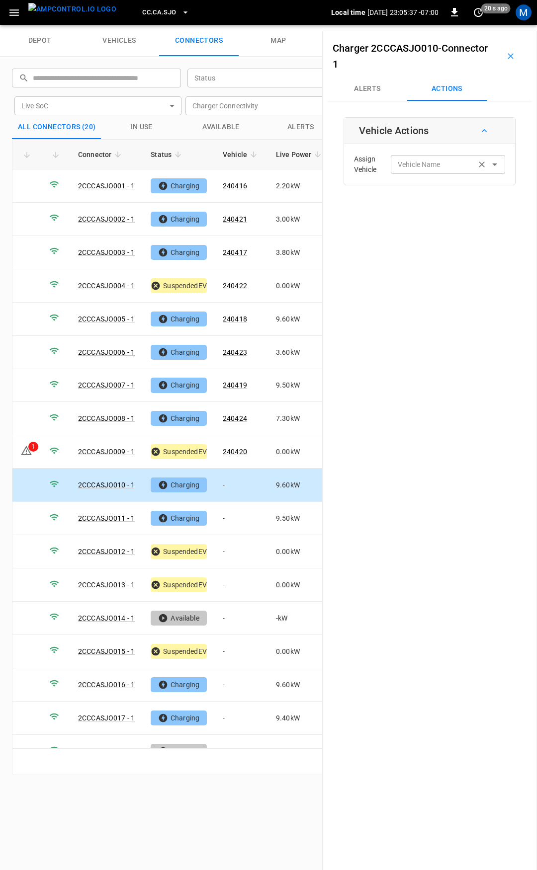
click at [437, 159] on input "Vehicle Name" at bounding box center [433, 164] width 79 height 12
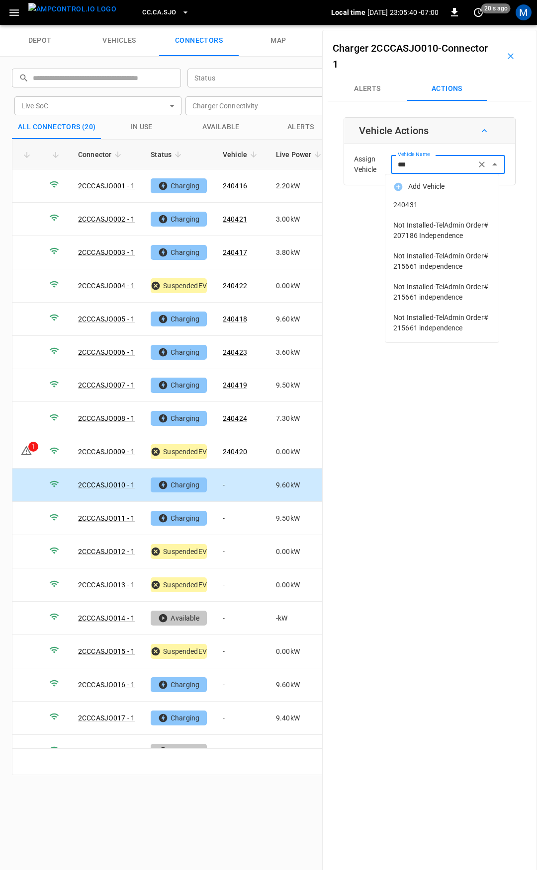
click at [433, 207] on span "240431" at bounding box center [441, 205] width 97 height 10
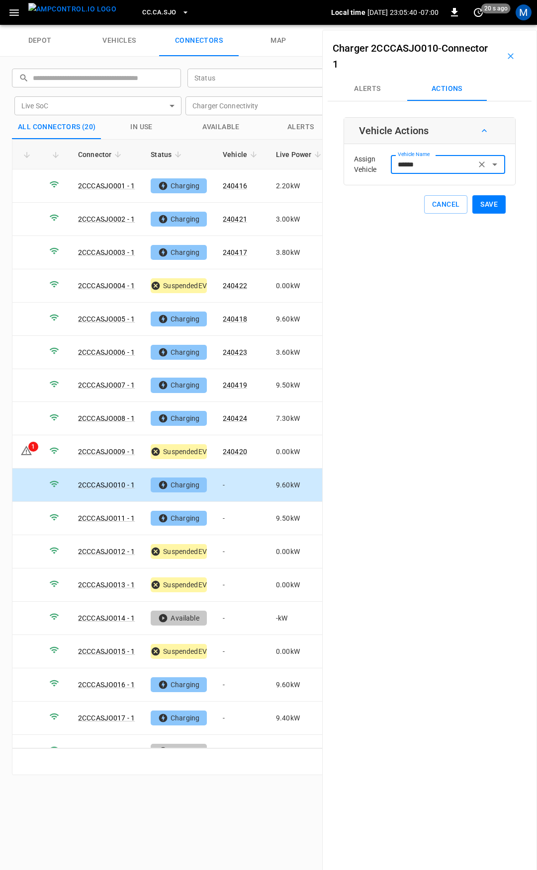
type input "******"
click at [492, 204] on button "Save" at bounding box center [488, 204] width 33 height 18
click at [234, 514] on td "-" at bounding box center [241, 518] width 53 height 33
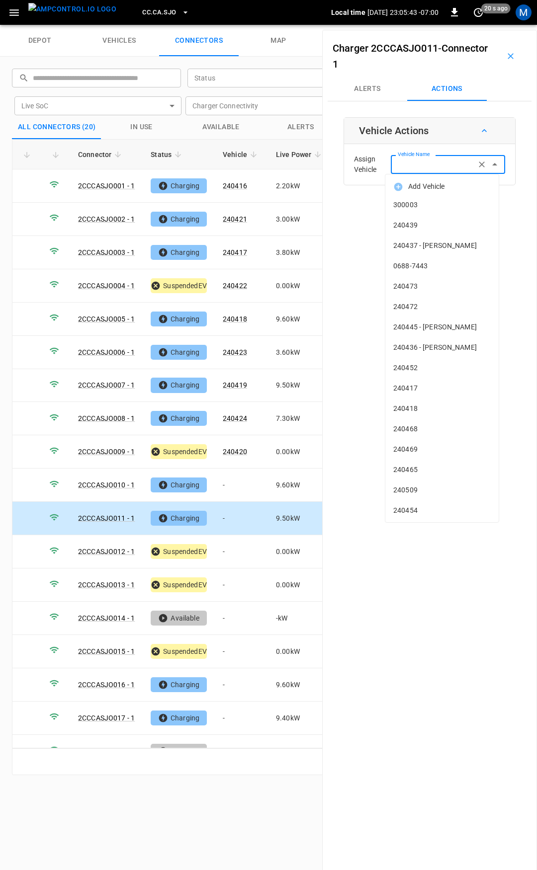
click at [417, 168] on input "Vehicle Name" at bounding box center [433, 164] width 79 height 12
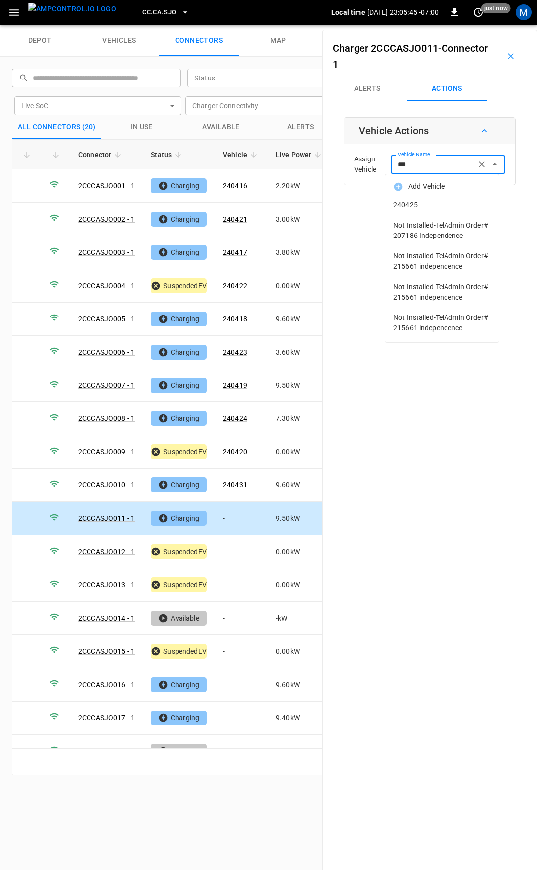
click at [430, 197] on li "240425" at bounding box center [441, 205] width 113 height 20
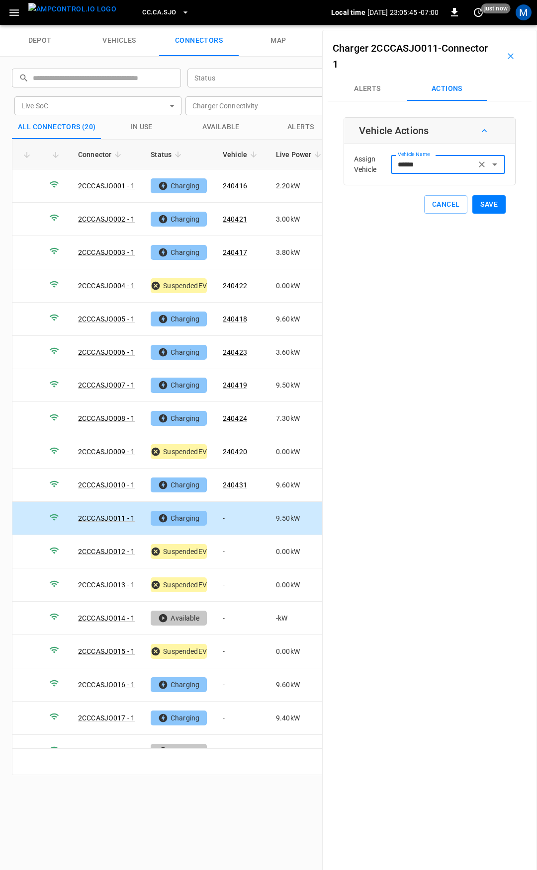
type input "******"
click at [472, 202] on button "Save" at bounding box center [488, 204] width 33 height 18
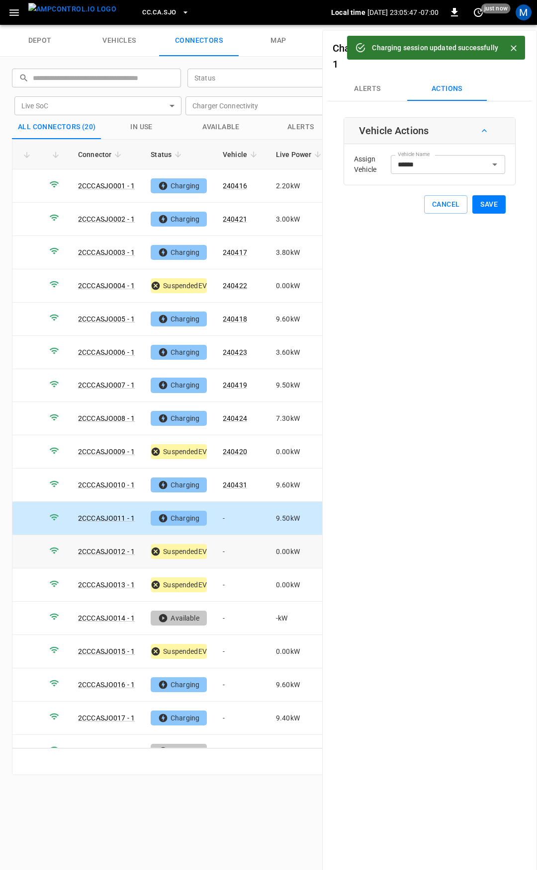
click at [242, 545] on td "-" at bounding box center [241, 551] width 53 height 33
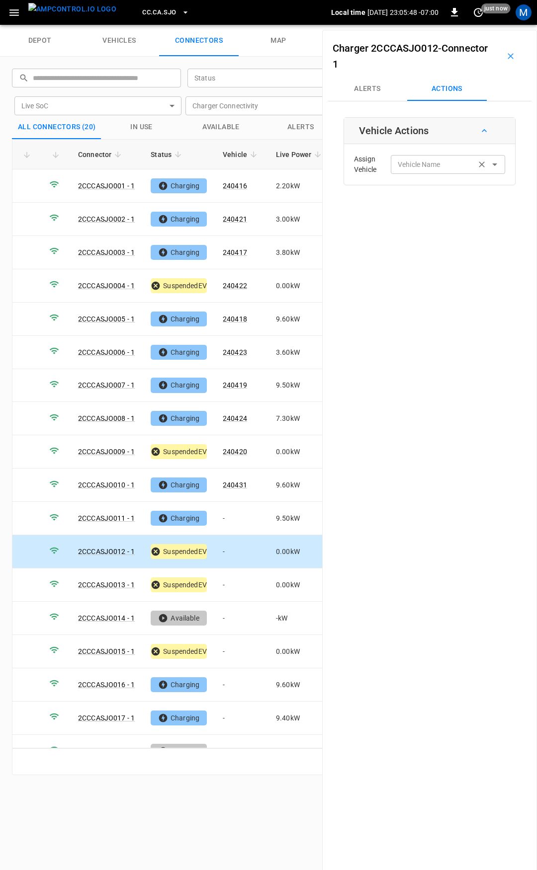
click at [438, 169] on input "Vehicle Name" at bounding box center [433, 164] width 79 height 12
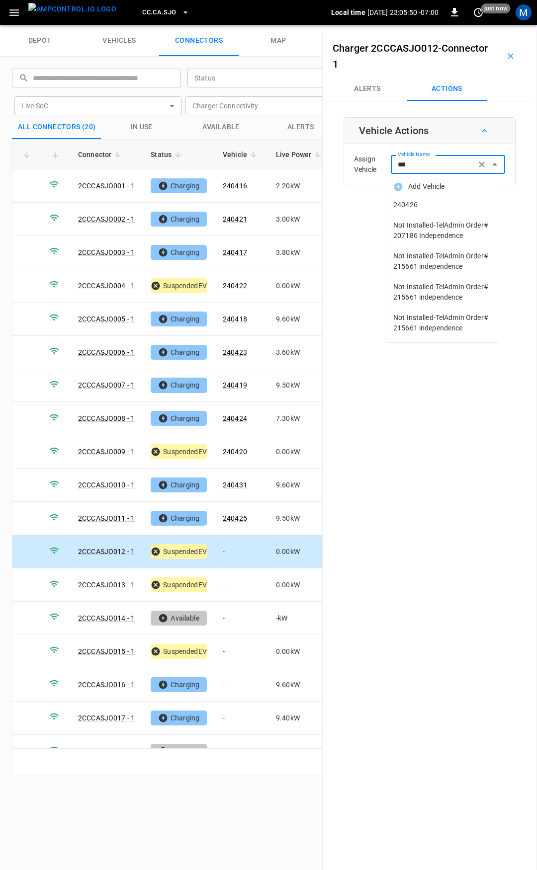
click at [461, 208] on span "240426" at bounding box center [441, 205] width 97 height 10
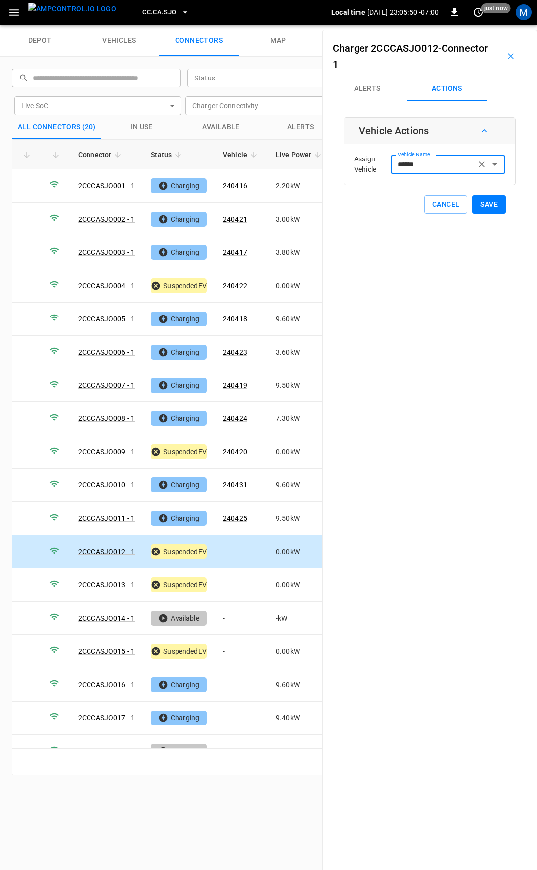
type input "******"
click at [479, 207] on button "Save" at bounding box center [488, 204] width 33 height 18
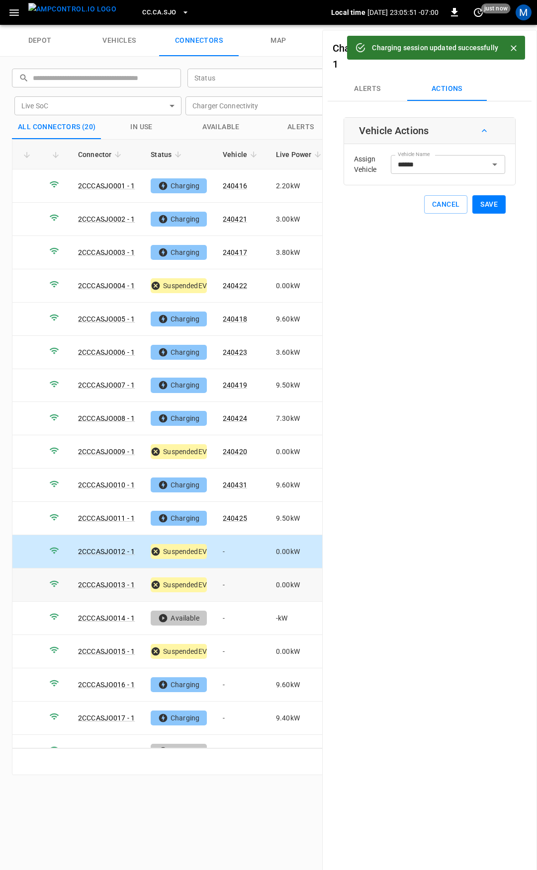
click at [234, 581] on td "-" at bounding box center [241, 585] width 53 height 33
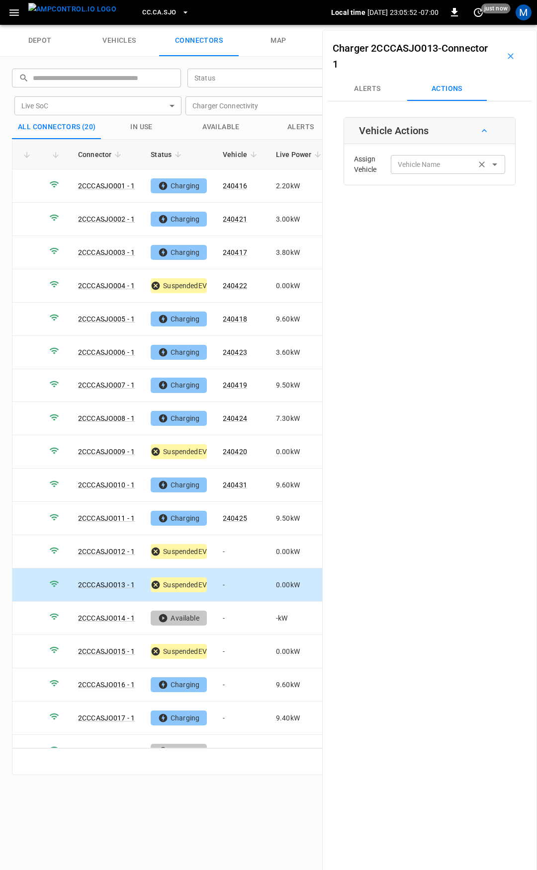
click at [424, 164] on div "Vehicle Name Vehicle Name" at bounding box center [448, 164] width 114 height 18
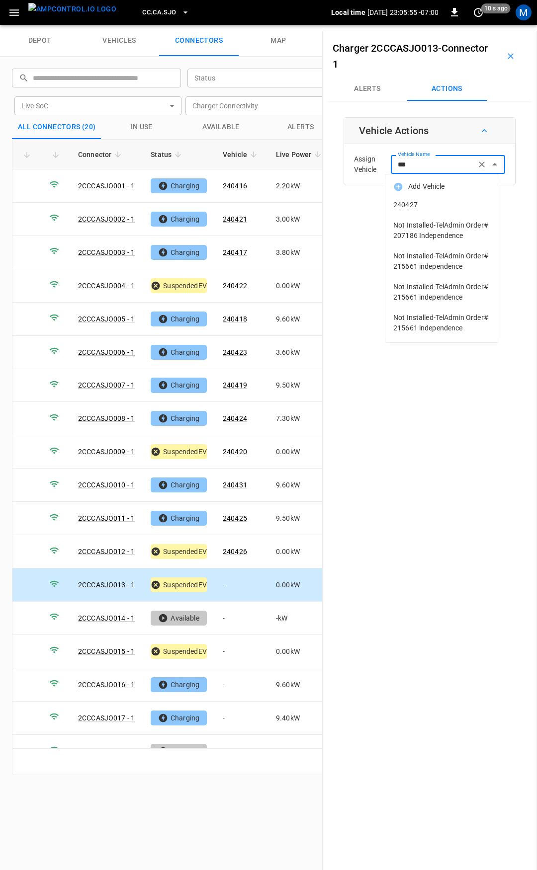
click at [427, 211] on li "240427" at bounding box center [441, 205] width 113 height 20
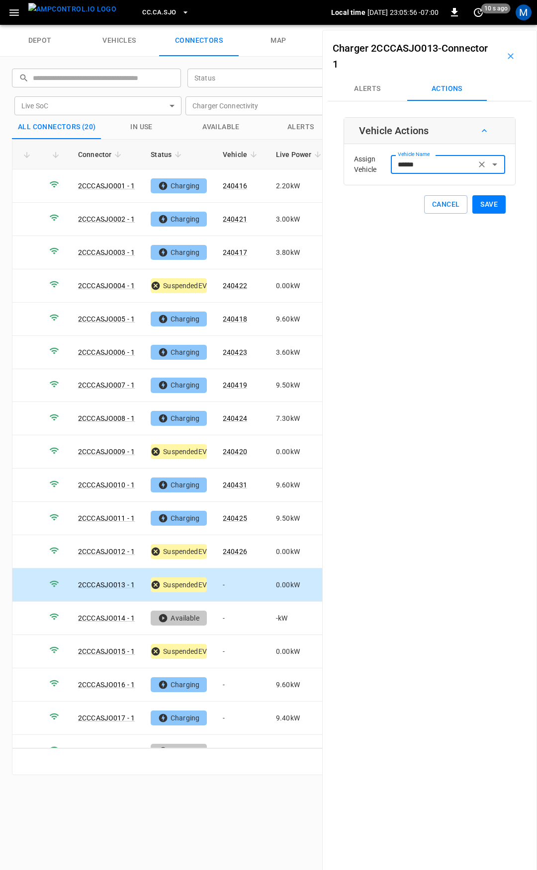
type input "******"
click at [486, 206] on button "Save" at bounding box center [488, 204] width 33 height 18
click at [238, 646] on td "-" at bounding box center [241, 651] width 53 height 33
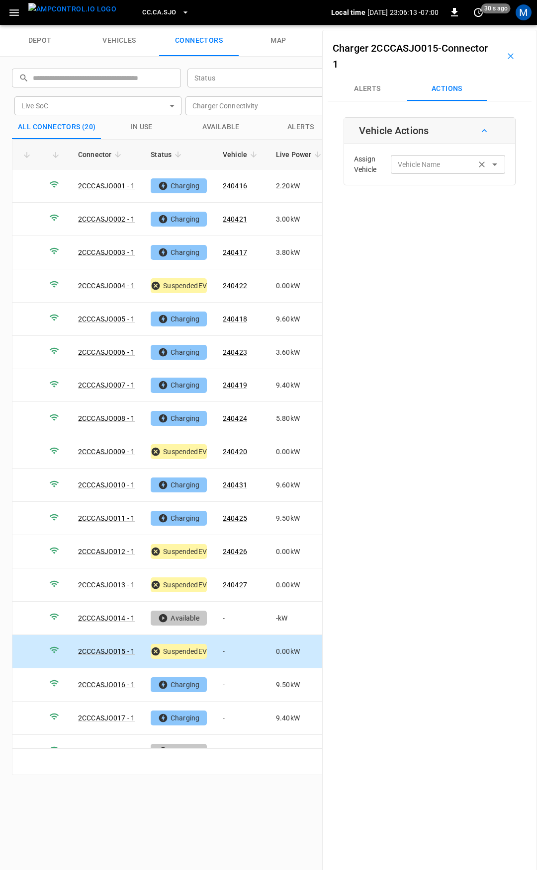
click at [420, 162] on div "Vehicle Name Vehicle Name" at bounding box center [448, 164] width 114 height 18
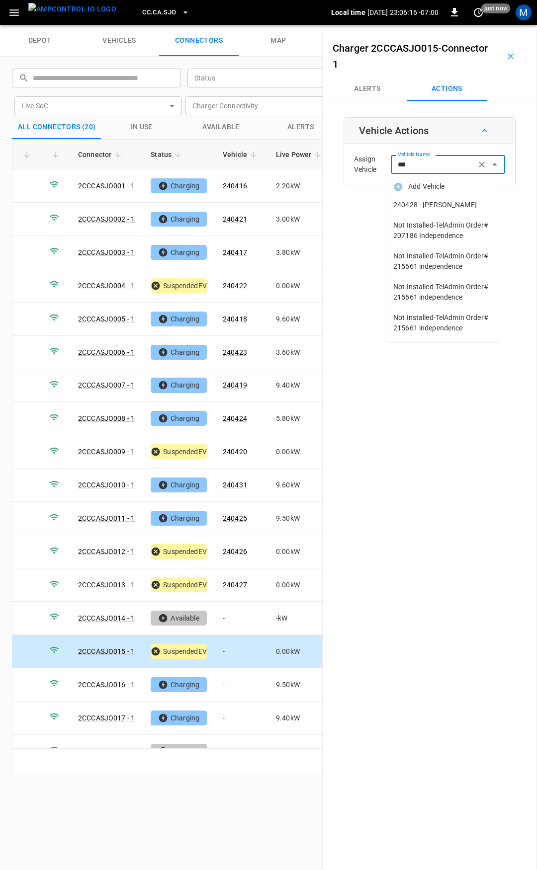
click at [445, 210] on li "240428 - [PERSON_NAME]" at bounding box center [441, 205] width 113 height 20
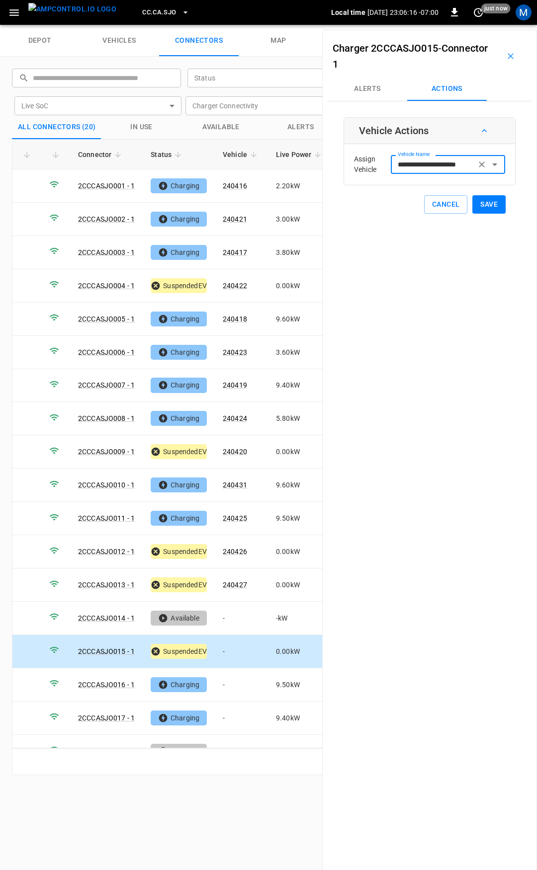
type input "**********"
click at [480, 204] on button "Save" at bounding box center [488, 204] width 33 height 18
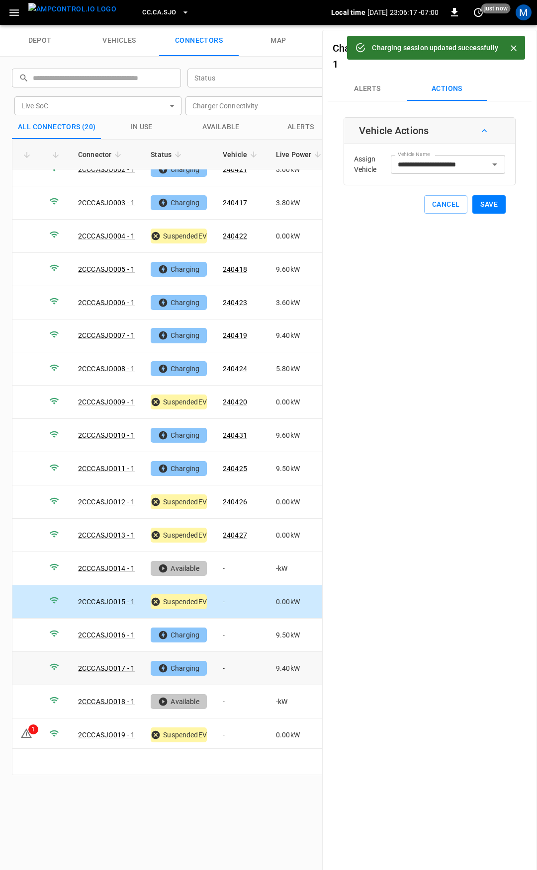
scroll to position [83, 0]
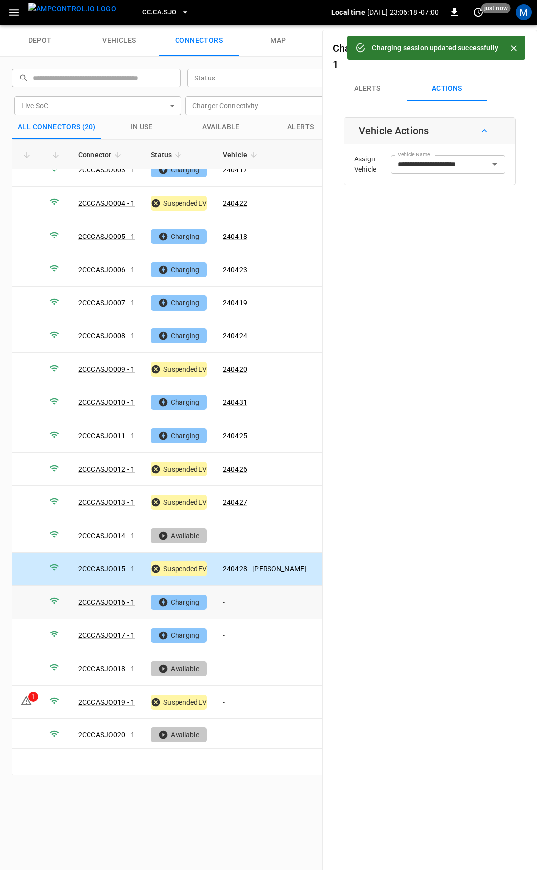
click at [238, 593] on td "-" at bounding box center [264, 602] width 99 height 33
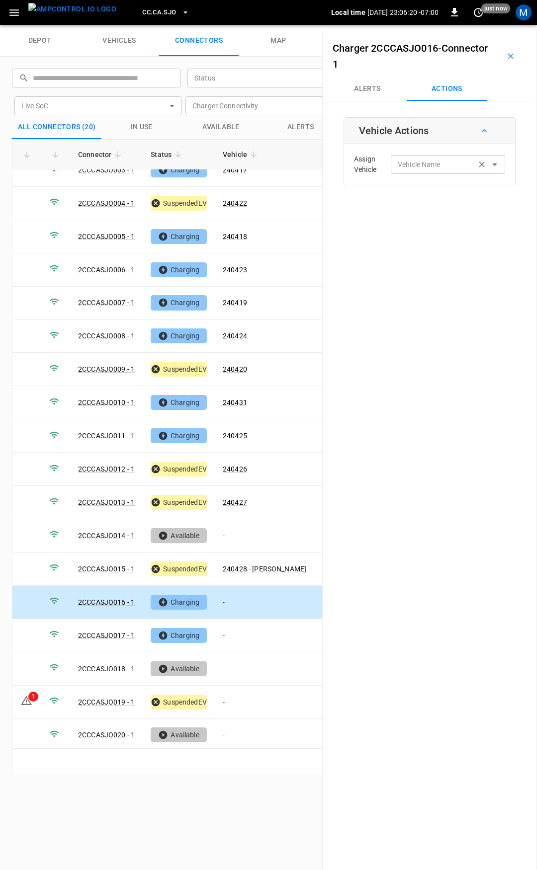
click at [428, 165] on input "Vehicle Name" at bounding box center [433, 164] width 79 height 12
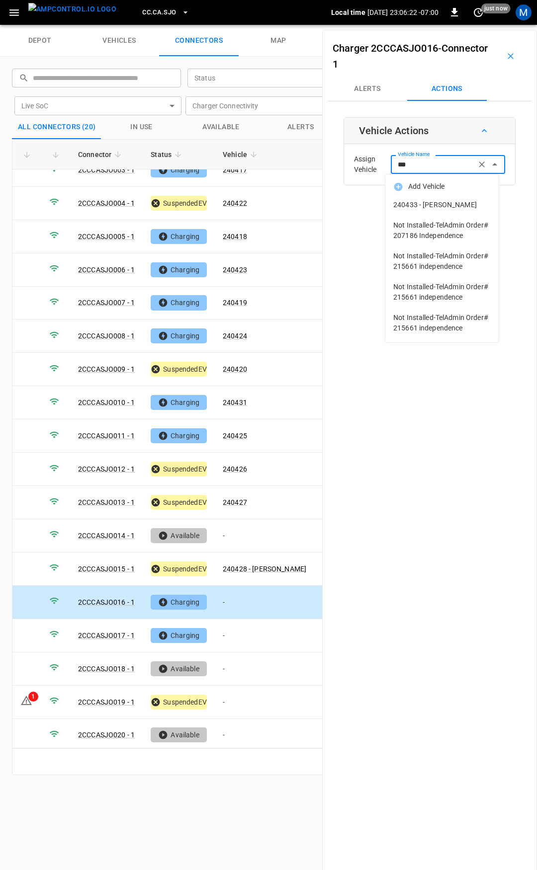
click at [442, 207] on span "240433 - [PERSON_NAME]" at bounding box center [441, 205] width 97 height 10
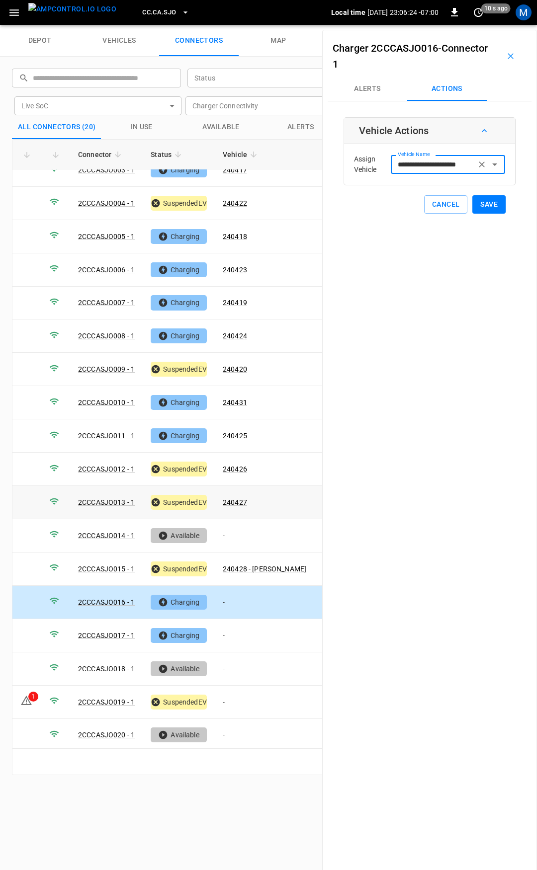
type input "**********"
click at [482, 209] on button "Save" at bounding box center [488, 204] width 33 height 18
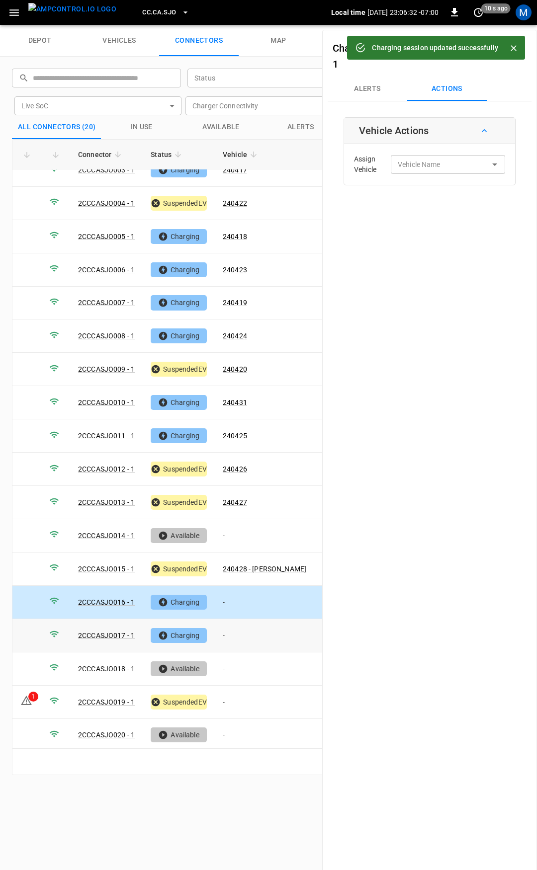
click at [253, 625] on td "-" at bounding box center [264, 635] width 99 height 33
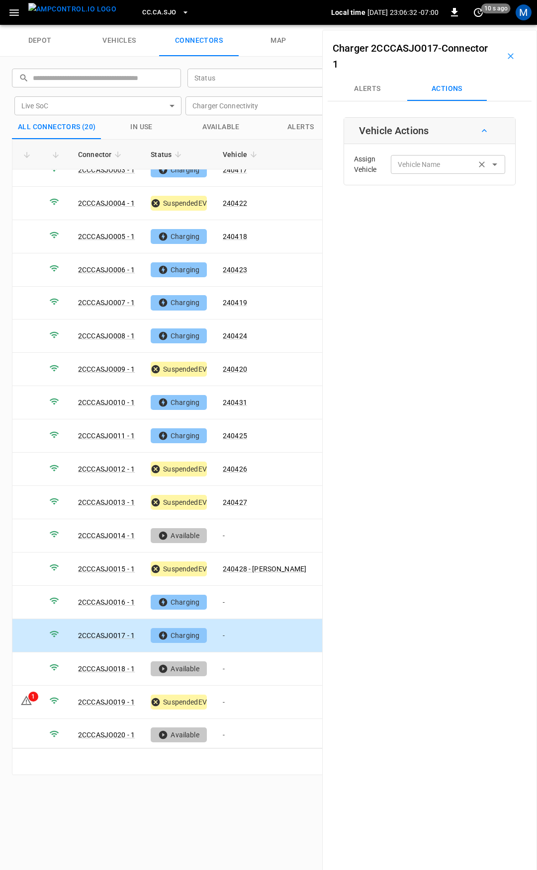
click at [449, 167] on input "Vehicle Name" at bounding box center [433, 164] width 79 height 12
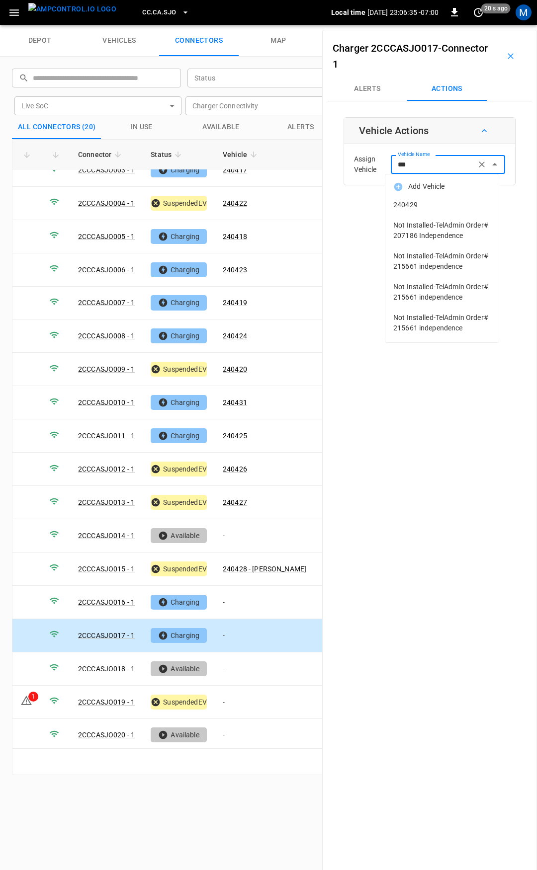
click at [449, 212] on li "240429" at bounding box center [441, 205] width 113 height 20
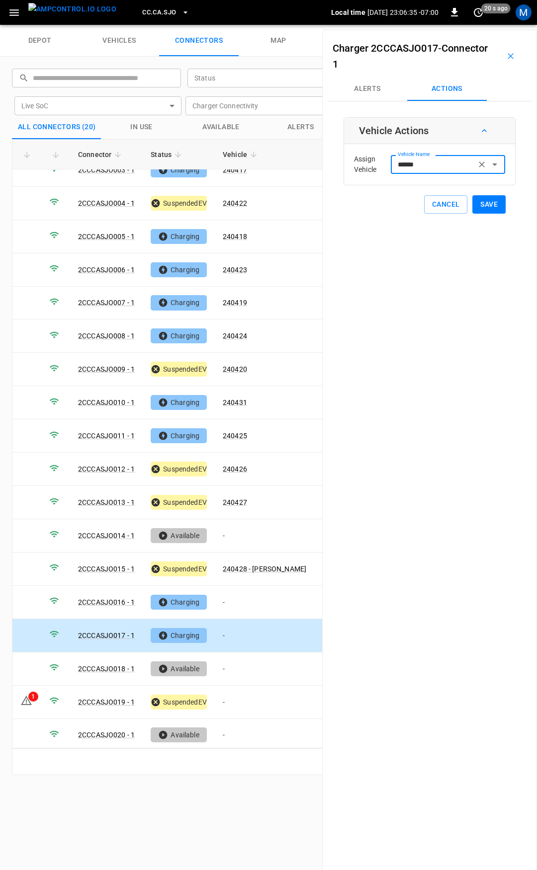
type input "******"
click at [484, 206] on button "Save" at bounding box center [488, 204] width 33 height 18
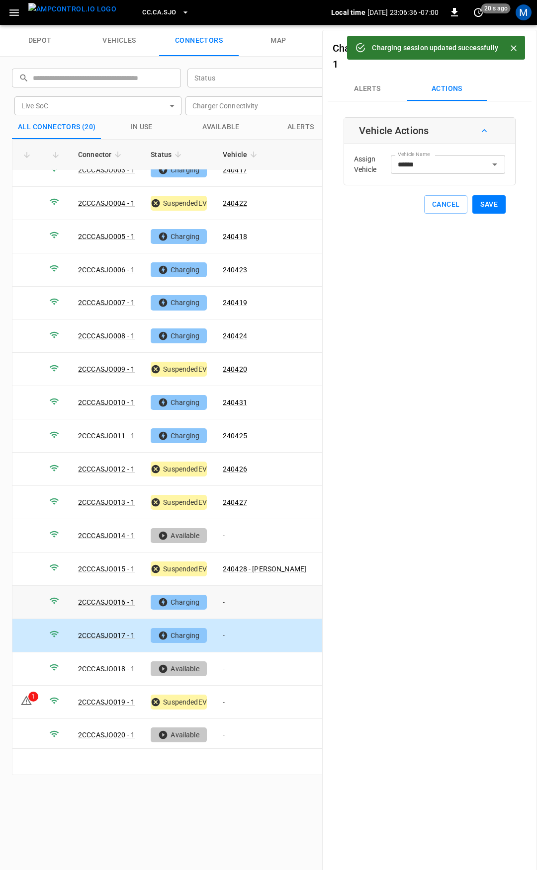
click at [245, 597] on td "-" at bounding box center [264, 602] width 99 height 33
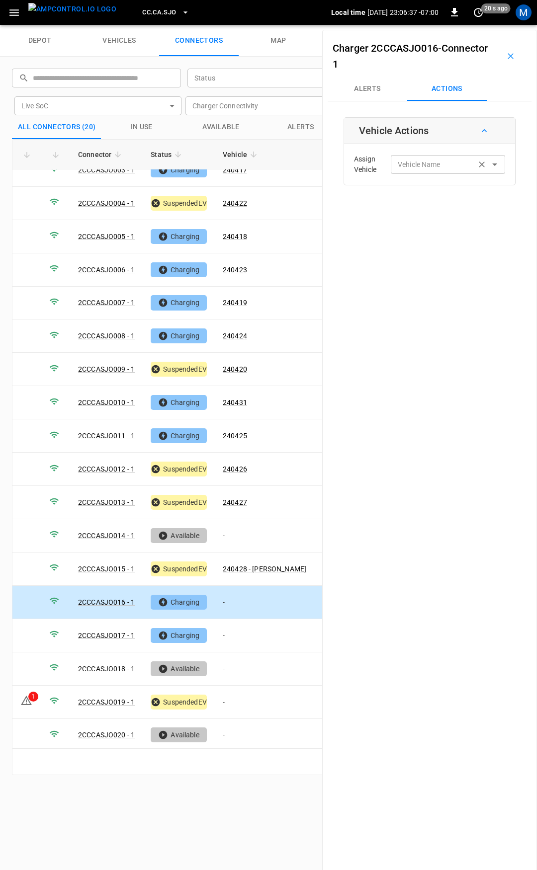
click at [423, 172] on div "Vehicle Name" at bounding box center [448, 164] width 114 height 18
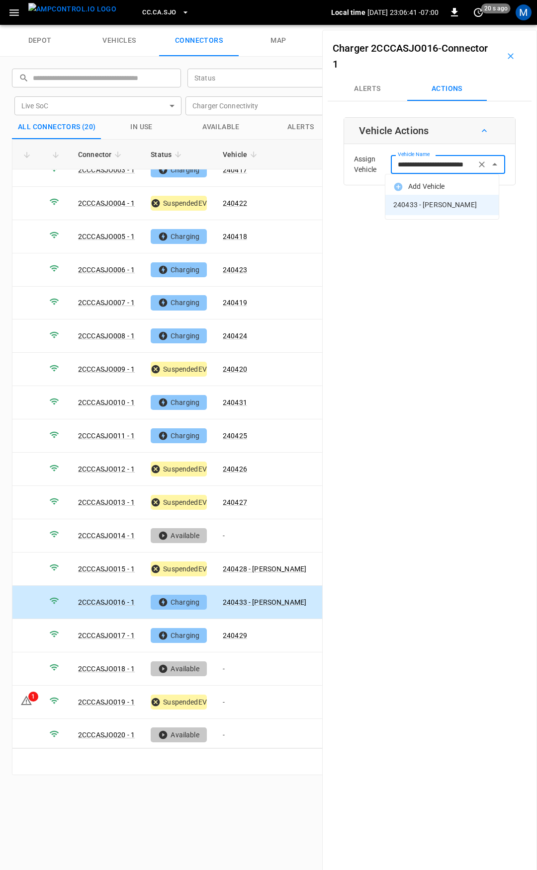
type input "**********"
click at [495, 370] on div "**********" at bounding box center [429, 465] width 215 height 870
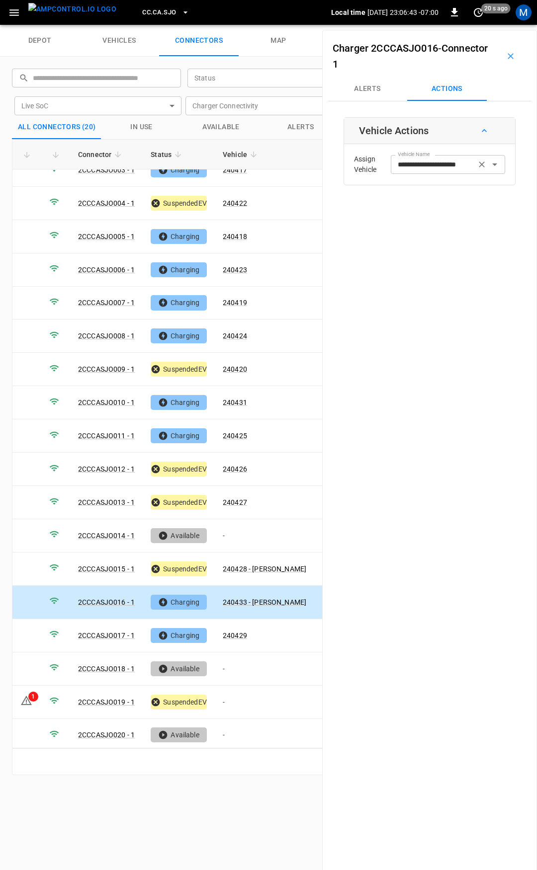
click at [444, 162] on input "**********" at bounding box center [433, 164] width 79 height 12
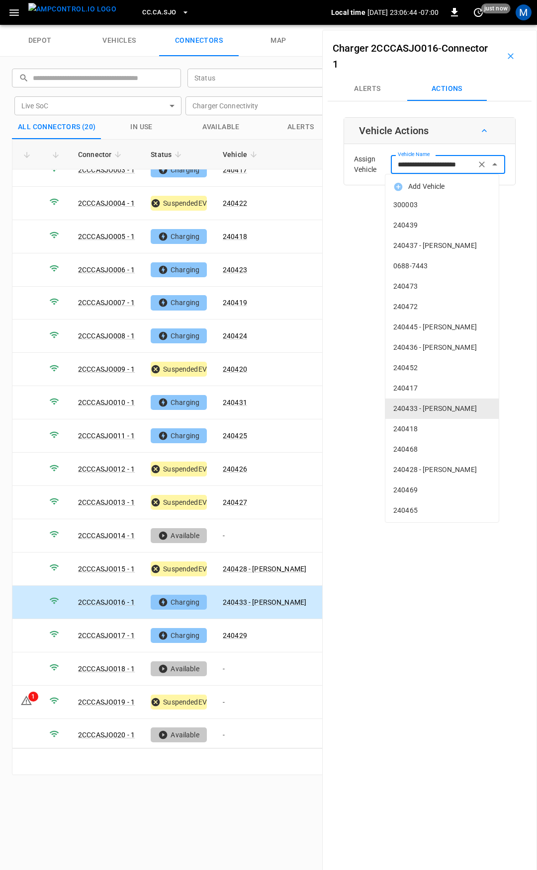
click at [433, 414] on span "240433 - [PERSON_NAME]" at bounding box center [441, 409] width 97 height 10
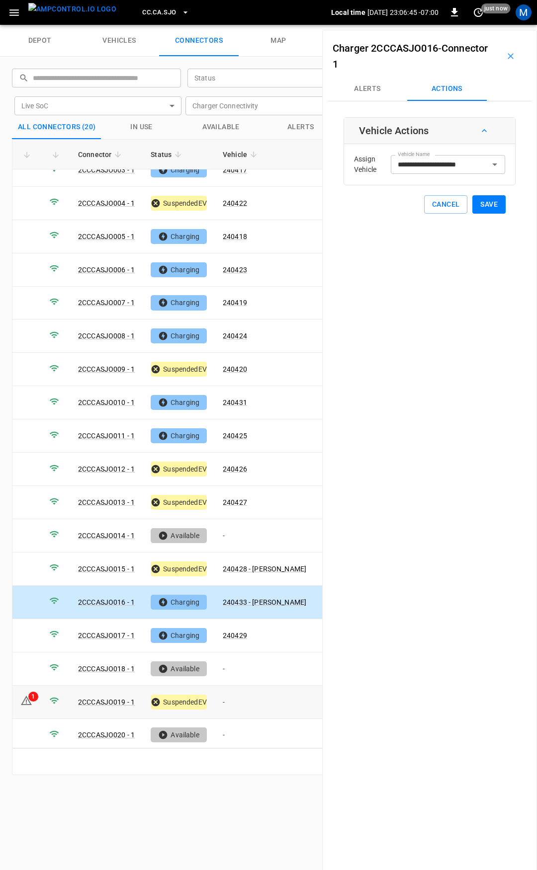
click at [249, 696] on td "-" at bounding box center [264, 702] width 99 height 33
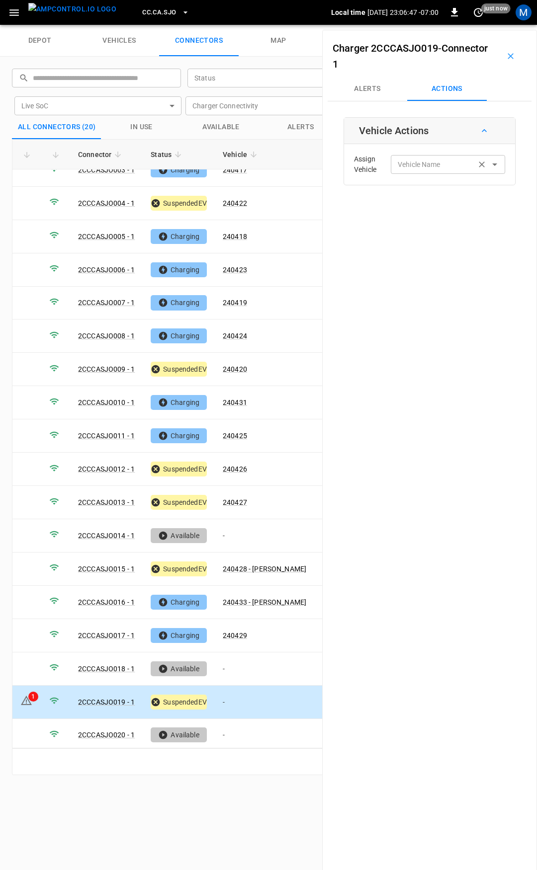
click at [437, 162] on input "Vehicle Name" at bounding box center [433, 164] width 79 height 12
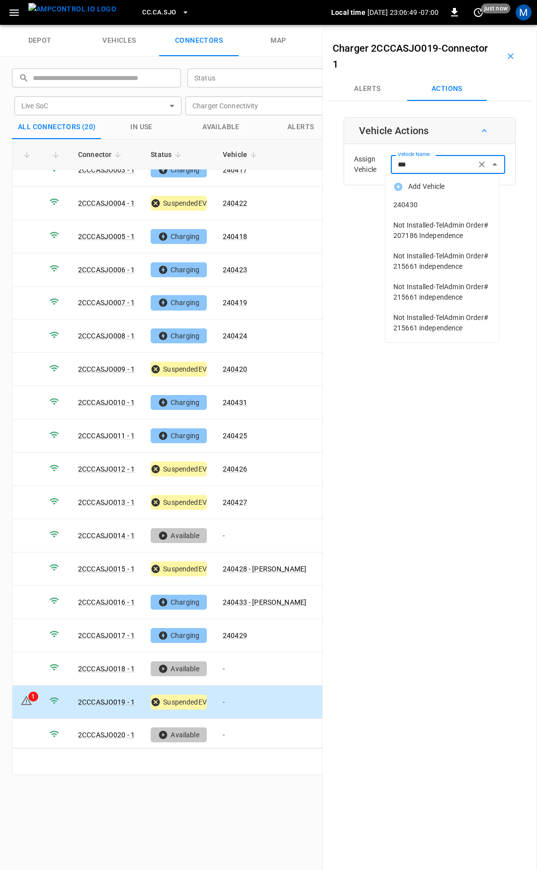
click at [432, 205] on span "240430" at bounding box center [441, 205] width 97 height 10
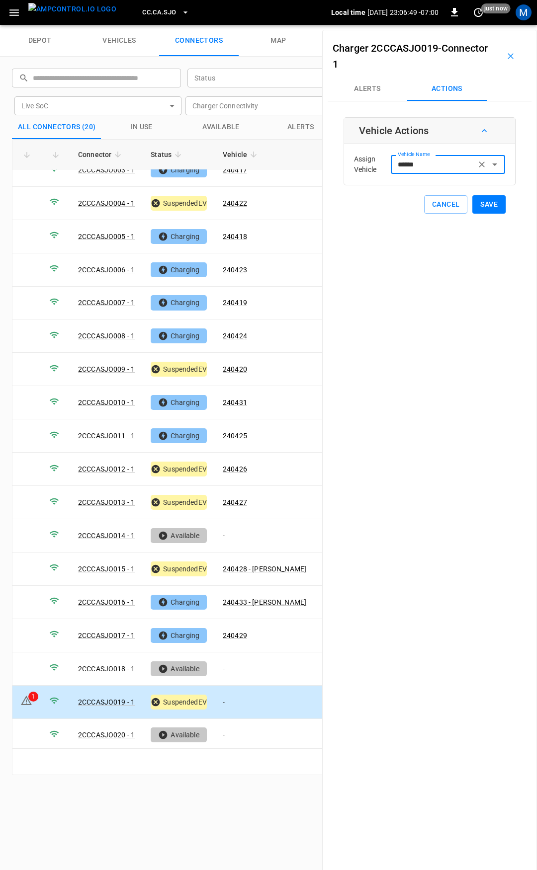
type input "******"
click at [482, 201] on button "Save" at bounding box center [488, 204] width 33 height 18
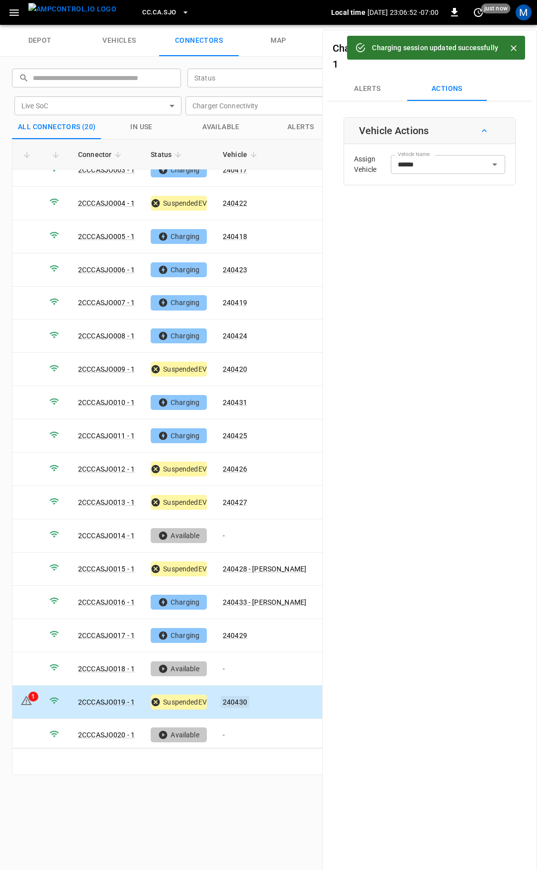
click at [236, 696] on link "240430" at bounding box center [235, 702] width 28 height 12
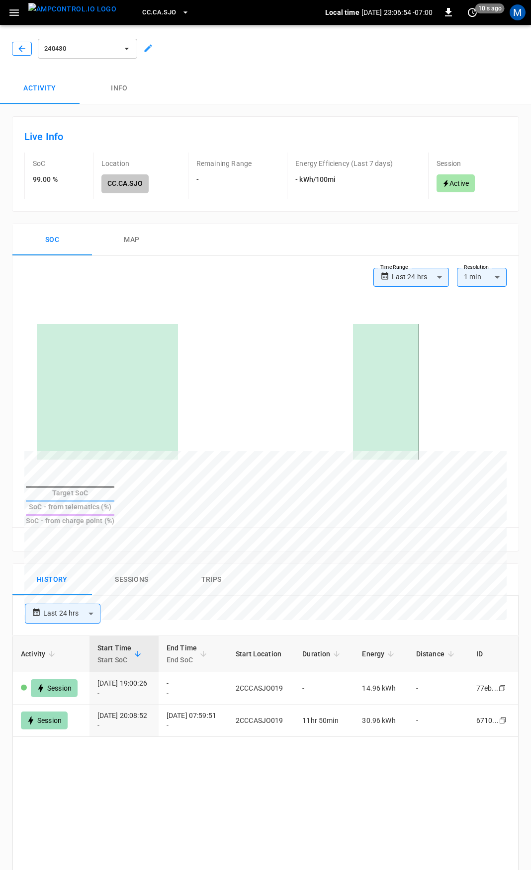
click at [20, 51] on icon "button" at bounding box center [22, 49] width 10 height 10
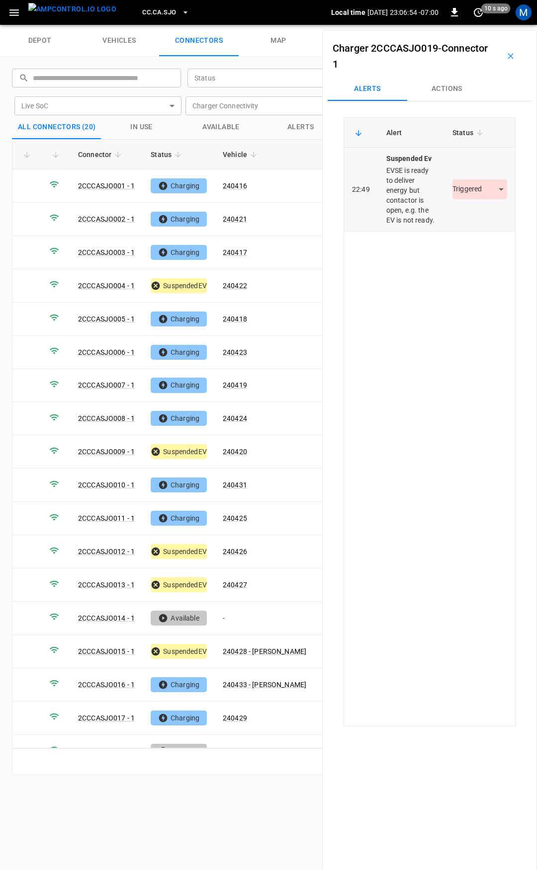
click at [480, 25] on body "CC.CA.SJO Local time [DATE] 23:06:54 -07:00 0 10 s ago M depot vehicles connect…" at bounding box center [268, 12] width 537 height 25
click at [475, 214] on li "Resolved" at bounding box center [474, 219] width 62 height 16
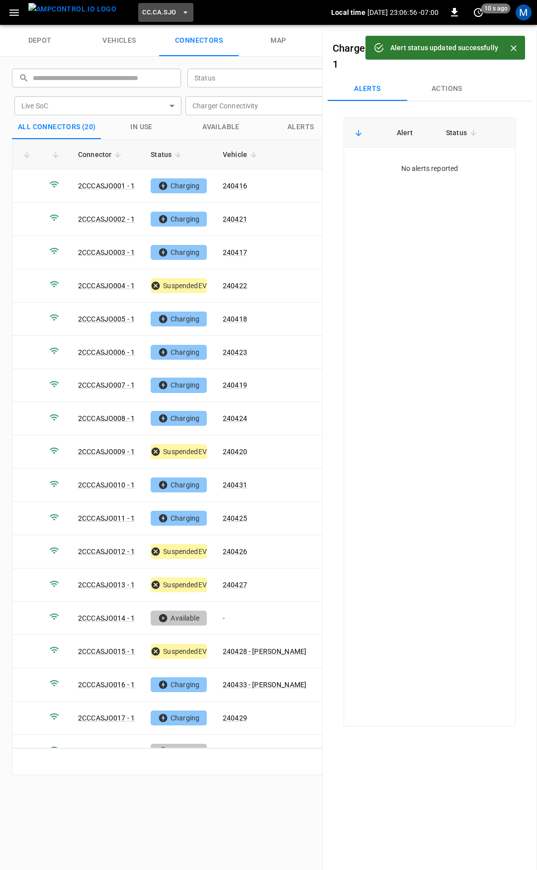
click at [157, 10] on span "CC.CA.SJO" at bounding box center [159, 12] width 34 height 11
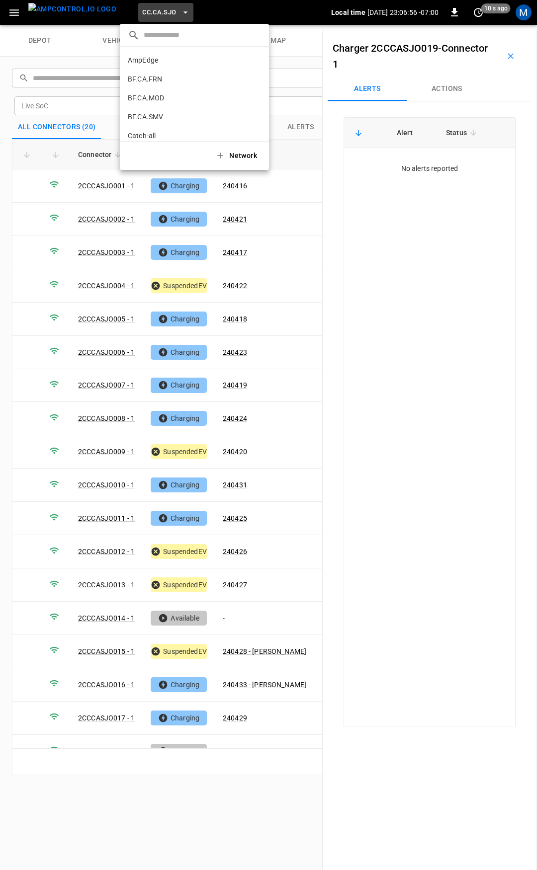
scroll to position [186, 0]
click at [167, 81] on p "CC.FRN" at bounding box center [177, 82] width 98 height 10
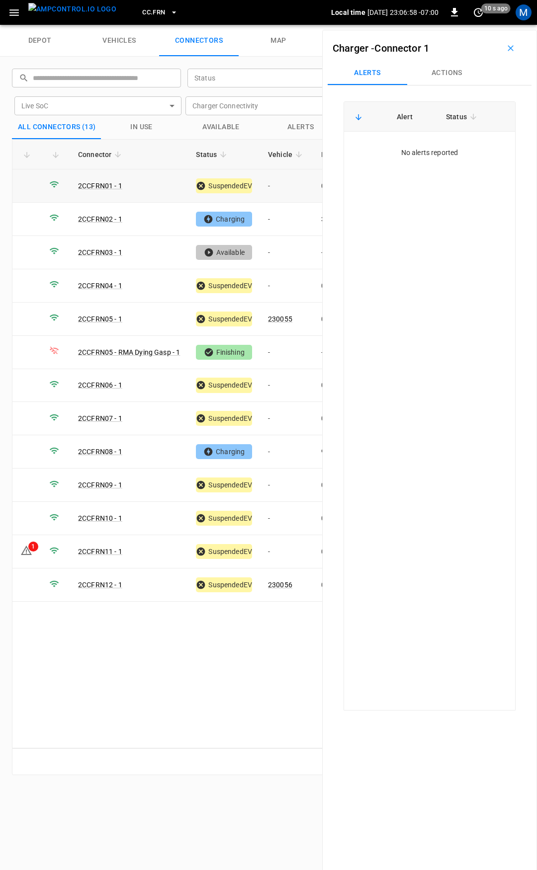
click at [297, 182] on td "-" at bounding box center [286, 186] width 53 height 33
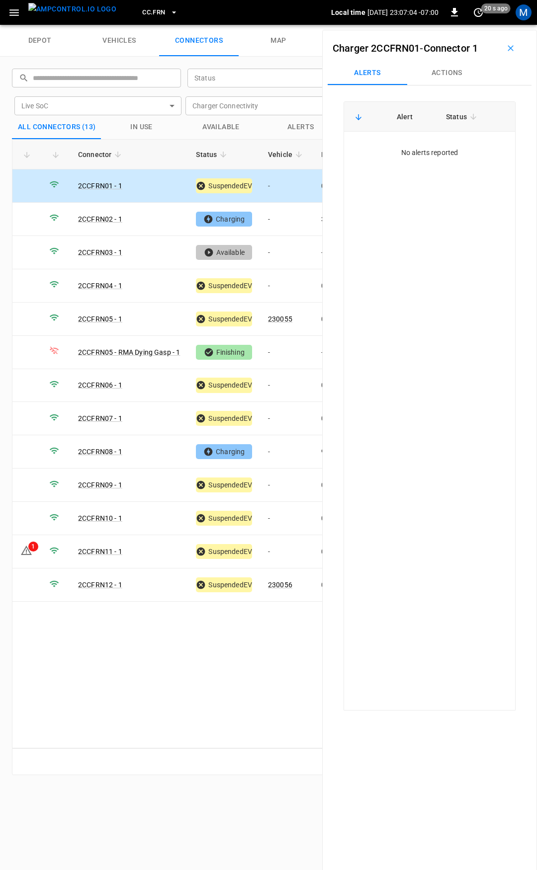
drag, startPoint x: 455, startPoint y: 79, endPoint x: 450, endPoint y: 92, distance: 14.8
click at [455, 79] on button "Actions" at bounding box center [447, 73] width 80 height 24
click at [434, 146] on input "Vehicle Name" at bounding box center [433, 148] width 79 height 12
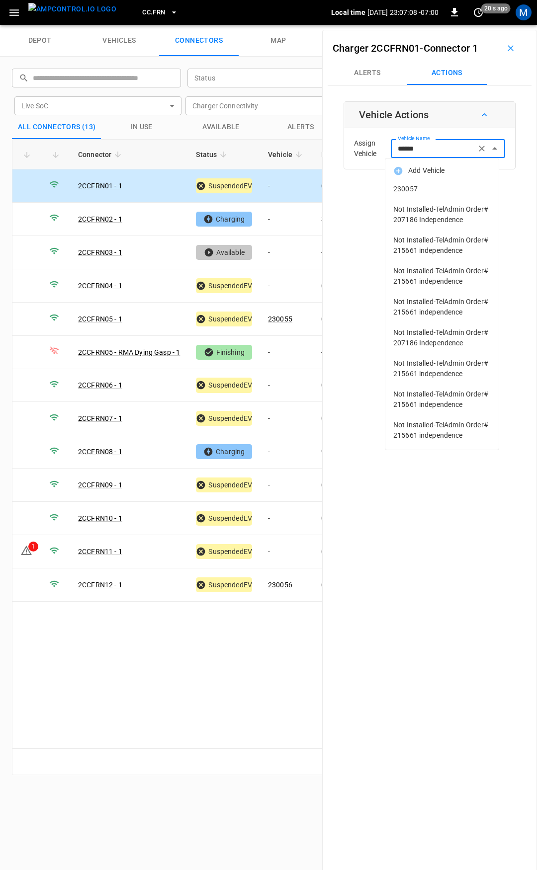
click at [459, 188] on span "230057" at bounding box center [441, 189] width 97 height 10
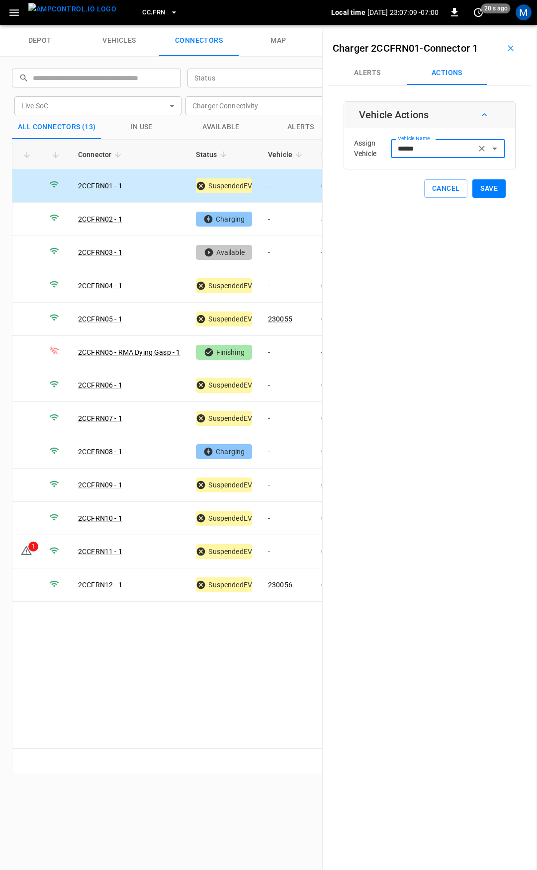
type input "******"
click at [475, 188] on button "Save" at bounding box center [488, 188] width 33 height 18
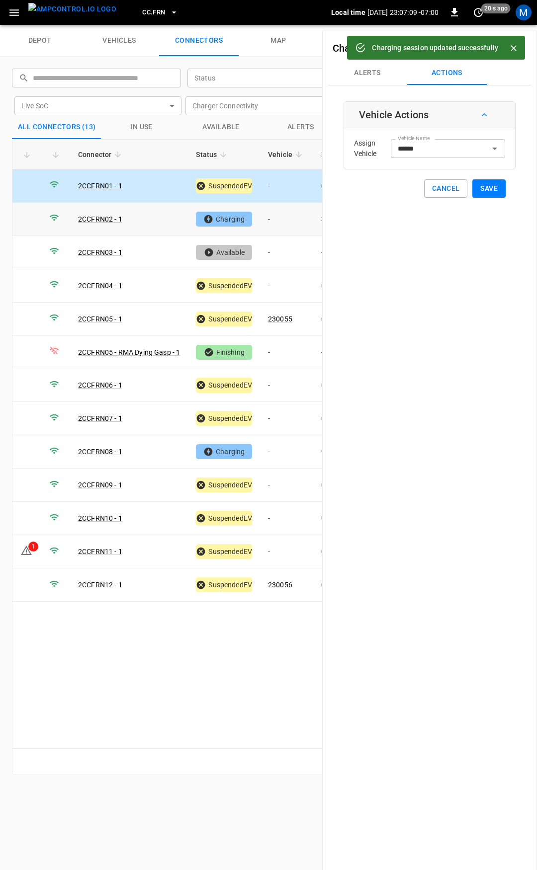
click at [276, 223] on td "-" at bounding box center [286, 219] width 53 height 33
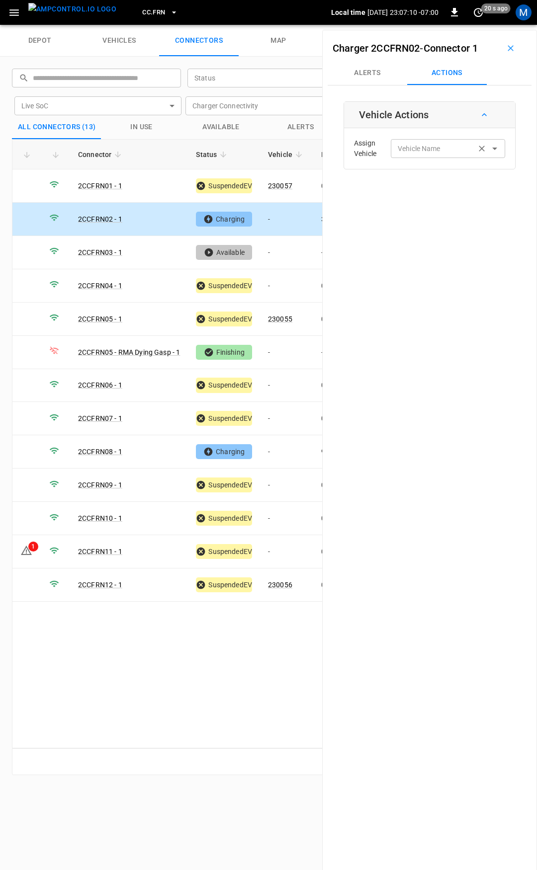
click at [431, 151] on input "Vehicle Name" at bounding box center [433, 148] width 79 height 12
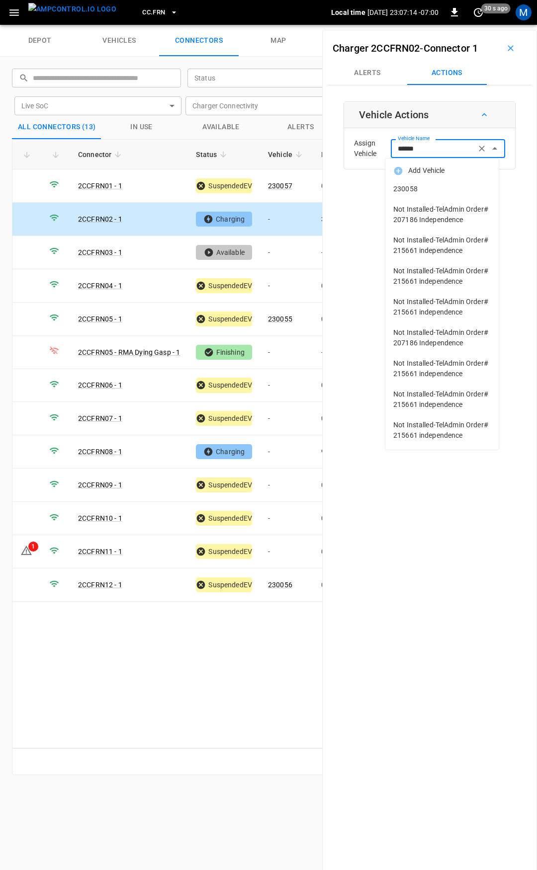
click at [440, 186] on span "230058" at bounding box center [441, 189] width 97 height 10
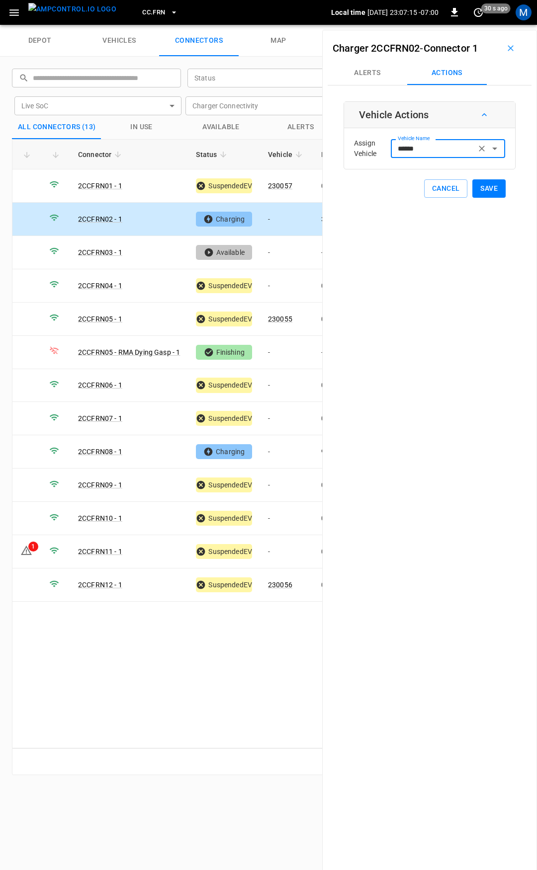
type input "******"
click at [480, 185] on button "Save" at bounding box center [488, 188] width 33 height 18
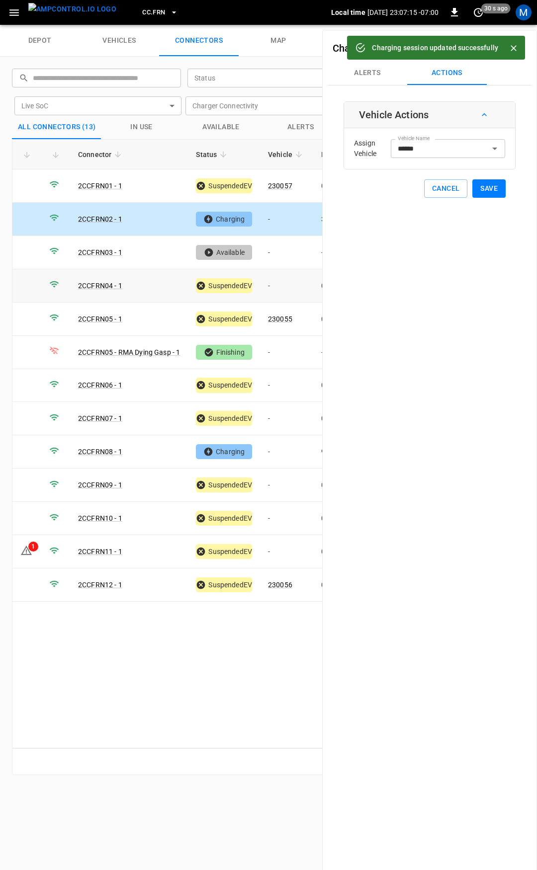
click at [275, 284] on td "-" at bounding box center [286, 285] width 53 height 33
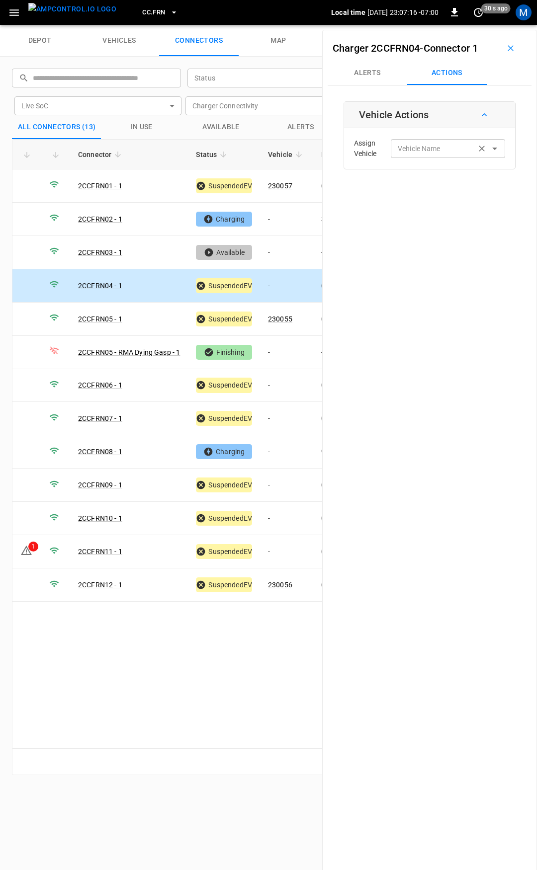
click at [416, 153] on input "Vehicle Name" at bounding box center [433, 148] width 79 height 12
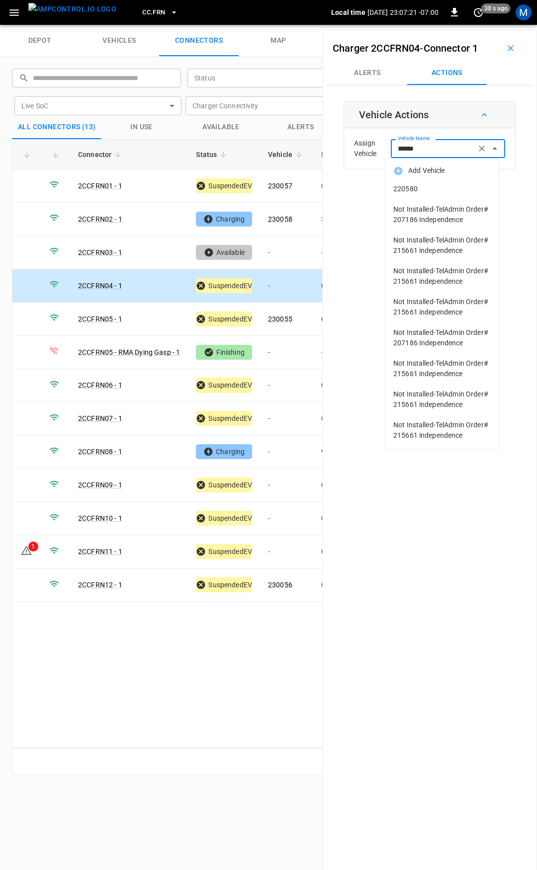
click at [435, 193] on span "220580" at bounding box center [441, 189] width 97 height 10
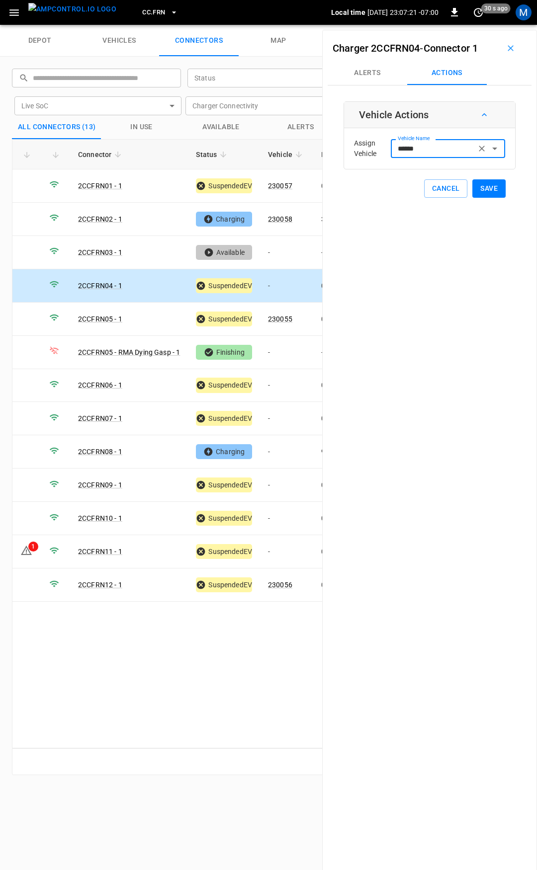
type input "******"
click at [484, 194] on button "Save" at bounding box center [488, 188] width 33 height 18
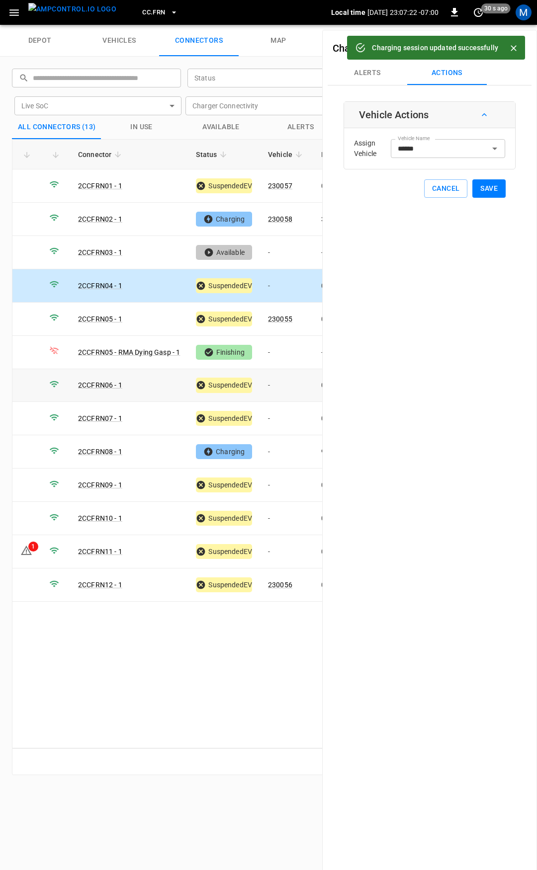
click at [281, 382] on td "-" at bounding box center [286, 385] width 53 height 33
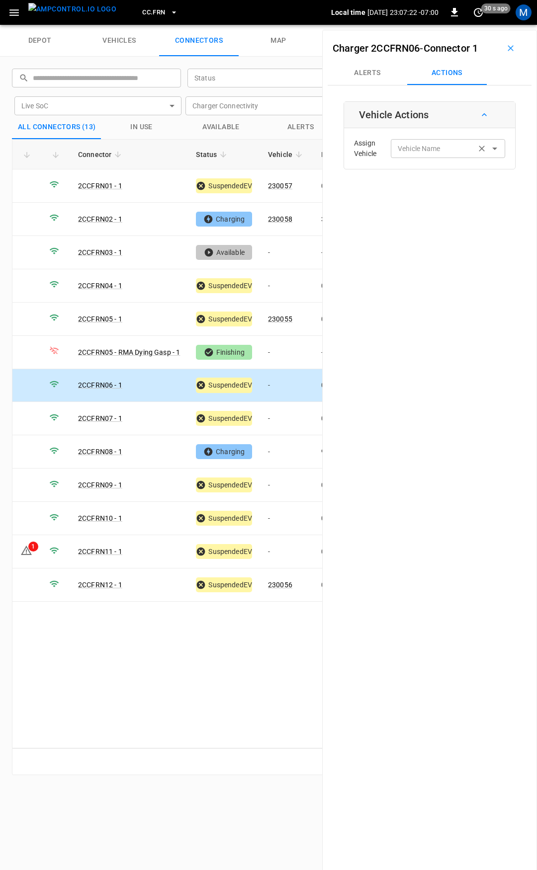
click at [428, 139] on div "Vehicle Name" at bounding box center [448, 148] width 114 height 18
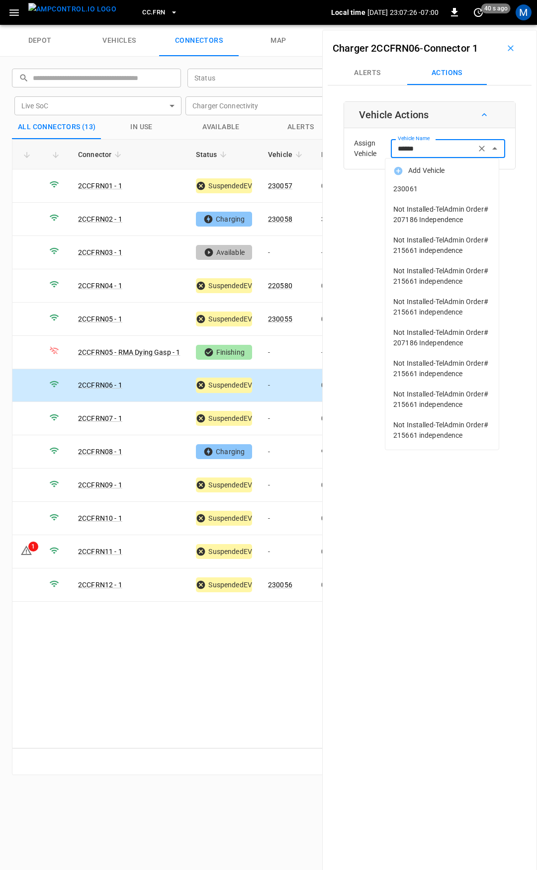
click at [449, 197] on li "230061" at bounding box center [441, 189] width 113 height 20
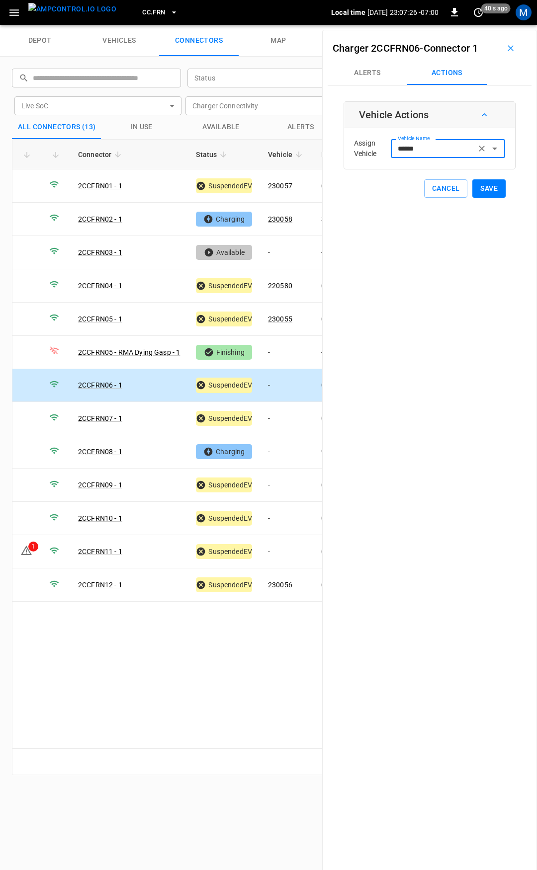
type input "******"
click at [496, 190] on button "Save" at bounding box center [488, 188] width 33 height 18
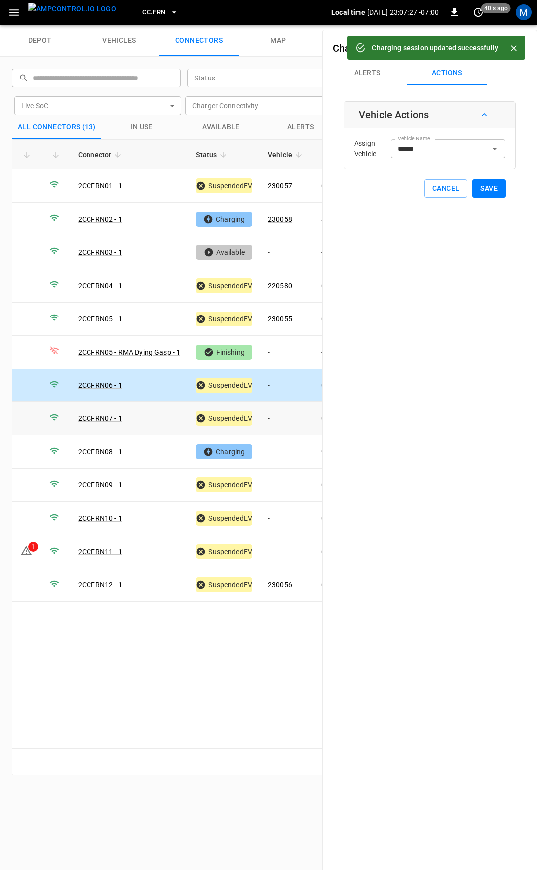
click at [279, 418] on td "-" at bounding box center [286, 418] width 53 height 33
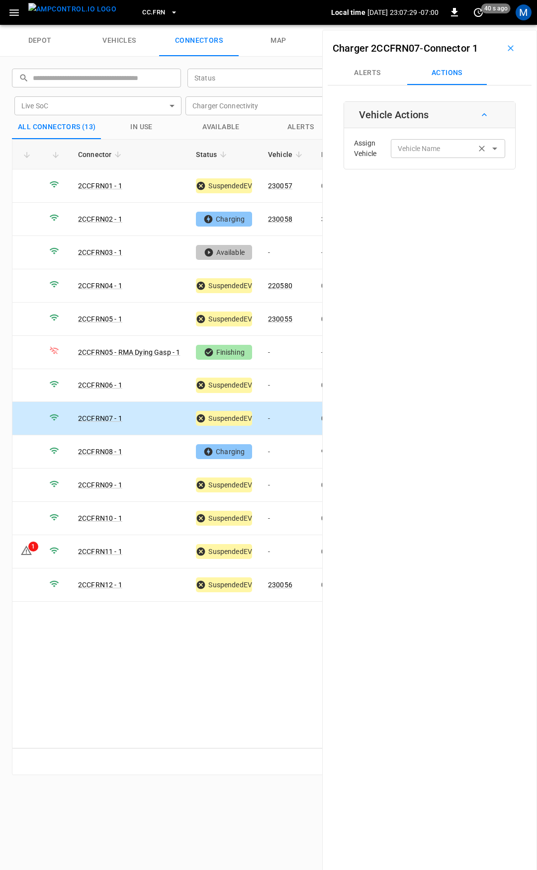
click at [416, 152] on input "Vehicle Name" at bounding box center [433, 148] width 79 height 12
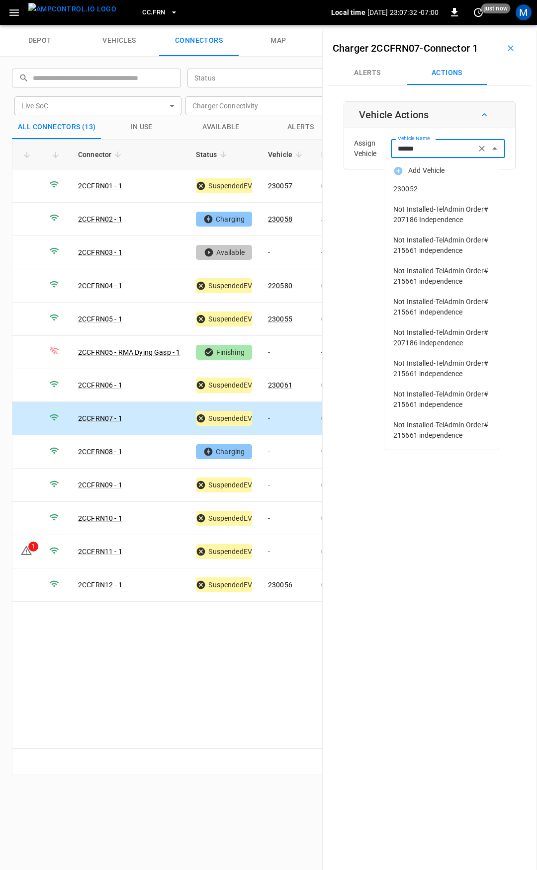
click at [419, 190] on span "230052" at bounding box center [441, 189] width 97 height 10
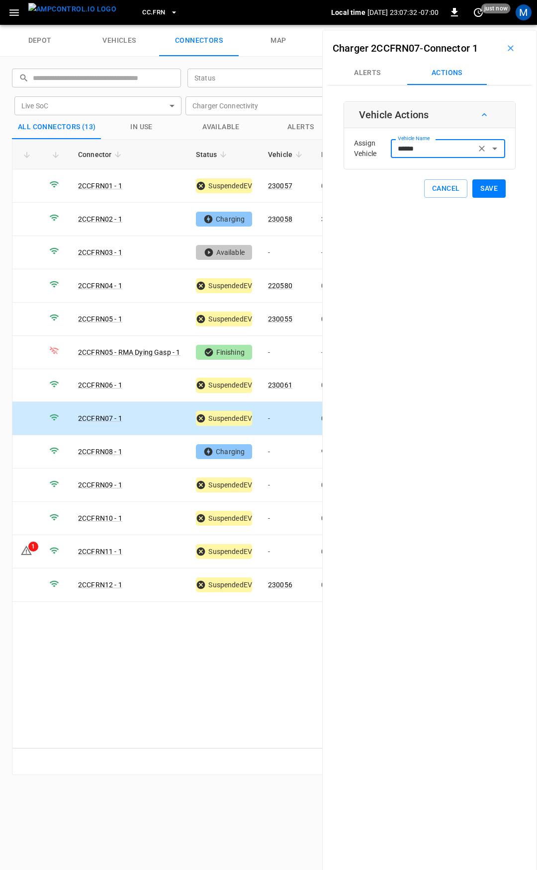
type input "******"
click at [486, 187] on button "Save" at bounding box center [488, 188] width 33 height 18
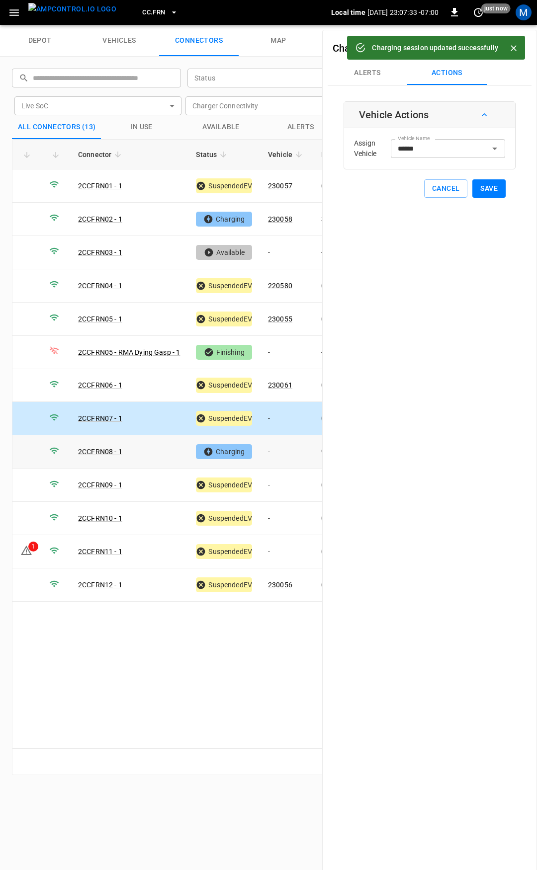
click at [282, 449] on td "-" at bounding box center [286, 451] width 53 height 33
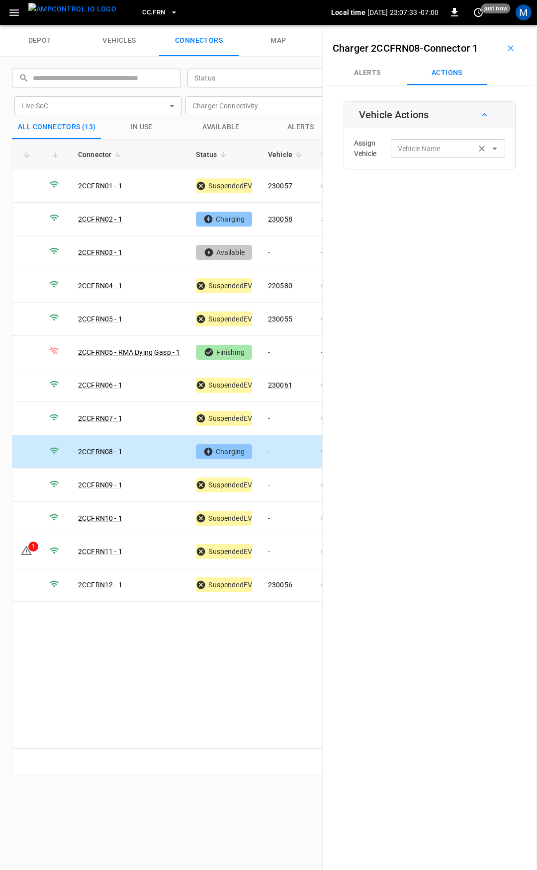
click at [453, 145] on input "Vehicle Name" at bounding box center [433, 148] width 79 height 12
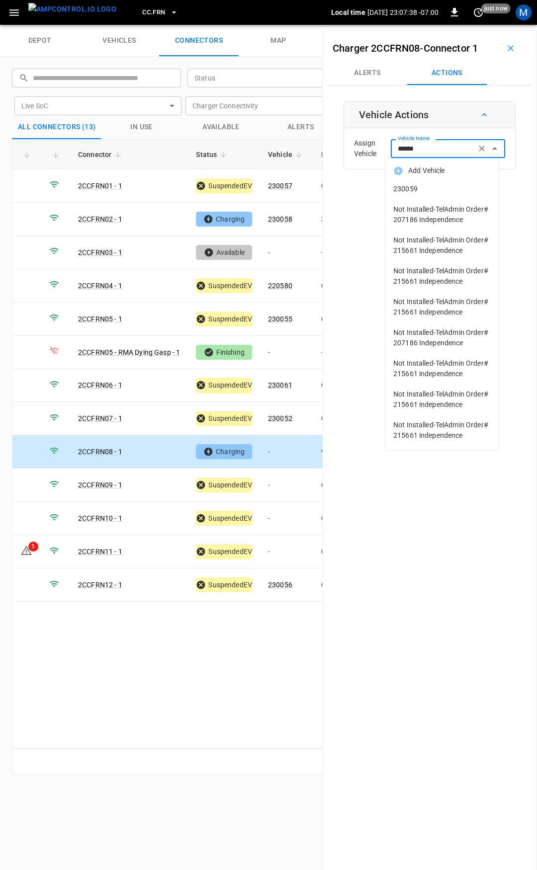
click at [448, 185] on span "230059" at bounding box center [441, 189] width 97 height 10
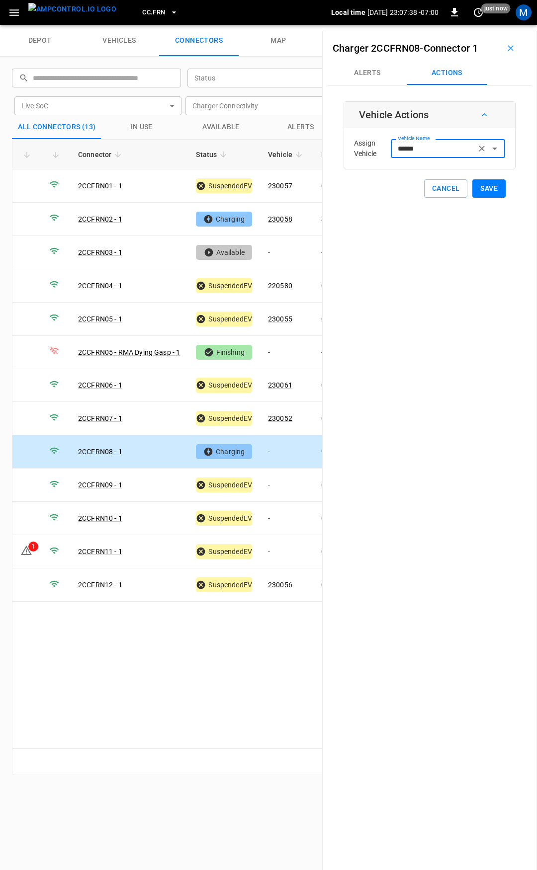
type input "******"
click at [485, 186] on button "Save" at bounding box center [488, 188] width 33 height 18
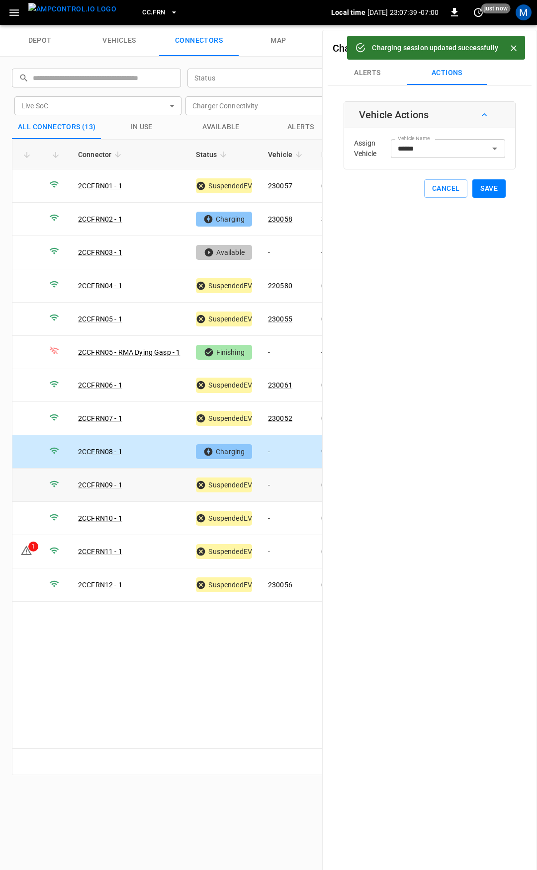
click at [280, 481] on td "-" at bounding box center [286, 485] width 53 height 33
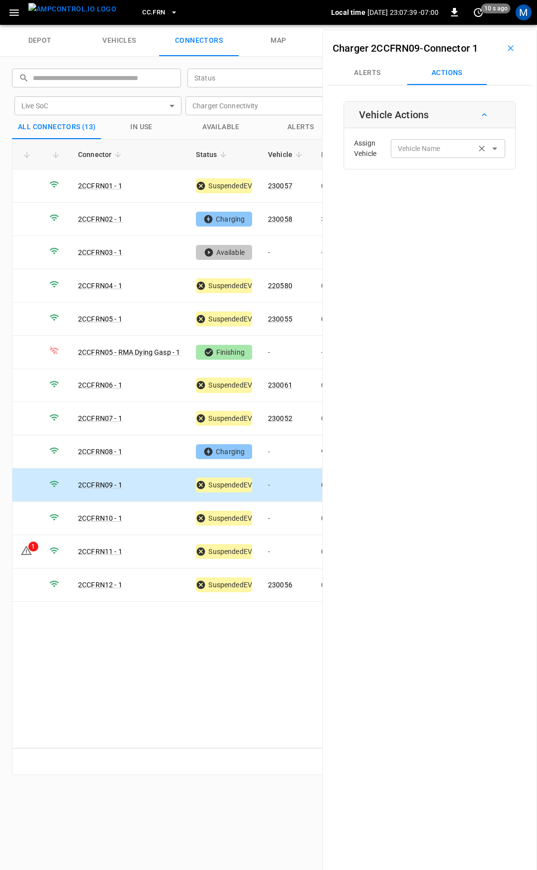
click at [412, 153] on input "Vehicle Name" at bounding box center [433, 148] width 79 height 12
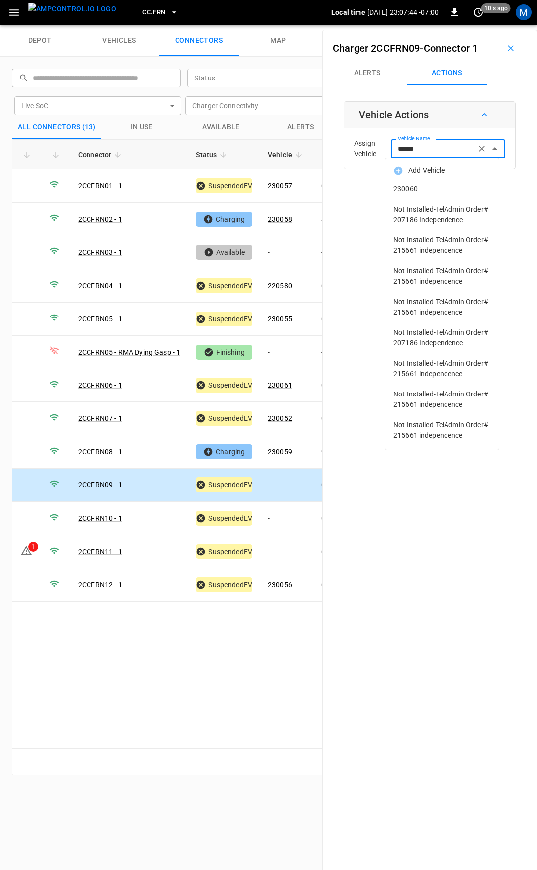
click at [437, 188] on span "230060" at bounding box center [441, 189] width 97 height 10
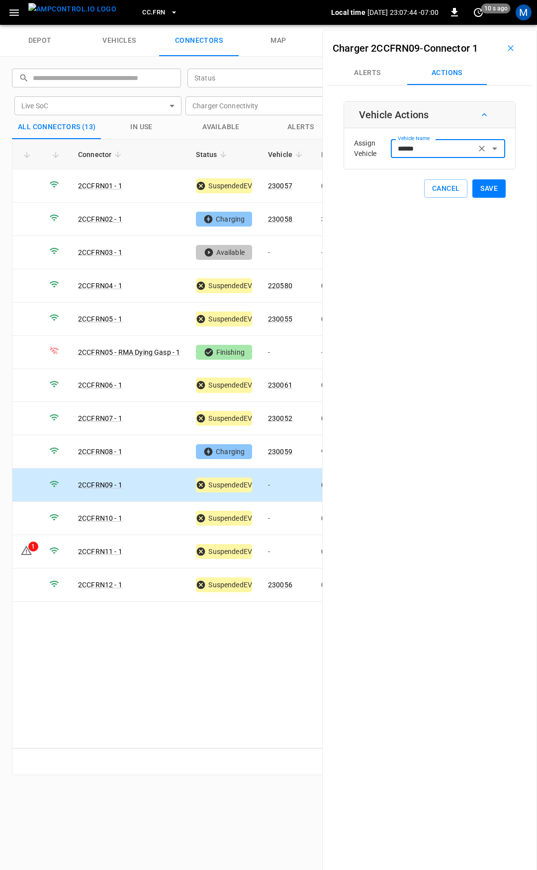
type input "******"
click at [472, 186] on button "Save" at bounding box center [488, 188] width 33 height 18
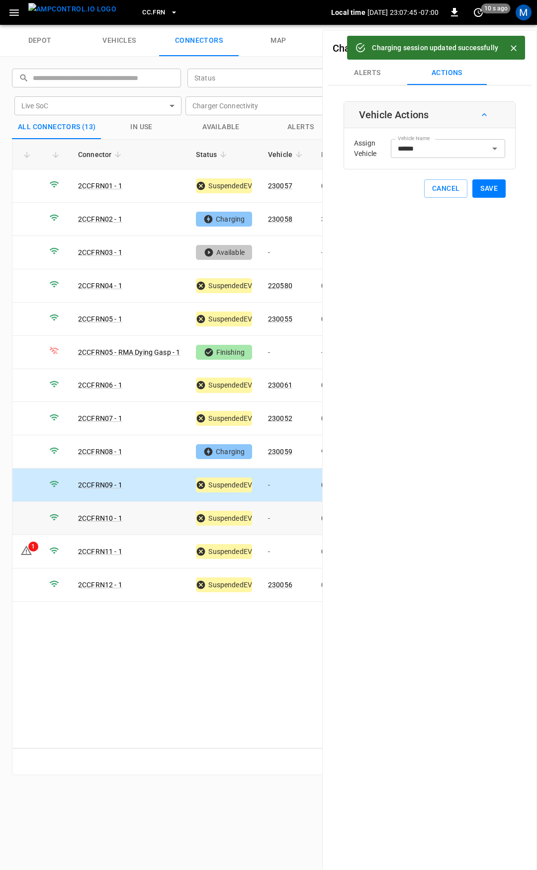
click at [283, 516] on td "-" at bounding box center [286, 518] width 53 height 33
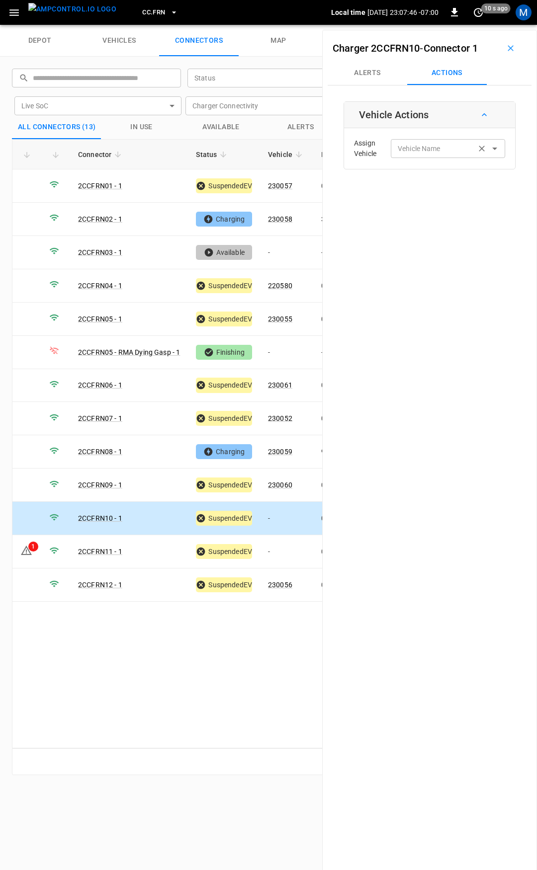
click at [405, 151] on input "Vehicle Name" at bounding box center [433, 148] width 79 height 12
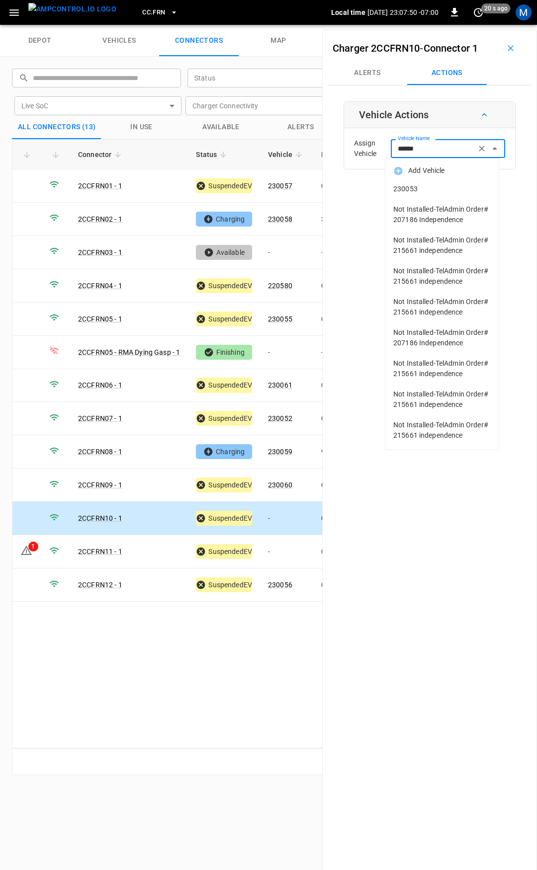
click at [416, 188] on span "230053" at bounding box center [441, 189] width 97 height 10
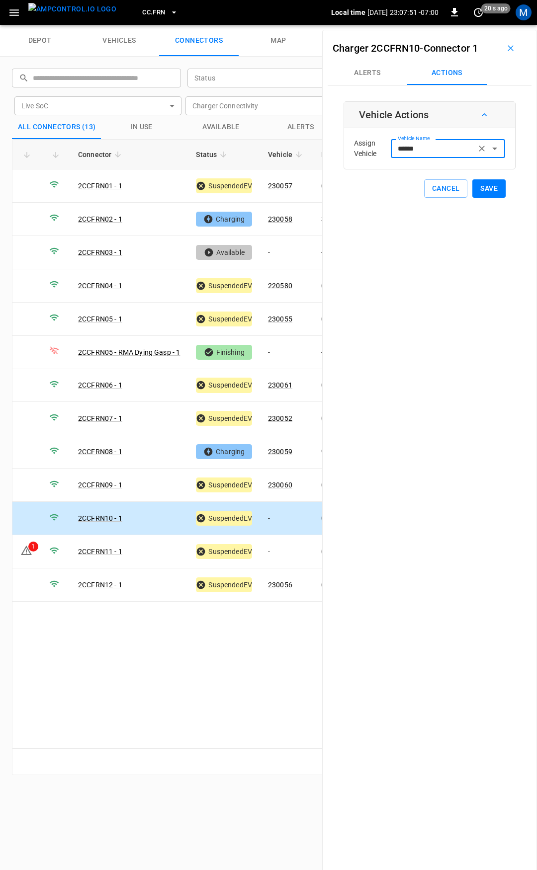
type input "******"
click at [476, 190] on button "Save" at bounding box center [488, 188] width 33 height 18
click at [286, 545] on td "-" at bounding box center [286, 551] width 53 height 33
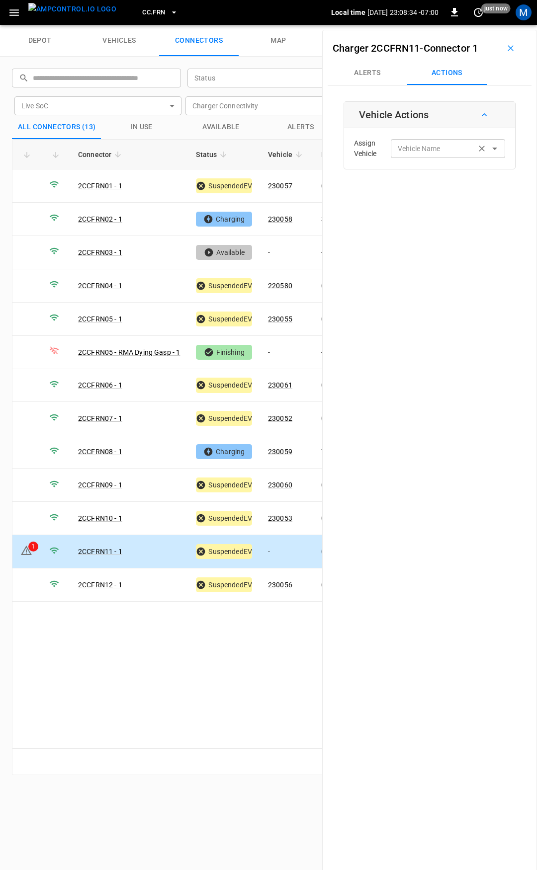
click at [418, 142] on div "Vehicle Name" at bounding box center [448, 148] width 114 height 18
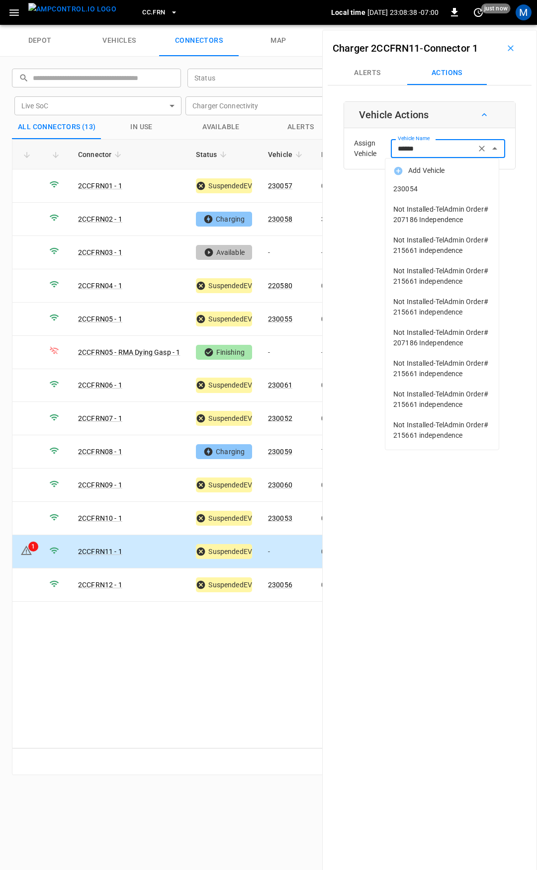
click at [432, 192] on span "230054" at bounding box center [441, 189] width 97 height 10
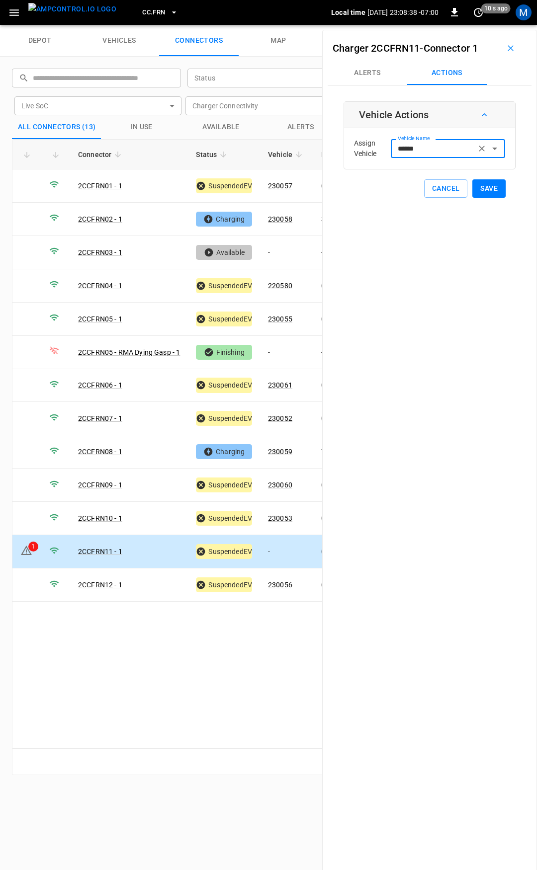
type input "******"
click at [485, 183] on button "Save" at bounding box center [488, 188] width 33 height 18
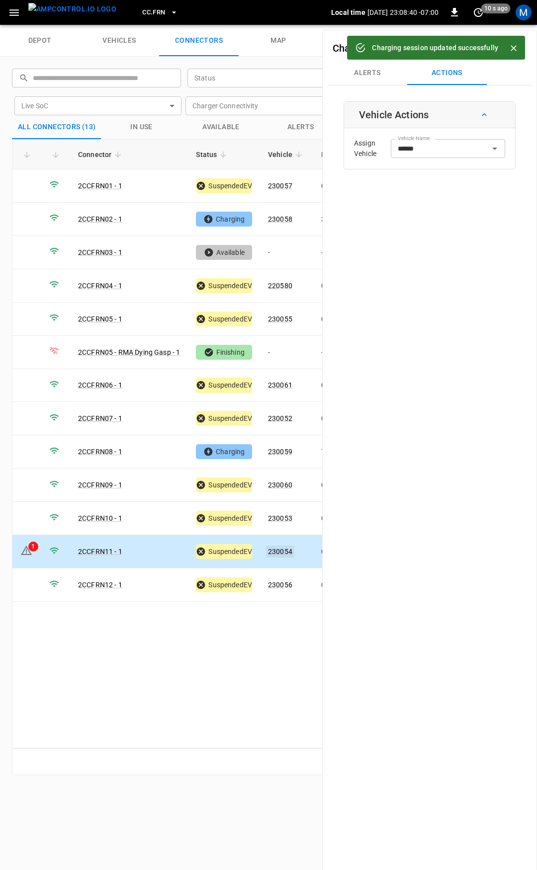
click at [281, 547] on link "230054" at bounding box center [280, 552] width 28 height 12
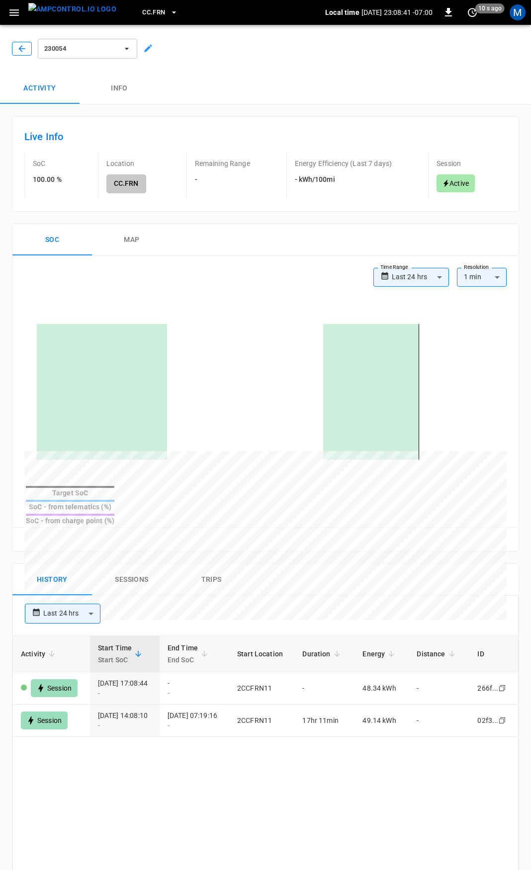
click at [22, 46] on icon "button" at bounding box center [21, 48] width 6 height 6
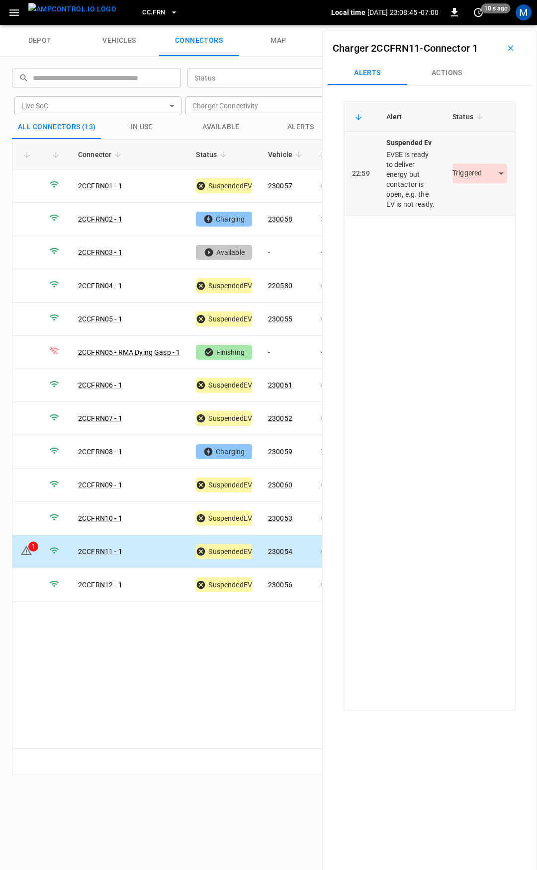
click at [455, 25] on body "CC.FRN Local time [DATE] 23:08:45 -07:00 0 10 s ago M depot vehicles connectors…" at bounding box center [268, 12] width 537 height 25
click at [465, 201] on li "Resolved" at bounding box center [474, 203] width 62 height 16
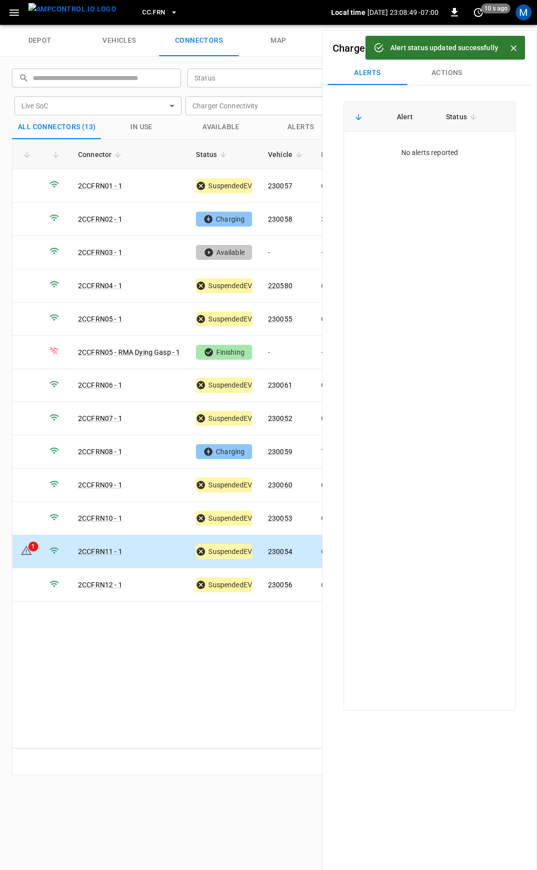
click at [142, 12] on span "CC.FRN" at bounding box center [153, 12] width 23 height 11
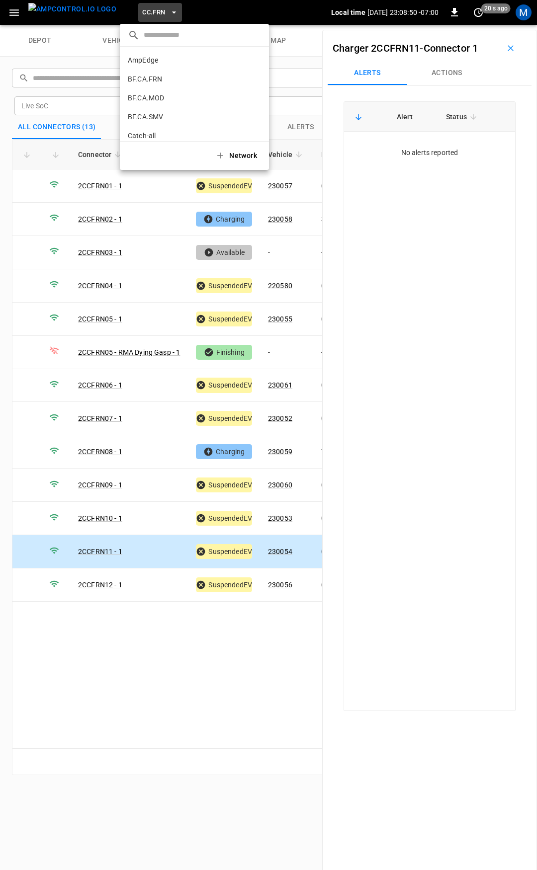
scroll to position [205, 0]
click at [161, 78] on p "CC.LIV" at bounding box center [176, 82] width 97 height 10
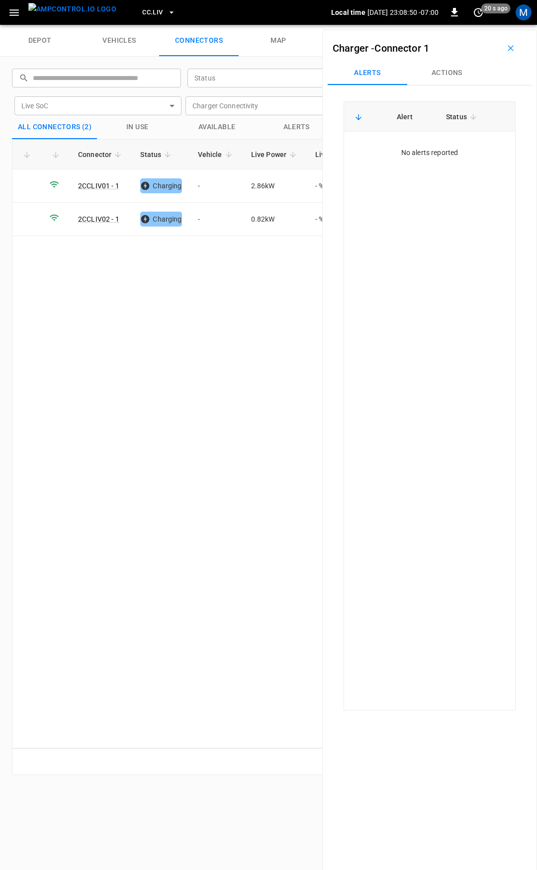
click at [142, 8] on span "CC.LIV" at bounding box center [152, 12] width 20 height 11
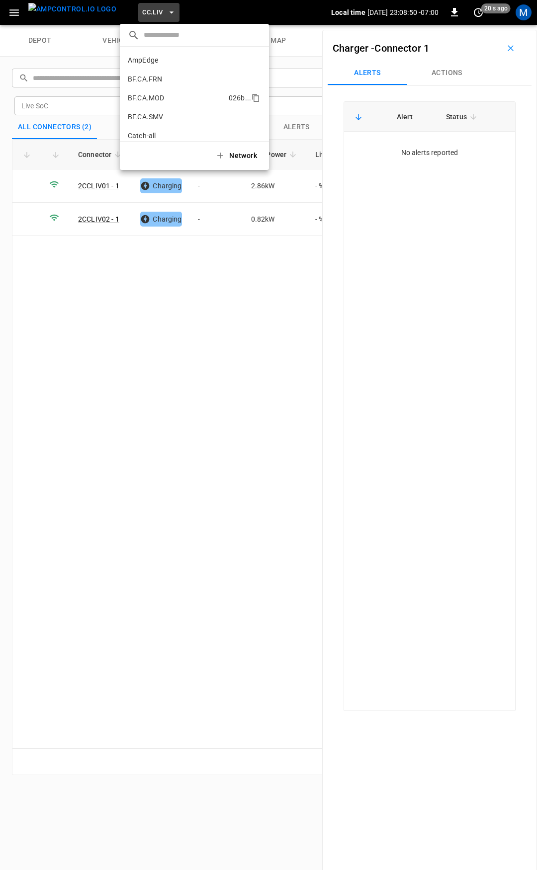
scroll to position [224, 0]
click at [153, 78] on p "CC.MOD" at bounding box center [177, 82] width 99 height 10
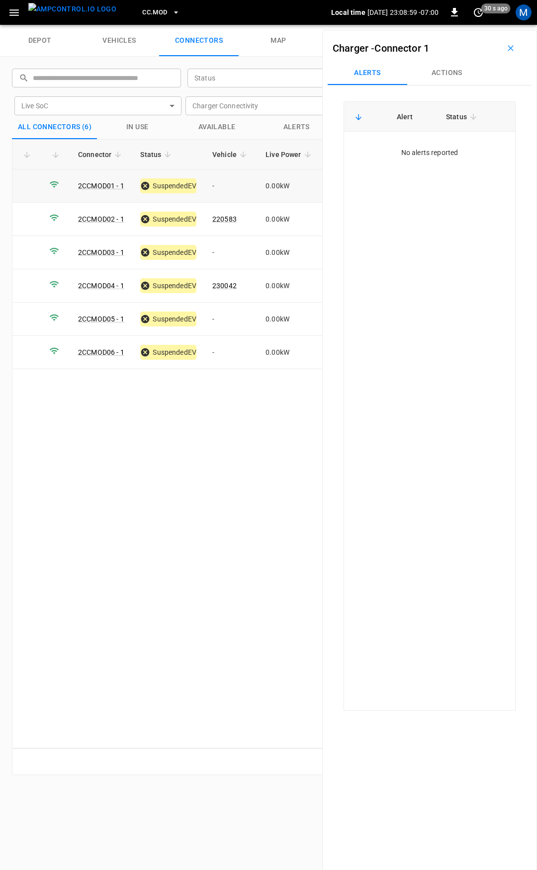
drag, startPoint x: 240, startPoint y: 177, endPoint x: 227, endPoint y: 180, distance: 13.2
click at [239, 177] on td "-" at bounding box center [230, 186] width 53 height 33
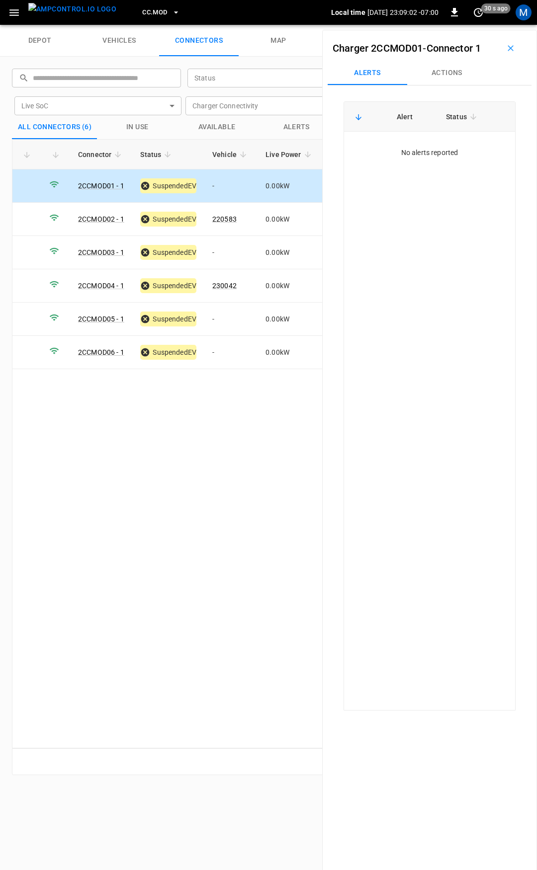
click at [434, 86] on div "Charger 2CCMOD01 - Connector 1 Alerts Actions Alert Status No alerts reported" at bounding box center [429, 465] width 215 height 870
click at [442, 76] on button "Actions" at bounding box center [447, 73] width 80 height 24
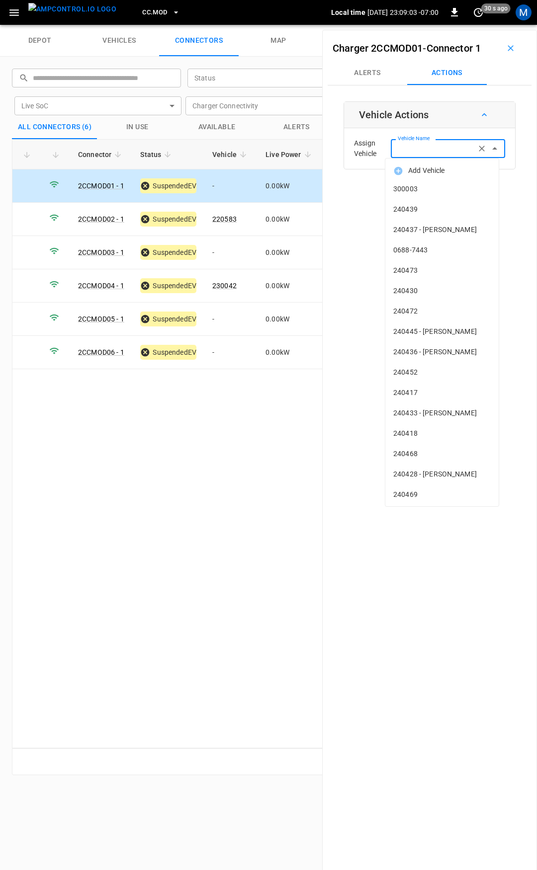
click at [431, 150] on input "Vehicle Name" at bounding box center [433, 148] width 79 height 12
type input "*"
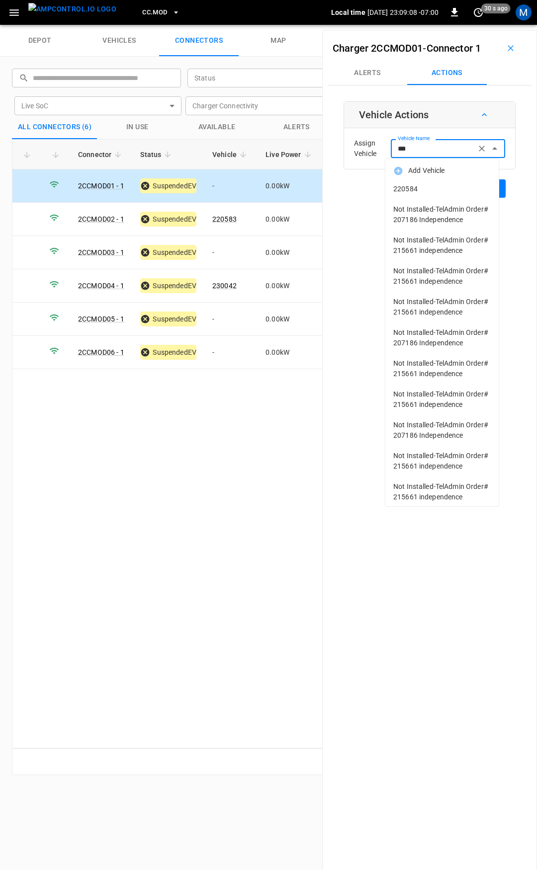
click at [435, 183] on li "220584" at bounding box center [441, 189] width 113 height 20
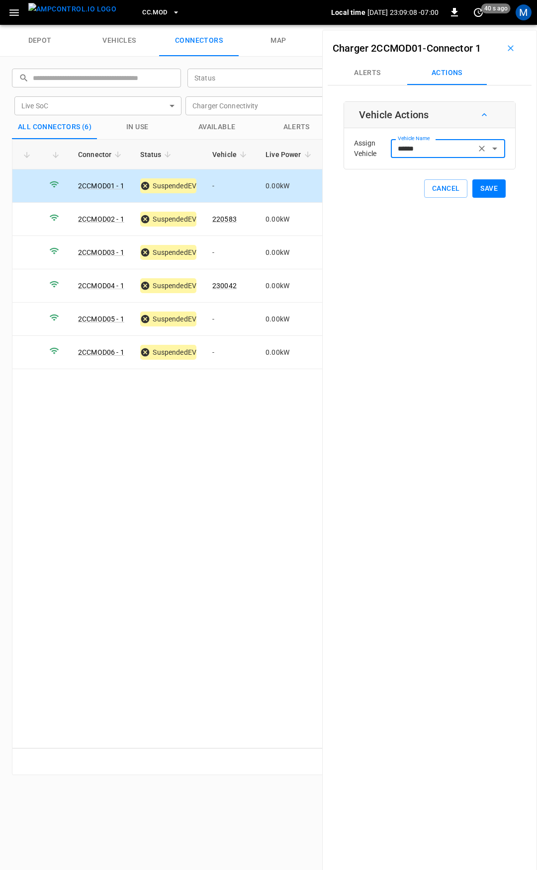
type input "******"
drag, startPoint x: 477, startPoint y: 188, endPoint x: 427, endPoint y: 207, distance: 54.1
click at [478, 188] on button "Save" at bounding box center [488, 188] width 33 height 18
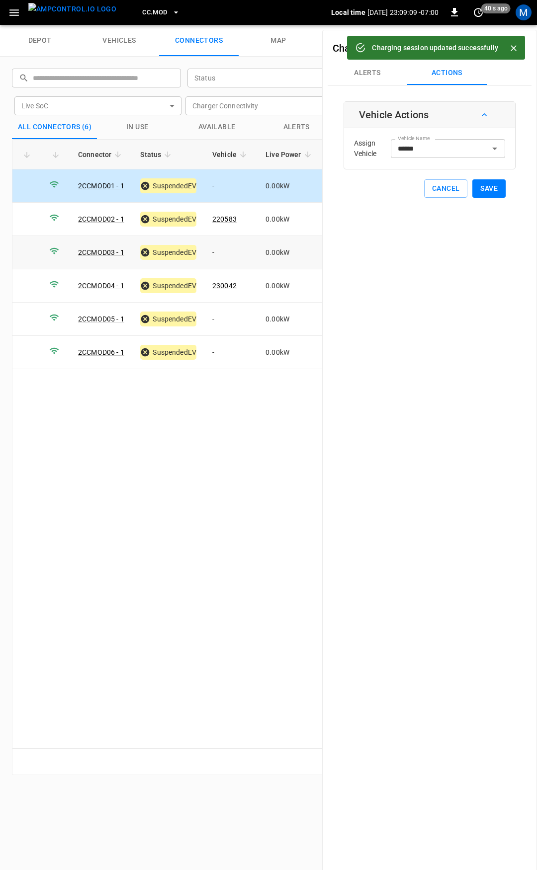
click at [228, 250] on td "-" at bounding box center [230, 252] width 53 height 33
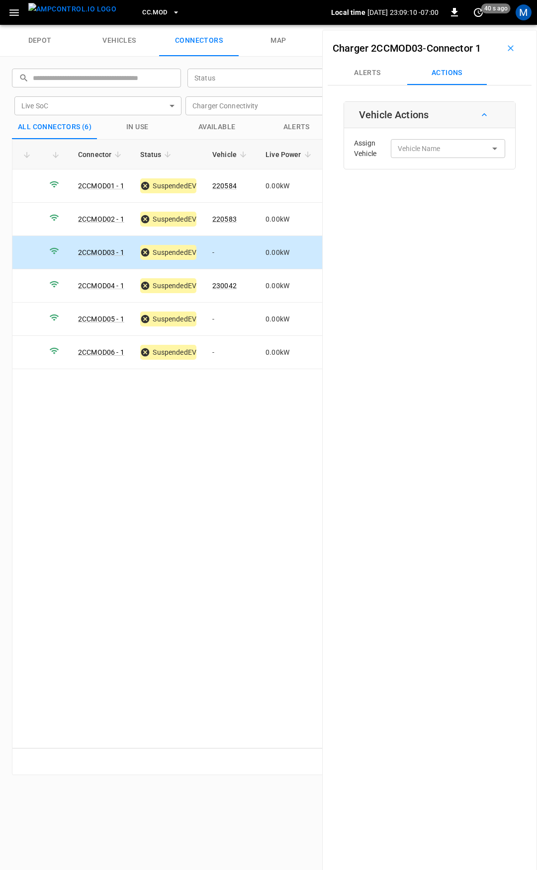
click at [418, 158] on div "Assign Vehicle Vehicle Name Vehicle Name" at bounding box center [429, 149] width 166 height 36
click at [418, 151] on input "Vehicle Name" at bounding box center [433, 148] width 79 height 12
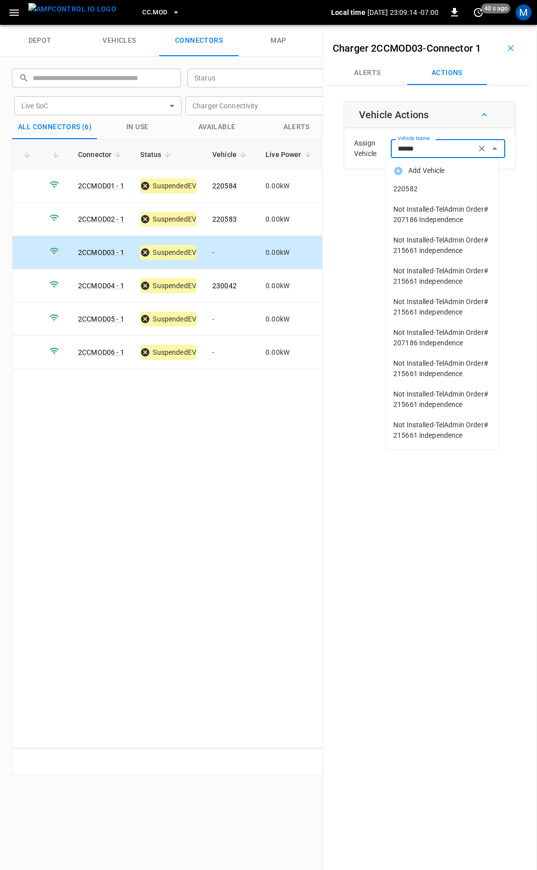
drag, startPoint x: 435, startPoint y: 191, endPoint x: 496, endPoint y: 202, distance: 61.7
click at [437, 191] on span "220582" at bounding box center [441, 189] width 97 height 10
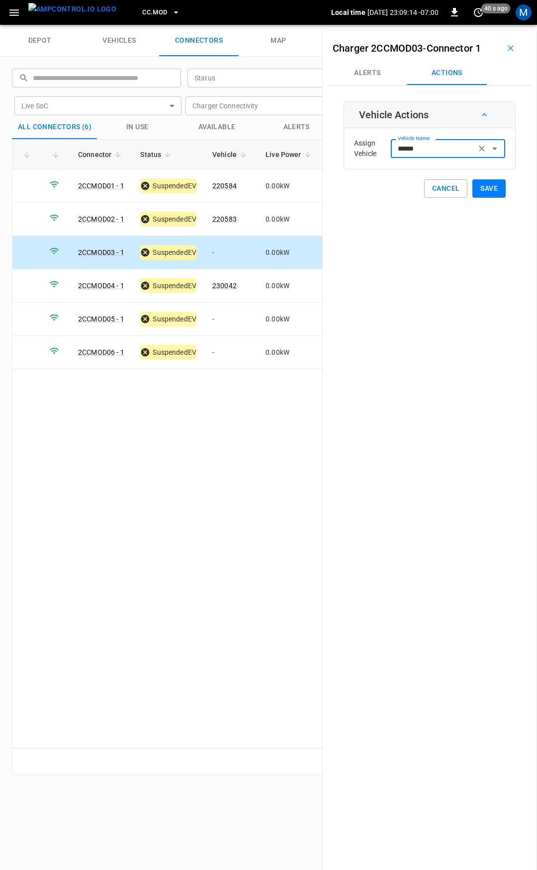
type input "******"
click at [478, 186] on button "Save" at bounding box center [488, 188] width 33 height 18
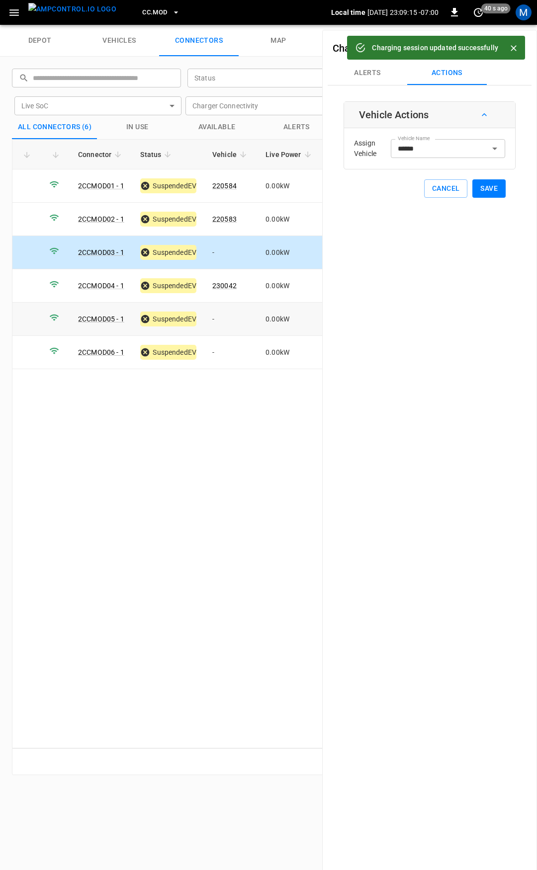
click at [225, 314] on td "-" at bounding box center [230, 319] width 53 height 33
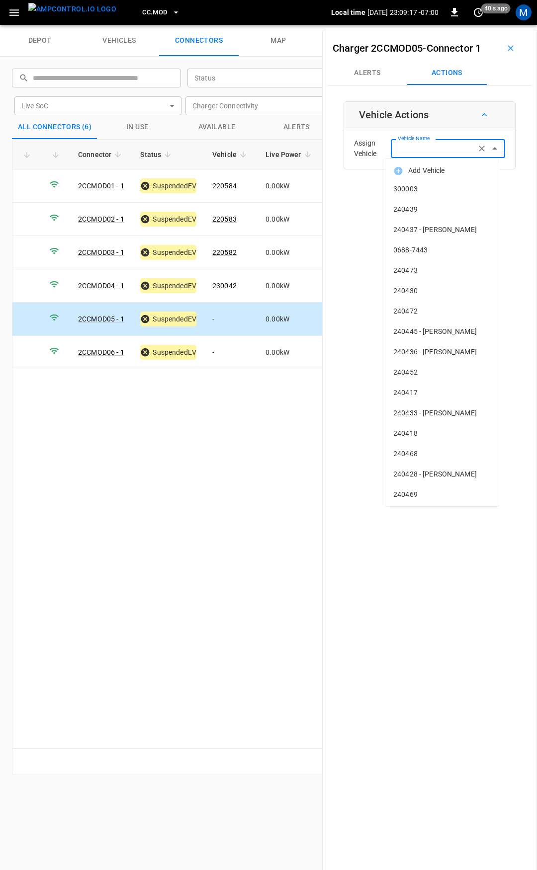
click at [415, 151] on input "Vehicle Name" at bounding box center [433, 148] width 79 height 12
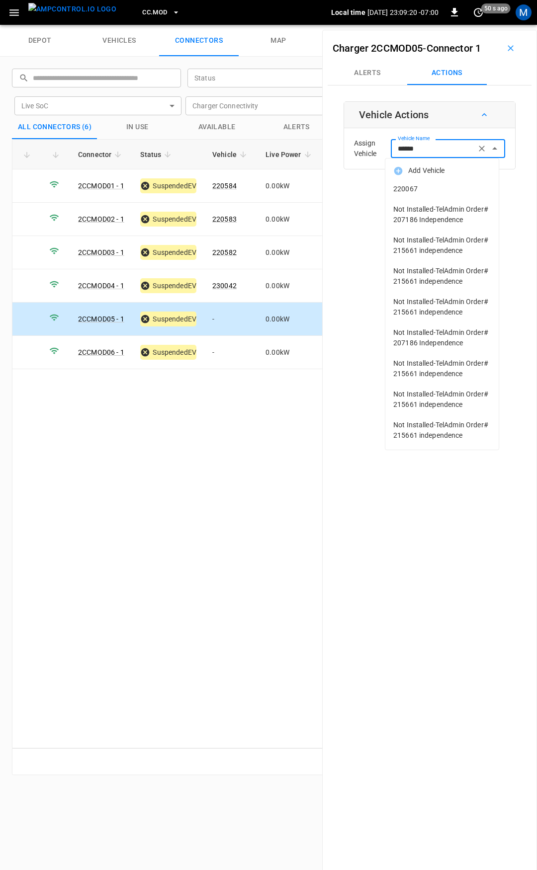
click at [434, 187] on span "220067" at bounding box center [441, 189] width 97 height 10
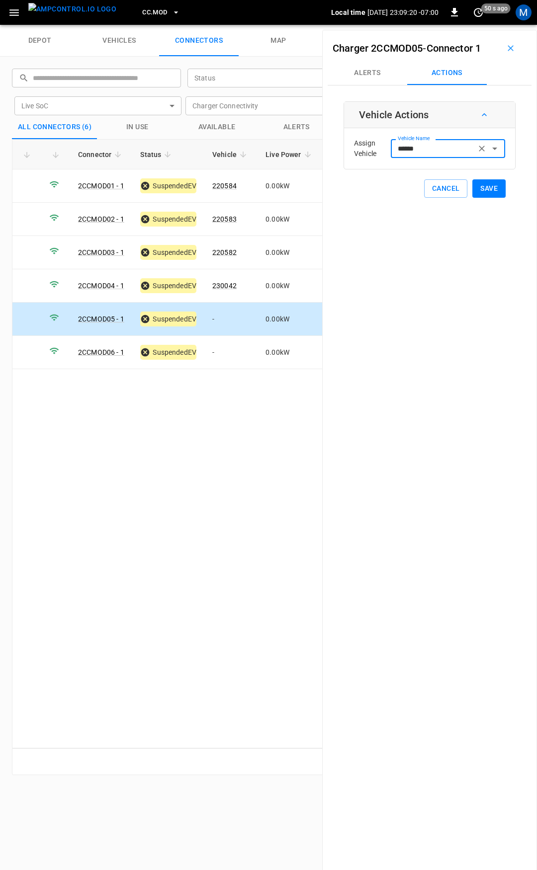
type input "******"
click at [472, 185] on button "Save" at bounding box center [488, 188] width 33 height 18
drag, startPoint x: 224, startPoint y: 351, endPoint x: 237, endPoint y: 340, distance: 17.6
click at [224, 351] on td "-" at bounding box center [230, 352] width 53 height 33
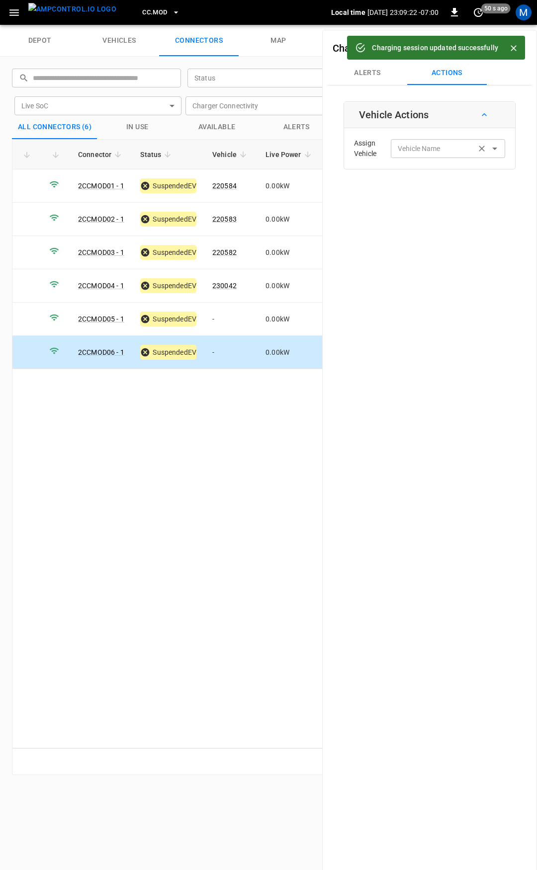
click at [411, 154] on input "Vehicle Name" at bounding box center [433, 148] width 79 height 12
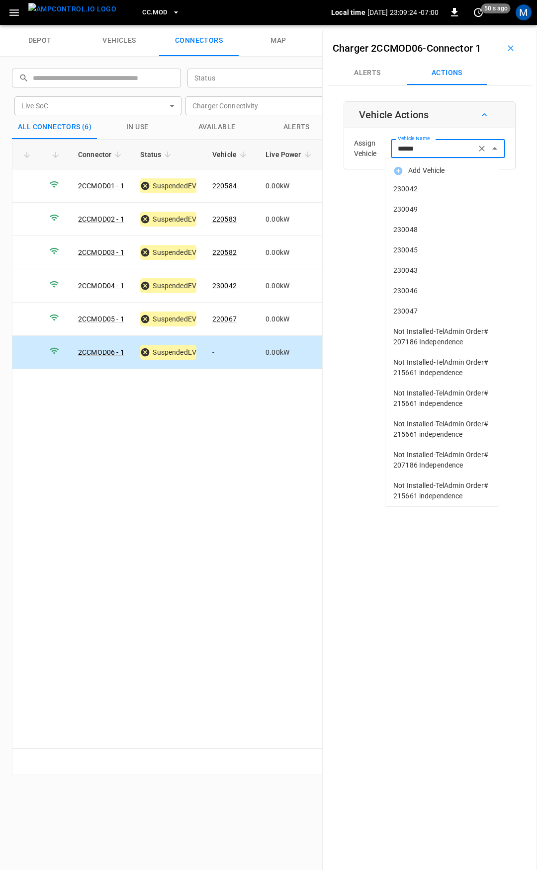
type input "******"
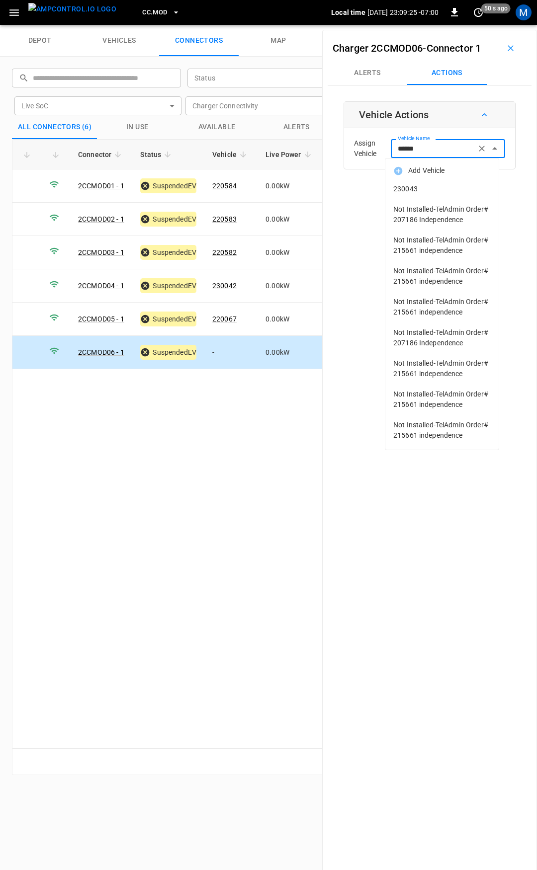
click at [449, 193] on span "230043" at bounding box center [441, 189] width 97 height 10
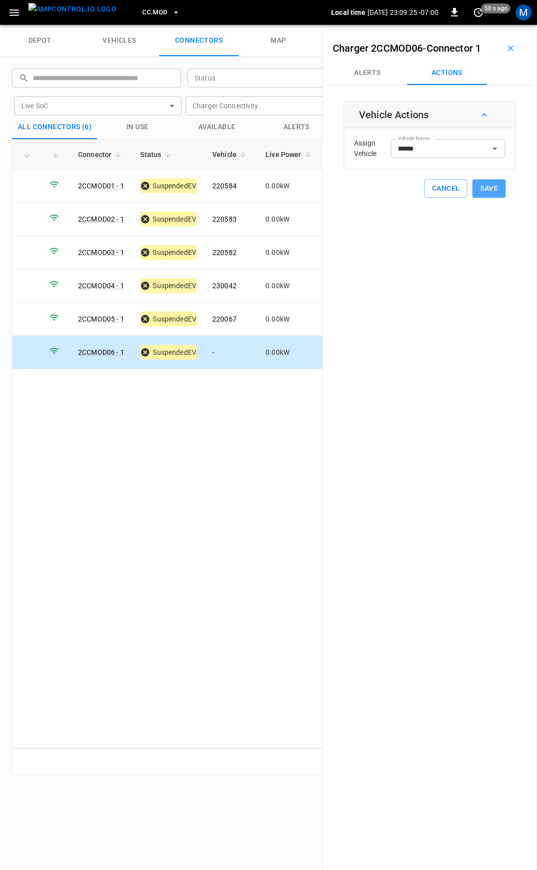
click at [472, 191] on button "Save" at bounding box center [488, 188] width 33 height 18
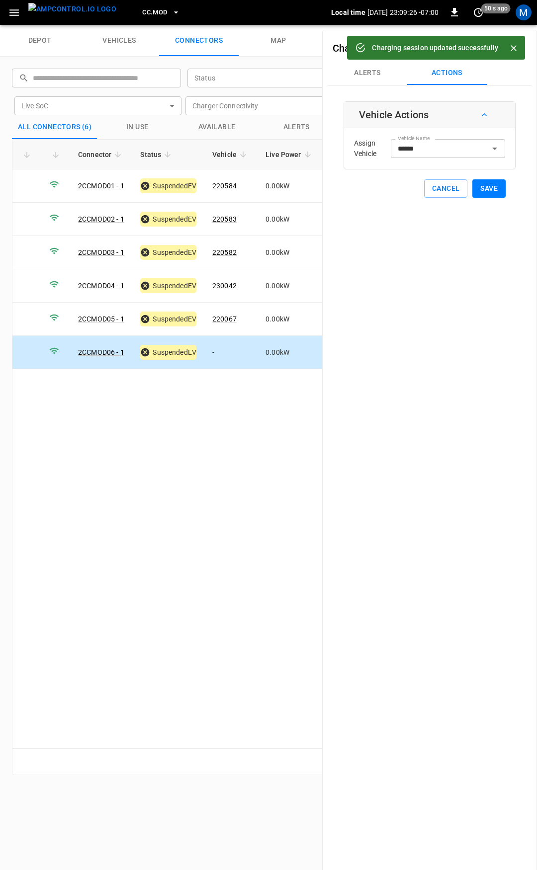
click at [145, 9] on span "CC.MOD" at bounding box center [154, 12] width 25 height 11
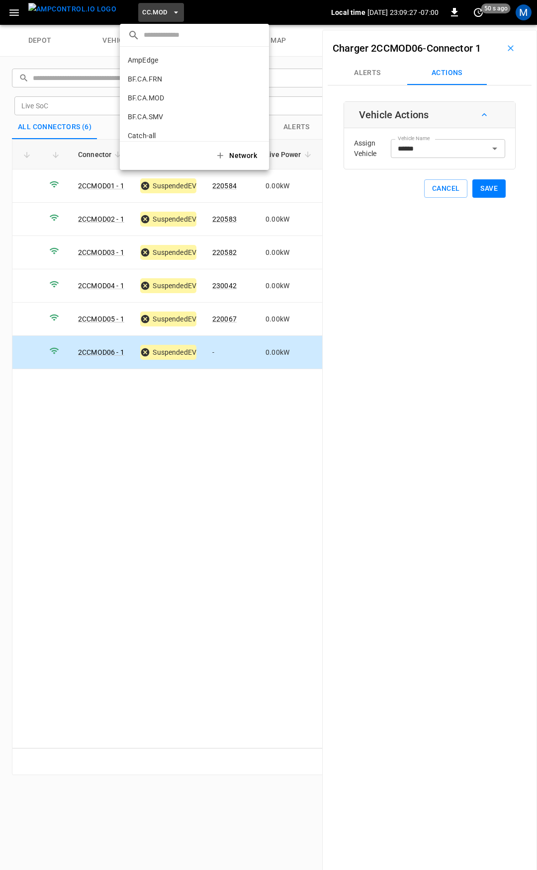
scroll to position [243, 0]
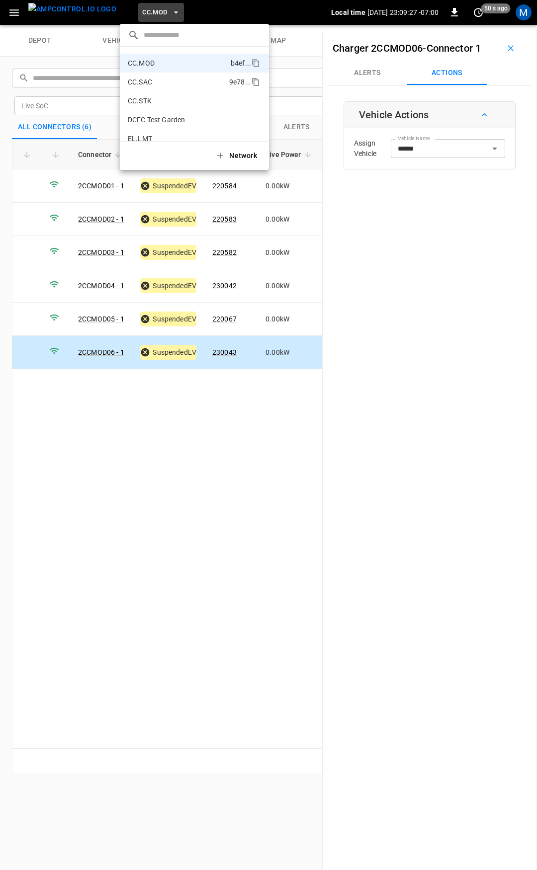
click at [170, 81] on p "CC.SAC" at bounding box center [176, 82] width 97 height 10
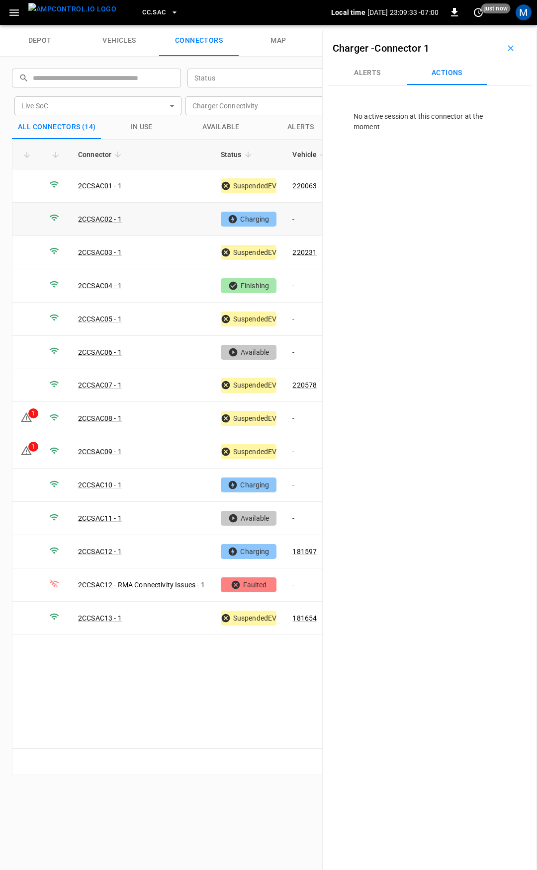
click at [304, 218] on td "-" at bounding box center [310, 219] width 53 height 33
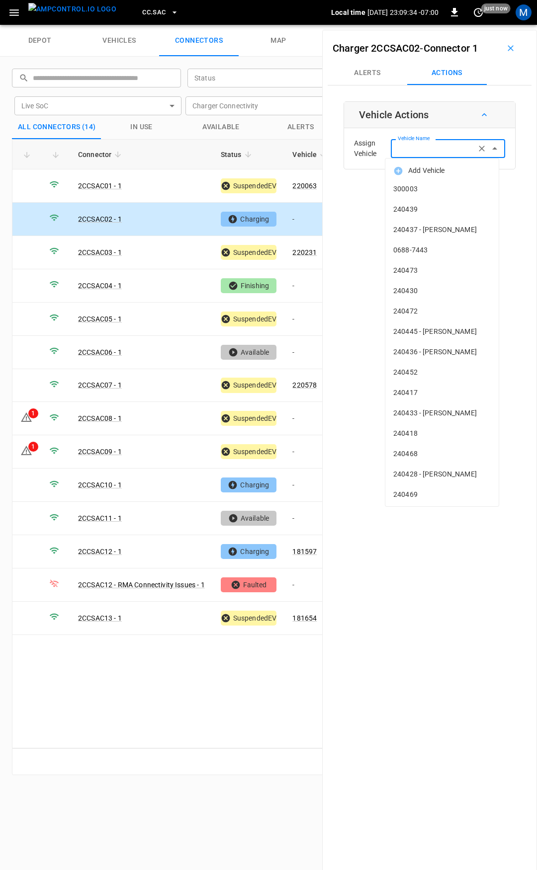
click at [426, 148] on input "Vehicle Name" at bounding box center [433, 148] width 79 height 12
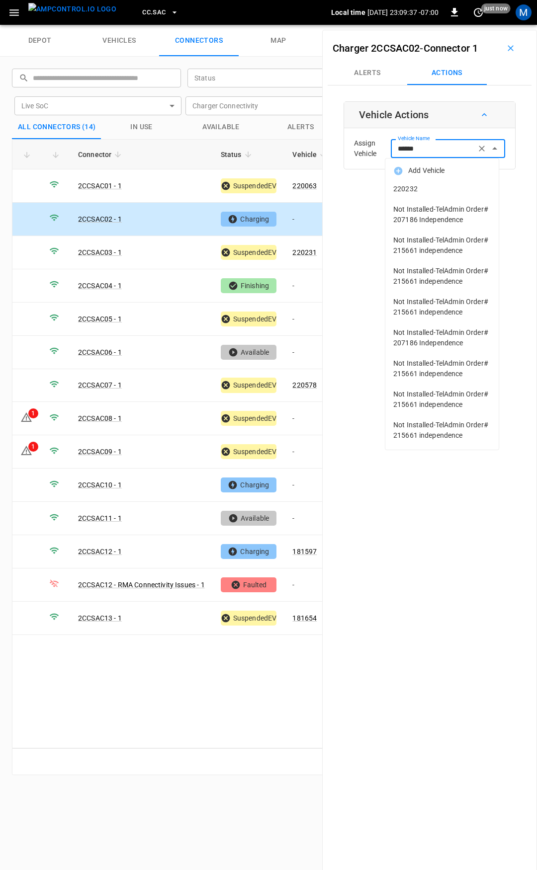
click at [439, 193] on span "220232" at bounding box center [441, 189] width 97 height 10
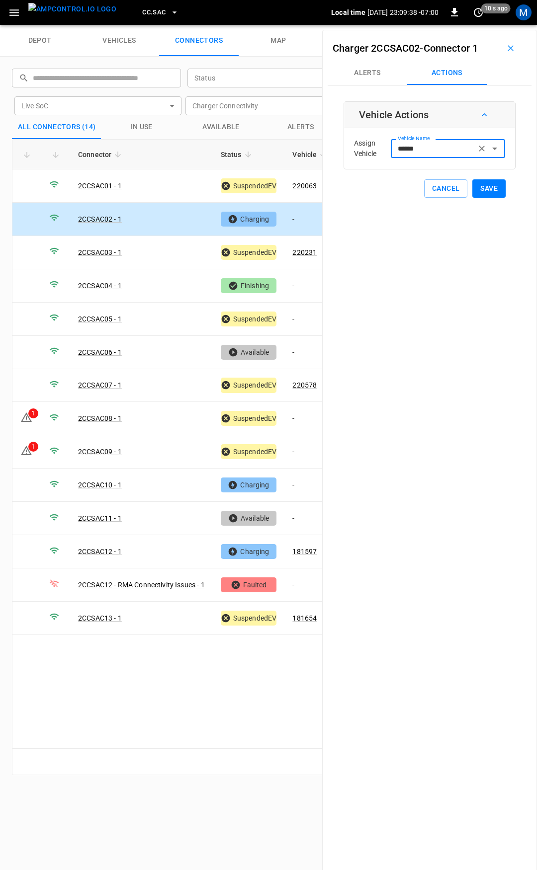
type input "******"
click at [485, 187] on button "Save" at bounding box center [488, 188] width 33 height 18
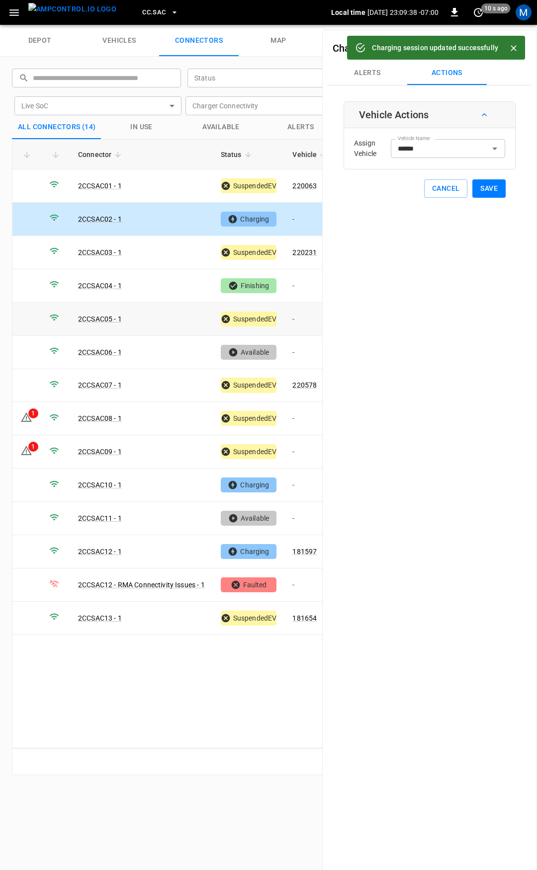
click at [297, 320] on td "-" at bounding box center [310, 319] width 53 height 33
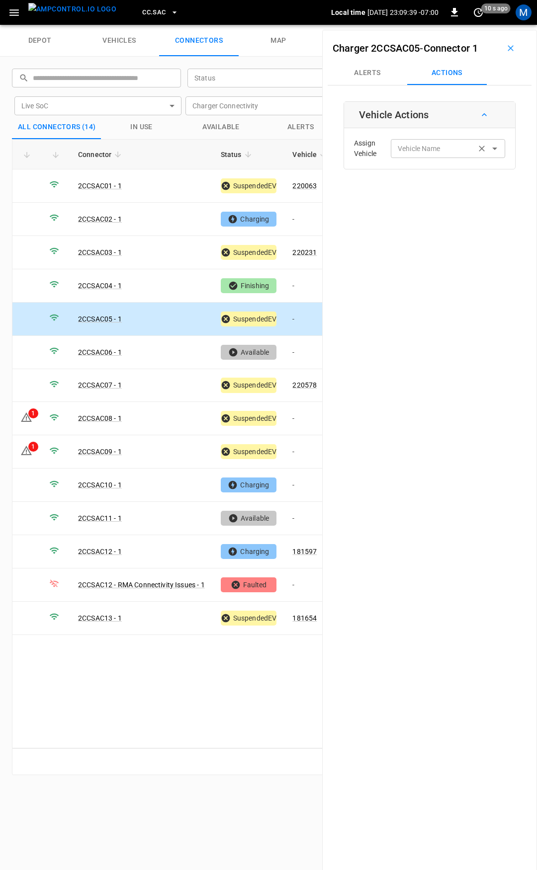
click at [430, 155] on div "Vehicle Name" at bounding box center [448, 148] width 114 height 18
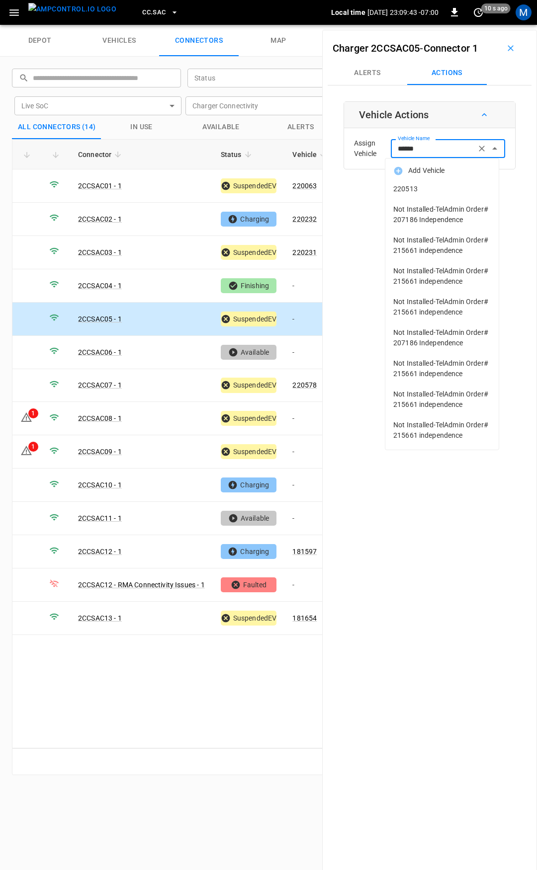
click at [420, 184] on span "220513" at bounding box center [441, 189] width 97 height 10
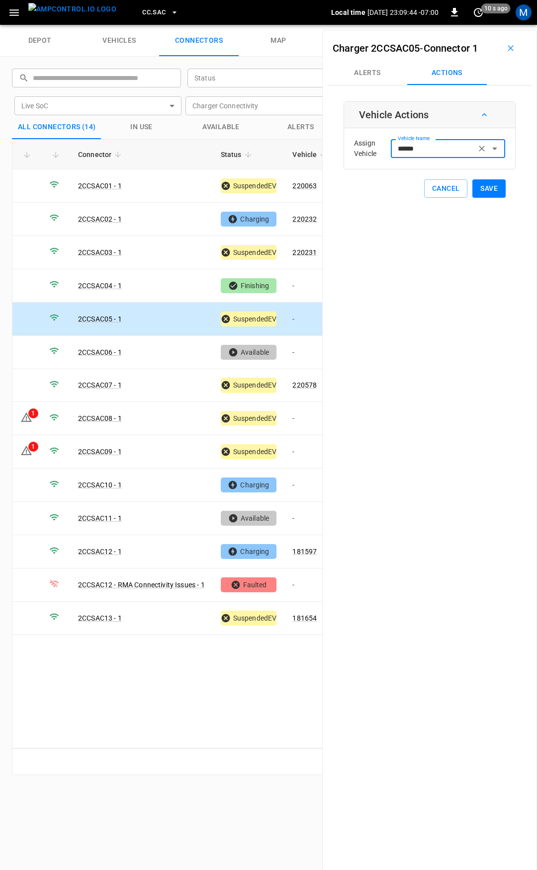
type input "******"
click at [476, 188] on button "Save" at bounding box center [488, 188] width 33 height 18
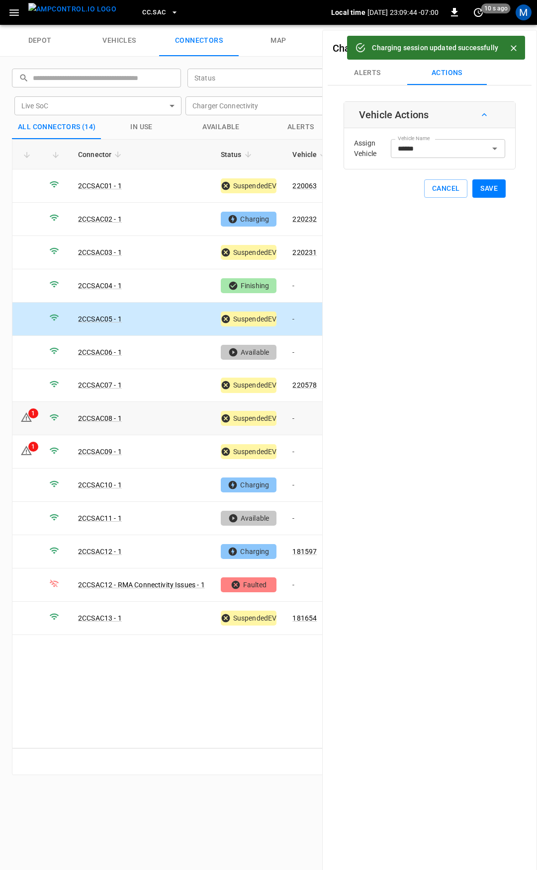
click at [302, 417] on td "-" at bounding box center [310, 418] width 53 height 33
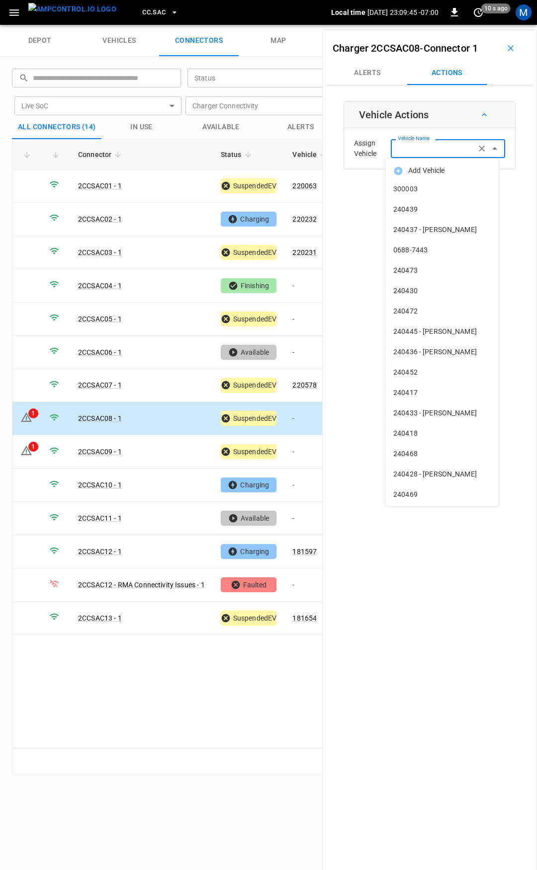
click at [407, 151] on div "Vehicle Name Vehicle Name" at bounding box center [448, 148] width 114 height 18
type input "****"
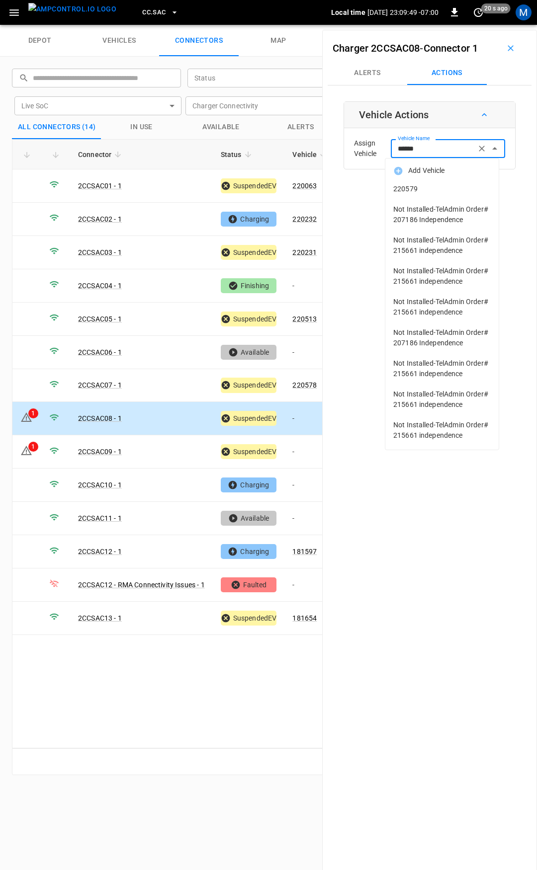
click at [432, 190] on span "220579" at bounding box center [441, 189] width 97 height 10
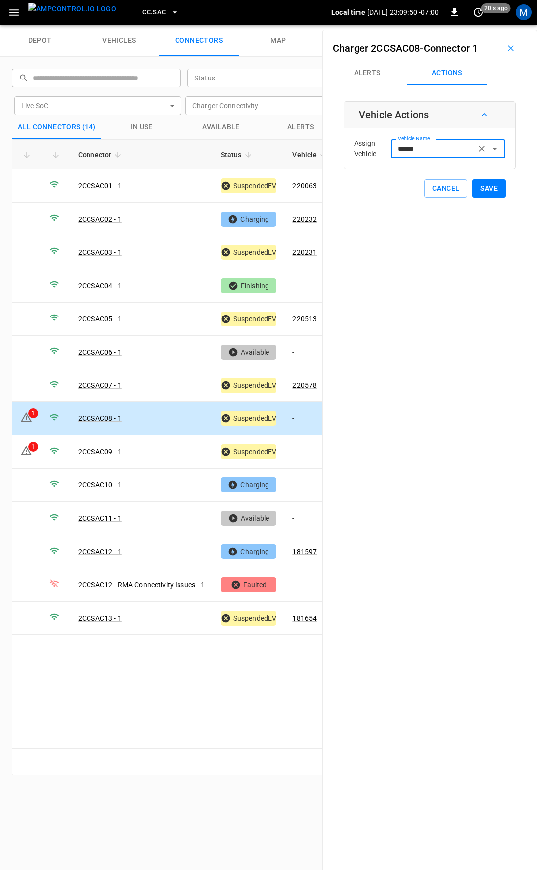
type input "******"
click at [487, 187] on button "Save" at bounding box center [488, 188] width 33 height 18
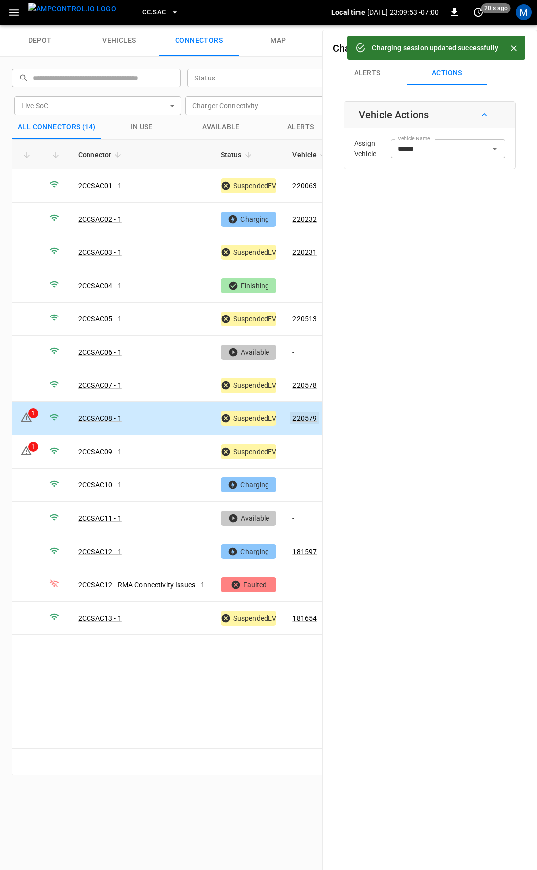
click at [302, 414] on link "220579" at bounding box center [304, 419] width 28 height 12
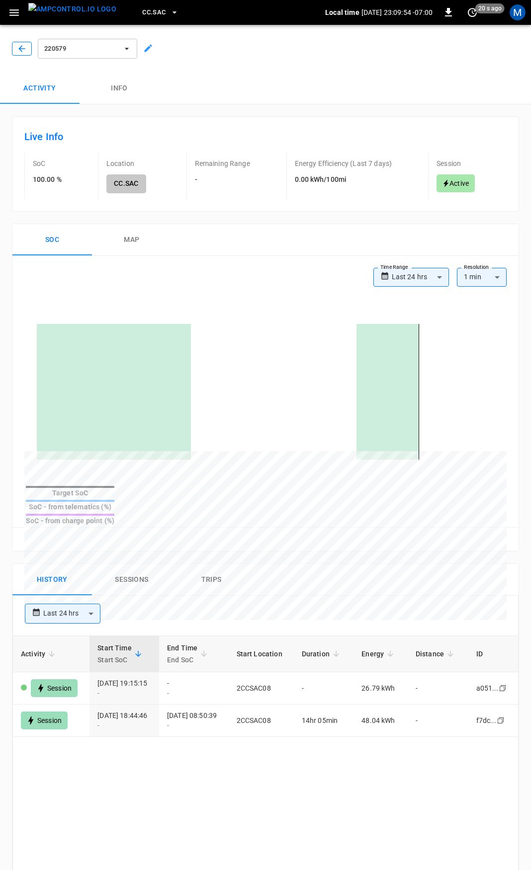
click at [18, 46] on icon "button" at bounding box center [22, 49] width 10 height 10
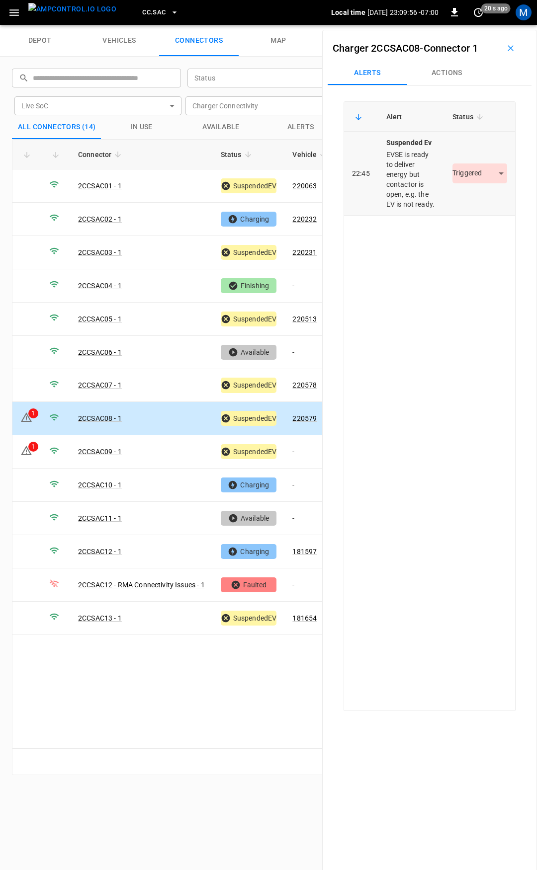
click at [485, 25] on body "CC.SAC Local time 2025-09-17 23:09:56 -07:00 0 20 s ago M depot vehicles connec…" at bounding box center [268, 12] width 537 height 25
click at [307, 408] on div at bounding box center [268, 435] width 537 height 870
click at [306, 417] on link "220579" at bounding box center [304, 419] width 28 height 12
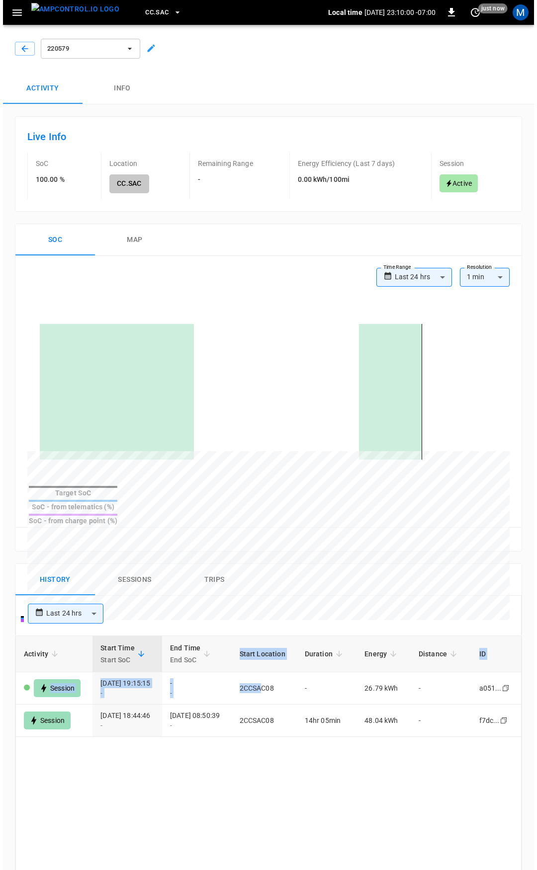
scroll to position [0, 0]
drag, startPoint x: 278, startPoint y: 670, endPoint x: 532, endPoint y: 719, distance: 258.8
click at [531, 719] on html "**********" at bounding box center [265, 642] width 531 height 1284
click at [18, 48] on icon "button" at bounding box center [22, 49] width 10 height 10
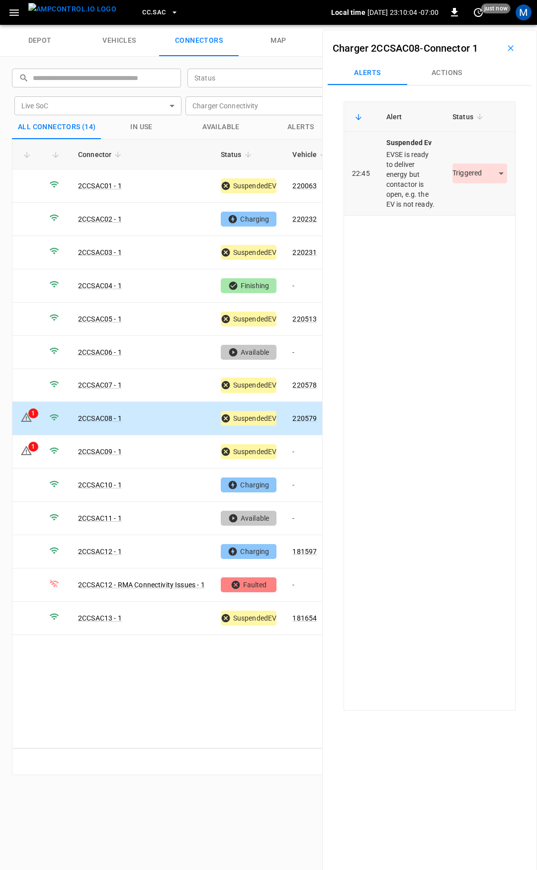
click at [479, 25] on body "CC.SAC Local time 2025-09-17 23:10:04 -07:00 0 just now M depot vehicles connec…" at bounding box center [268, 12] width 537 height 25
click at [467, 203] on li "Resolved" at bounding box center [474, 203] width 62 height 16
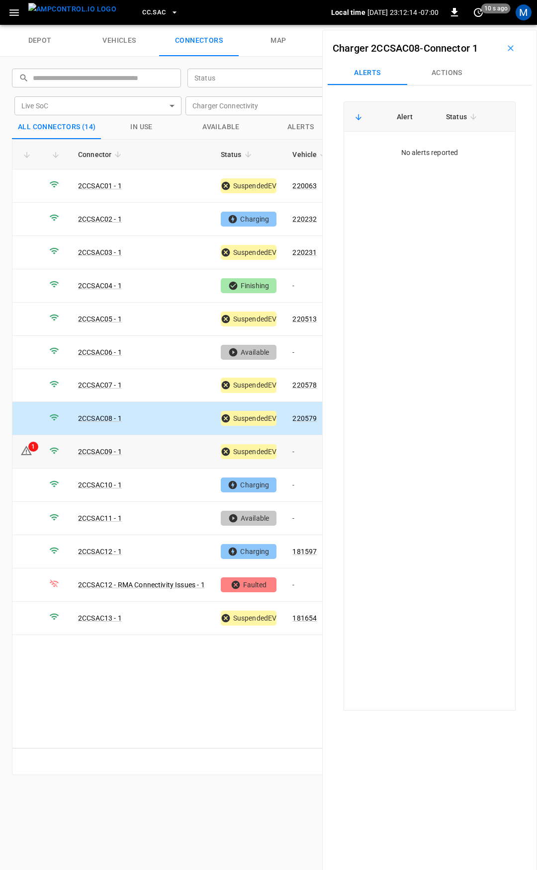
click at [301, 445] on td "-" at bounding box center [310, 451] width 53 height 33
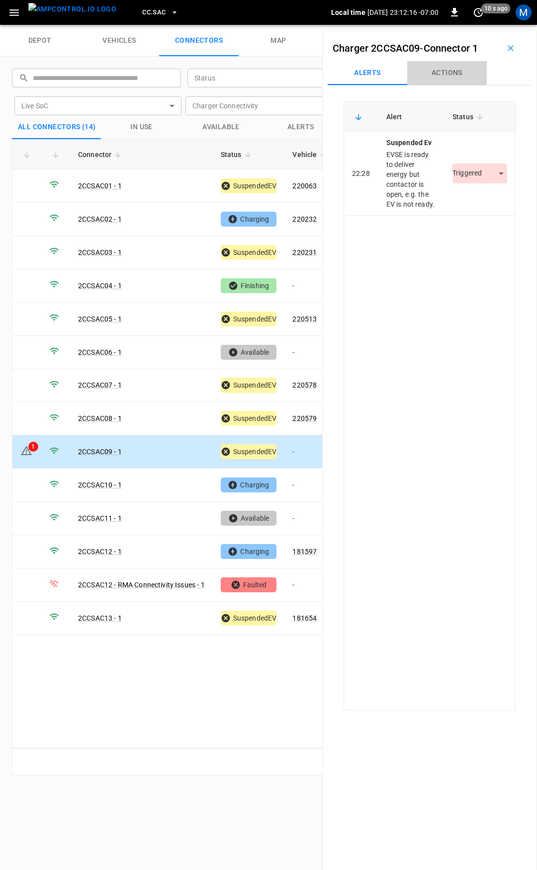
click at [444, 65] on button "Actions" at bounding box center [447, 73] width 80 height 24
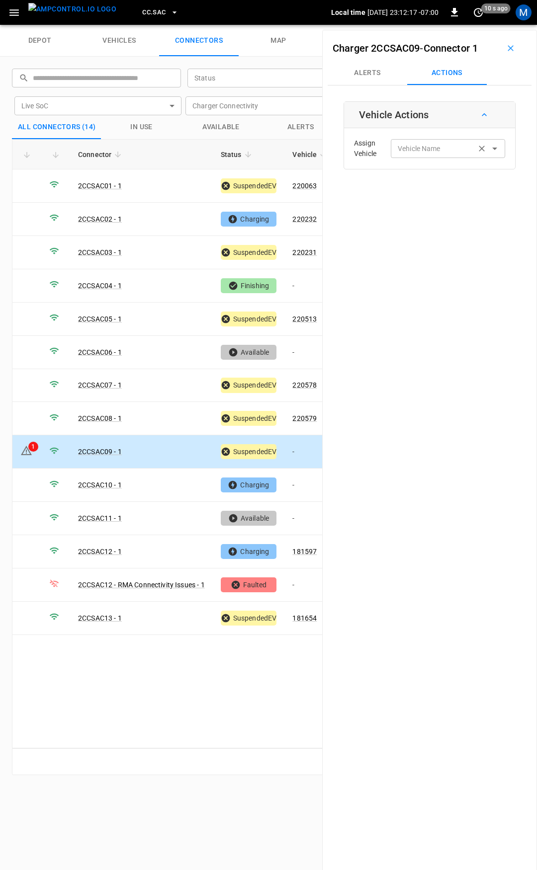
click at [452, 148] on input "Vehicle Name" at bounding box center [433, 148] width 79 height 12
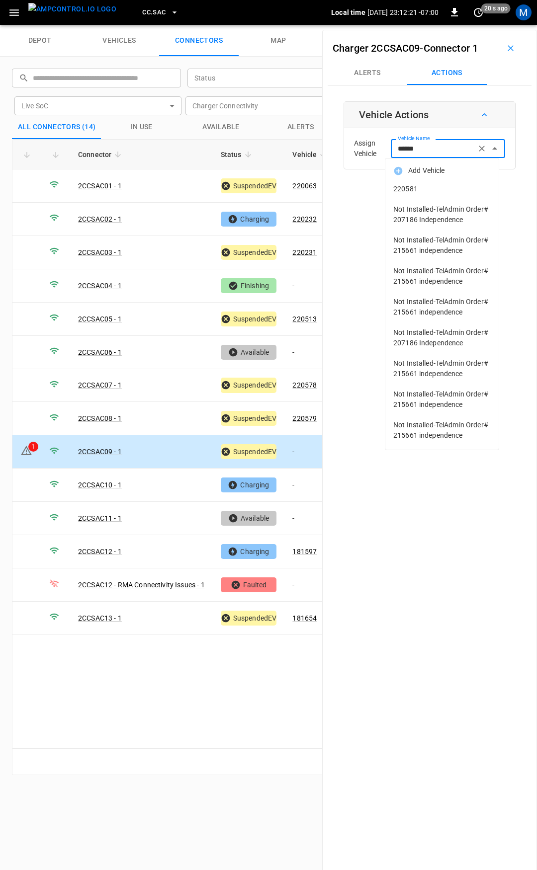
click at [459, 188] on span "220581" at bounding box center [441, 189] width 97 height 10
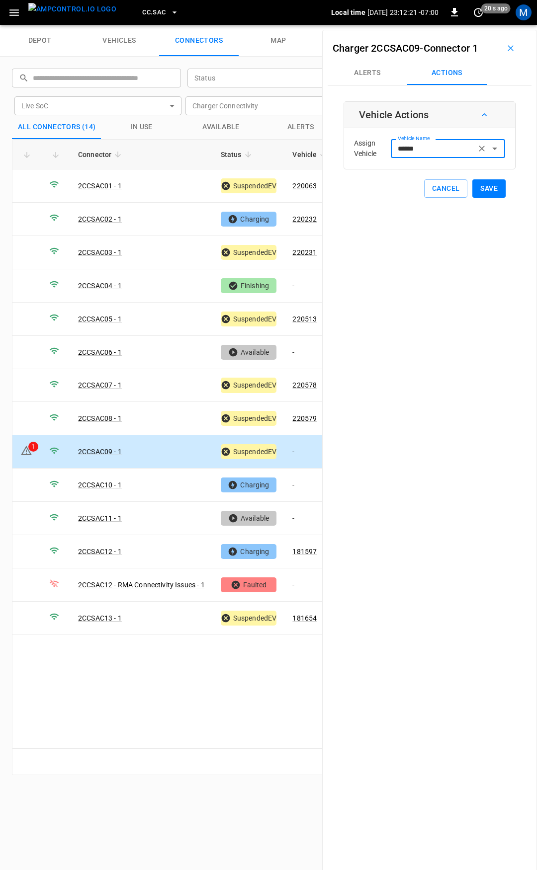
type input "******"
click at [478, 184] on button "Save" at bounding box center [488, 188] width 33 height 18
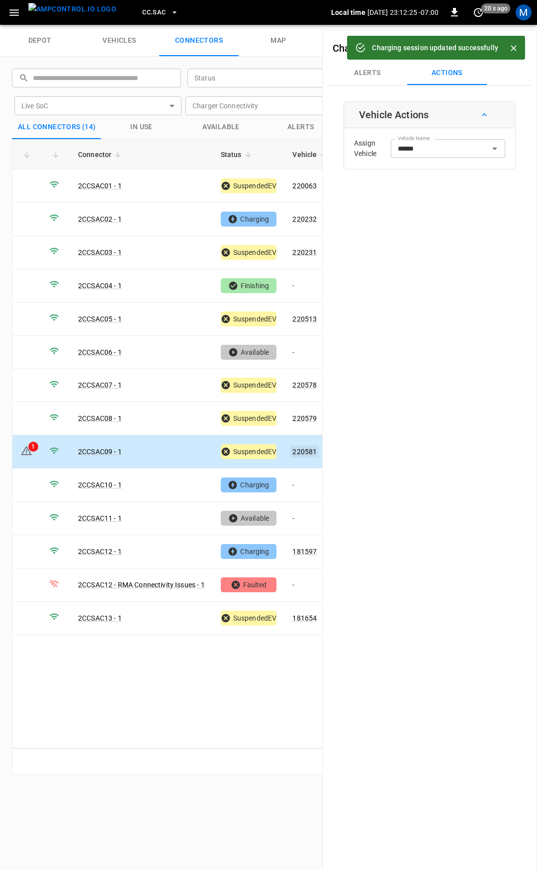
click at [307, 446] on link "220581" at bounding box center [304, 452] width 28 height 12
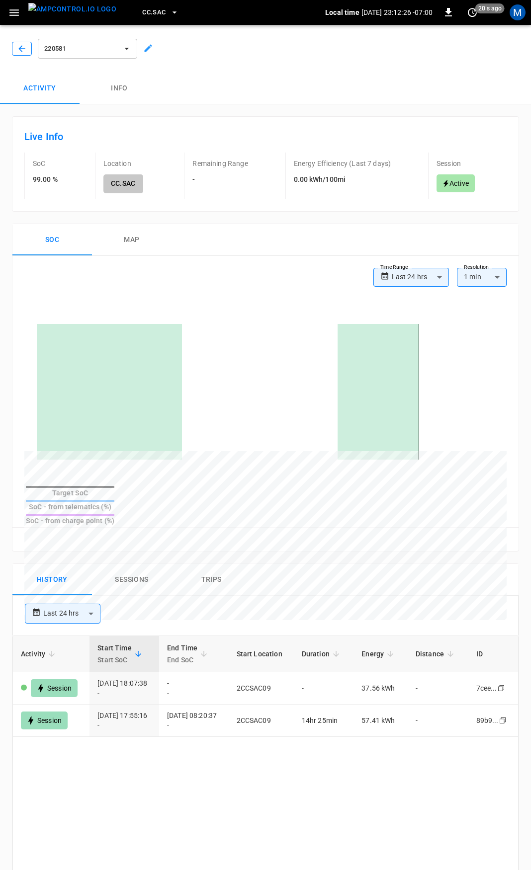
click at [22, 51] on icon "button" at bounding box center [21, 48] width 6 height 6
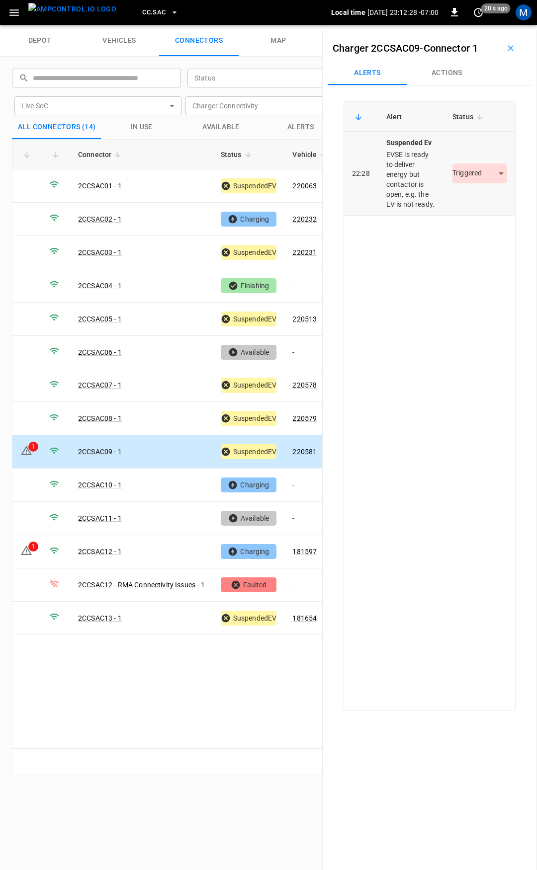
click at [489, 25] on body "CC.SAC Local time 2025-09-17 23:12:28 -07:00 0 20 s ago M depot vehicles connec…" at bounding box center [268, 12] width 537 height 25
click at [476, 205] on li "Resolved" at bounding box center [474, 203] width 62 height 16
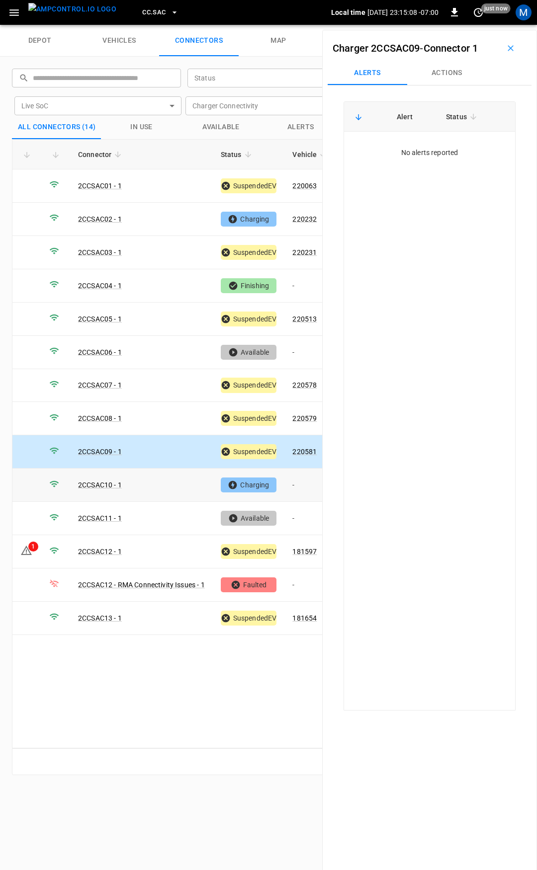
click at [313, 482] on td "-" at bounding box center [310, 485] width 53 height 33
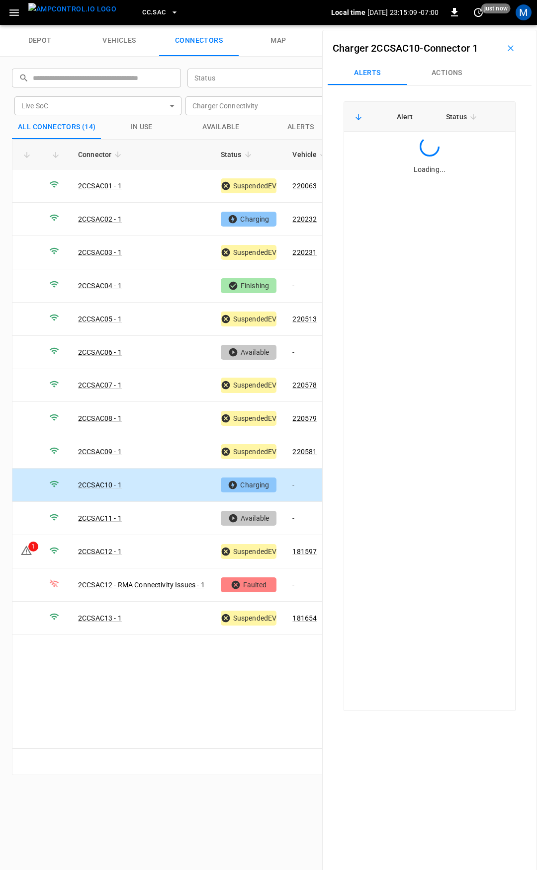
click at [445, 75] on button "Actions" at bounding box center [447, 73] width 80 height 24
click at [438, 140] on div "Vehicle Name" at bounding box center [448, 148] width 114 height 18
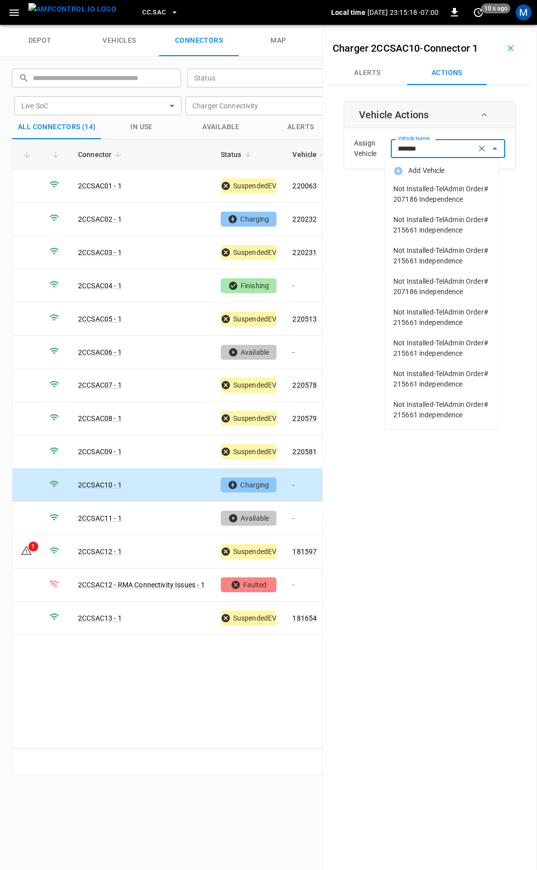
click at [412, 150] on input "*******" at bounding box center [433, 148] width 79 height 12
click at [429, 146] on input "******" at bounding box center [433, 148] width 79 height 12
type input "******"
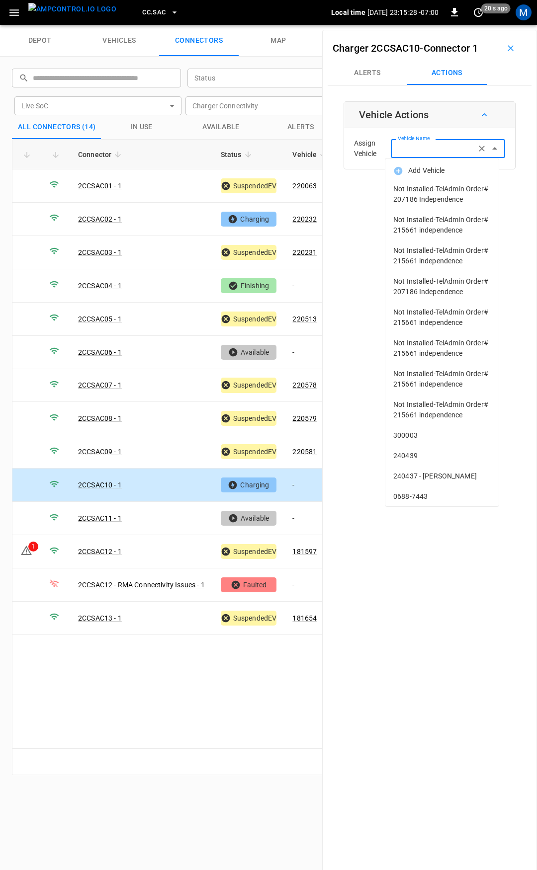
click at [404, 297] on span "Not Installed-TelAdmin Order# 207186 Independence" at bounding box center [441, 286] width 97 height 21
type input "**********"
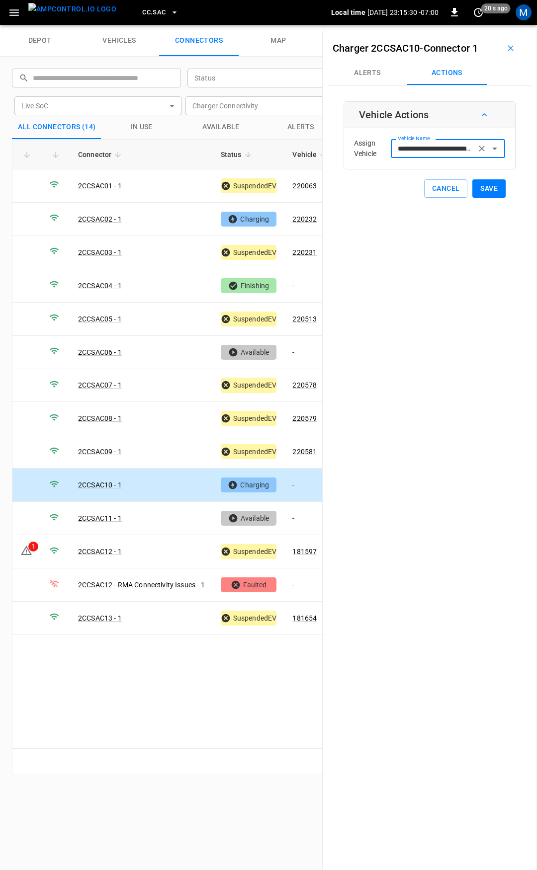
click at [477, 151] on icon "Clear" at bounding box center [482, 149] width 10 height 10
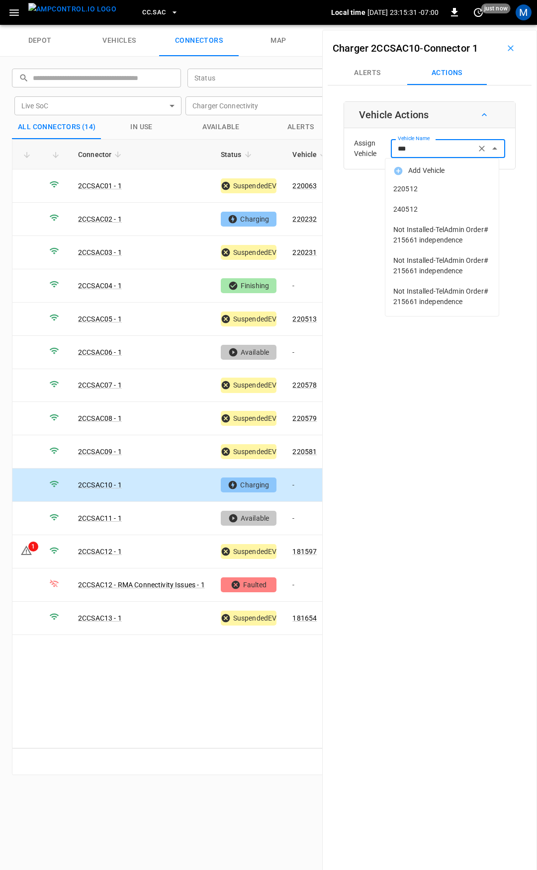
click at [427, 185] on span "220512" at bounding box center [441, 189] width 97 height 10
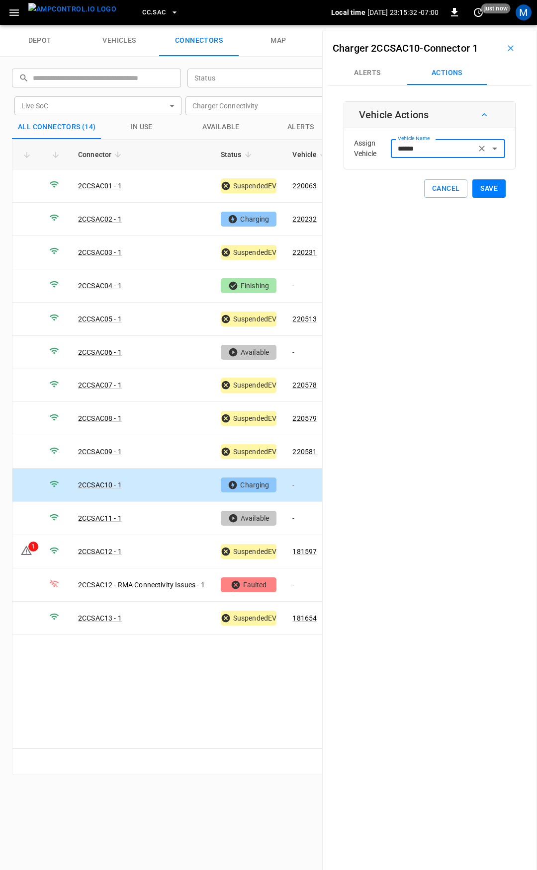
type input "******"
click at [480, 184] on button "Save" at bounding box center [488, 188] width 33 height 18
click at [170, 12] on icon "button" at bounding box center [175, 12] width 10 height 10
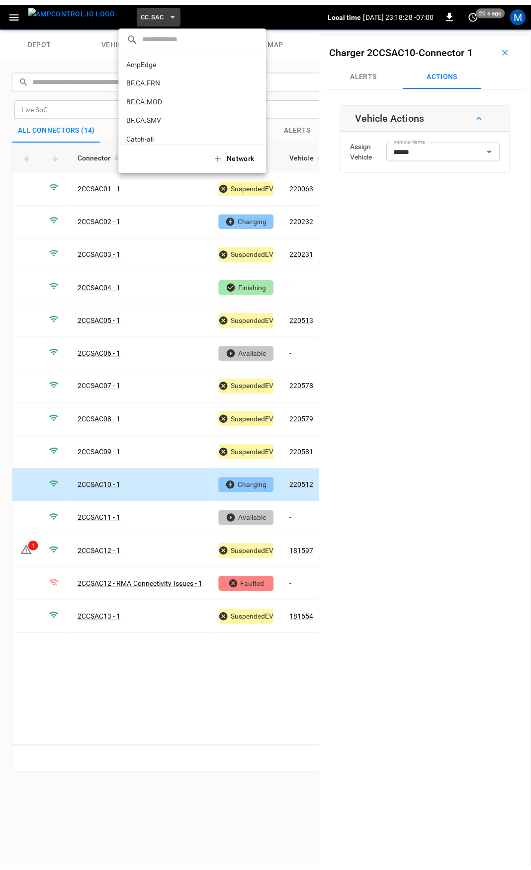
scroll to position [261, 0]
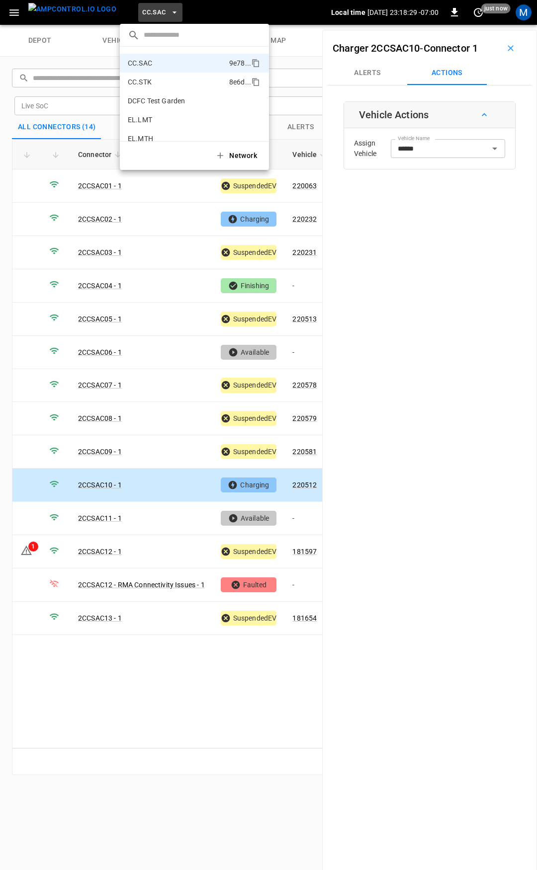
click at [167, 81] on p "CC.STK" at bounding box center [176, 82] width 97 height 10
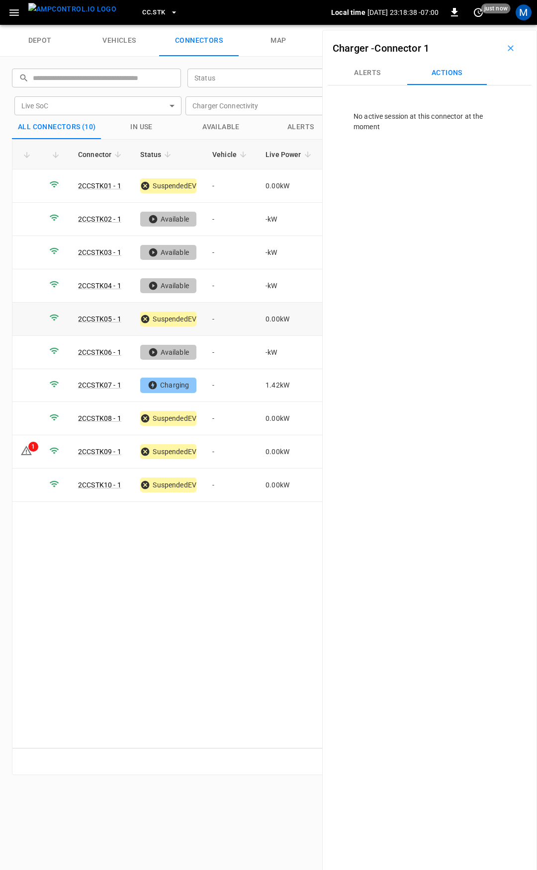
drag, startPoint x: 232, startPoint y: 320, endPoint x: 315, endPoint y: 216, distance: 132.3
click at [232, 320] on td "-" at bounding box center [230, 319] width 53 height 33
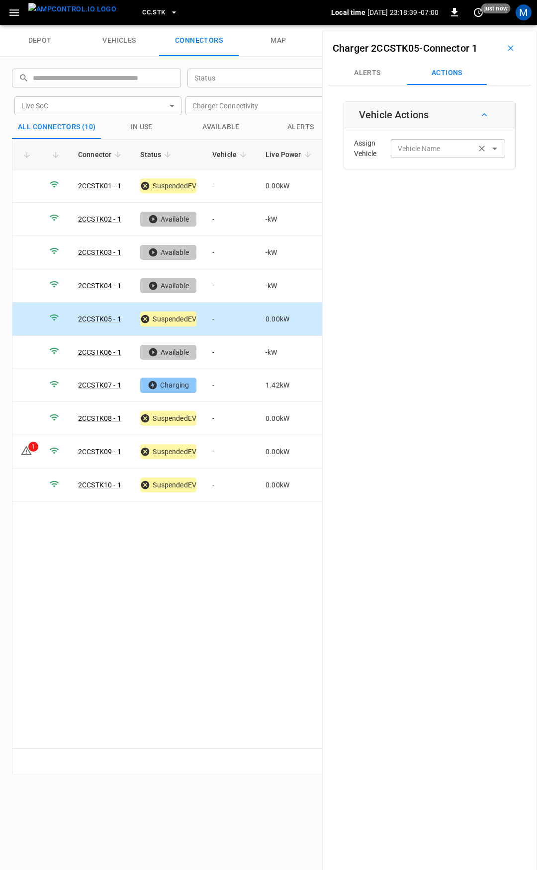
click at [434, 154] on input "Vehicle Name" at bounding box center [433, 148] width 79 height 12
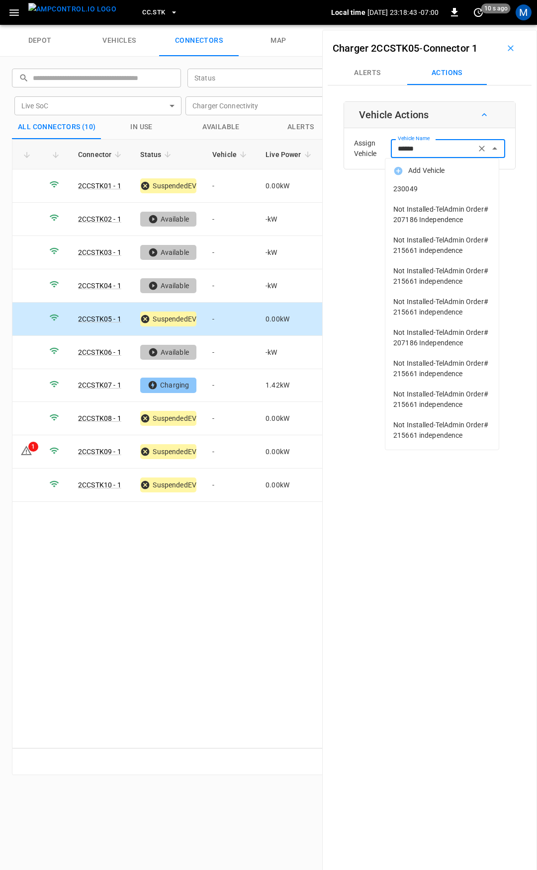
click at [448, 200] on li "Not Installed-TelAdmin Order# 207186 Independence" at bounding box center [441, 214] width 113 height 31
type input "**********"
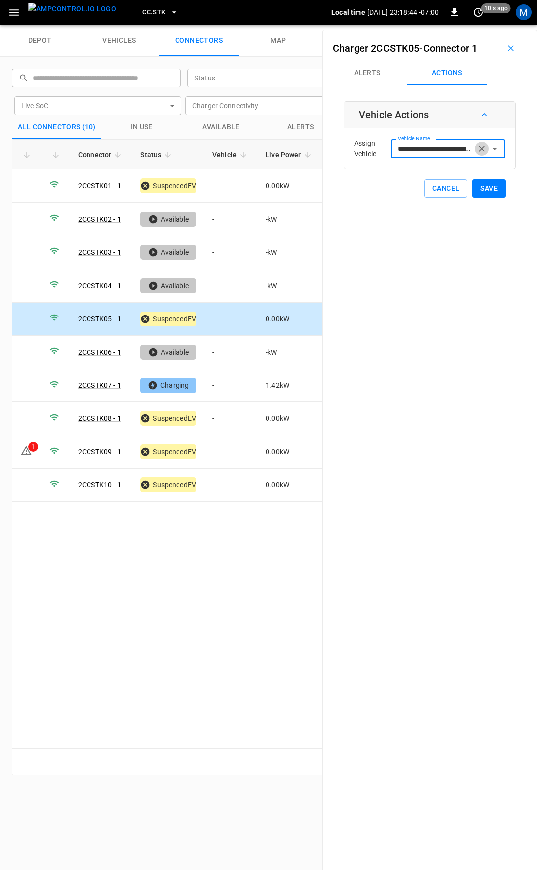
click at [477, 146] on icon "Clear" at bounding box center [482, 149] width 10 height 10
click at [443, 152] on input "Vehicle Name" at bounding box center [433, 148] width 79 height 12
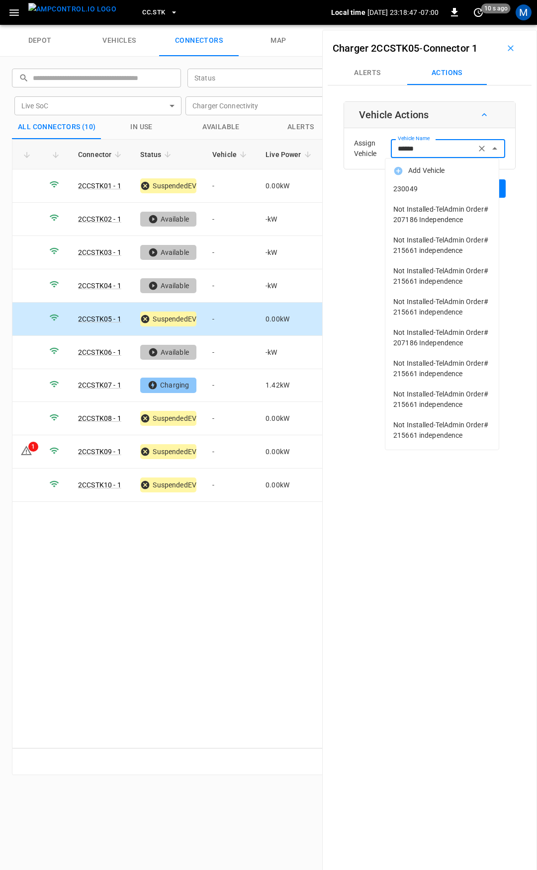
click at [442, 192] on span "230049" at bounding box center [441, 189] width 97 height 10
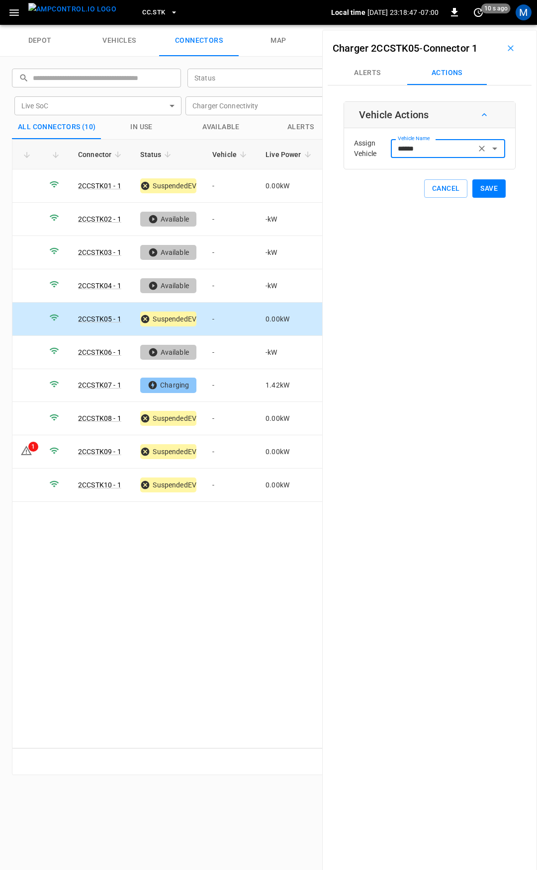
type input "******"
click at [489, 188] on button "Save" at bounding box center [488, 188] width 33 height 18
click at [220, 416] on td "-" at bounding box center [230, 418] width 53 height 33
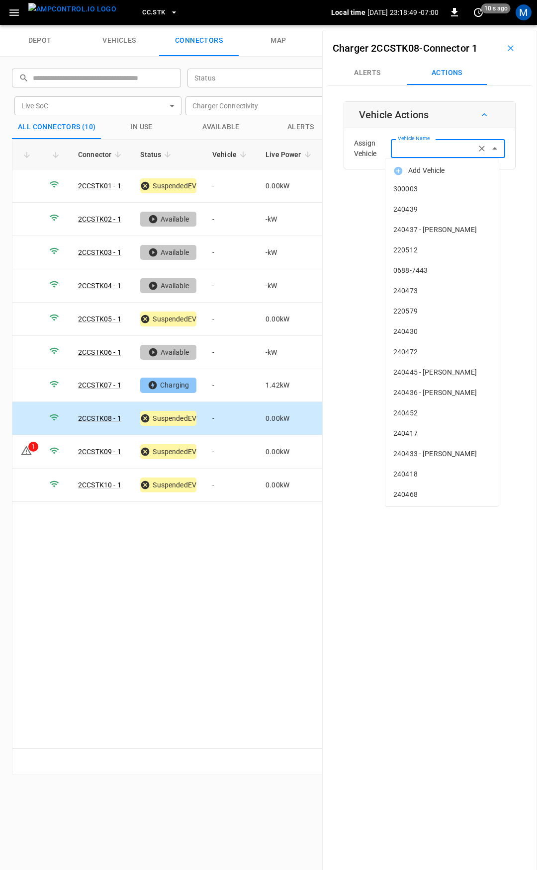
click at [437, 149] on input "Vehicle Name" at bounding box center [433, 148] width 79 height 12
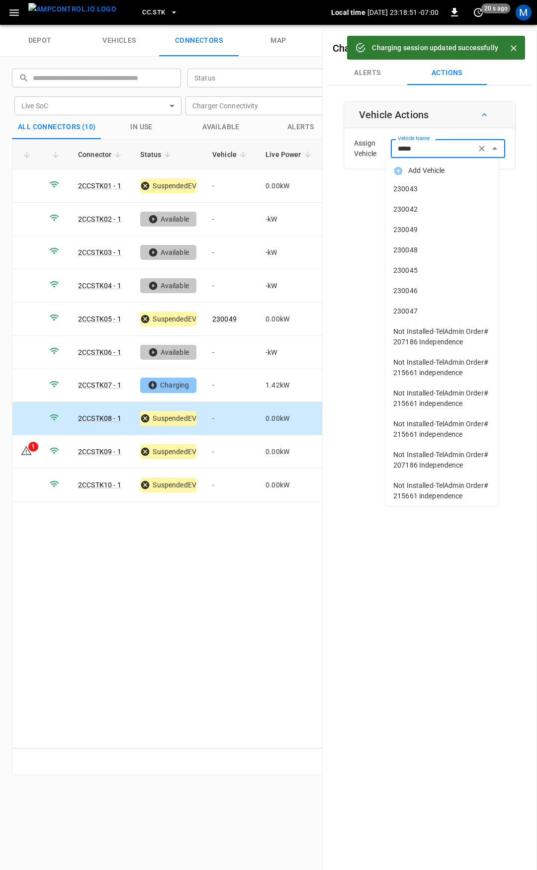
type input "******"
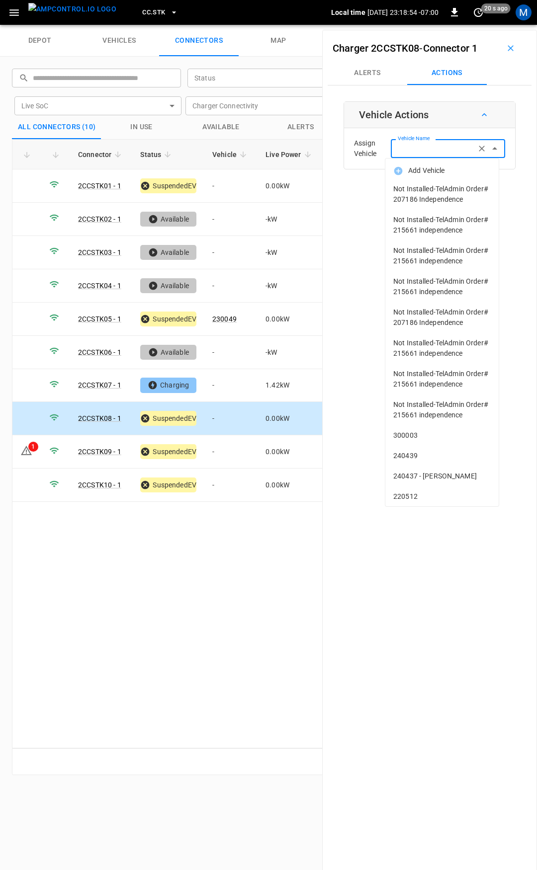
click at [456, 151] on input "Vehicle Name" at bounding box center [433, 148] width 79 height 12
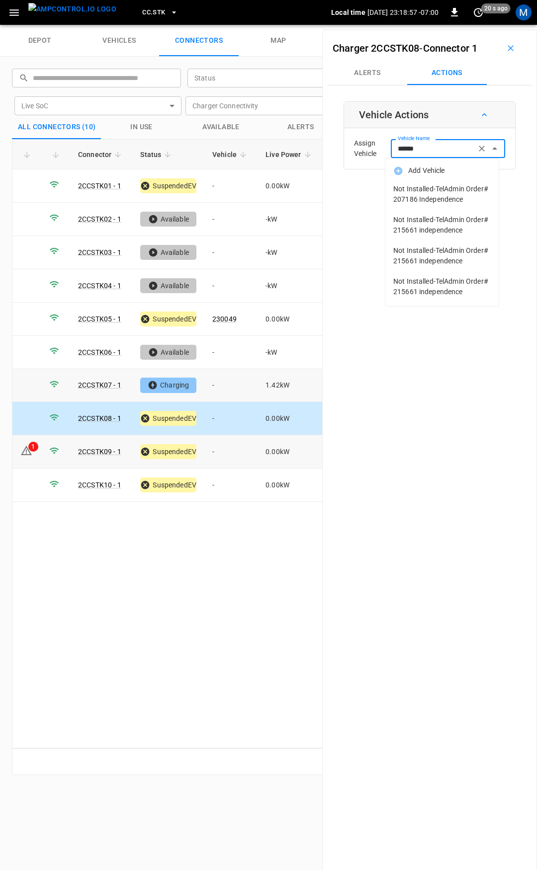
type input "******"
click at [227, 455] on td "-" at bounding box center [230, 451] width 53 height 33
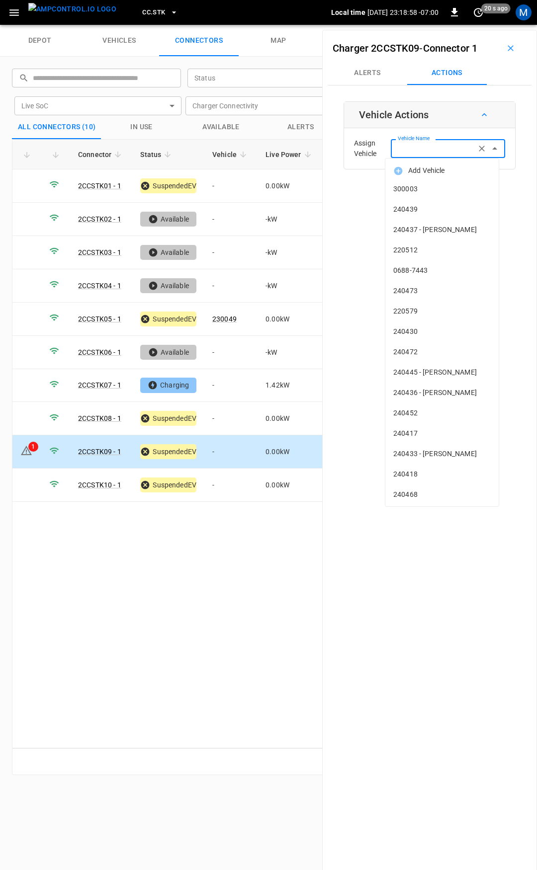
click at [416, 144] on div "Vehicle Name Vehicle Name" at bounding box center [448, 148] width 114 height 18
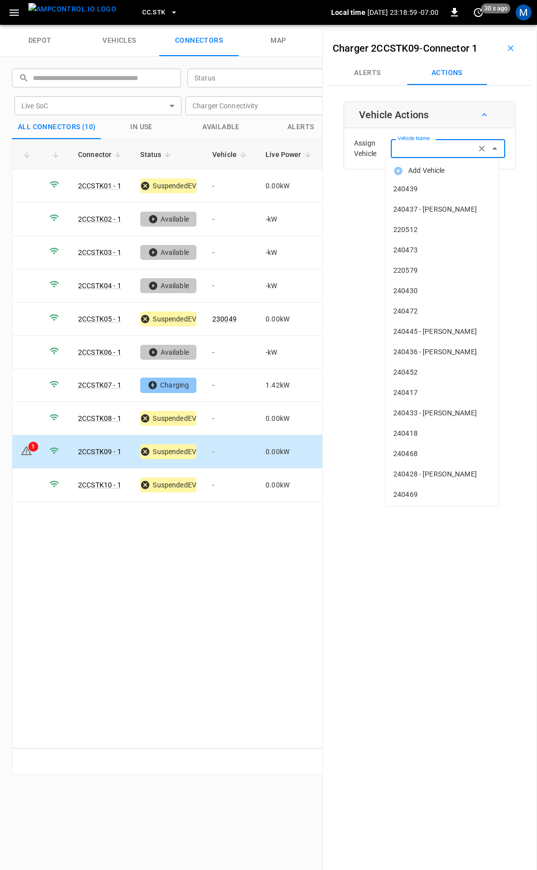
type input "*"
type input "***"
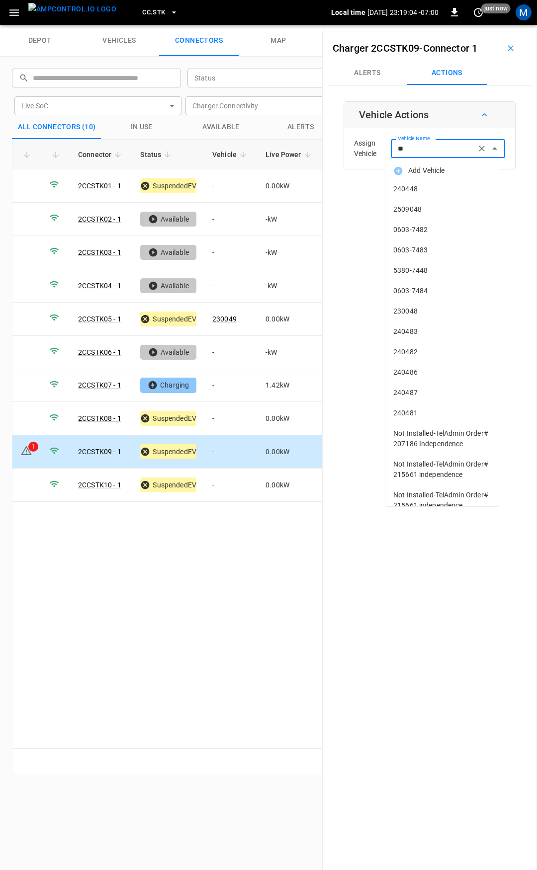
click at [425, 312] on span "230048" at bounding box center [441, 311] width 97 height 10
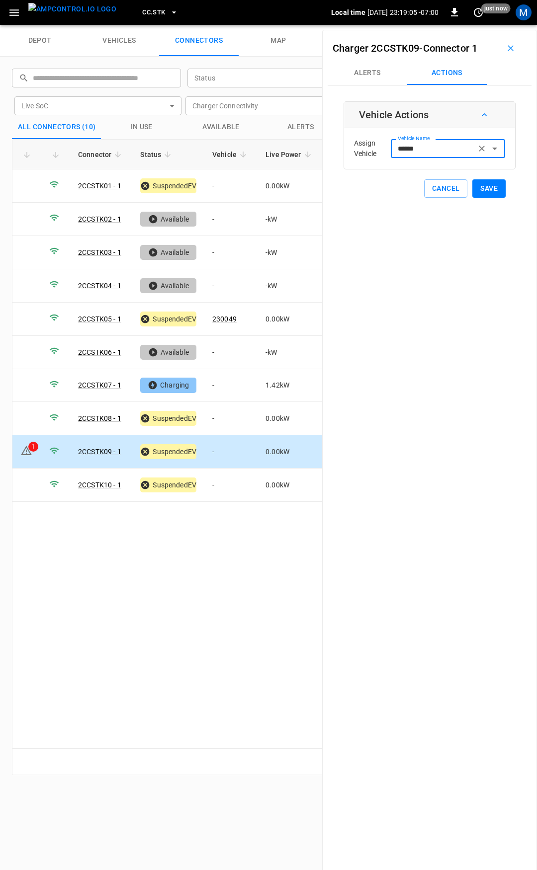
type input "******"
click at [489, 189] on button "Save" at bounding box center [488, 188] width 33 height 18
click at [231, 480] on td "-" at bounding box center [230, 485] width 53 height 33
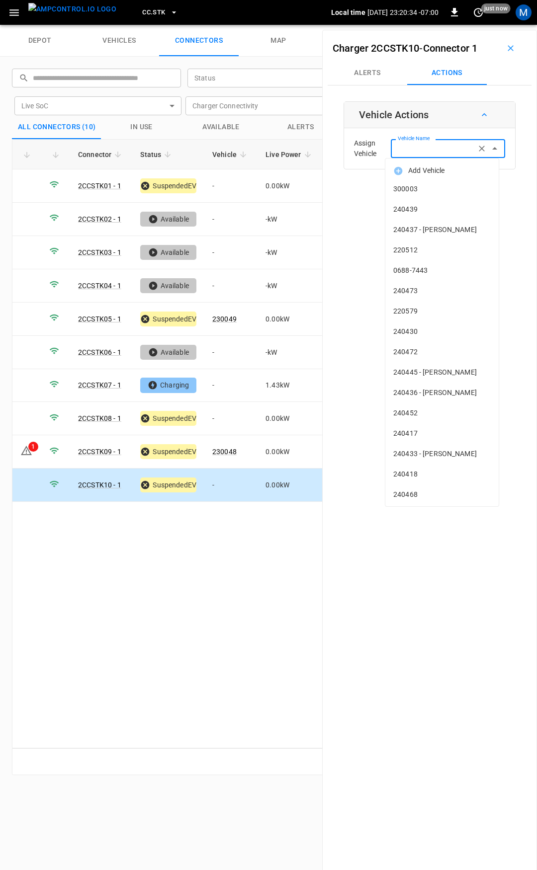
click at [431, 154] on input "Vehicle Name" at bounding box center [433, 148] width 79 height 12
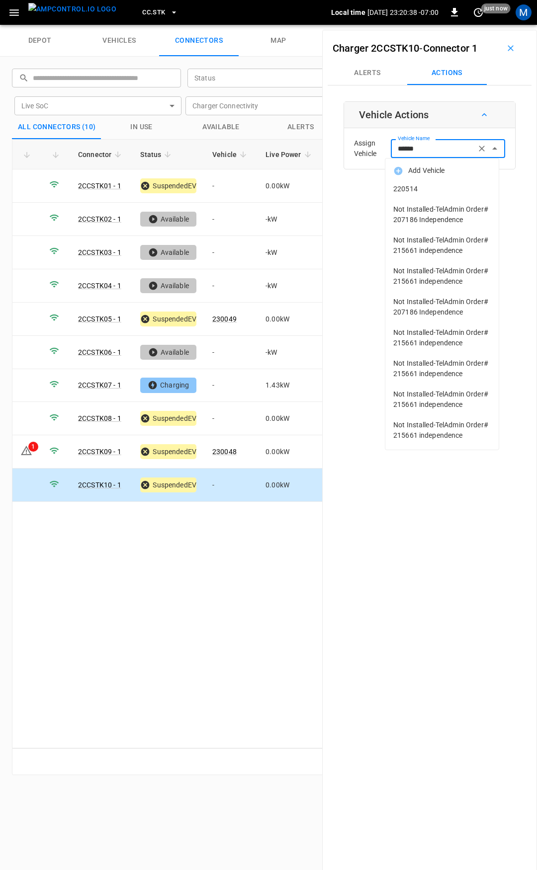
click at [453, 186] on span "220514" at bounding box center [441, 189] width 97 height 10
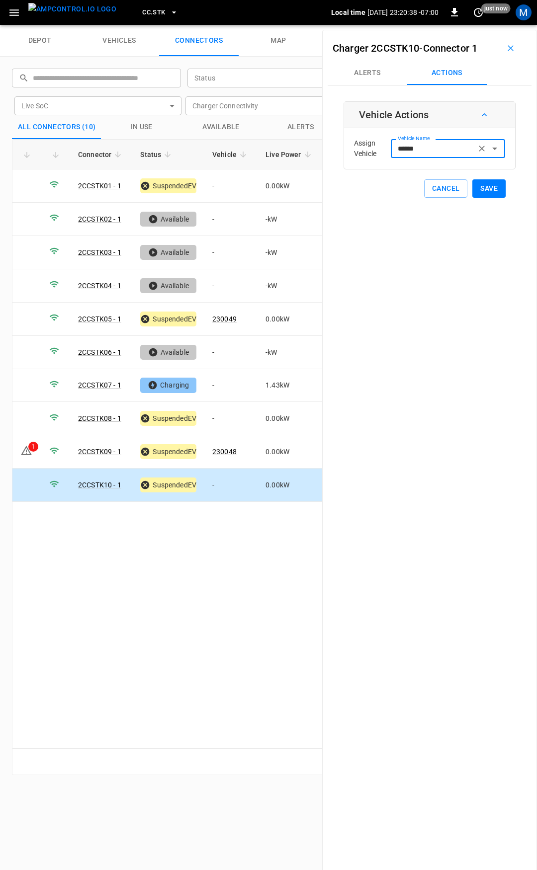
type input "******"
click at [483, 183] on button "Save" at bounding box center [488, 188] width 33 height 18
click at [216, 446] on link "230048" at bounding box center [224, 452] width 28 height 12
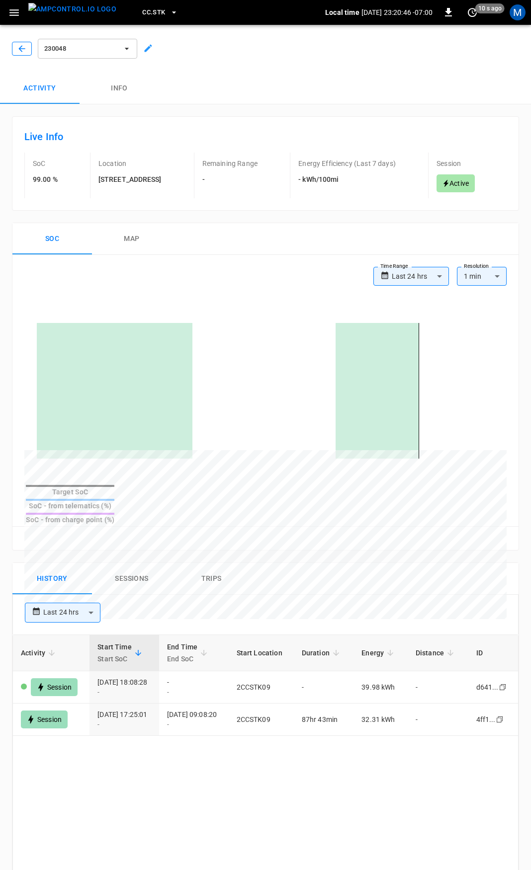
click at [18, 52] on icon "button" at bounding box center [22, 49] width 10 height 10
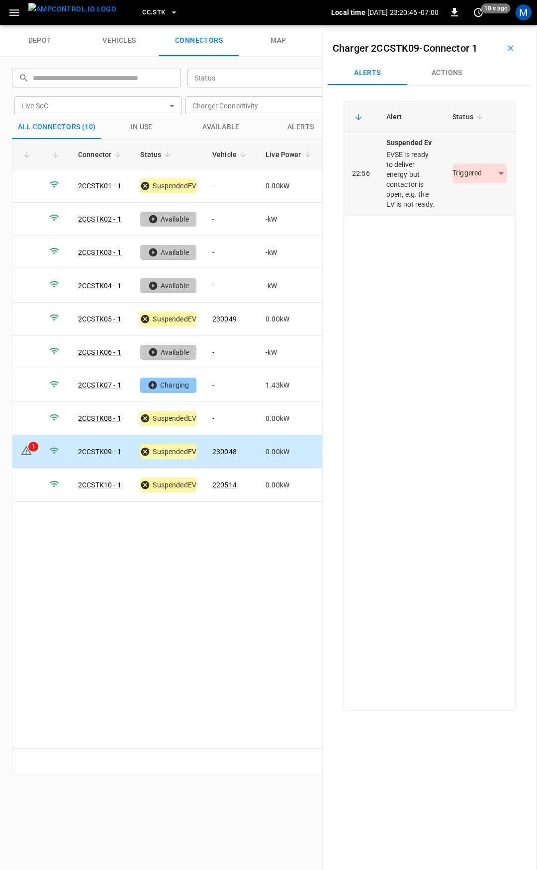
click at [462, 170] on div "Triggered *********" at bounding box center [479, 174] width 55 height 20
click at [475, 25] on body "CC.STK Local time 2025-09-17 23:20:47 -07:00 0 10 s ago M depot vehicles connec…" at bounding box center [268, 12] width 537 height 25
click at [477, 201] on li "Resolved" at bounding box center [474, 203] width 62 height 16
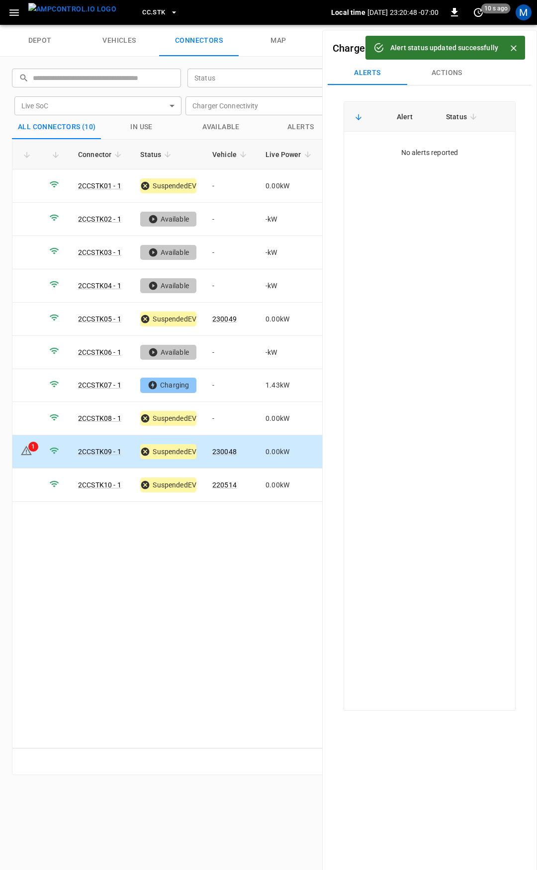
click at [13, 9] on icon "button" at bounding box center [13, 12] width 9 height 6
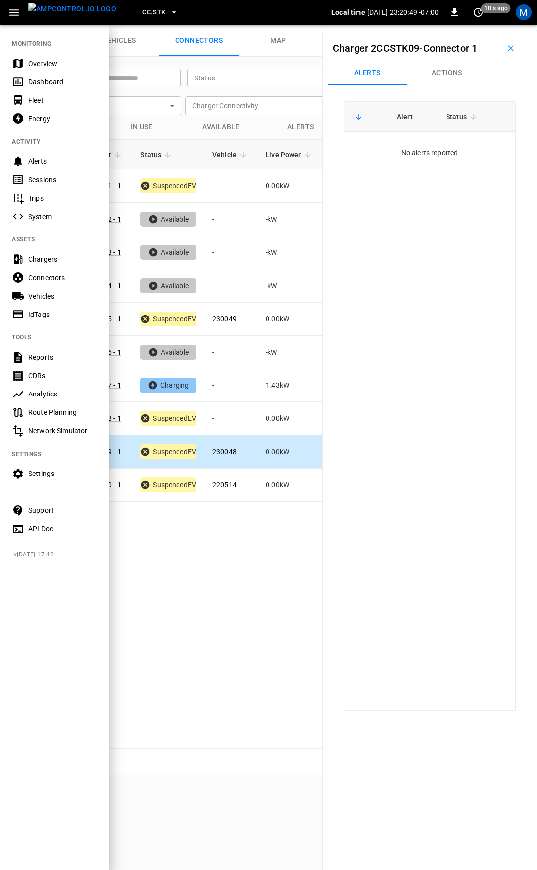
click at [55, 59] on div "Overview" at bounding box center [62, 64] width 69 height 10
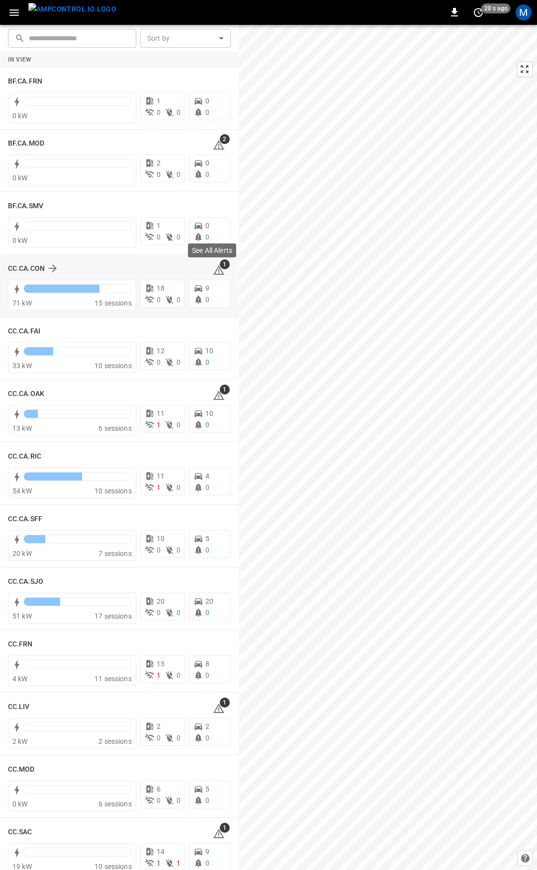
click at [215, 270] on icon at bounding box center [219, 270] width 12 height 12
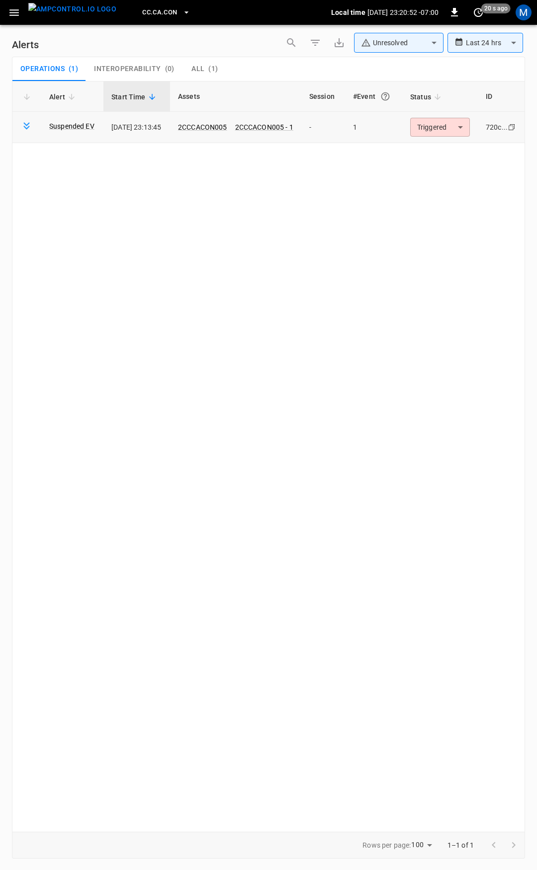
click at [442, 129] on body "**********" at bounding box center [268, 433] width 537 height 867
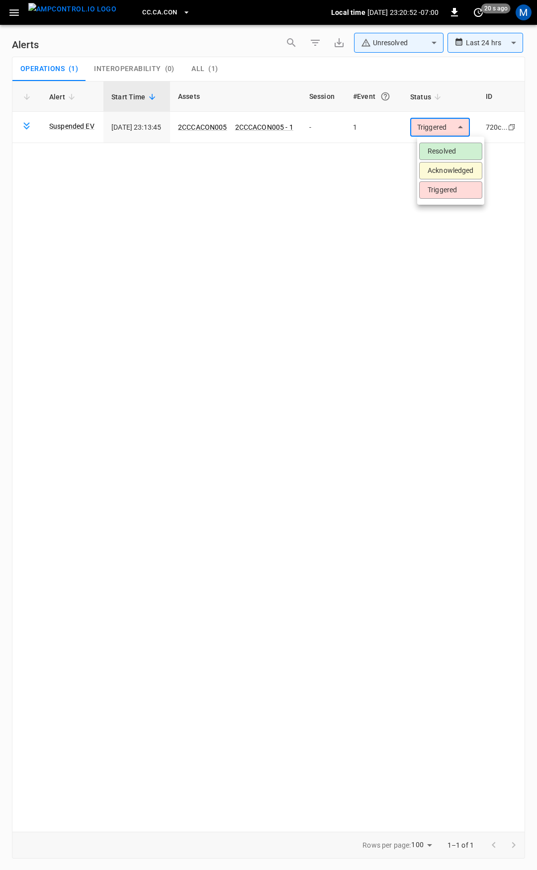
click at [444, 151] on li "Resolved" at bounding box center [450, 151] width 63 height 17
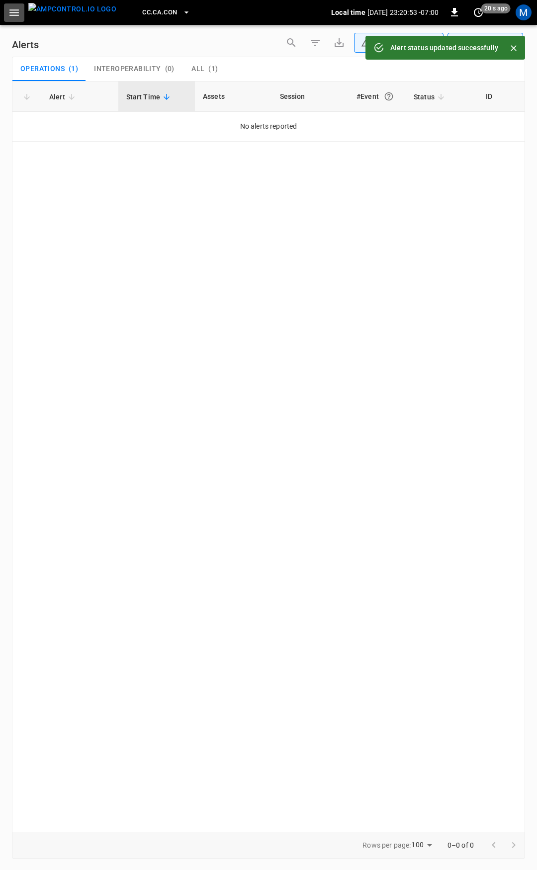
click at [21, 14] on button "button" at bounding box center [14, 12] width 20 height 18
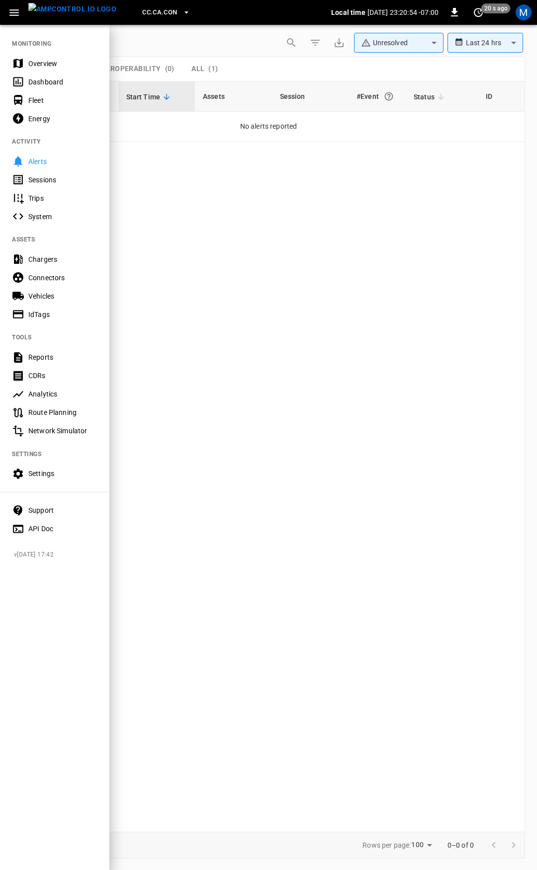
click at [56, 64] on div "Overview" at bounding box center [62, 64] width 69 height 10
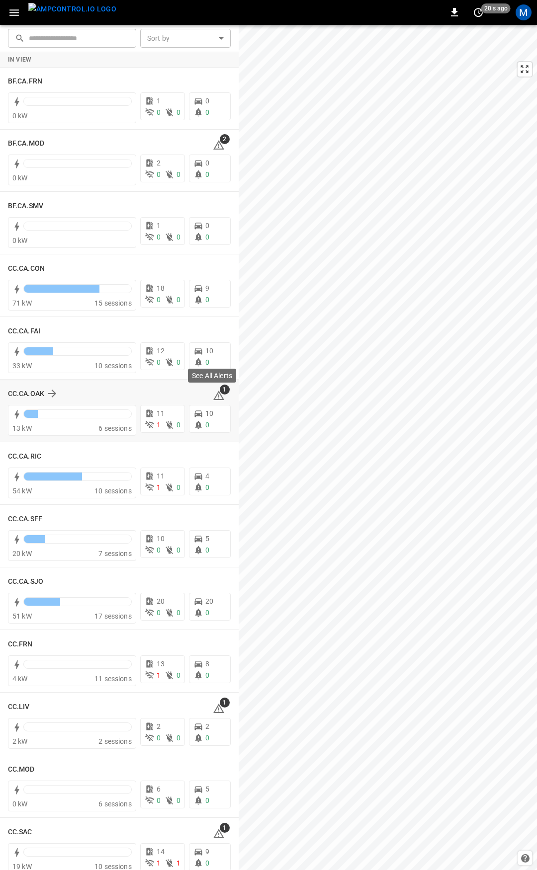
click at [214, 398] on icon at bounding box center [219, 396] width 12 height 12
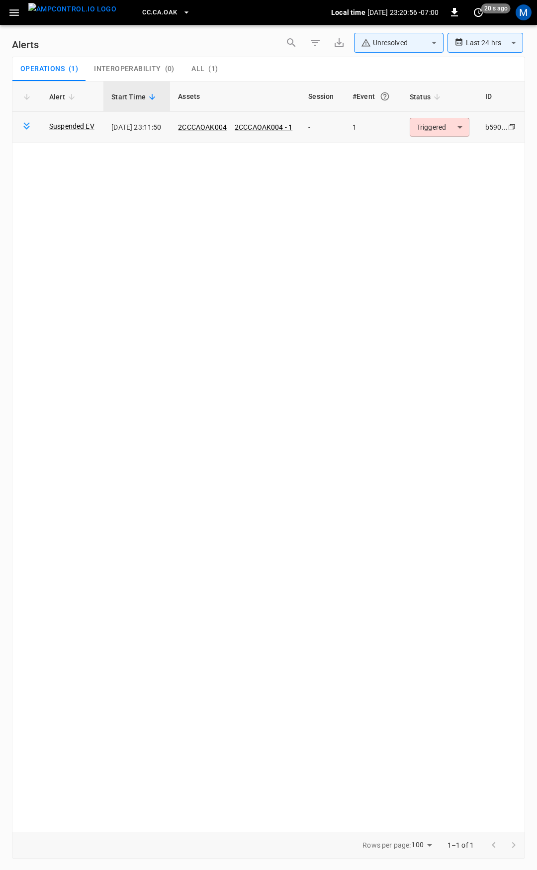
click at [431, 124] on body "**********" at bounding box center [268, 433] width 537 height 867
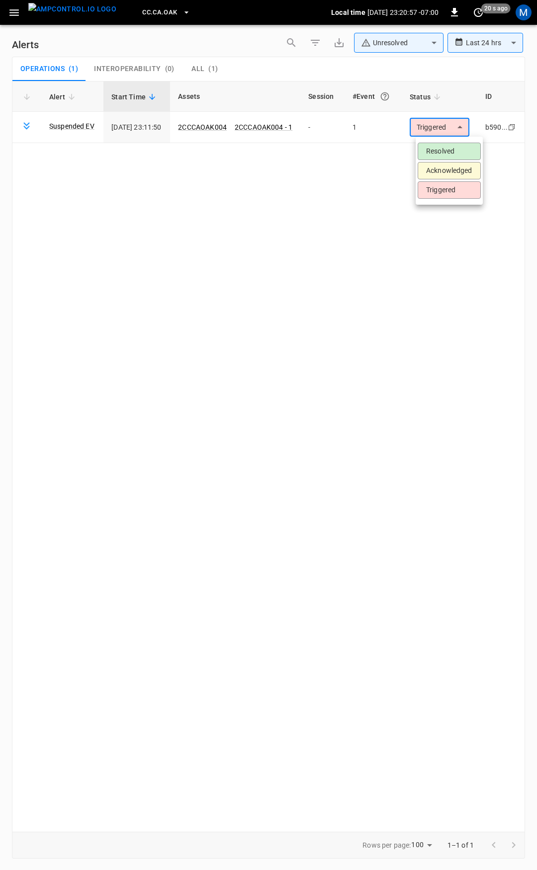
click at [446, 159] on li "Resolved" at bounding box center [449, 151] width 63 height 17
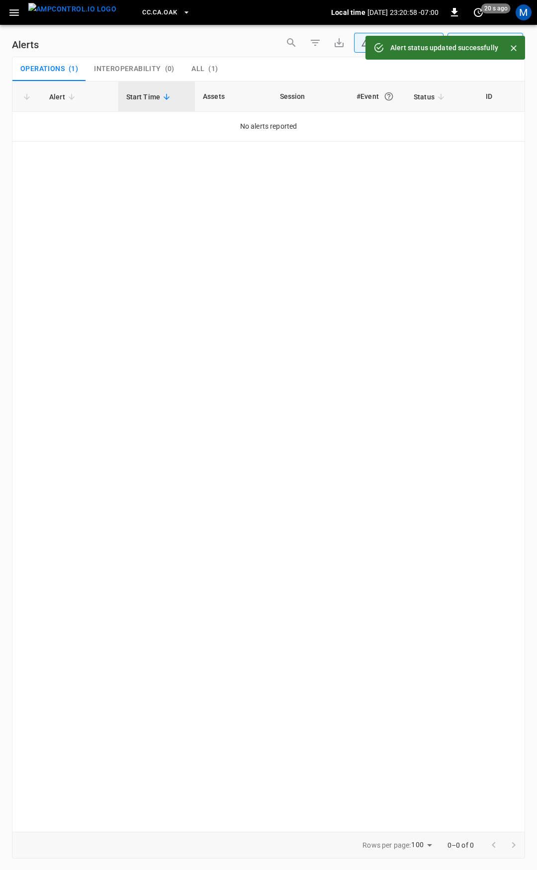
click at [19, 14] on button "button" at bounding box center [14, 12] width 20 height 18
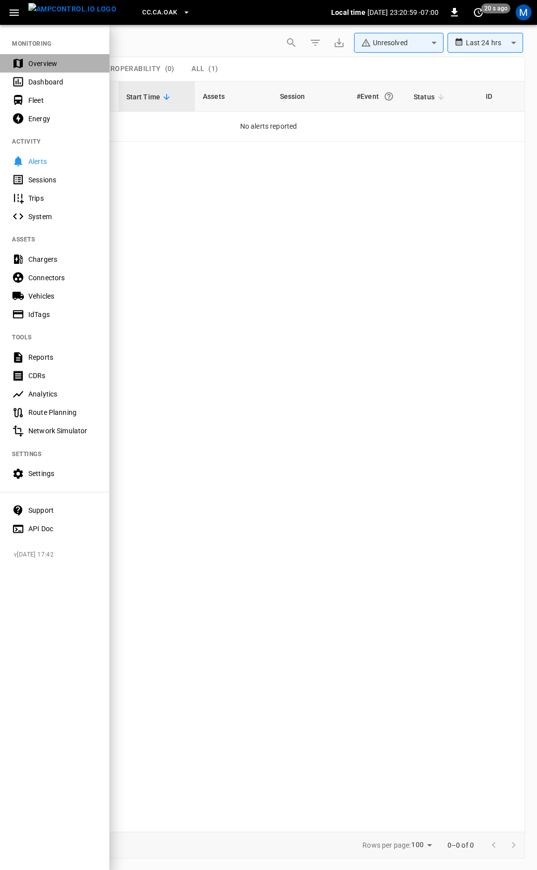
drag, startPoint x: 56, startPoint y: 61, endPoint x: 82, endPoint y: 114, distance: 58.7
click at [56, 62] on div "Overview" at bounding box center [62, 64] width 69 height 10
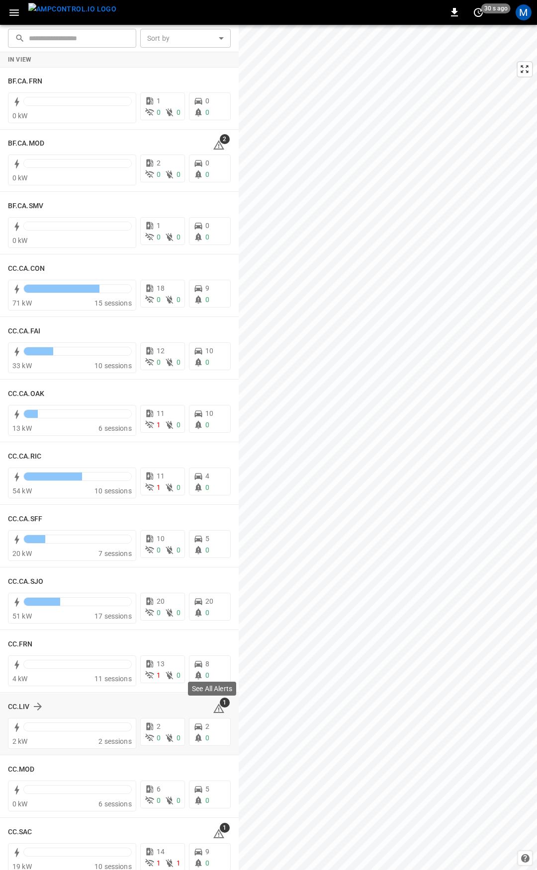
click at [218, 708] on icon at bounding box center [218, 710] width 1 height 4
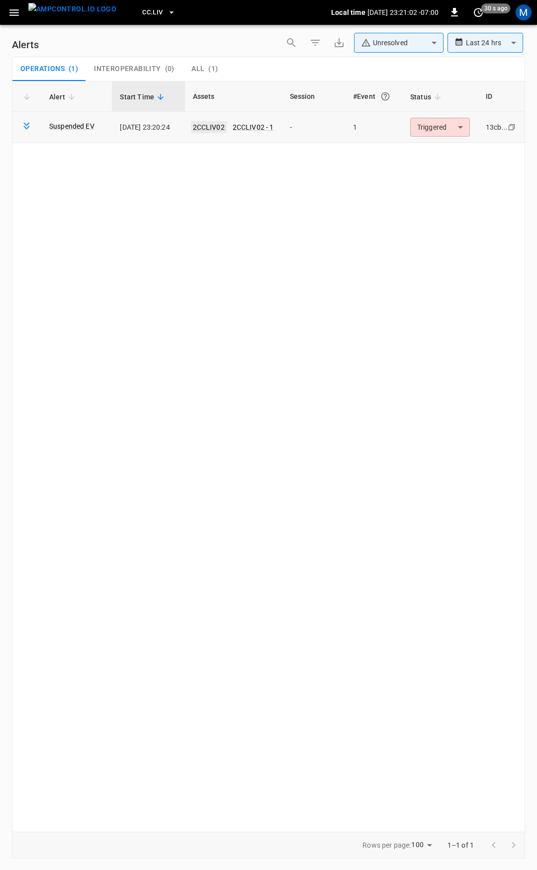
click at [210, 127] on link "2CCLIV02" at bounding box center [209, 127] width 36 height 12
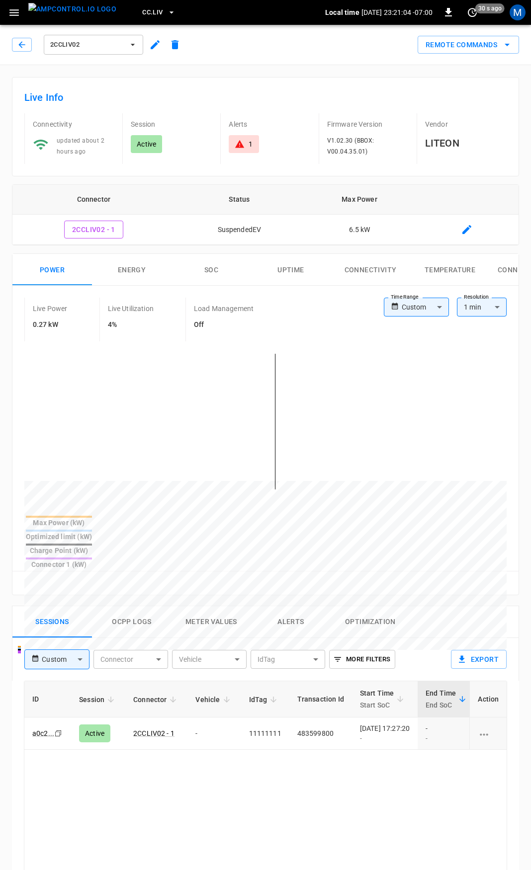
click at [415, 309] on body "CC.LIV Local time 2025-09-17 23:21:04 -07:00 0 30 s ago M 2CCLIV02 Remote Comma…" at bounding box center [265, 664] width 531 height 1329
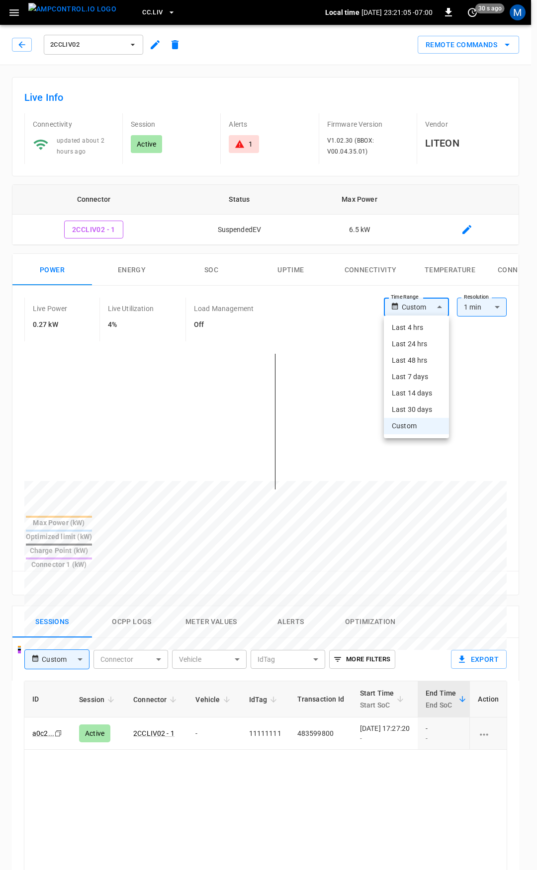
click at [417, 328] on li "Last 4 hrs" at bounding box center [416, 328] width 65 height 16
type input "**********"
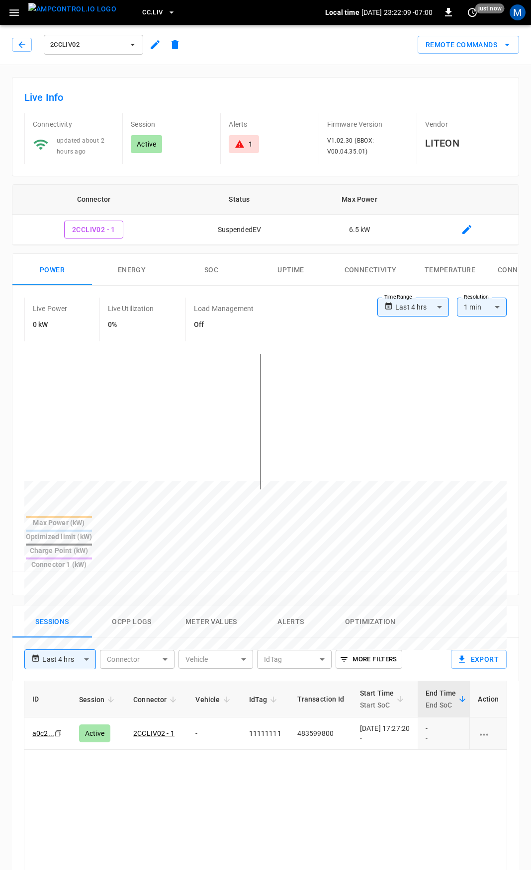
click at [242, 146] on icon at bounding box center [239, 144] width 9 height 8
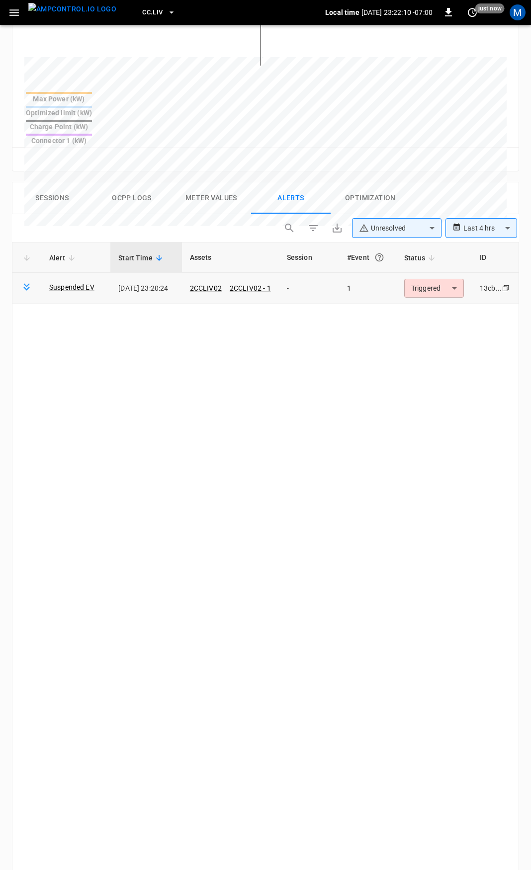
click at [443, 260] on body "**********" at bounding box center [265, 308] width 531 height 1464
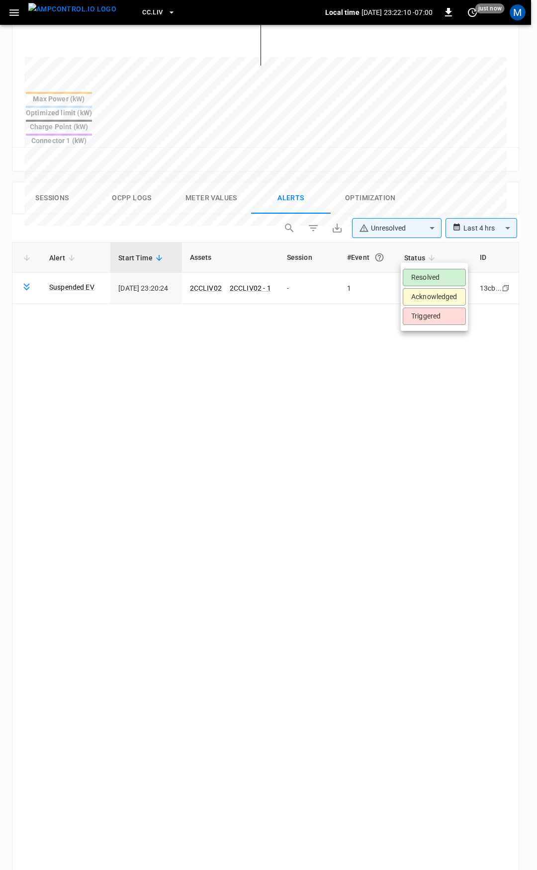
click at [438, 273] on li "Resolved" at bounding box center [434, 277] width 63 height 17
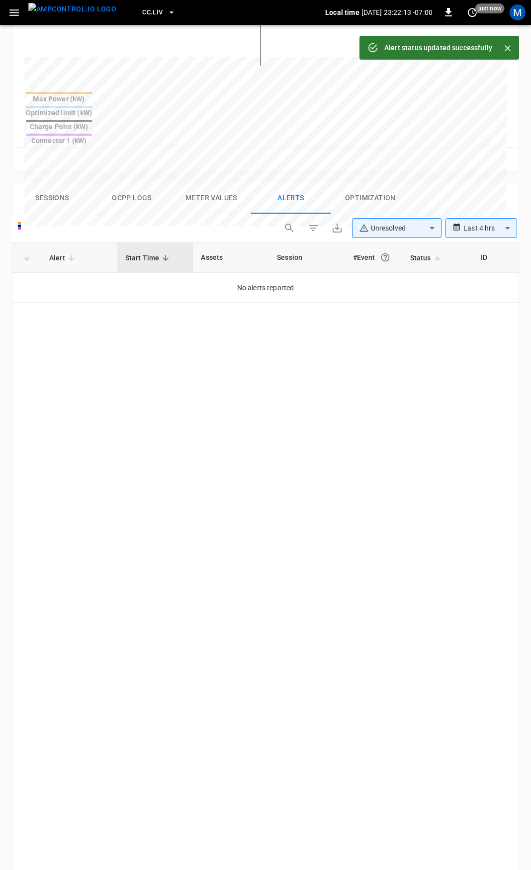
click at [16, 13] on icon "button" at bounding box center [14, 12] width 12 height 12
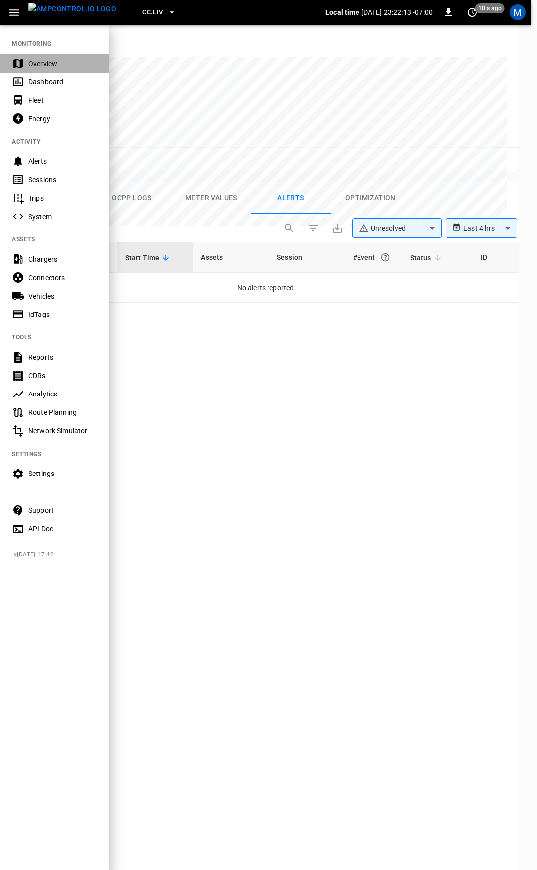
click at [47, 60] on div "Overview" at bounding box center [62, 64] width 69 height 10
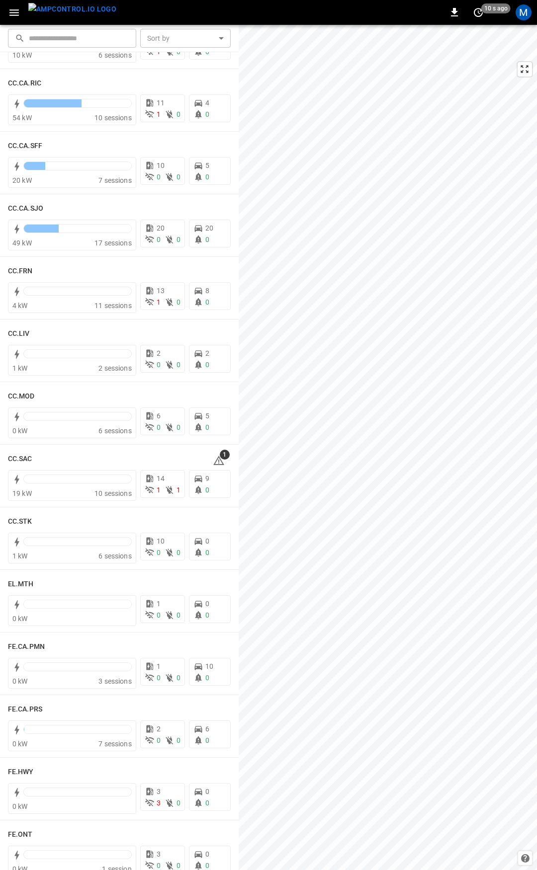
scroll to position [458, 0]
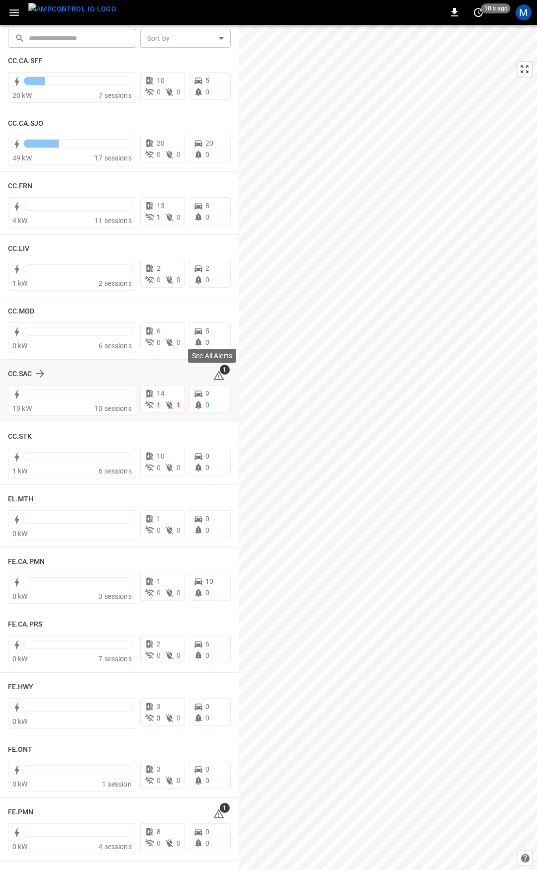
click at [218, 378] on icon at bounding box center [218, 377] width 1 height 4
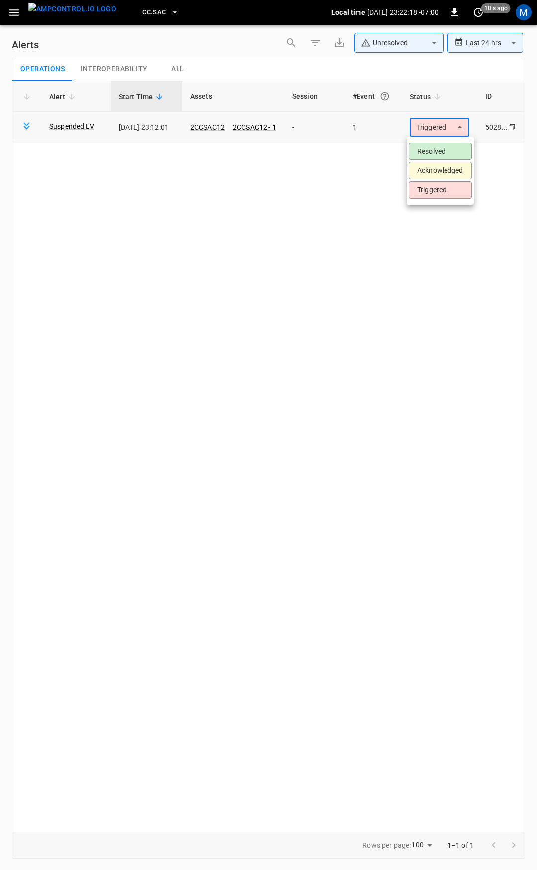
click at [442, 123] on body "**********" at bounding box center [268, 433] width 537 height 867
click at [448, 147] on li "Resolved" at bounding box center [440, 151] width 63 height 17
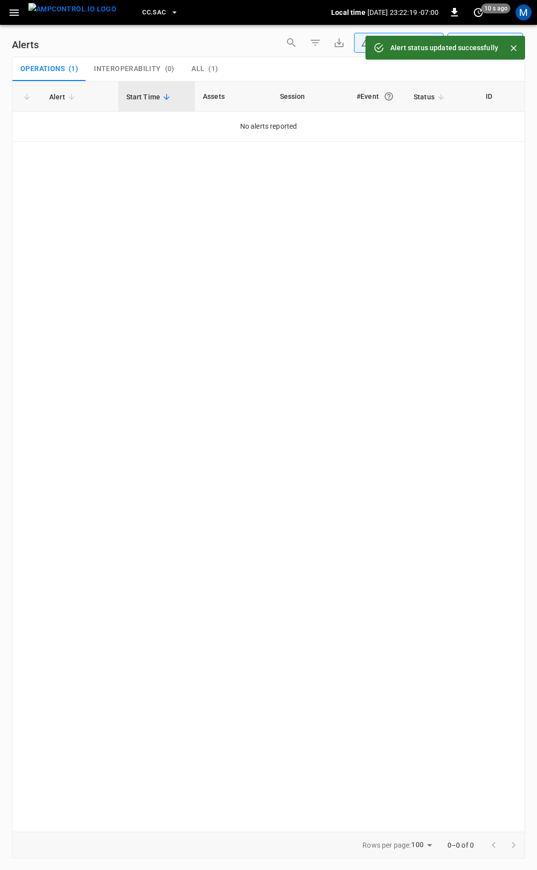
click at [7, 7] on button "button" at bounding box center [14, 12] width 20 height 18
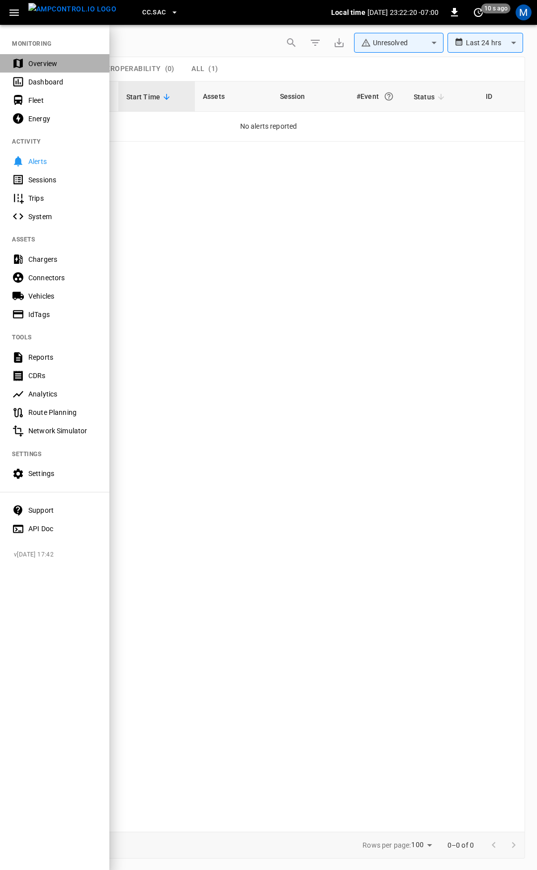
click at [50, 58] on div "Overview" at bounding box center [54, 63] width 109 height 18
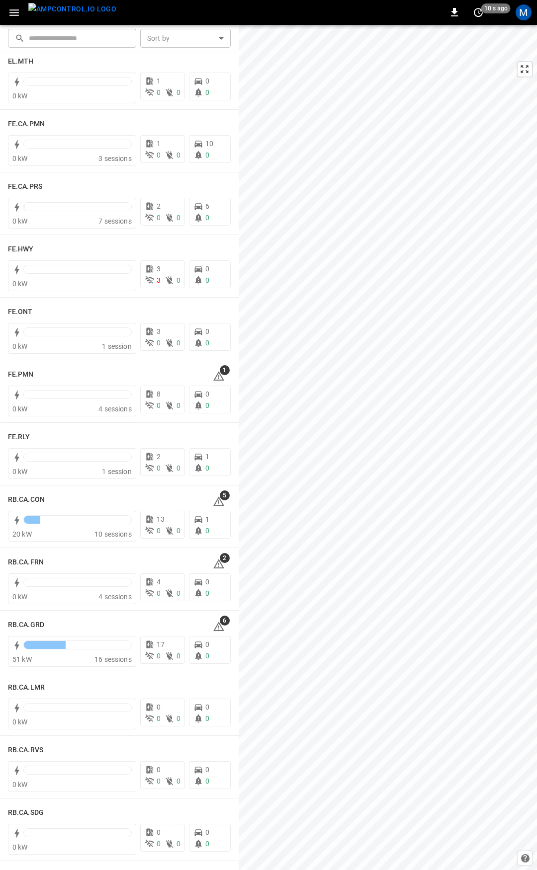
scroll to position [897, 0]
click at [216, 376] on icon at bounding box center [218, 374] width 11 height 9
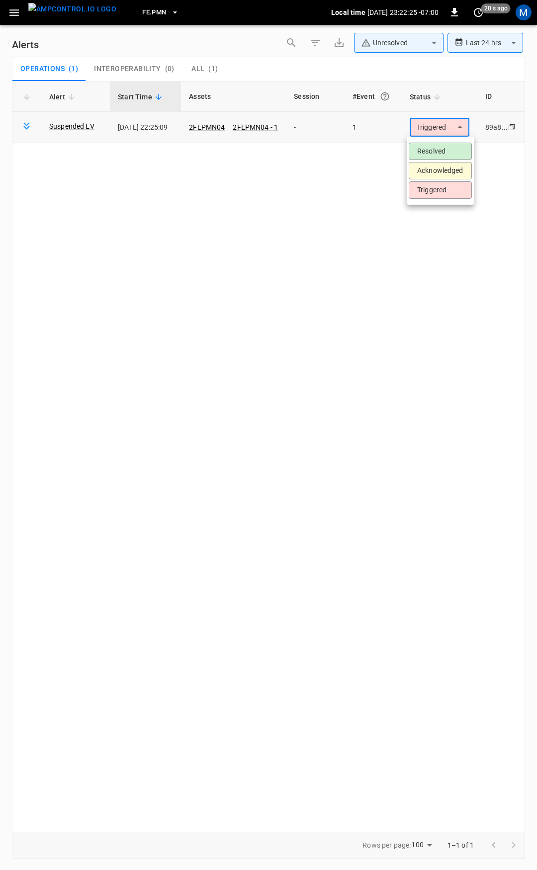
drag, startPoint x: 437, startPoint y: 126, endPoint x: 442, endPoint y: 146, distance: 20.1
click at [437, 127] on body "**********" at bounding box center [268, 433] width 537 height 867
click at [442, 146] on li "Resolved" at bounding box center [440, 151] width 63 height 17
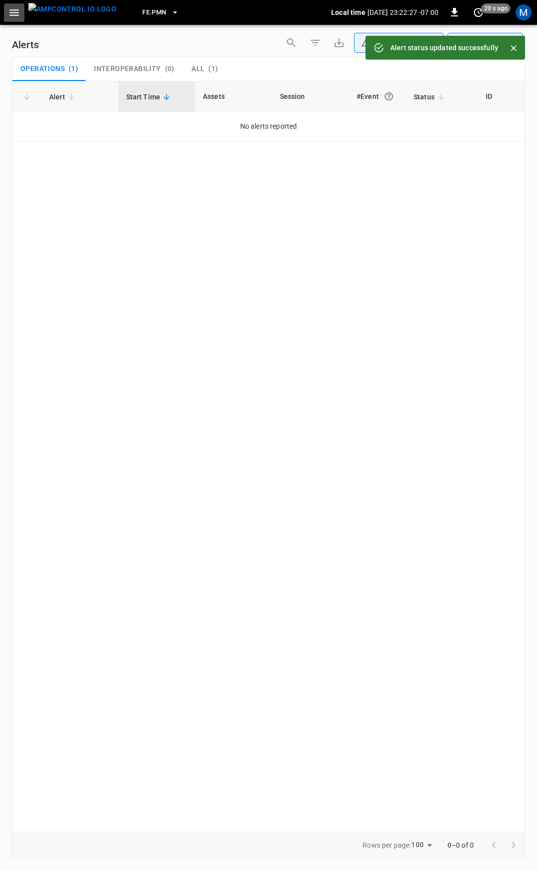
drag, startPoint x: 18, startPoint y: 11, endPoint x: 18, endPoint y: 22, distance: 10.5
click at [18, 11] on icon "button" at bounding box center [14, 12] width 12 height 12
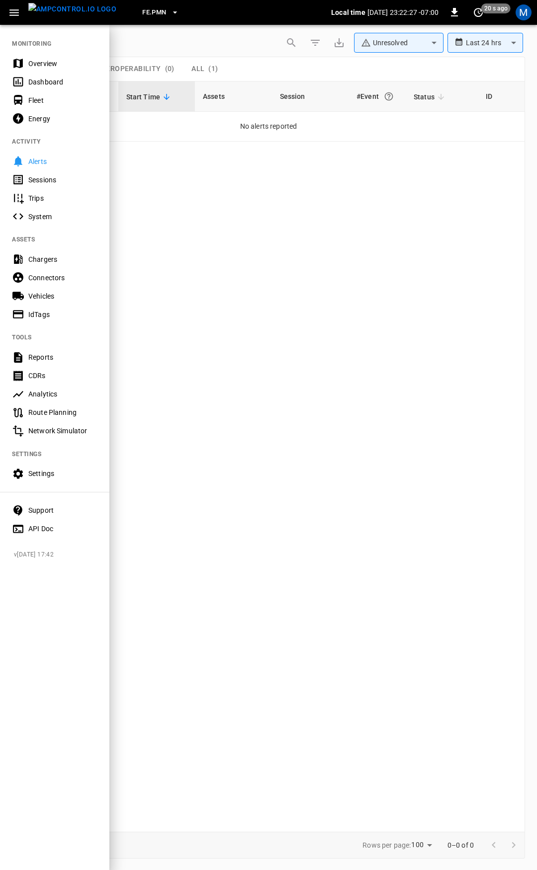
click at [49, 64] on div "Overview" at bounding box center [62, 64] width 69 height 10
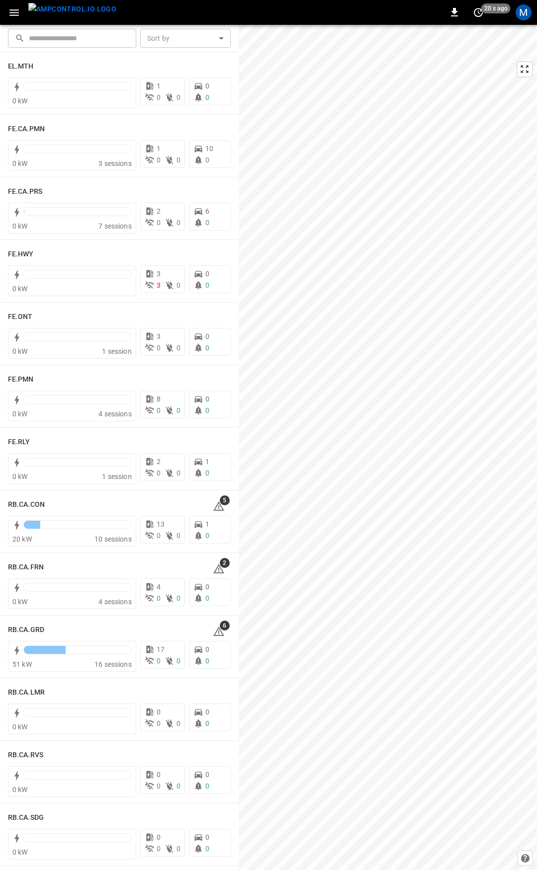
scroll to position [967, 0]
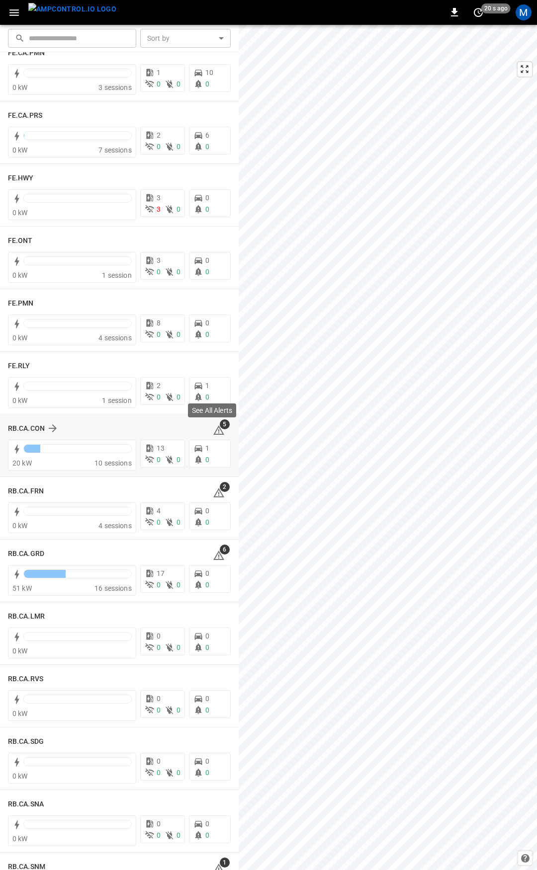
click at [220, 426] on span "5" at bounding box center [225, 425] width 10 height 10
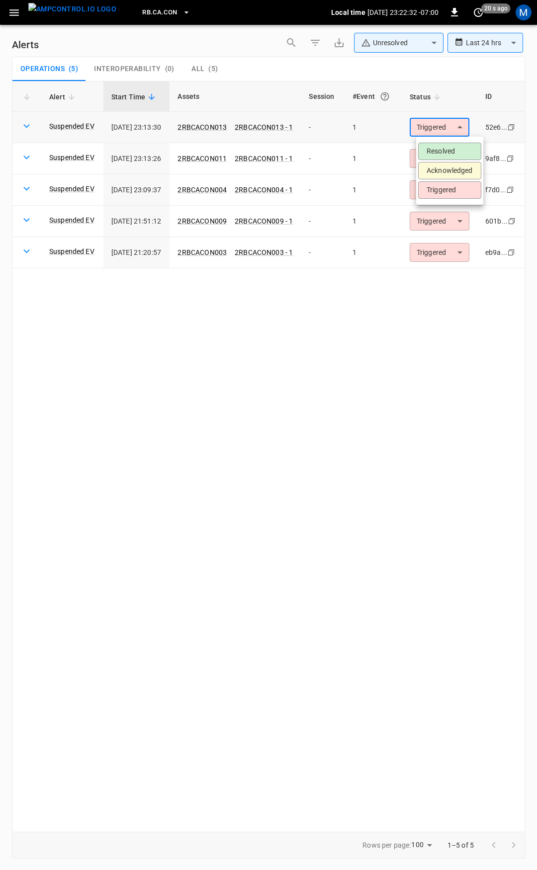
click at [436, 128] on body "**********" at bounding box center [268, 433] width 537 height 867
click at [444, 149] on li "Resolved" at bounding box center [449, 151] width 63 height 17
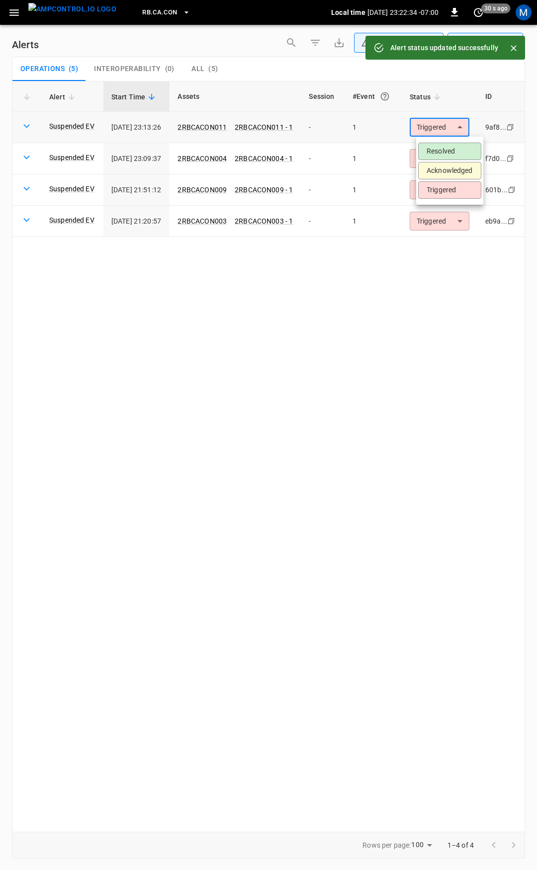
click at [444, 130] on body "**********" at bounding box center [268, 433] width 537 height 867
click at [450, 147] on li "Resolved" at bounding box center [449, 151] width 63 height 17
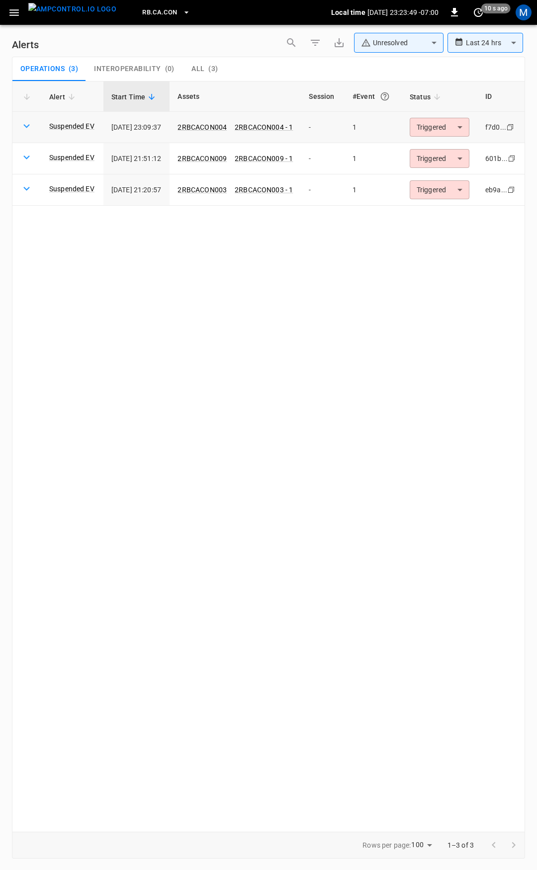
click at [461, 124] on body "**********" at bounding box center [268, 433] width 537 height 867
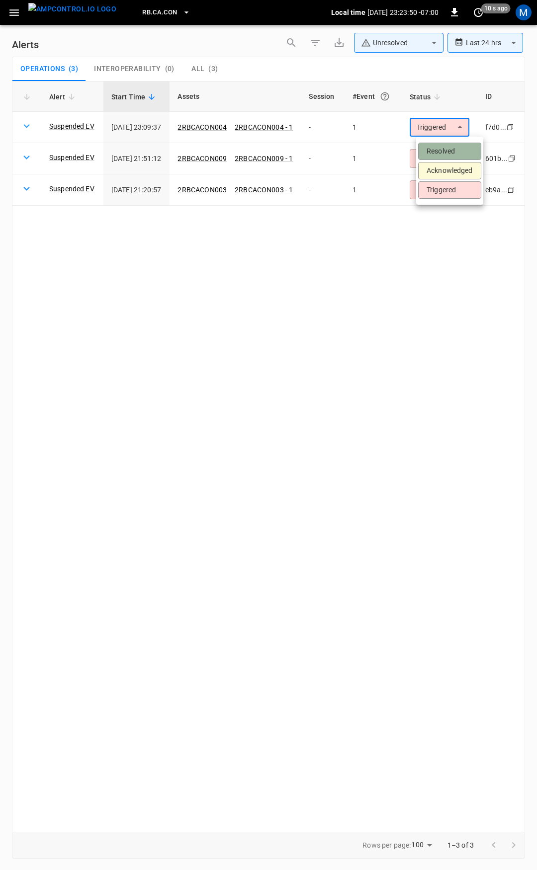
click at [460, 151] on li "Resolved" at bounding box center [449, 151] width 63 height 17
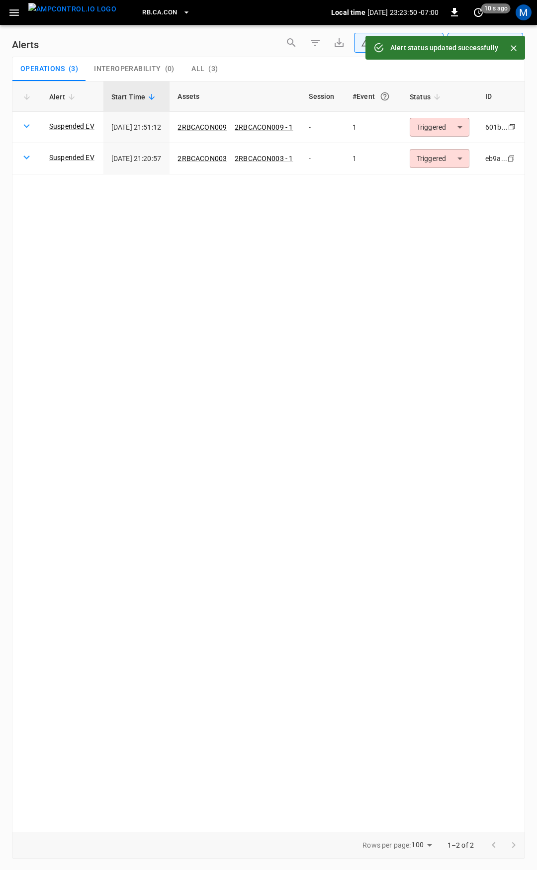
click at [462, 126] on body "**********" at bounding box center [268, 433] width 537 height 867
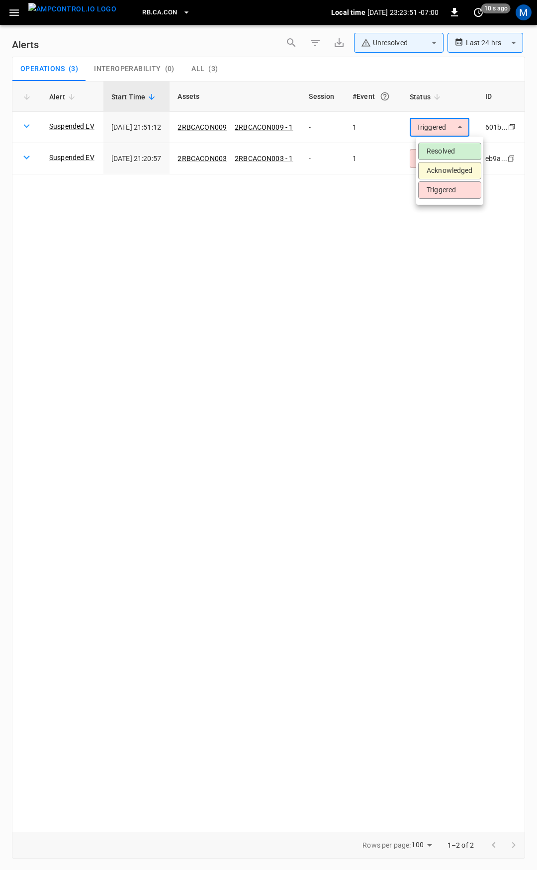
click at [464, 150] on li "Resolved" at bounding box center [449, 151] width 63 height 17
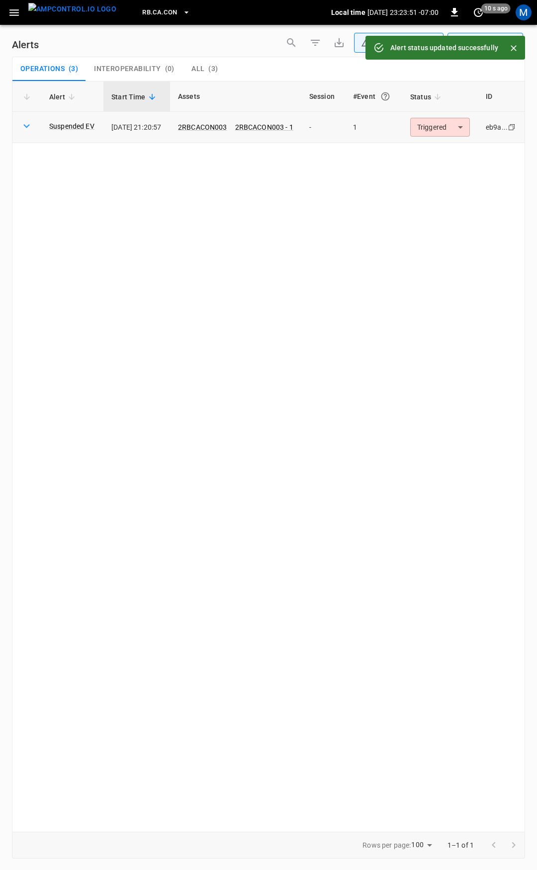
click at [458, 128] on body "**********" at bounding box center [268, 433] width 537 height 867
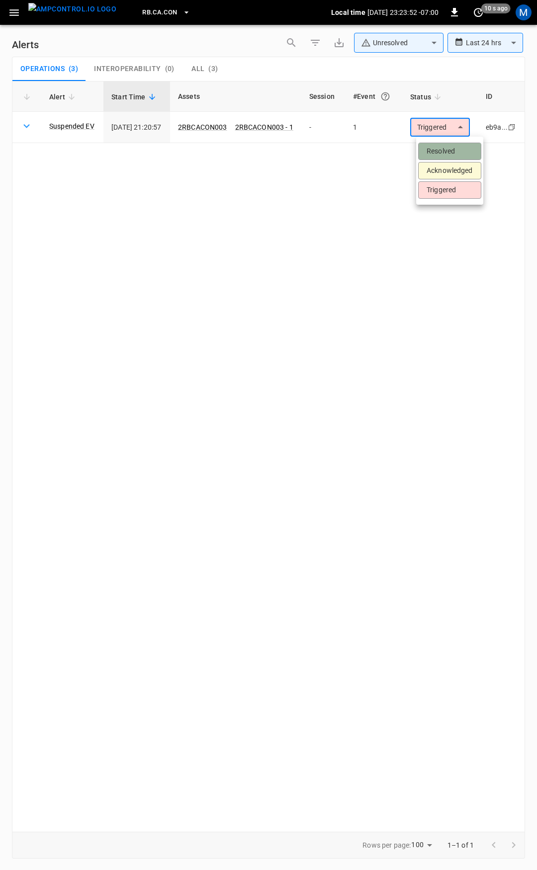
click at [459, 150] on li "Resolved" at bounding box center [449, 151] width 63 height 17
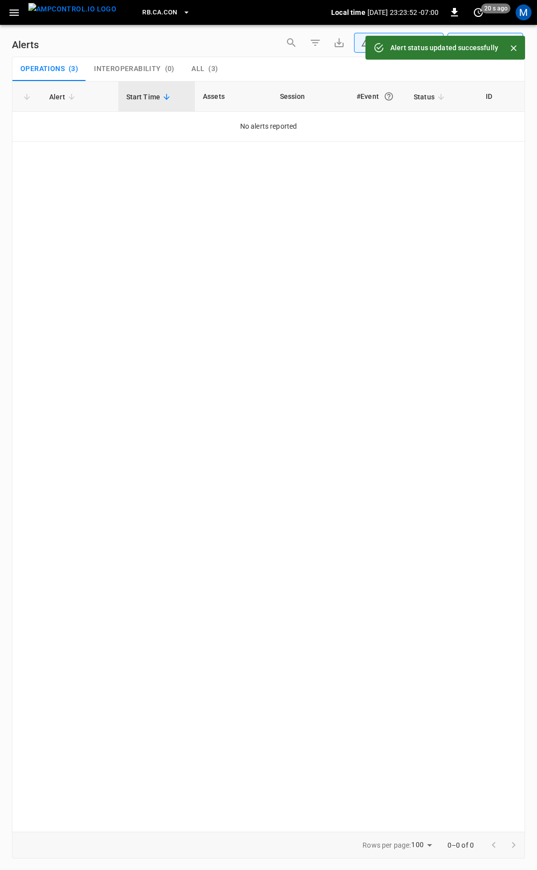
click at [13, 14] on icon "button" at bounding box center [14, 12] width 12 height 12
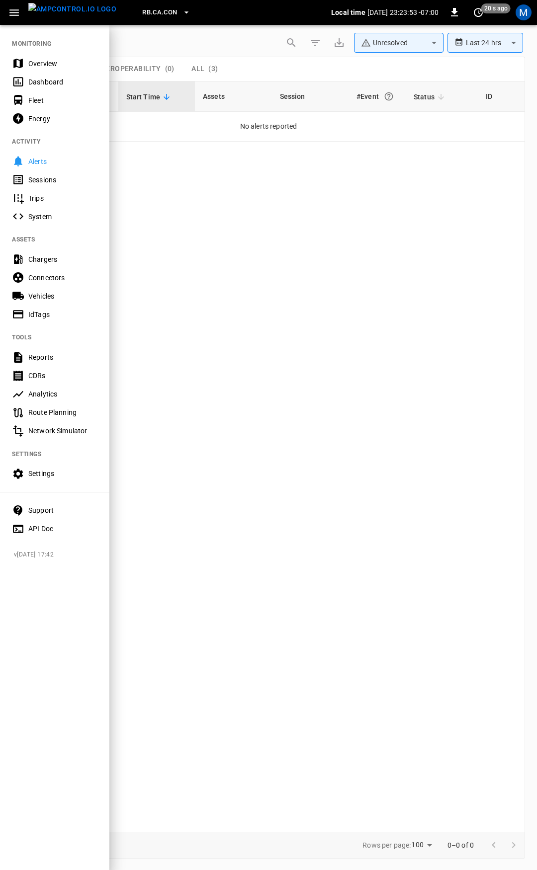
click at [62, 67] on div "Overview" at bounding box center [62, 64] width 69 height 10
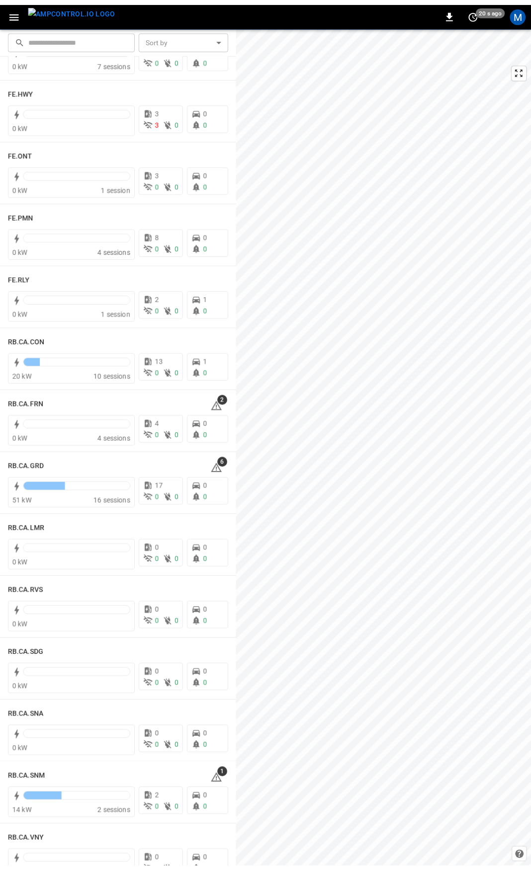
scroll to position [1060, 0]
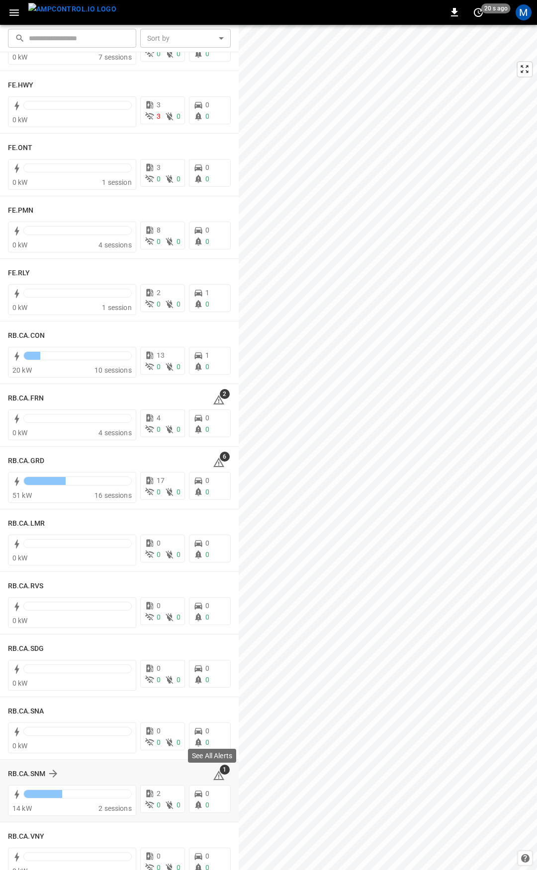
click at [215, 777] on icon at bounding box center [218, 775] width 11 height 9
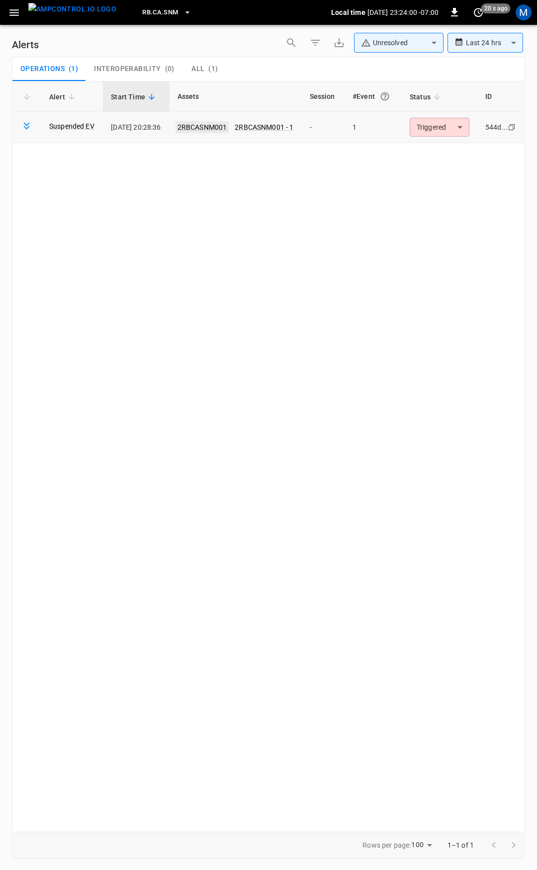
click at [217, 126] on link "2RBCASNM001" at bounding box center [202, 127] width 54 height 12
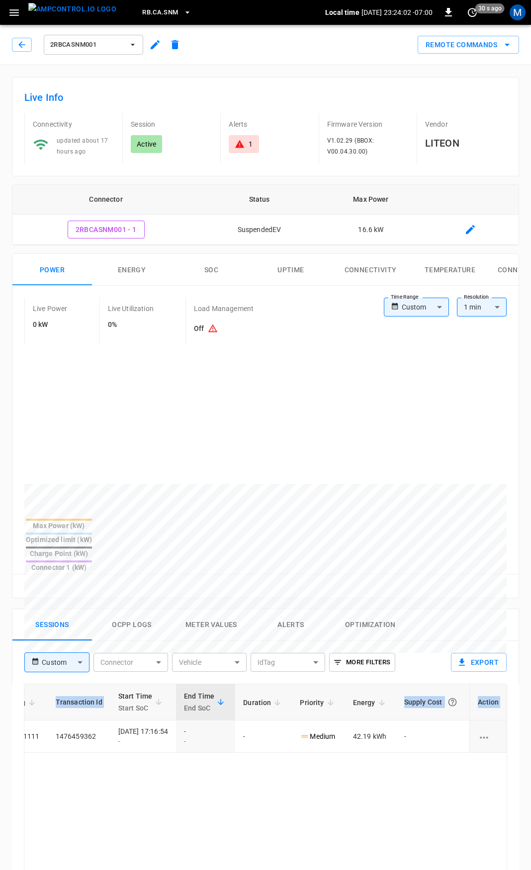
scroll to position [0, 263]
drag, startPoint x: 256, startPoint y: 708, endPoint x: 529, endPoint y: 721, distance: 273.2
click at [529, 721] on div "Live Info Connectivity updated about 17 hours ago Session Active Alerts 1 Firmw…" at bounding box center [265, 698] width 531 height 1267
click at [422, 319] on div "Time Range Custom ****** Time Range Resolution 1 min ** Resolution" at bounding box center [445, 313] width 123 height 31
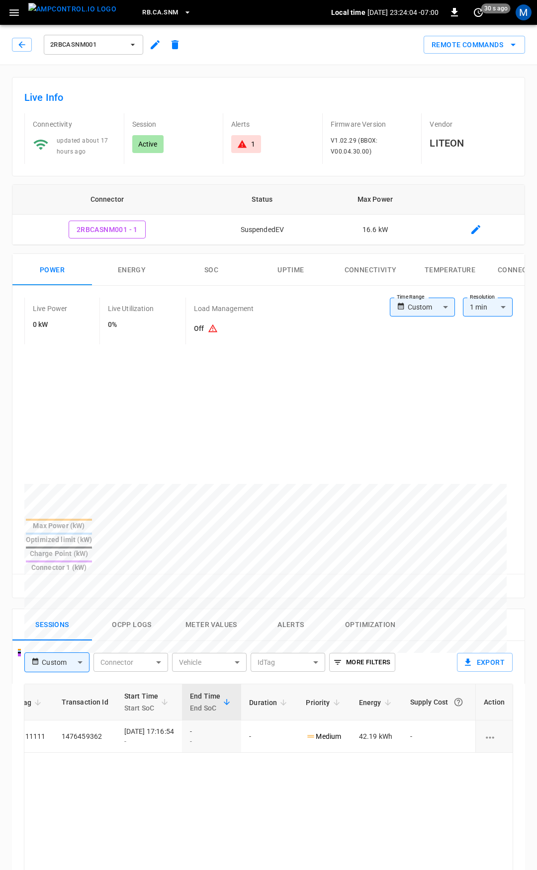
click at [422, 311] on body "RB.CA.SNM Local time 2025-09-17 23:24:04 -07:00 0 30 s ago M 2RBCASNM001 Remote…" at bounding box center [268, 666] width 537 height 1332
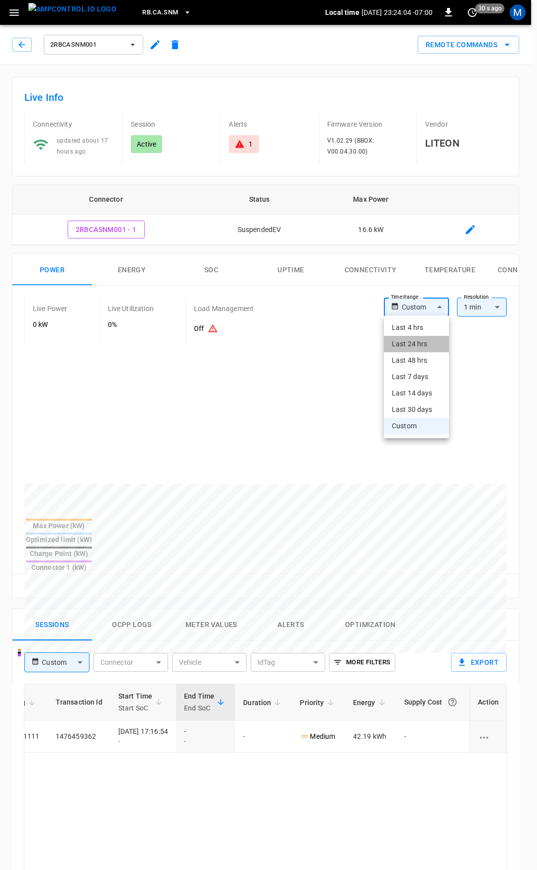
click at [415, 339] on li "Last 24 hrs" at bounding box center [416, 344] width 65 height 16
type input "**********"
click at [415, 339] on li "Last 24 hrs" at bounding box center [416, 344] width 65 height 16
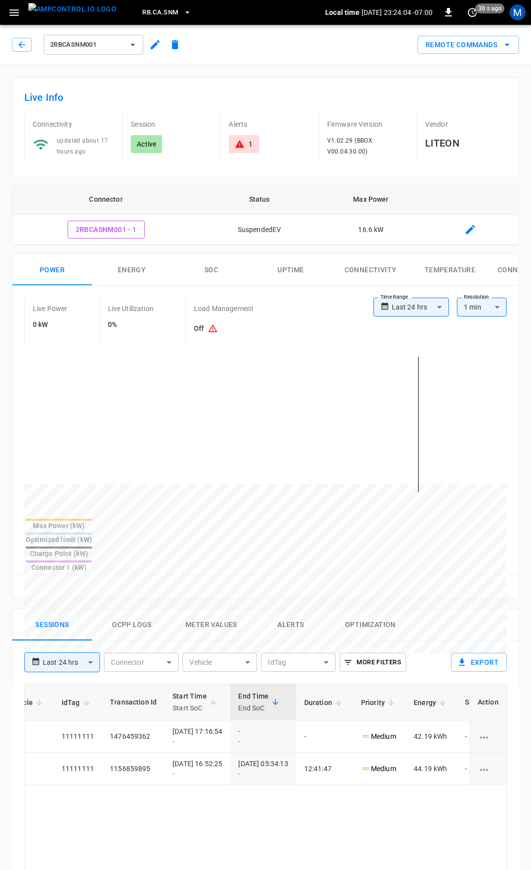
click at [425, 310] on body "**********" at bounding box center [265, 666] width 531 height 1332
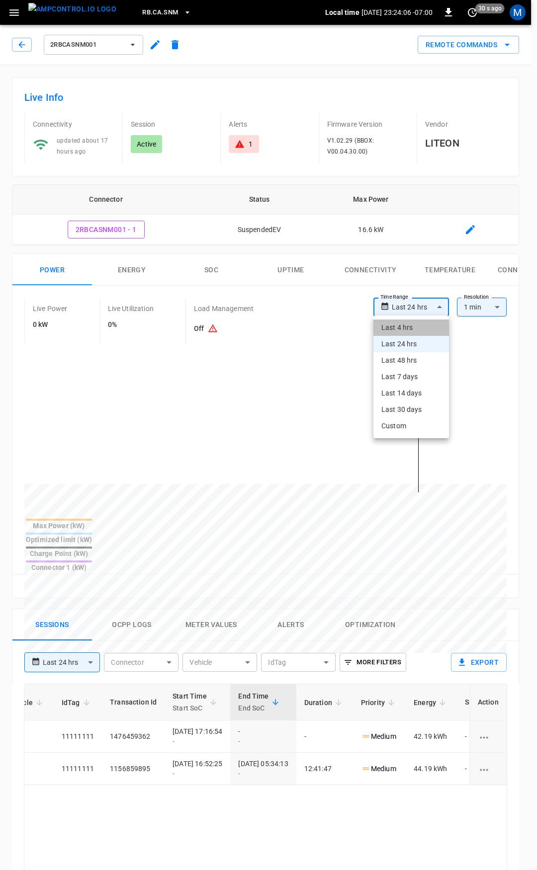
click at [416, 332] on li "Last 4 hrs" at bounding box center [411, 328] width 76 height 16
type input "**********"
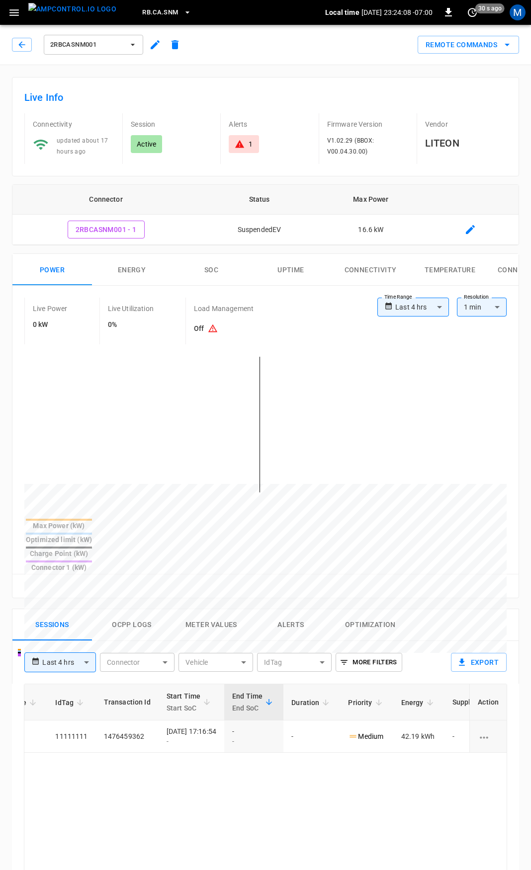
click at [234, 149] on div "1" at bounding box center [244, 144] width 30 height 18
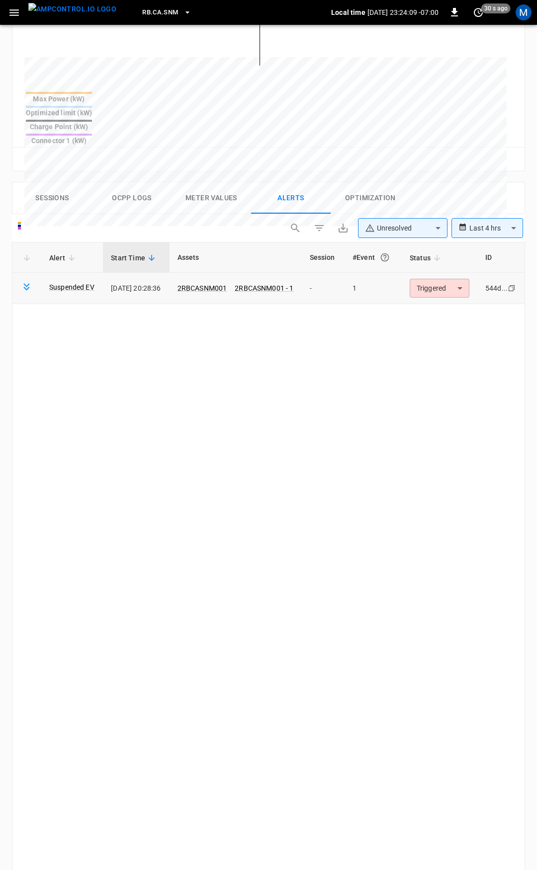
click at [446, 251] on body "**********" at bounding box center [268, 306] width 537 height 1467
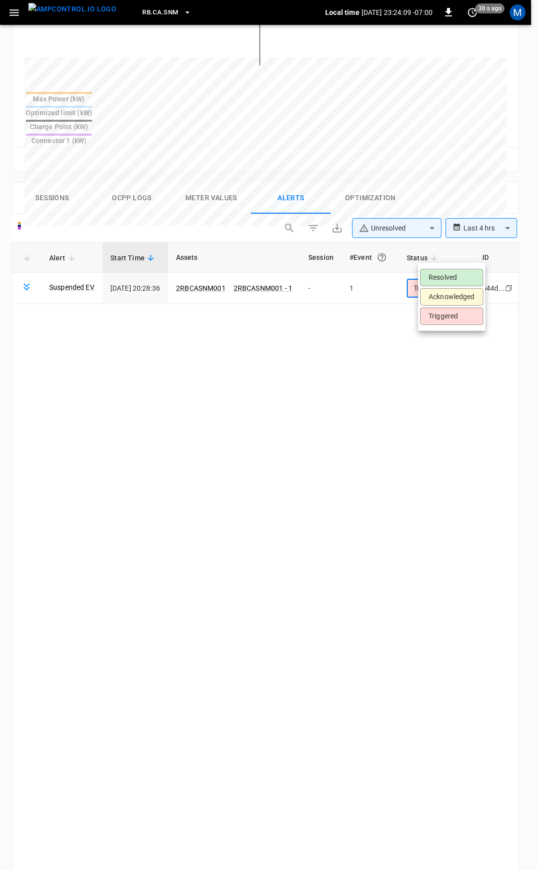
click at [453, 286] on li "Resolved" at bounding box center [451, 277] width 63 height 17
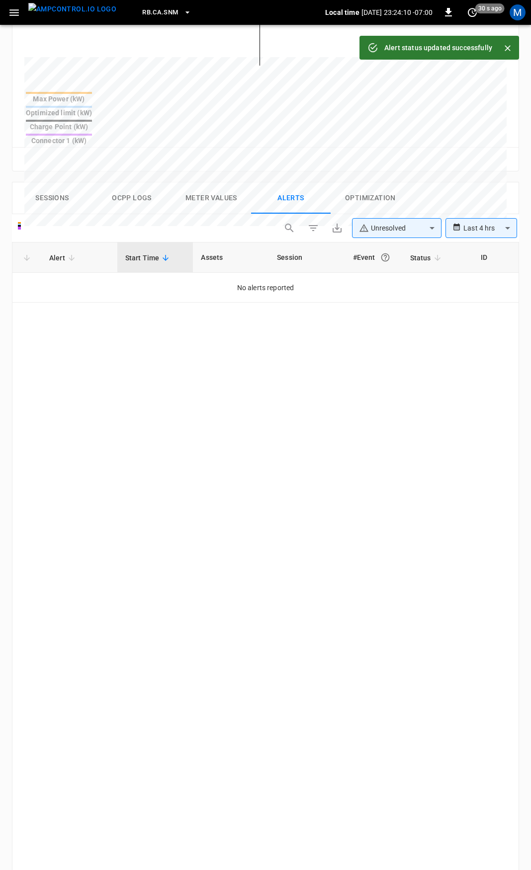
click at [14, 21] on button "button" at bounding box center [14, 12] width 20 height 18
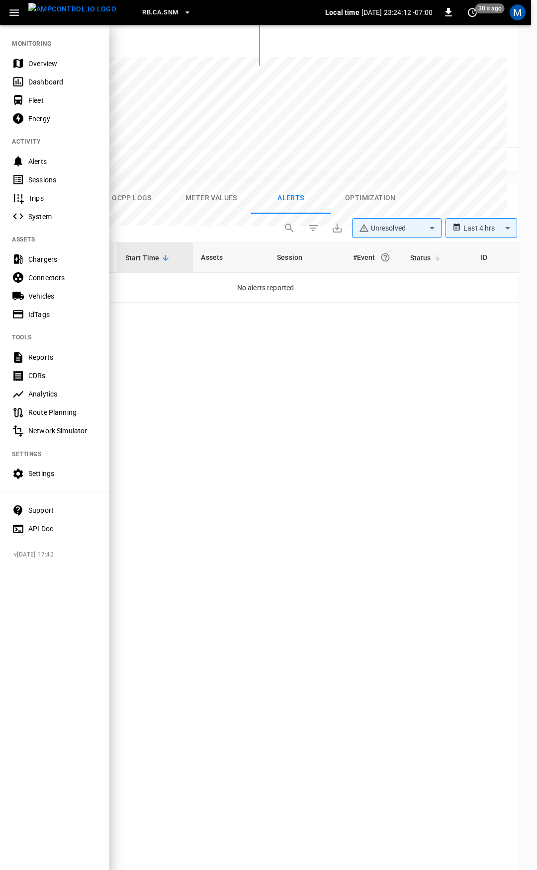
drag, startPoint x: 41, startPoint y: 54, endPoint x: 45, endPoint y: 64, distance: 10.5
click at [42, 54] on div "Overview" at bounding box center [54, 63] width 109 height 18
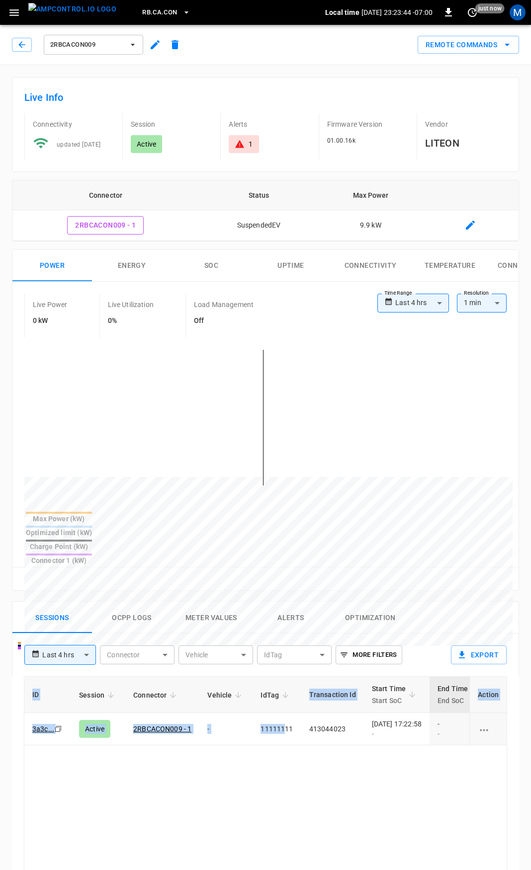
scroll to position [0, 262]
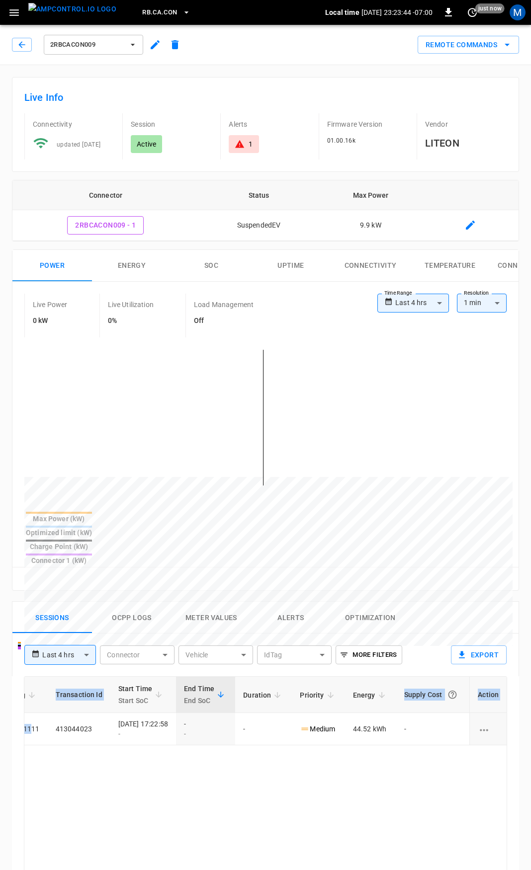
drag, startPoint x: 296, startPoint y: 695, endPoint x: 536, endPoint y: 735, distance: 244.0
click at [531, 735] on html "**********" at bounding box center [265, 662] width 531 height 1325
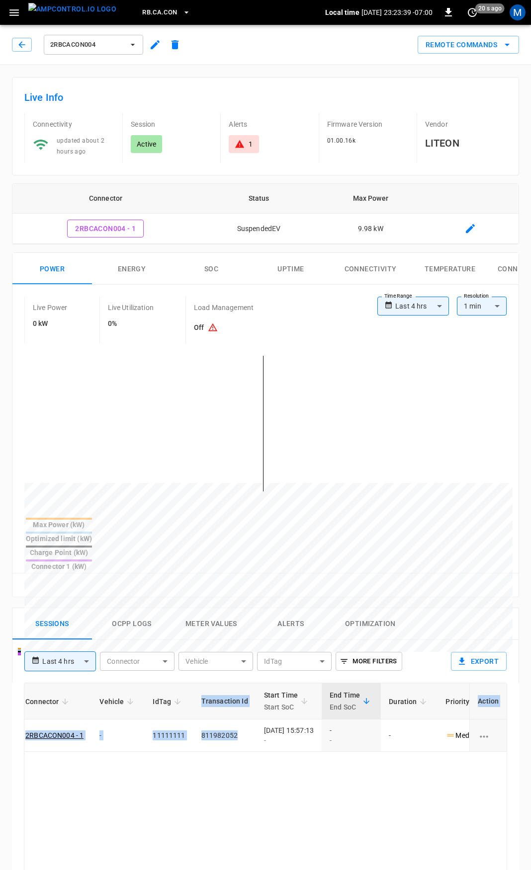
drag, startPoint x: 378, startPoint y: 704, endPoint x: 536, endPoint y: 718, distance: 158.7
click at [531, 718] on html "**********" at bounding box center [265, 665] width 531 height 1331
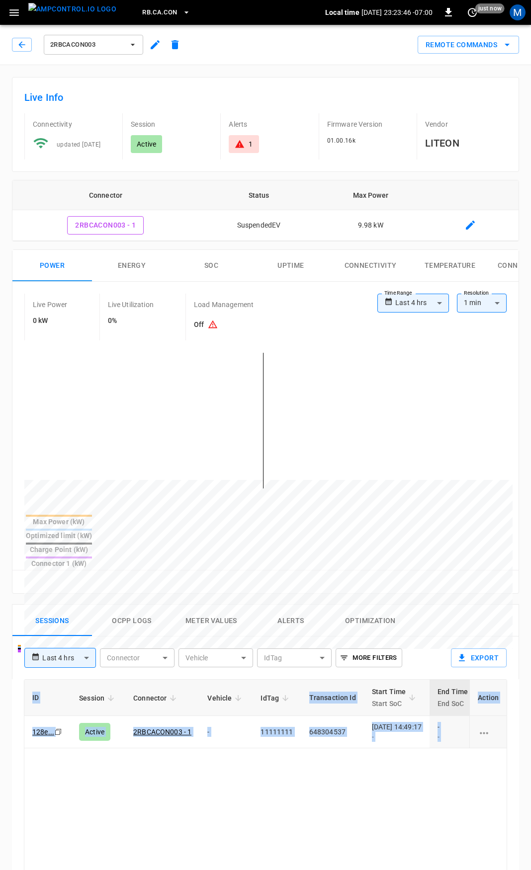
drag, startPoint x: 313, startPoint y: 716, endPoint x: 535, endPoint y: 698, distance: 223.0
click at [530, 696] on html "**********" at bounding box center [265, 664] width 531 height 1328
